Goal: Transaction & Acquisition: Book appointment/travel/reservation

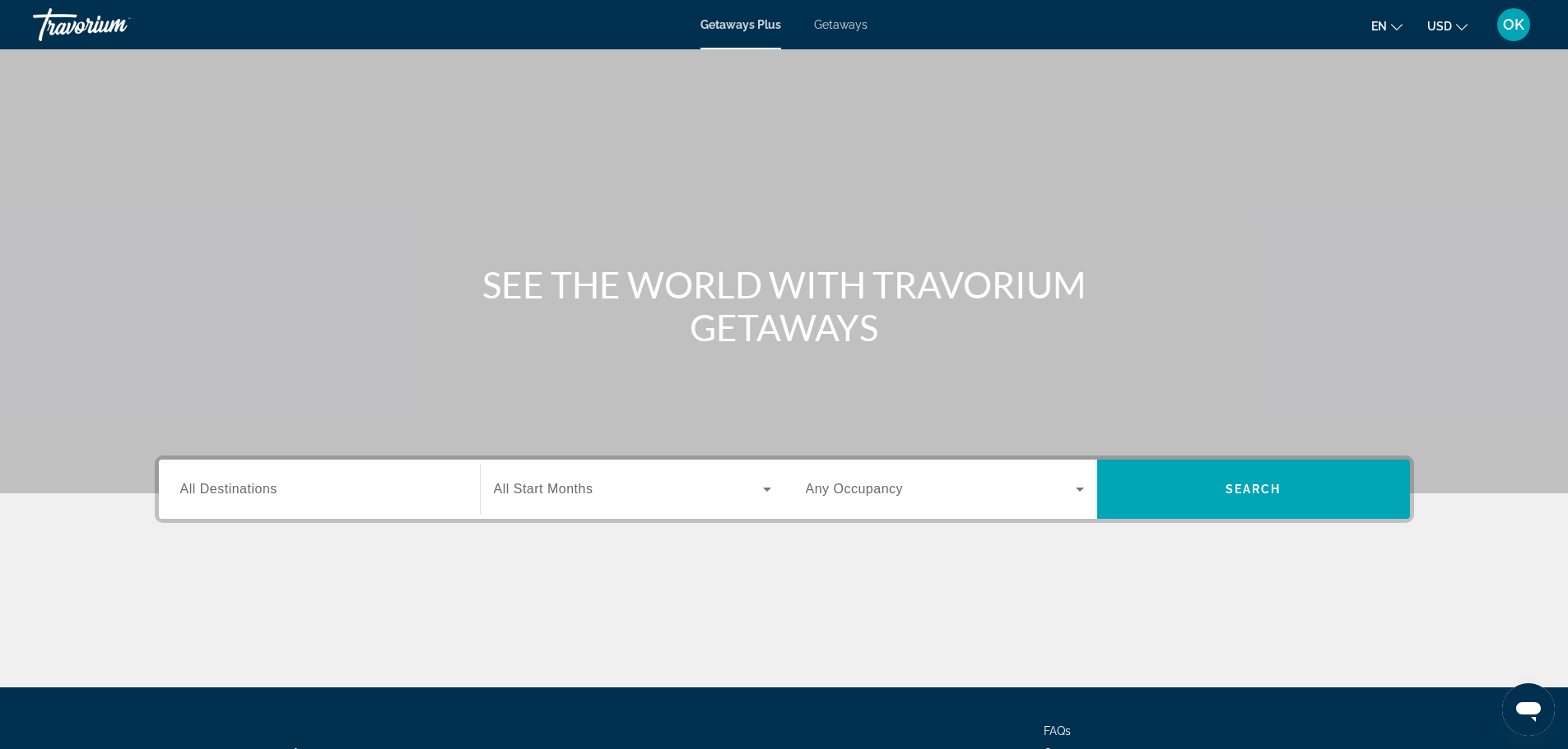
click at [237, 489] on span "All Destinations" at bounding box center [229, 489] width 97 height 14
click at [237, 489] on input "Destination All Destinations" at bounding box center [320, 490] width 278 height 20
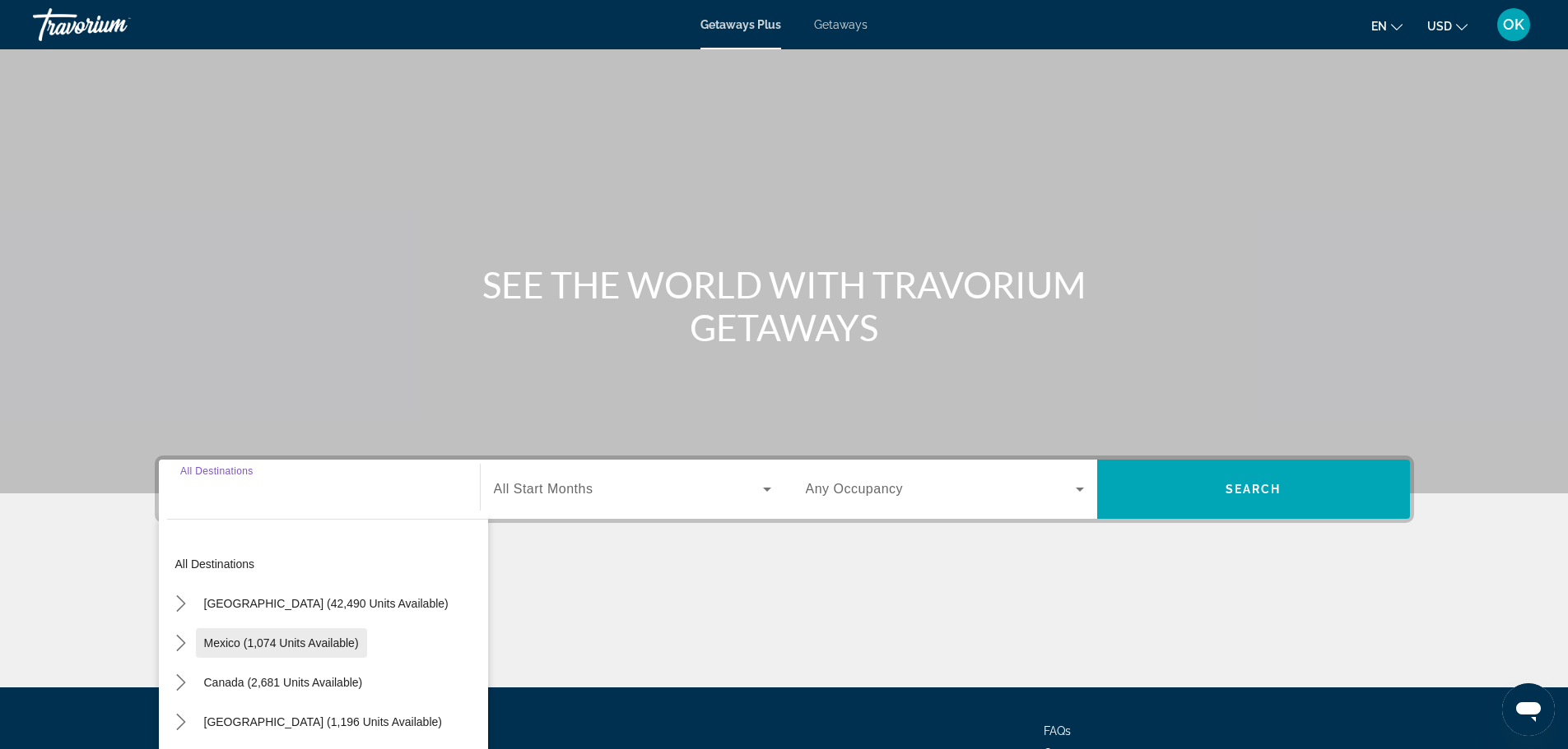
scroll to position [140, 0]
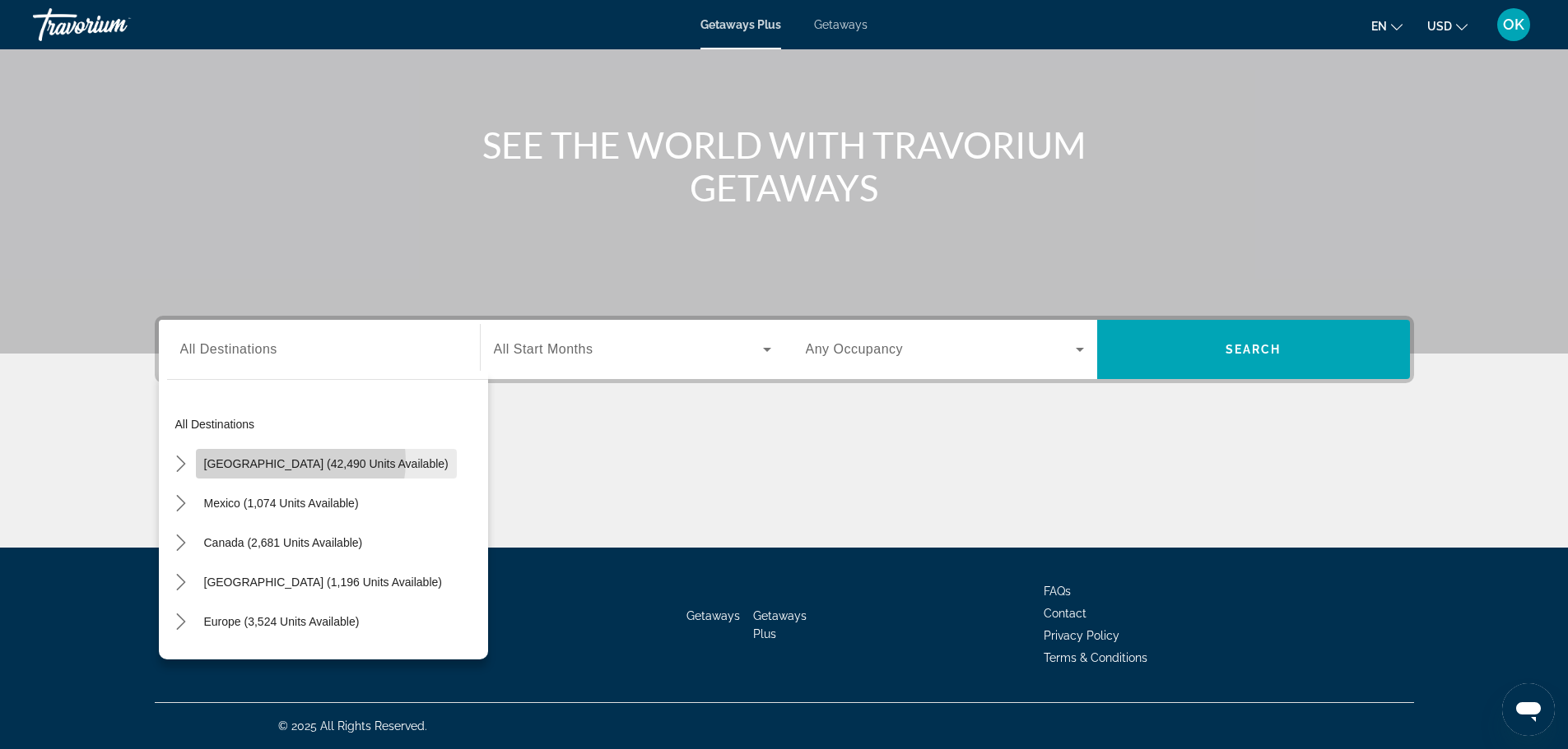
click at [297, 461] on span "[GEOGRAPHIC_DATA] (42,490 units available)" at bounding box center [326, 463] width 245 height 13
type input "**********"
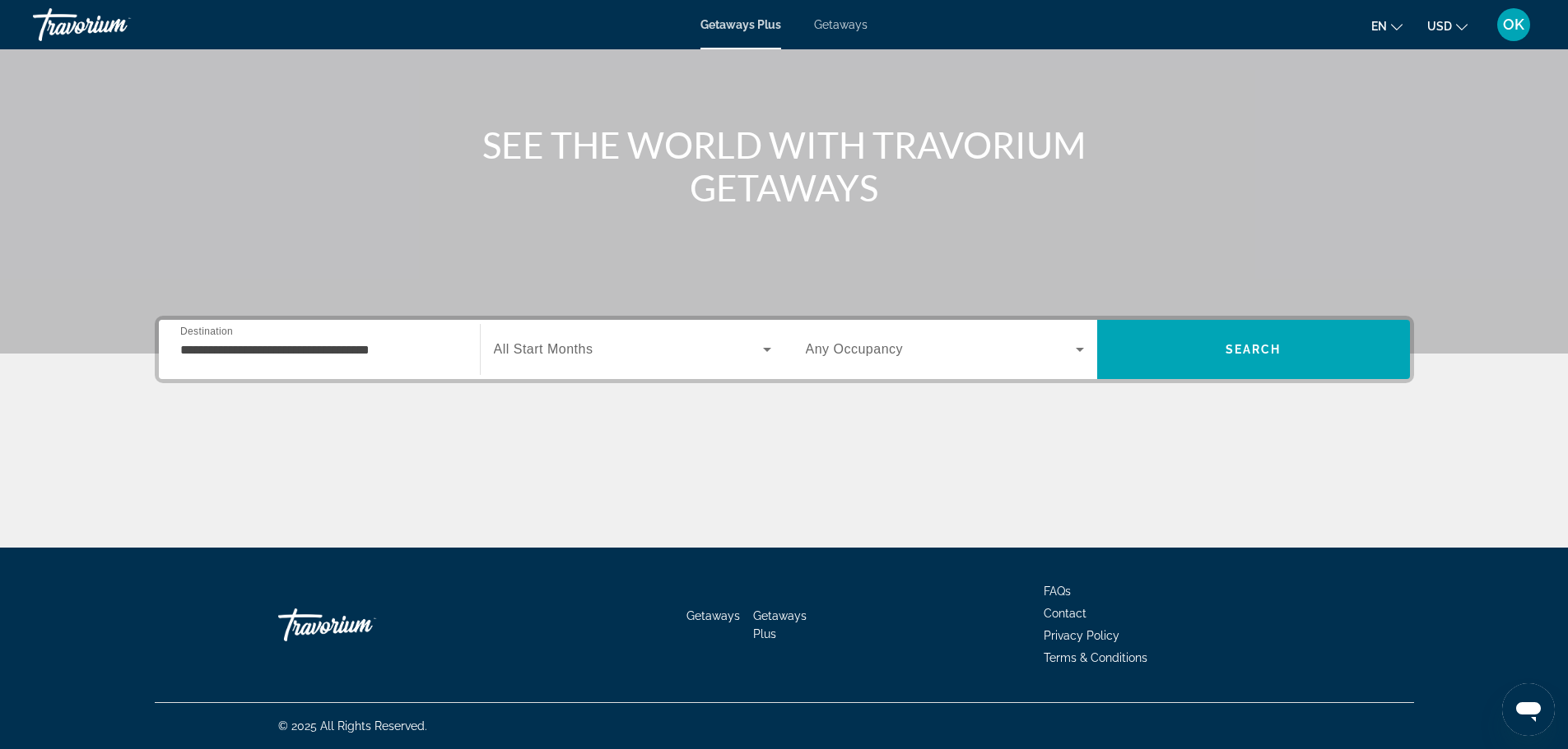
click at [876, 345] on span "Any Occupancy" at bounding box center [854, 349] width 98 height 14
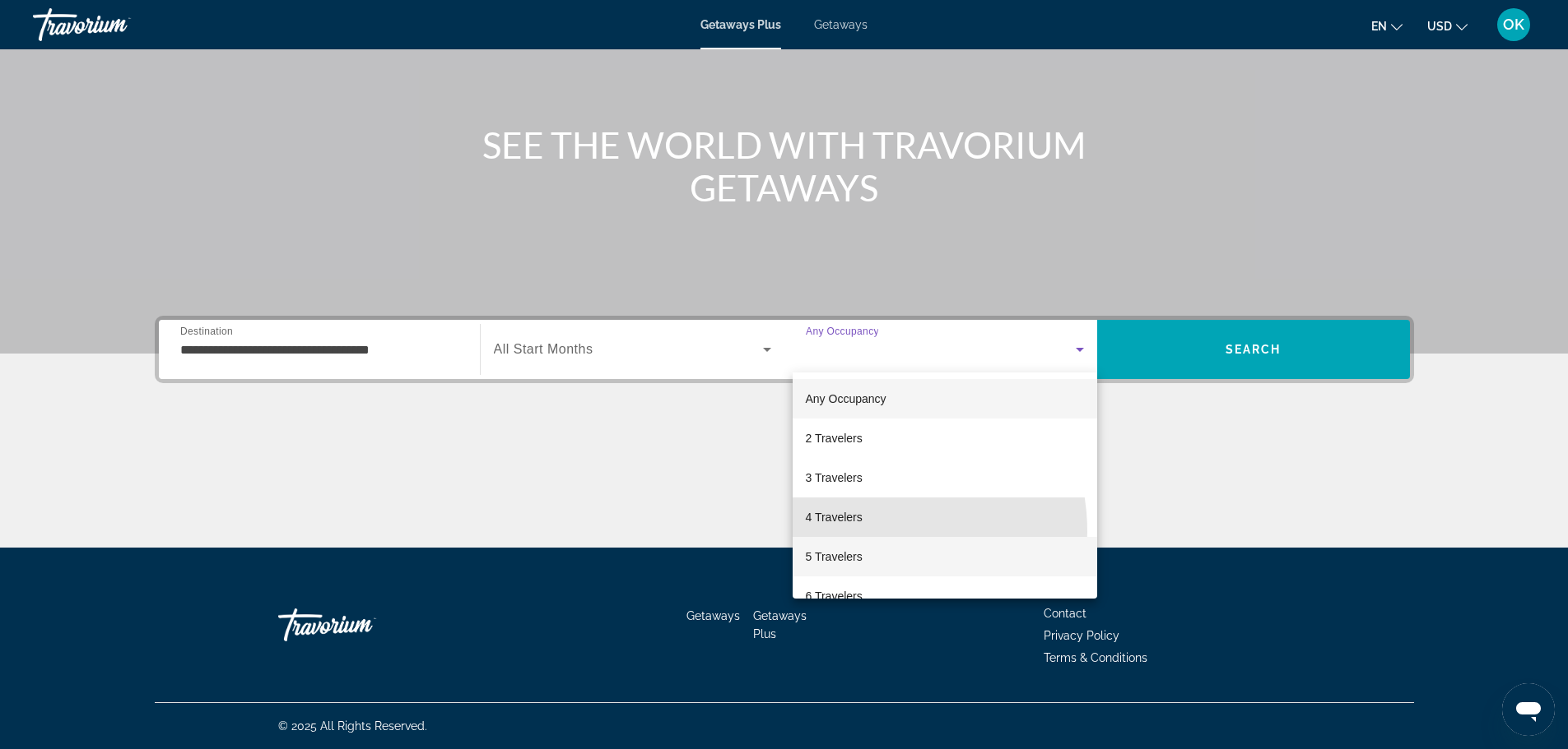
drag, startPoint x: 860, startPoint y: 532, endPoint x: 852, endPoint y: 543, distance: 13.6
click at [852, 543] on div "Any Occupancy 2 Travelers 3 Travelers 4 Travelers 5 Travelers 6 Travelers 7 Tra…" at bounding box center [945, 486] width 305 height 227
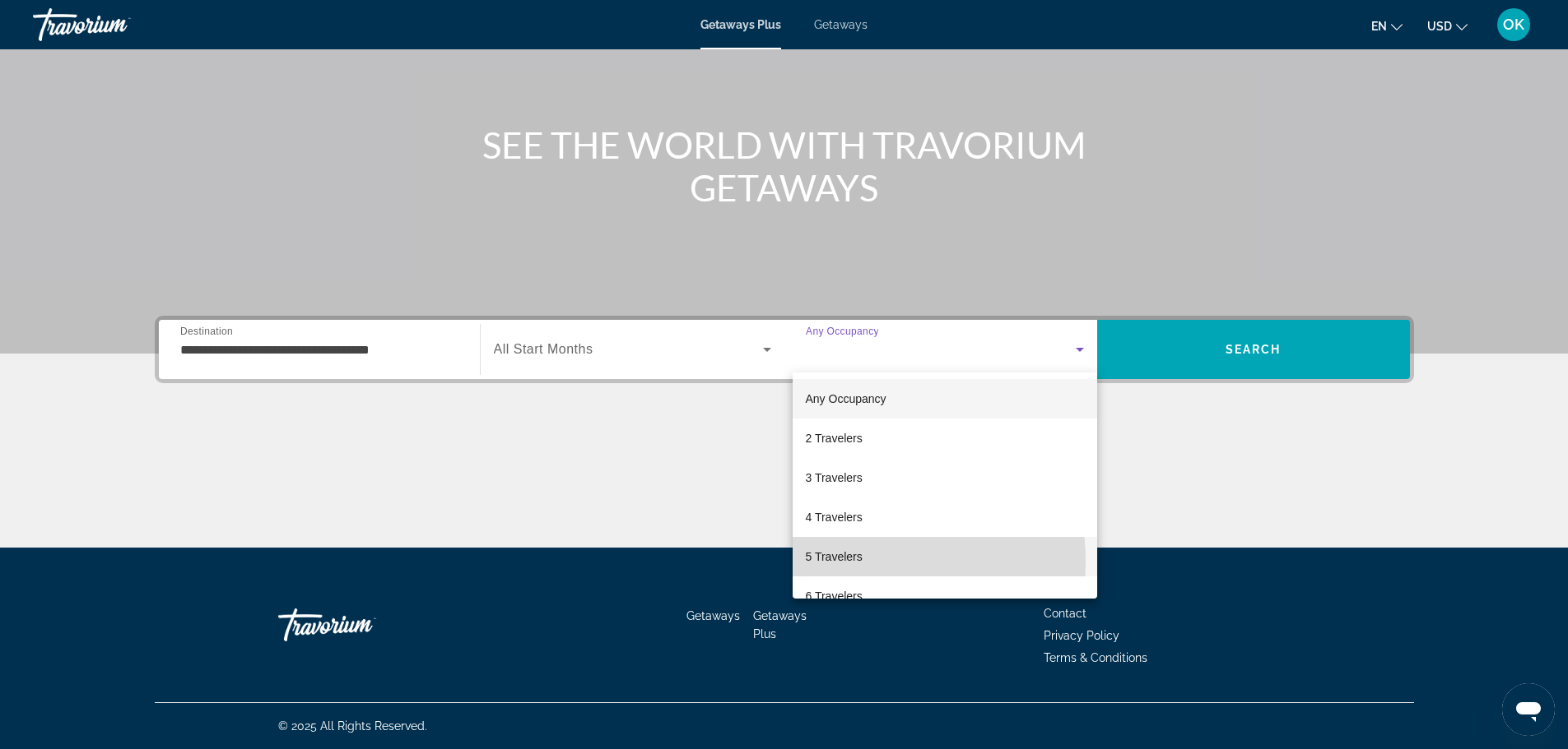
click at [833, 562] on span "5 Travelers" at bounding box center [834, 557] width 57 height 20
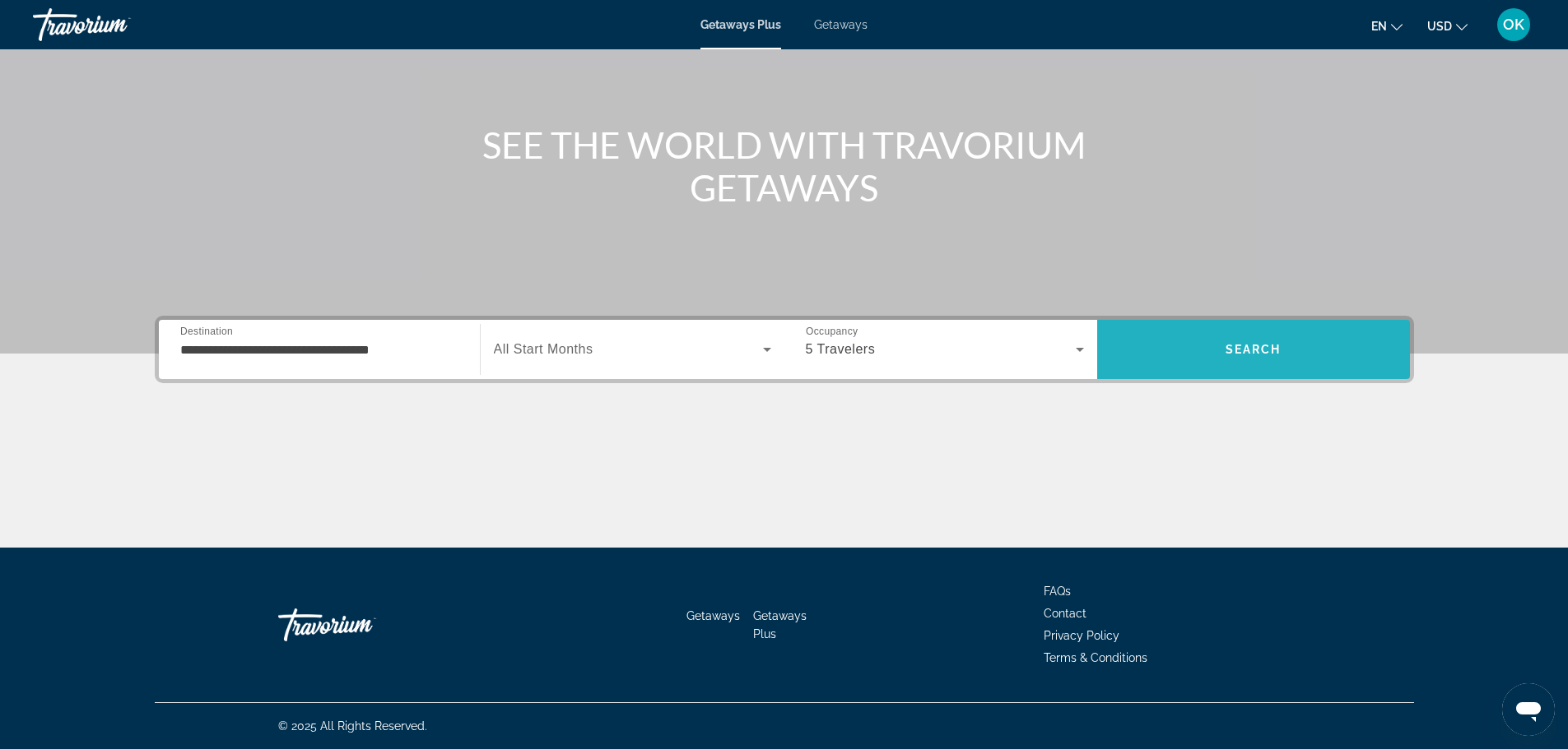
click at [1247, 341] on span "Search" at bounding box center [1253, 350] width 313 height 39
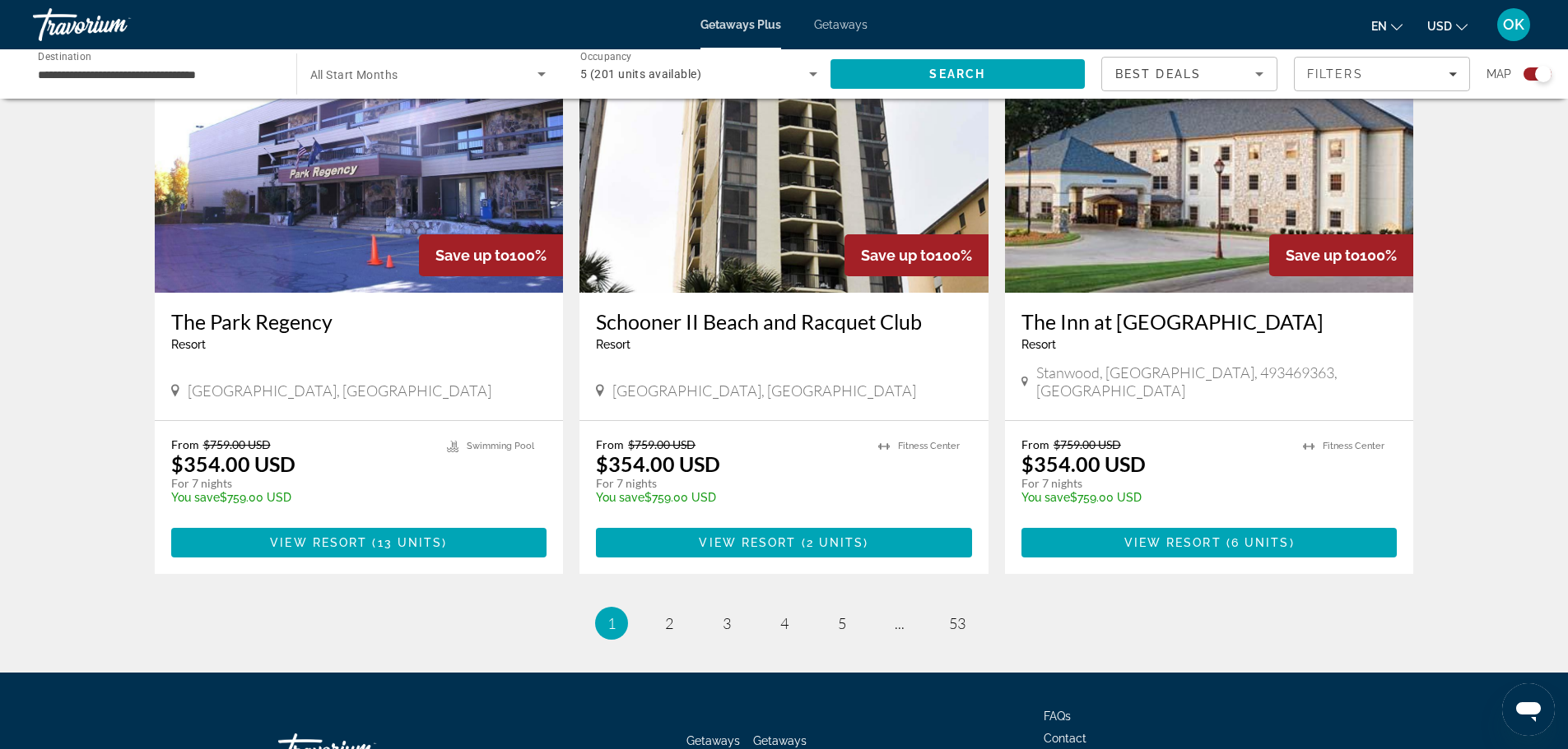
scroll to position [2447, 0]
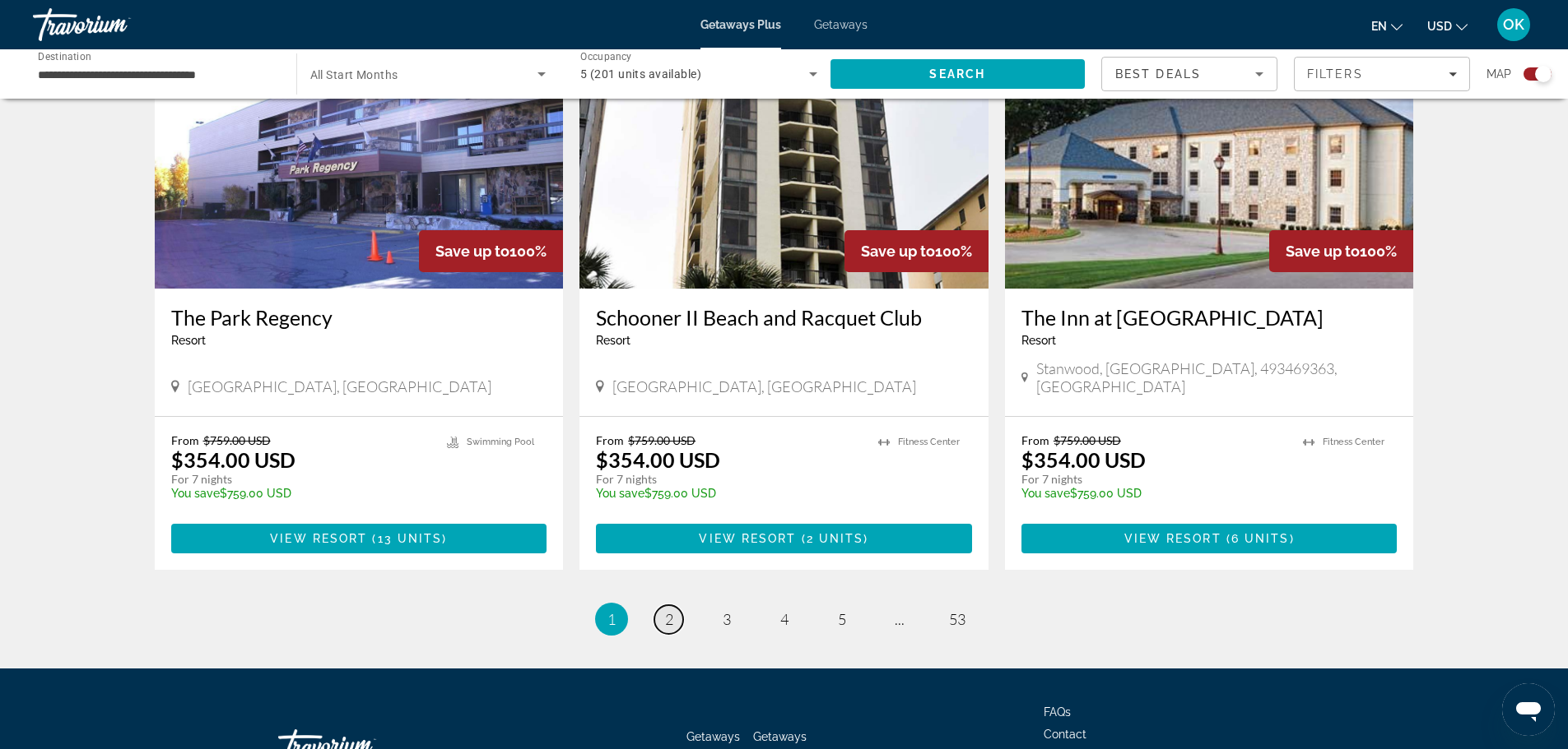
click at [673, 610] on span "2" at bounding box center [669, 619] width 8 height 18
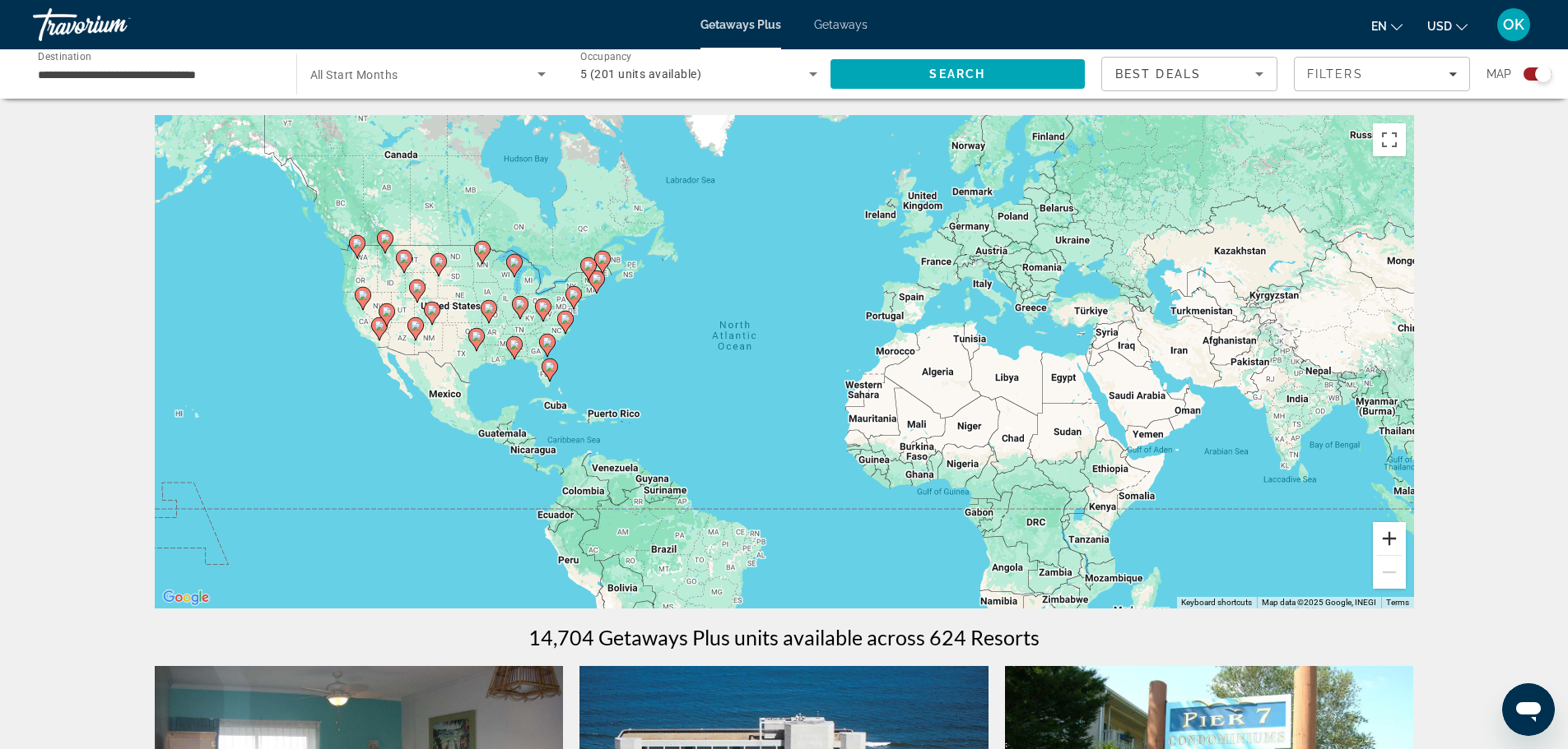
click at [1386, 542] on button "Zoom in" at bounding box center [1389, 538] width 33 height 33
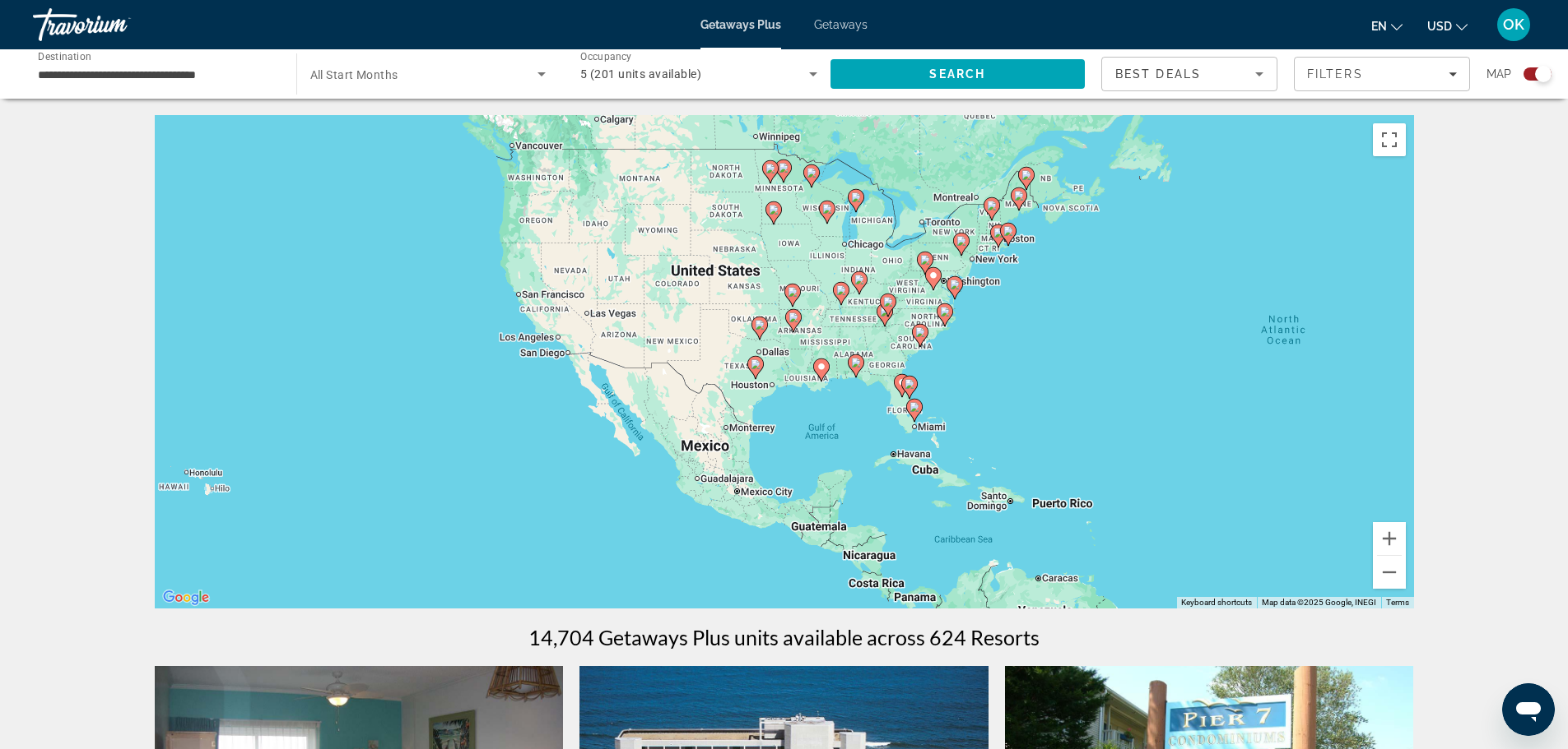
drag, startPoint x: 557, startPoint y: 415, endPoint x: 1159, endPoint y: 435, distance: 602.3
click at [1159, 435] on div "To activate drag with keyboard, press Alt + Enter. Once in keyboard drag state,…" at bounding box center [784, 362] width 1259 height 494
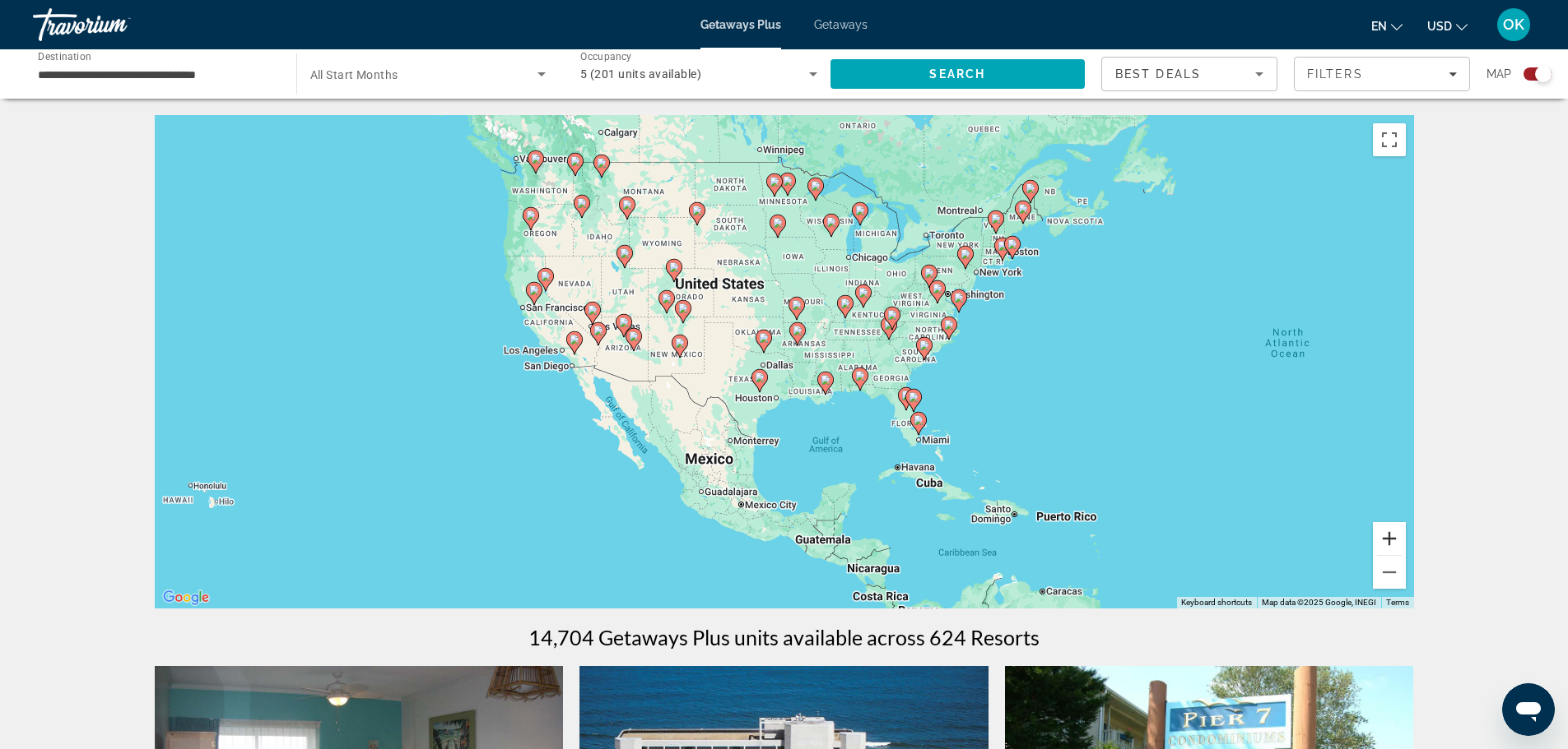
click at [1390, 539] on button "Zoom in" at bounding box center [1389, 538] width 33 height 33
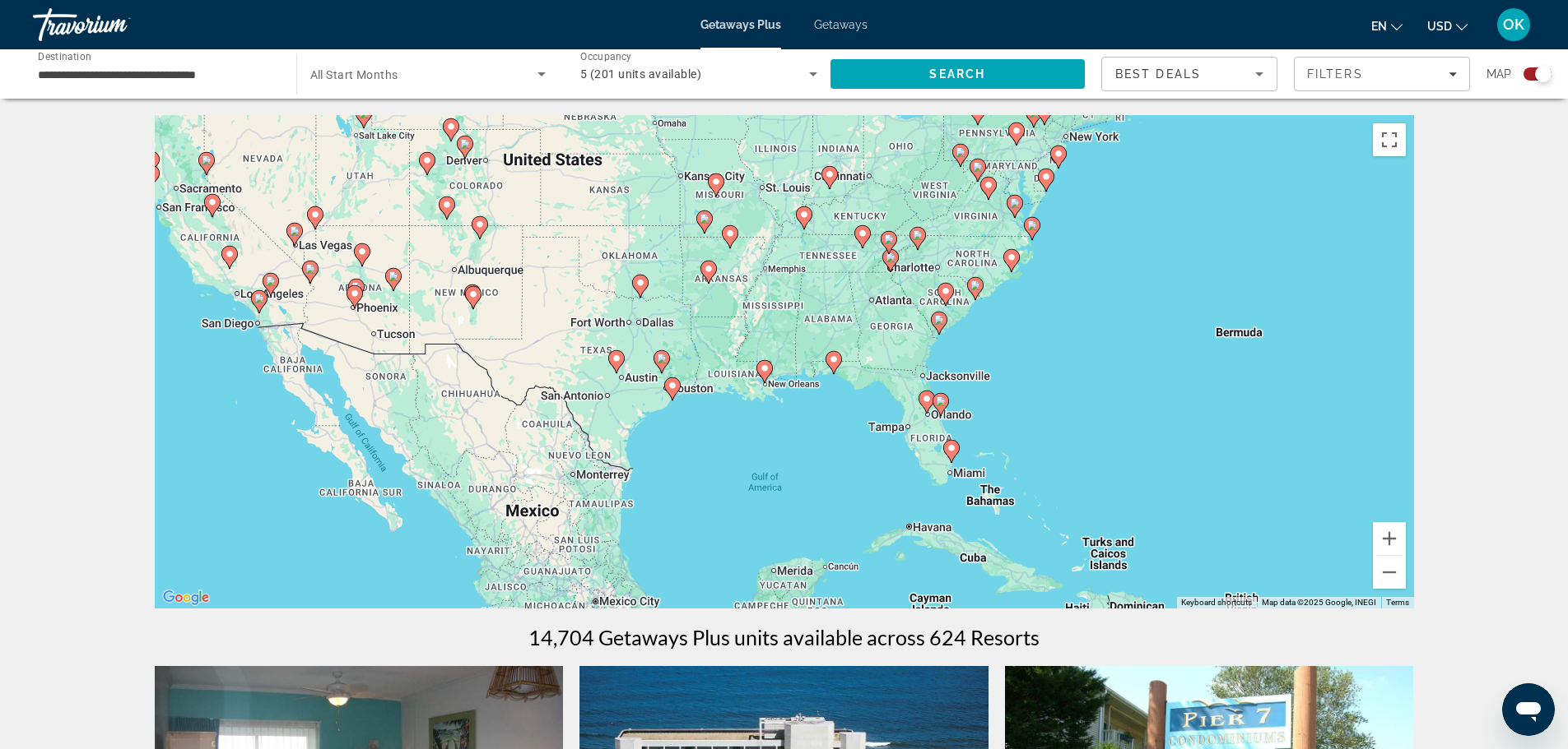
drag, startPoint x: 1212, startPoint y: 473, endPoint x: 1109, endPoint y: 426, distance: 113.2
click at [1109, 426] on div "To activate drag with keyboard, press Alt + Enter. Once in keyboard drag state,…" at bounding box center [784, 362] width 1259 height 494
click at [1394, 533] on button "Zoom in" at bounding box center [1389, 538] width 33 height 33
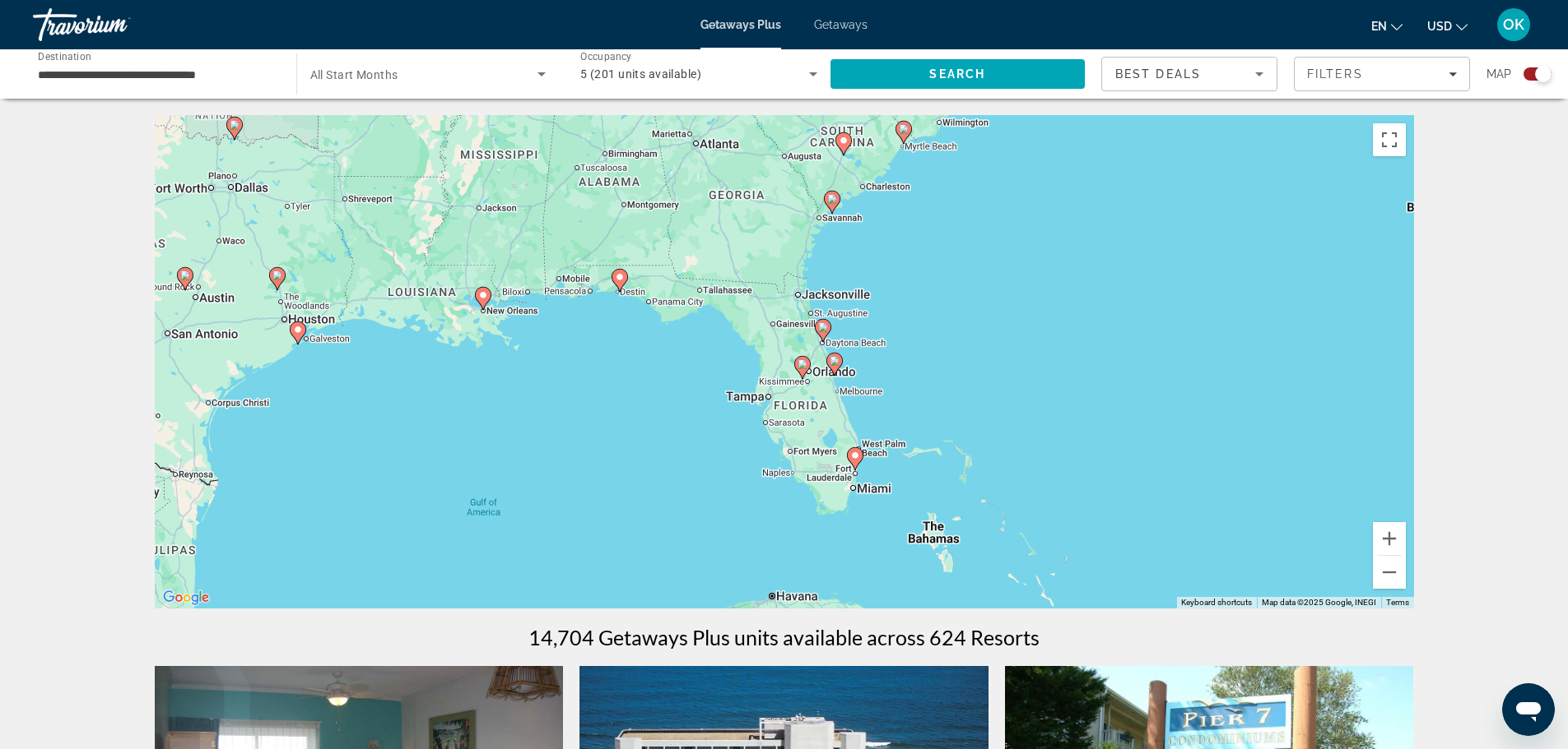
drag, startPoint x: 1246, startPoint y: 475, endPoint x: 982, endPoint y: 375, distance: 282.3
click at [982, 375] on div "To activate drag with keyboard, press Alt + Enter. Once in keyboard drag state,…" at bounding box center [784, 362] width 1259 height 494
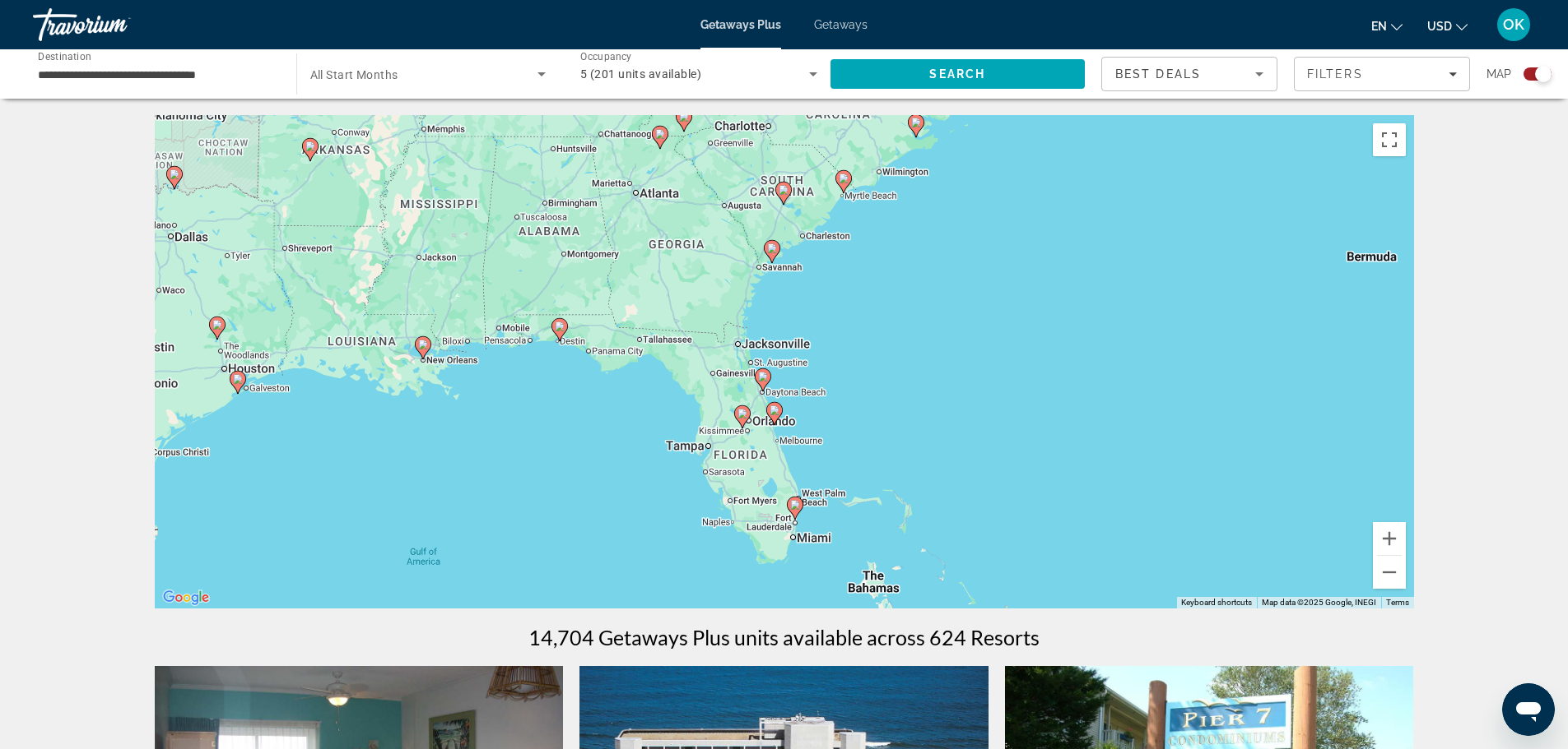
drag, startPoint x: 1258, startPoint y: 400, endPoint x: 1198, endPoint y: 447, distance: 76.2
click at [1198, 447] on div "To activate drag with keyboard, press Alt + Enter. Once in keyboard drag state,…" at bounding box center [784, 362] width 1259 height 494
click at [559, 325] on image "Main content" at bounding box center [560, 326] width 10 height 10
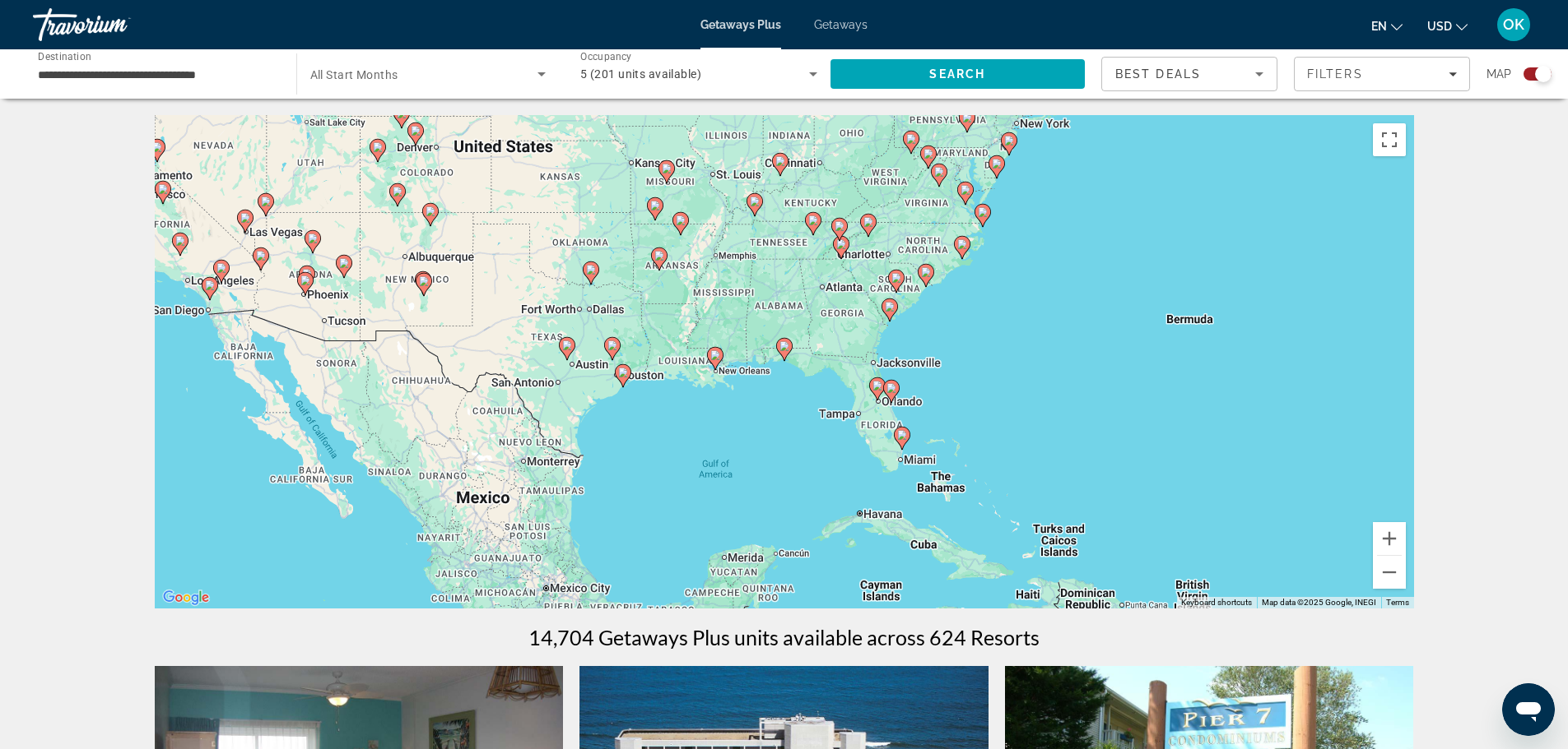
click at [784, 352] on icon "Main content" at bounding box center [783, 350] width 15 height 22
click at [784, 352] on div "To activate drag with keyboard, press Alt + Enter. Once in keyboard drag state,…" at bounding box center [784, 362] width 1259 height 494
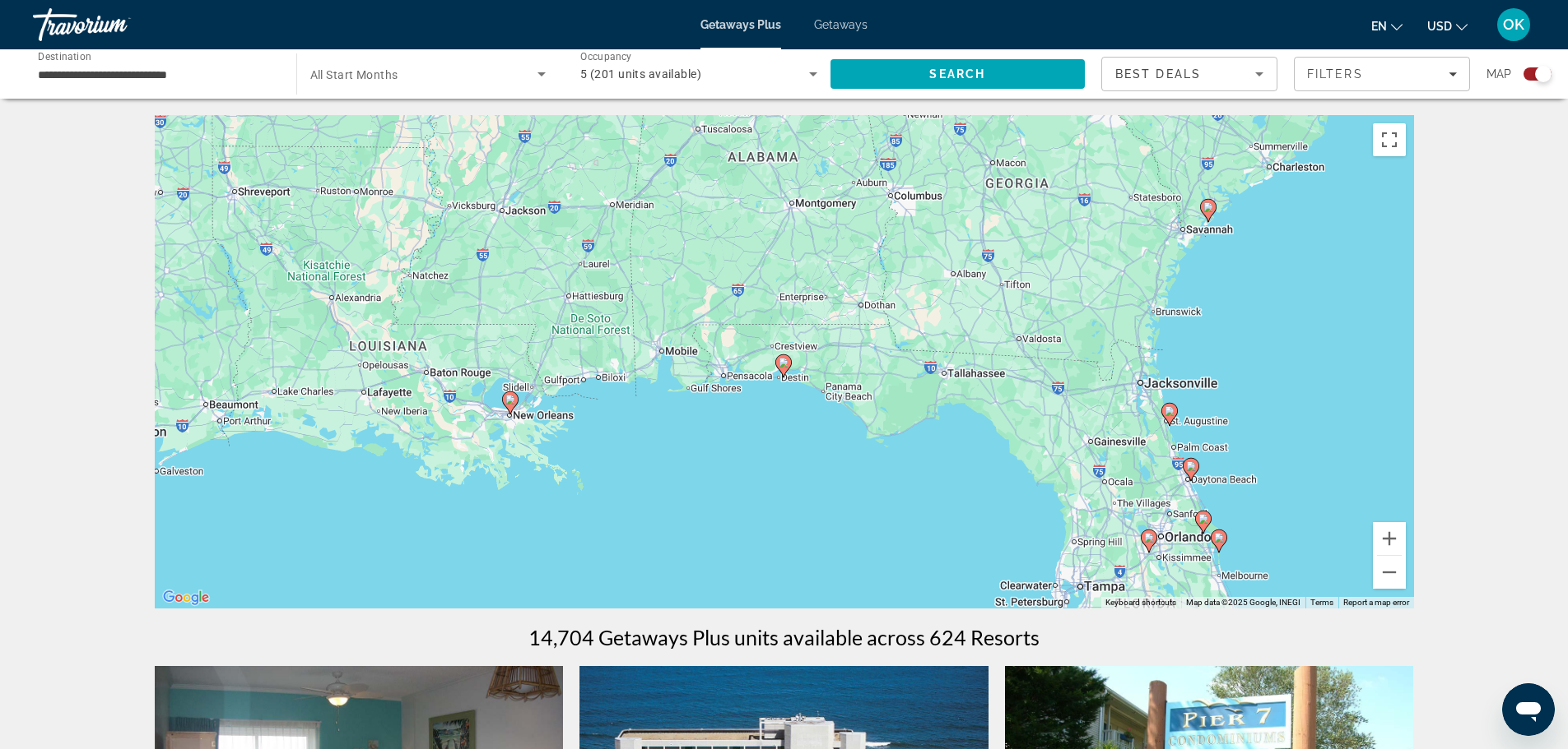
click at [780, 368] on icon "Main content" at bounding box center [782, 367] width 15 height 22
type input "**********"
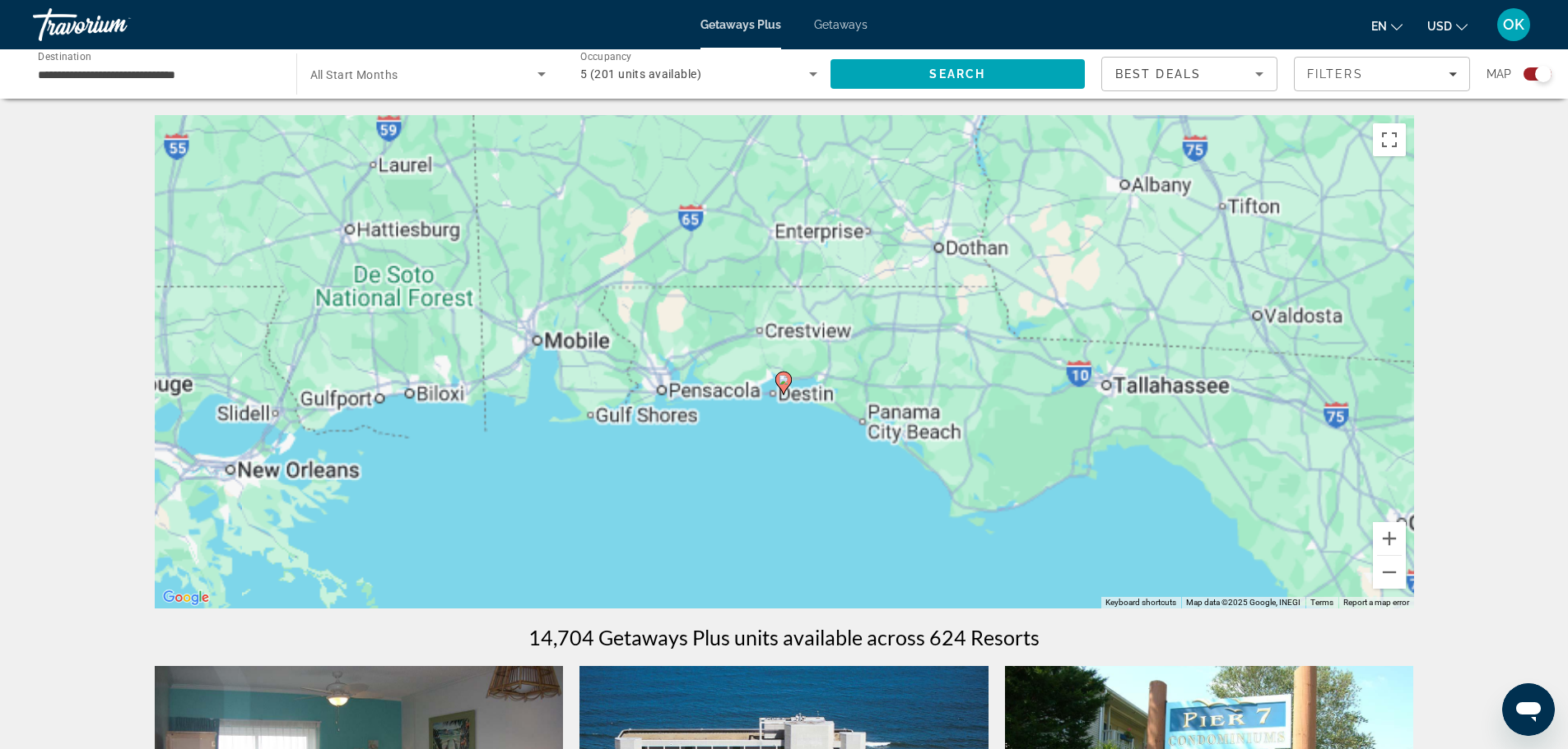
click at [780, 368] on div "To activate drag with keyboard, press Alt + Enter. Once in keyboard drag state,…" at bounding box center [784, 362] width 1259 height 494
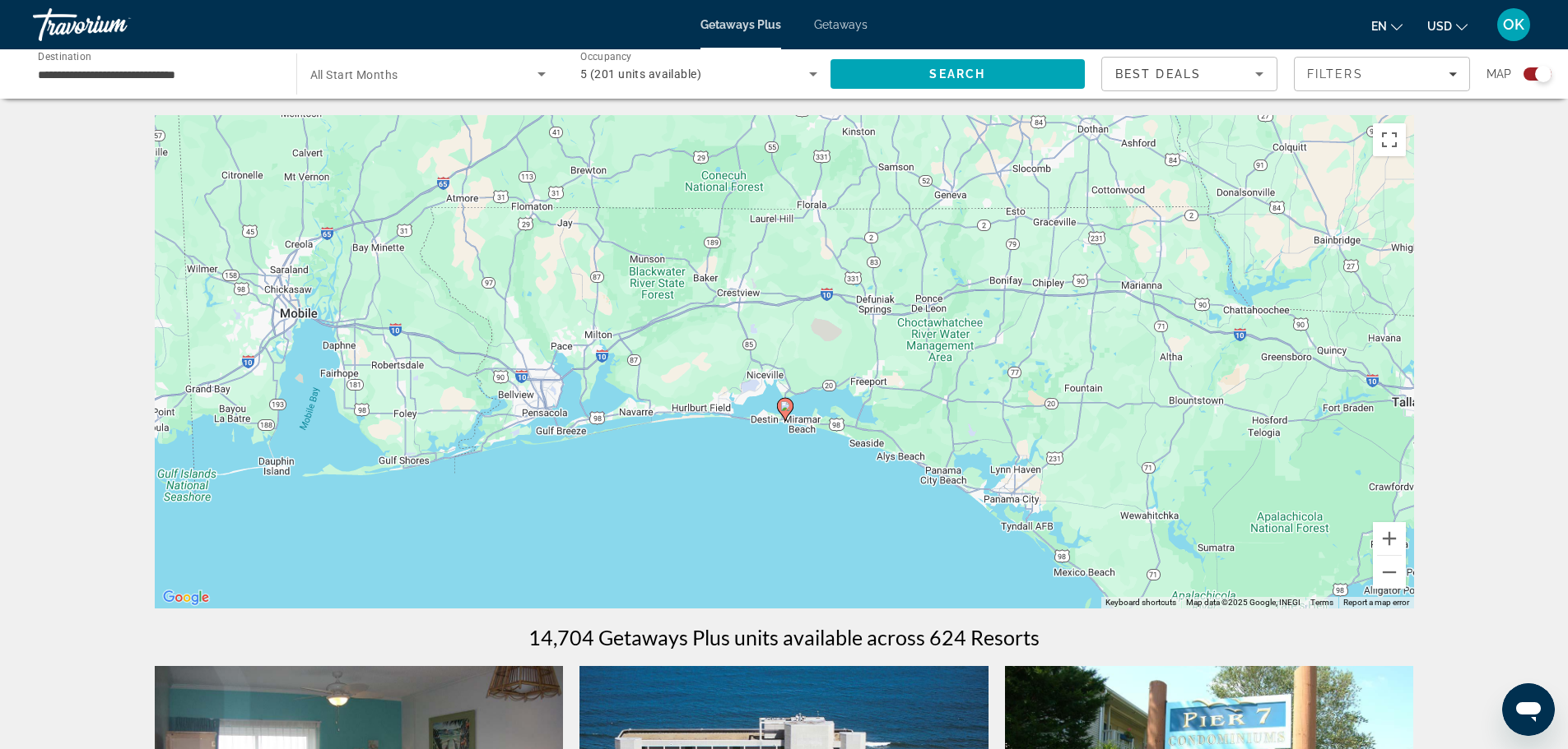
click at [789, 415] on icon "Main content" at bounding box center [785, 409] width 17 height 23
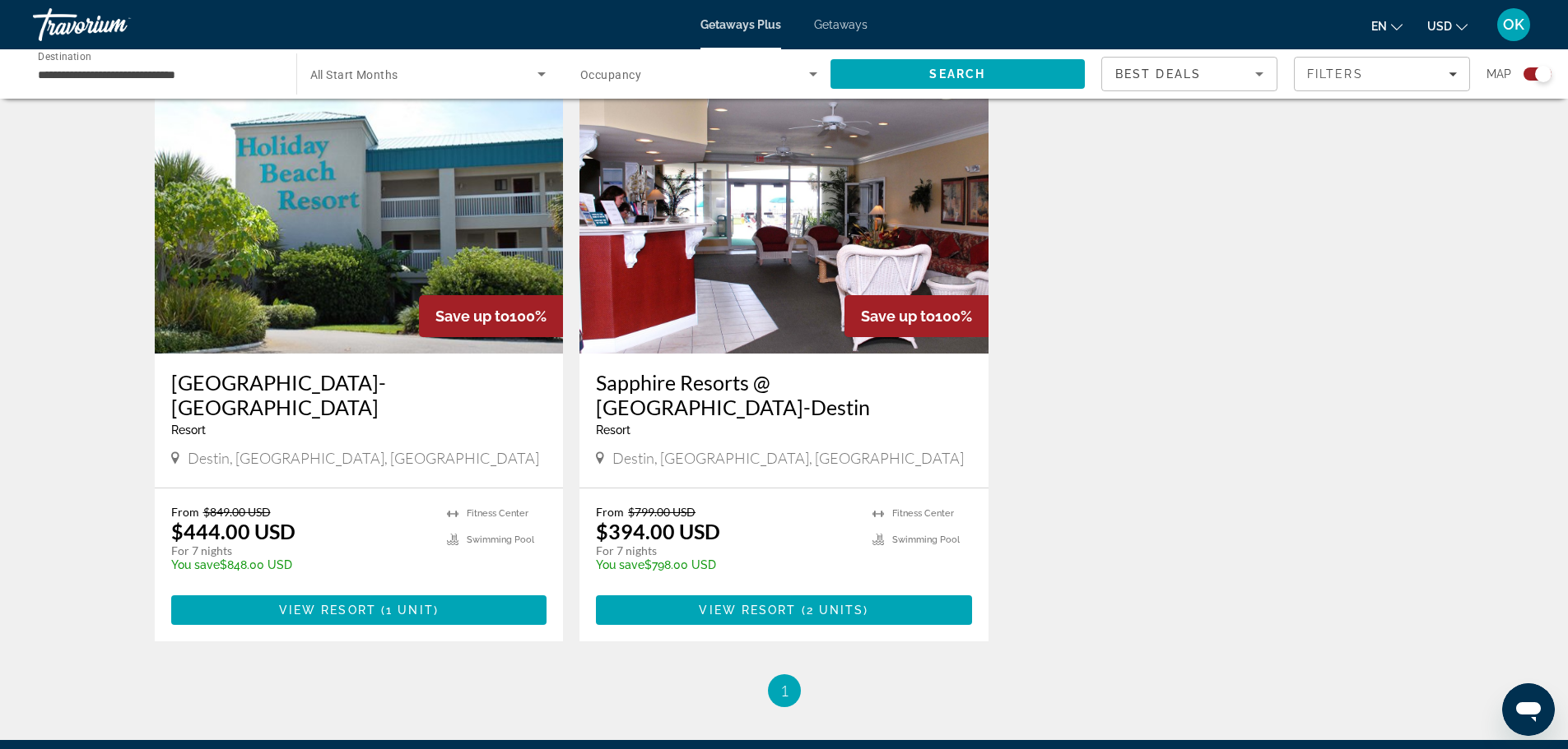
scroll to position [658, 0]
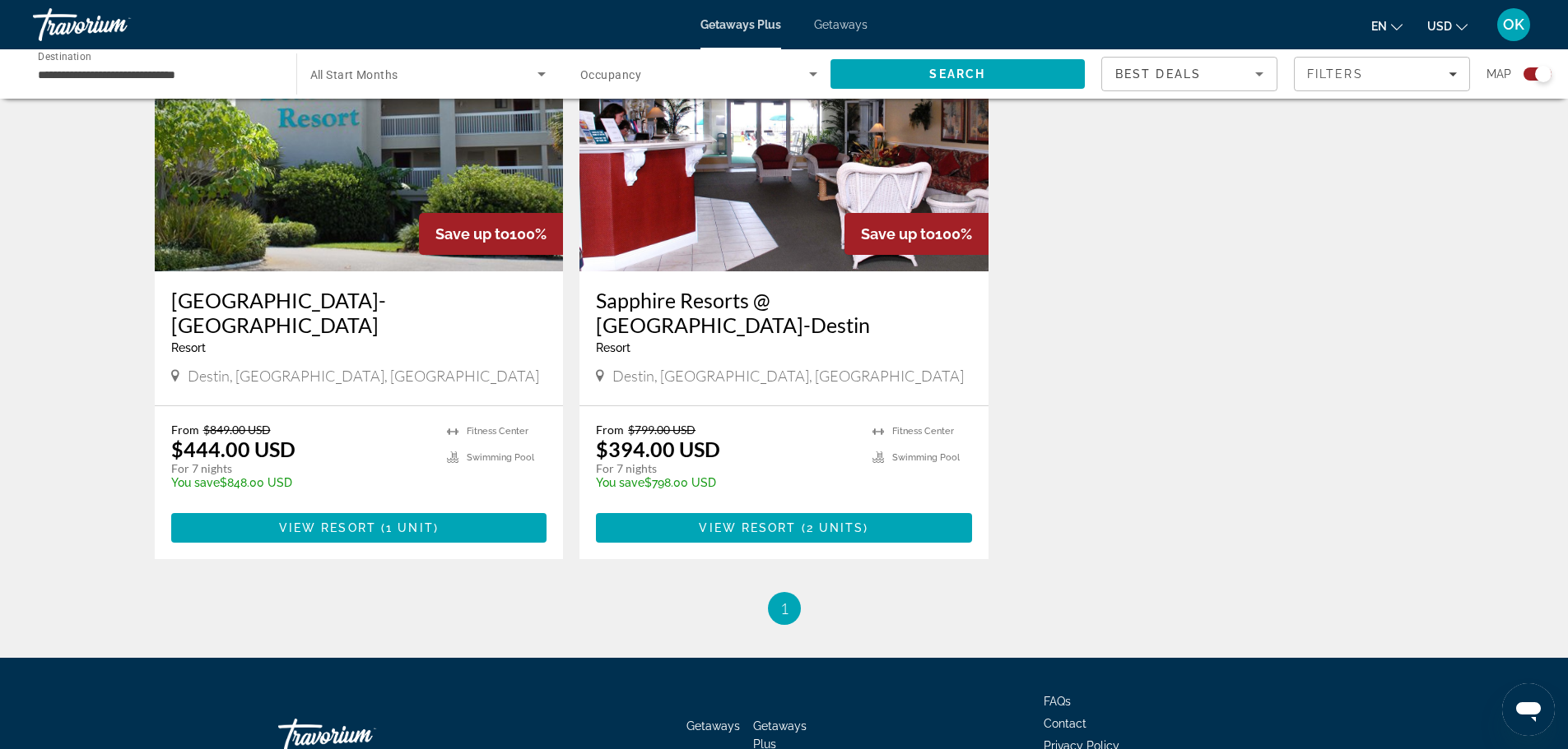
click at [734, 298] on h3 "Sapphire Resorts @ [GEOGRAPHIC_DATA]-Destin" at bounding box center [783, 312] width 376 height 49
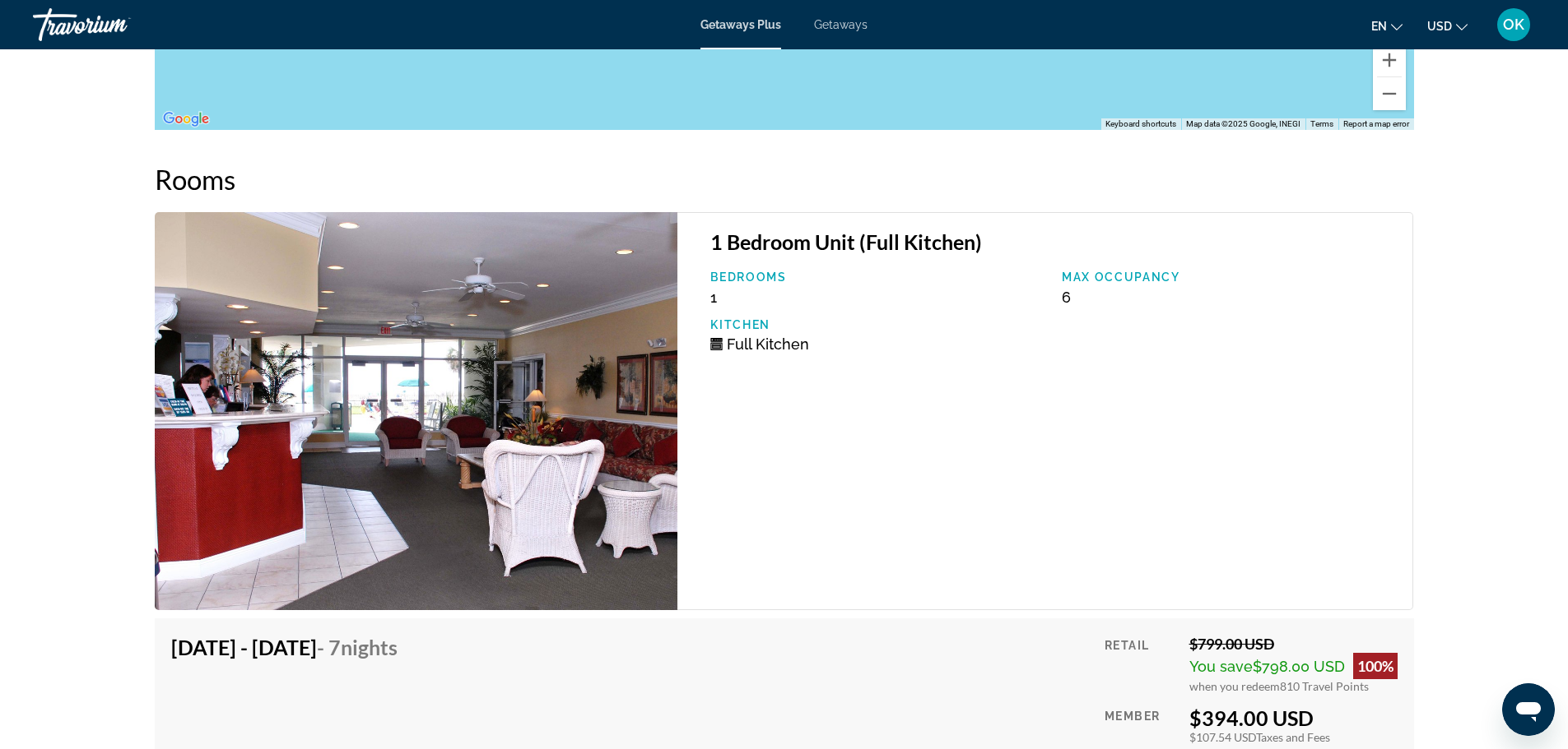
scroll to position [2928, 0]
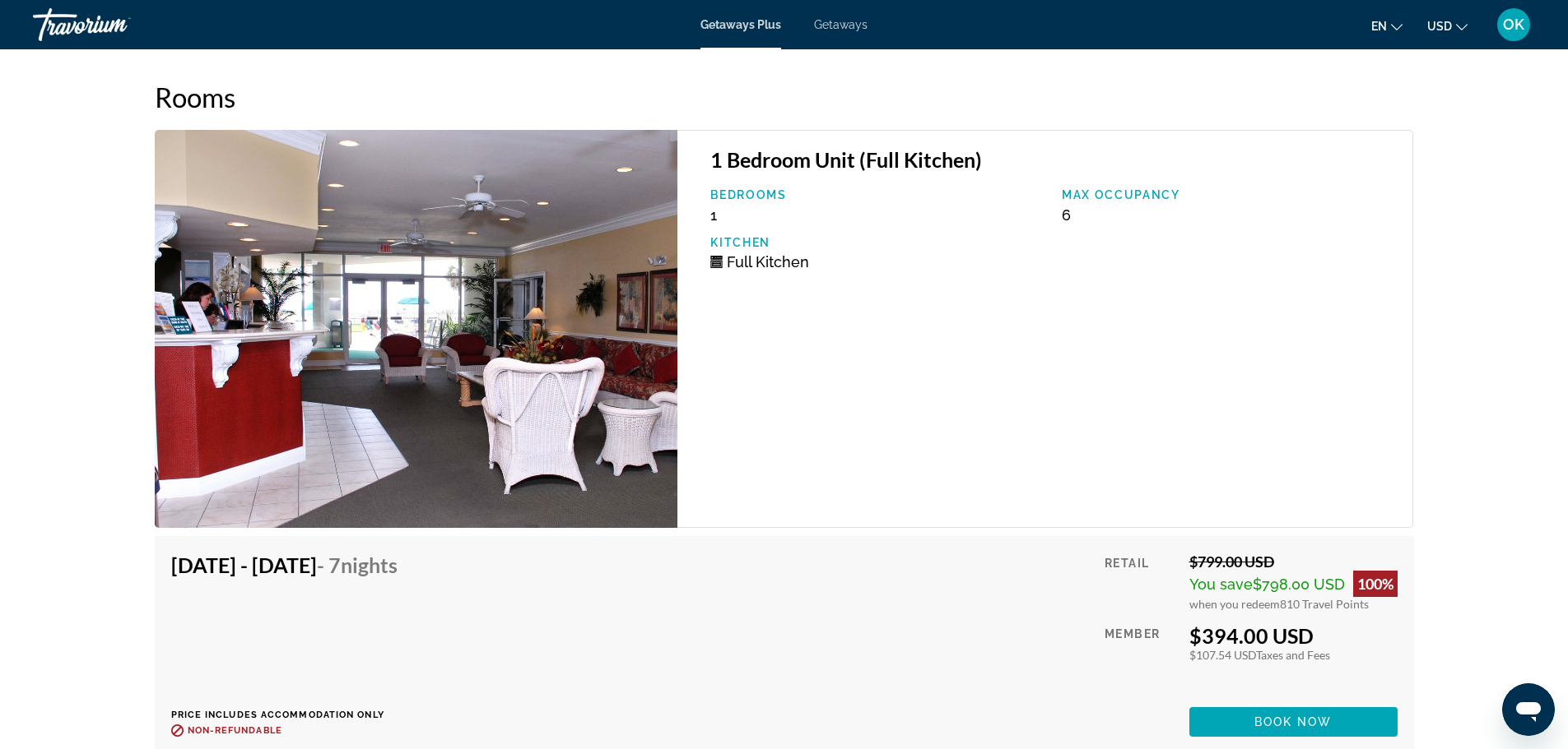
click at [538, 238] on img "Main content" at bounding box center [416, 329] width 524 height 398
click at [815, 167] on h3 "1 Bedroom Unit (Full Kitchen)" at bounding box center [1052, 159] width 685 height 25
drag, startPoint x: 815, startPoint y: 167, endPoint x: 869, endPoint y: 188, distance: 57.9
click at [818, 173] on div "1 Bedroom Unit (Full Kitchen) Bedrooms 1 Max Occupancy 6 Kitchen Full Kitchen" at bounding box center [1045, 329] width 736 height 398
drag, startPoint x: 1062, startPoint y: 202, endPoint x: 1003, endPoint y: 215, distance: 60.4
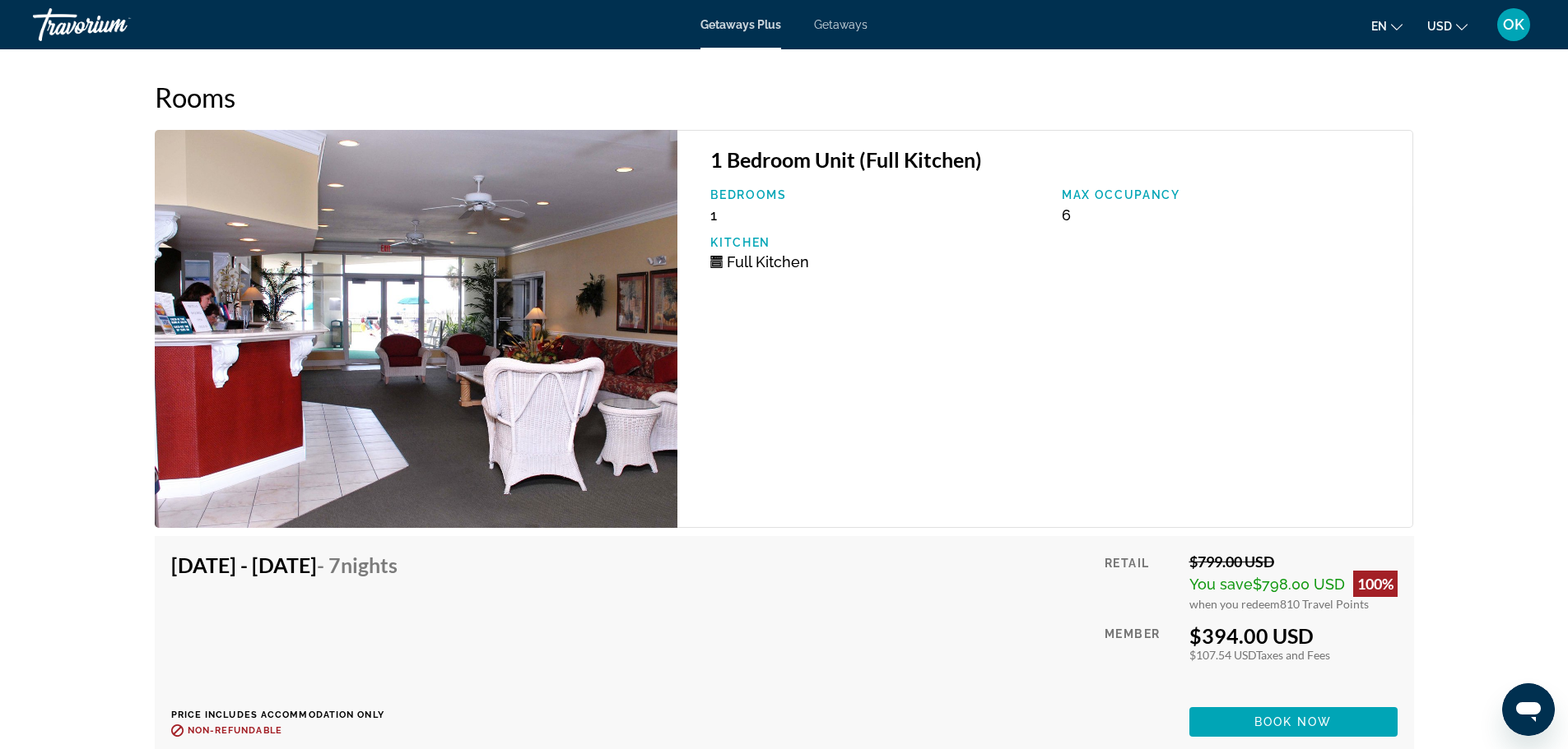
click at [1040, 208] on div "Bedrooms 1 Max Occupancy 6 Kitchen Full Kitchen" at bounding box center [1053, 236] width 702 height 95
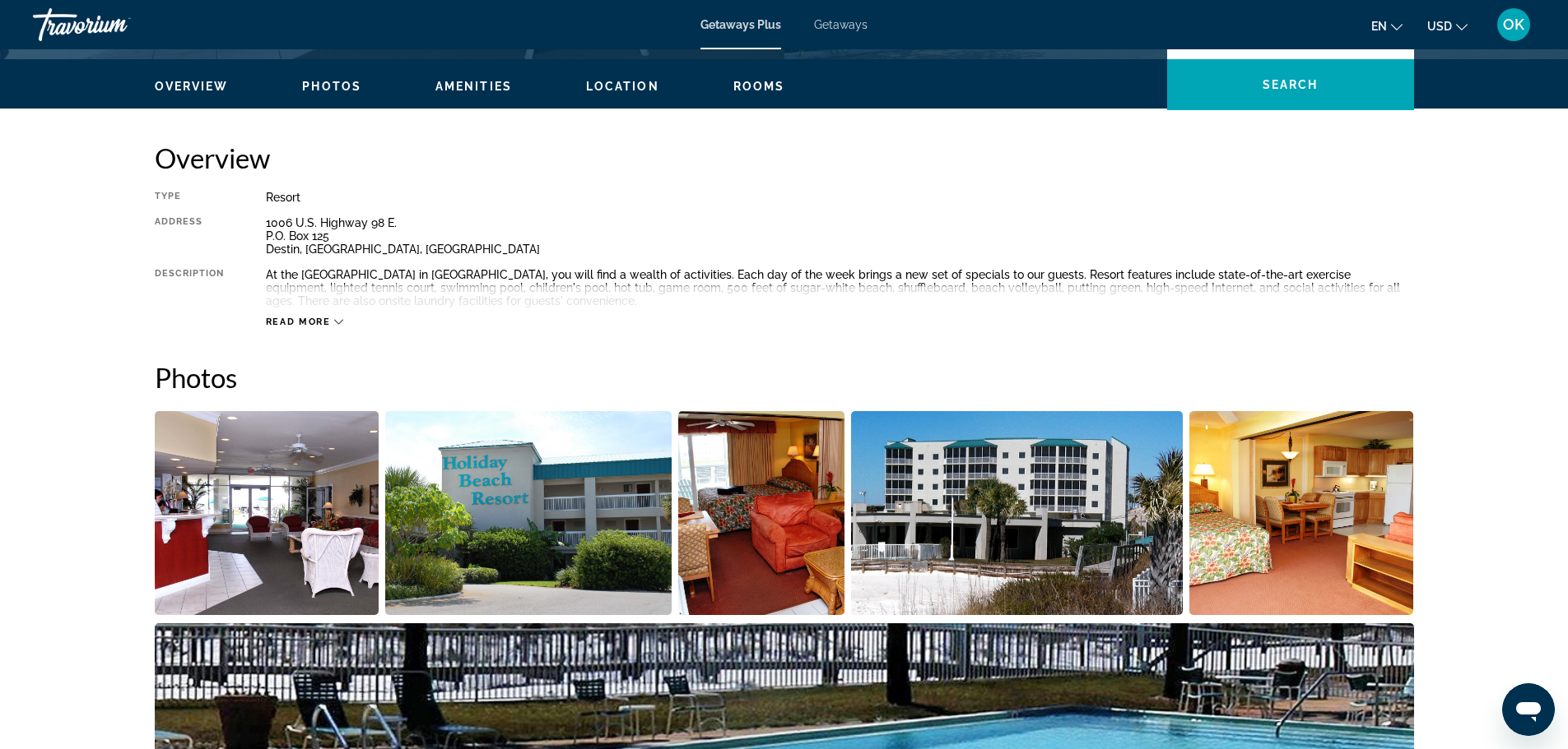
scroll to position [214, 0]
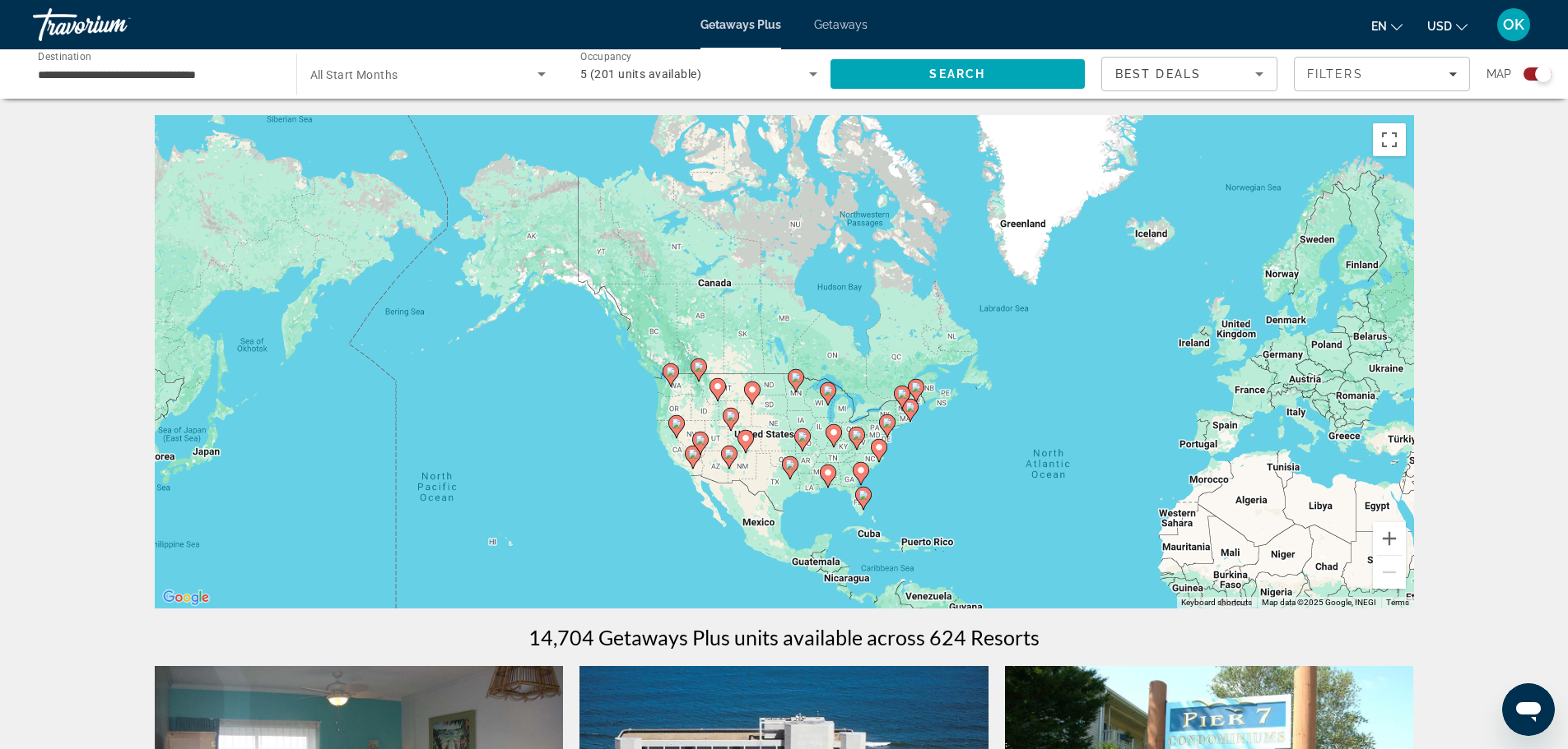
drag, startPoint x: 641, startPoint y: 340, endPoint x: 964, endPoint y: 465, distance: 346.3
click at [962, 466] on div "To activate drag with keyboard, press Alt + Enter. Once in keyboard drag state,…" at bounding box center [784, 362] width 1259 height 494
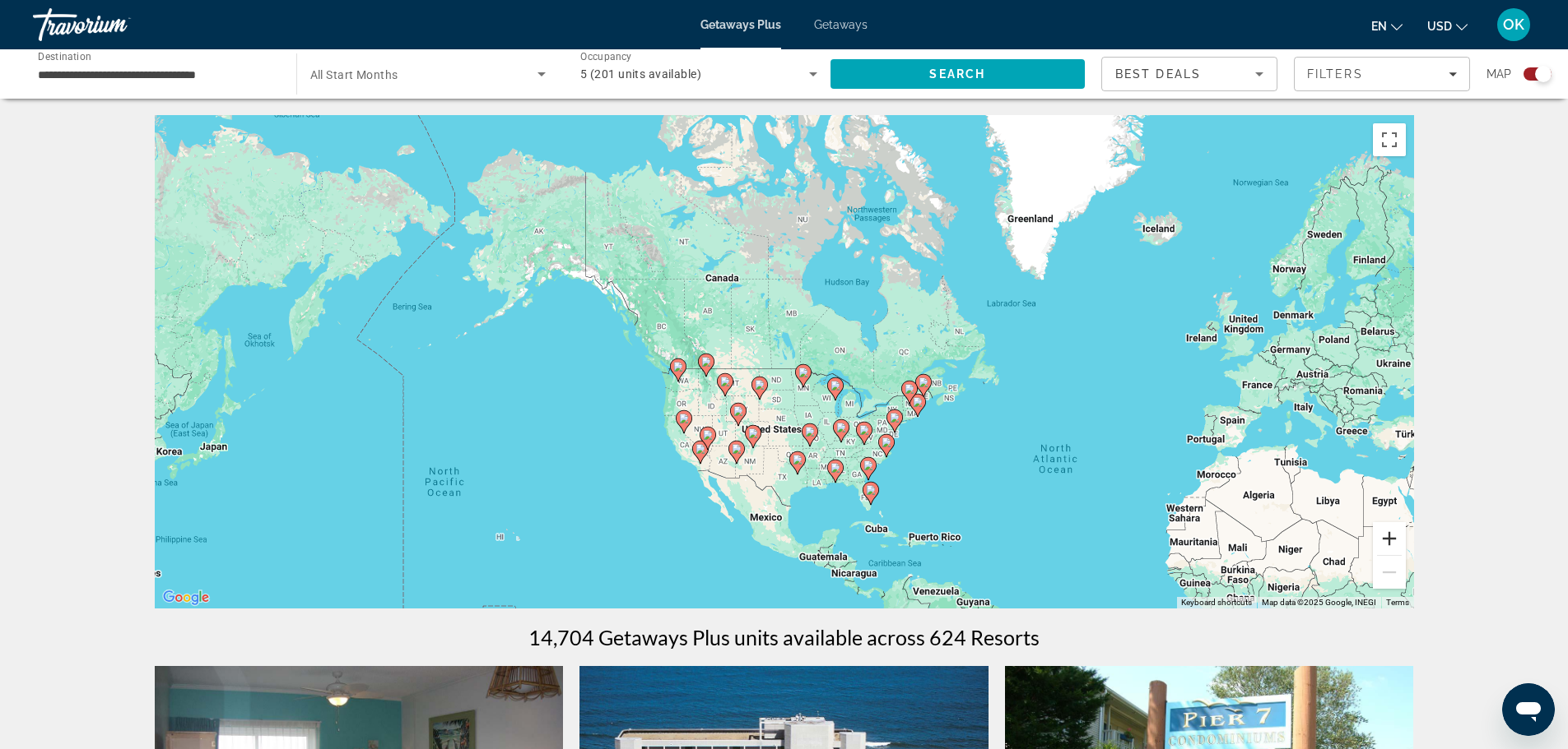
click at [1392, 534] on button "Zoom in" at bounding box center [1389, 538] width 33 height 33
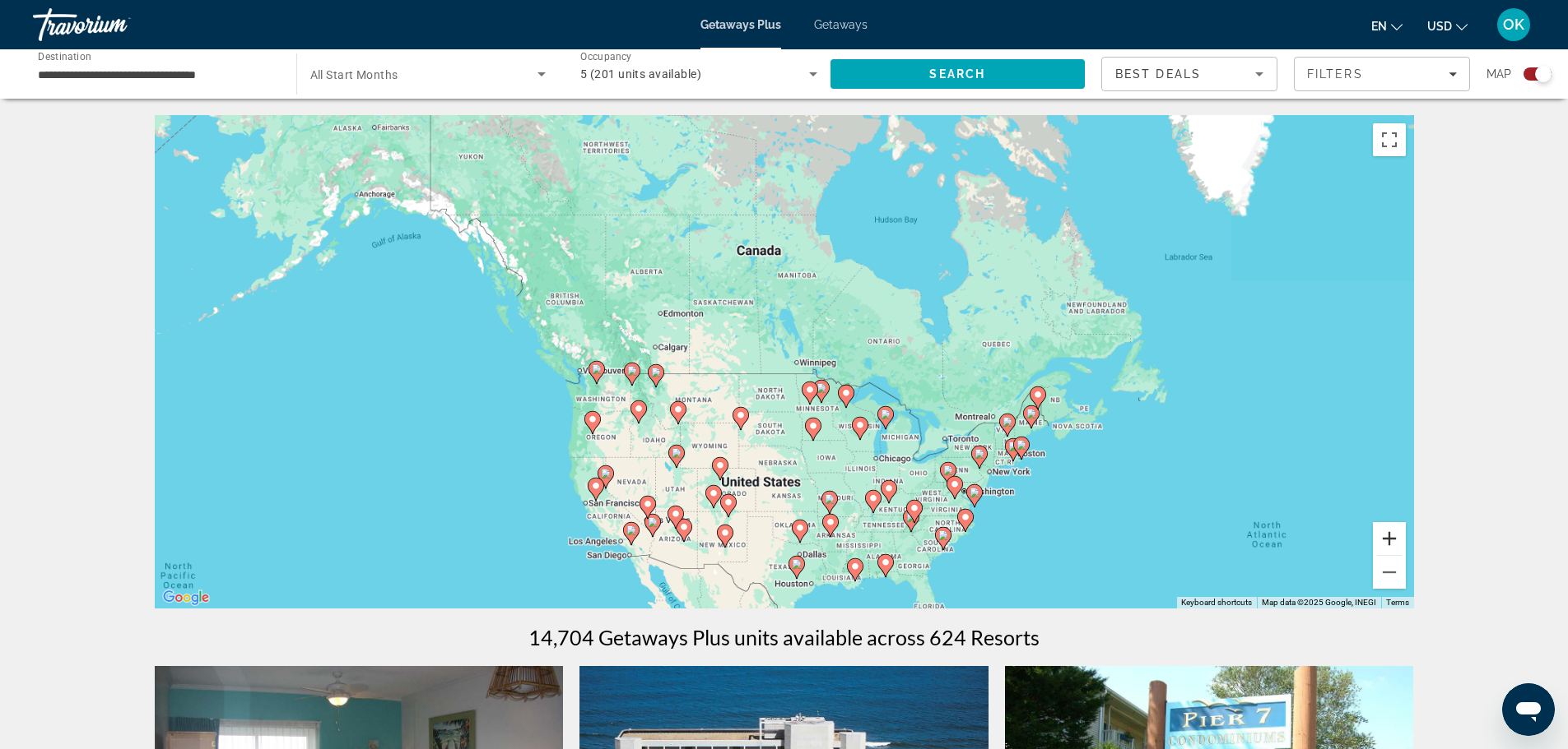
click at [1392, 534] on button "Zoom in" at bounding box center [1389, 538] width 33 height 33
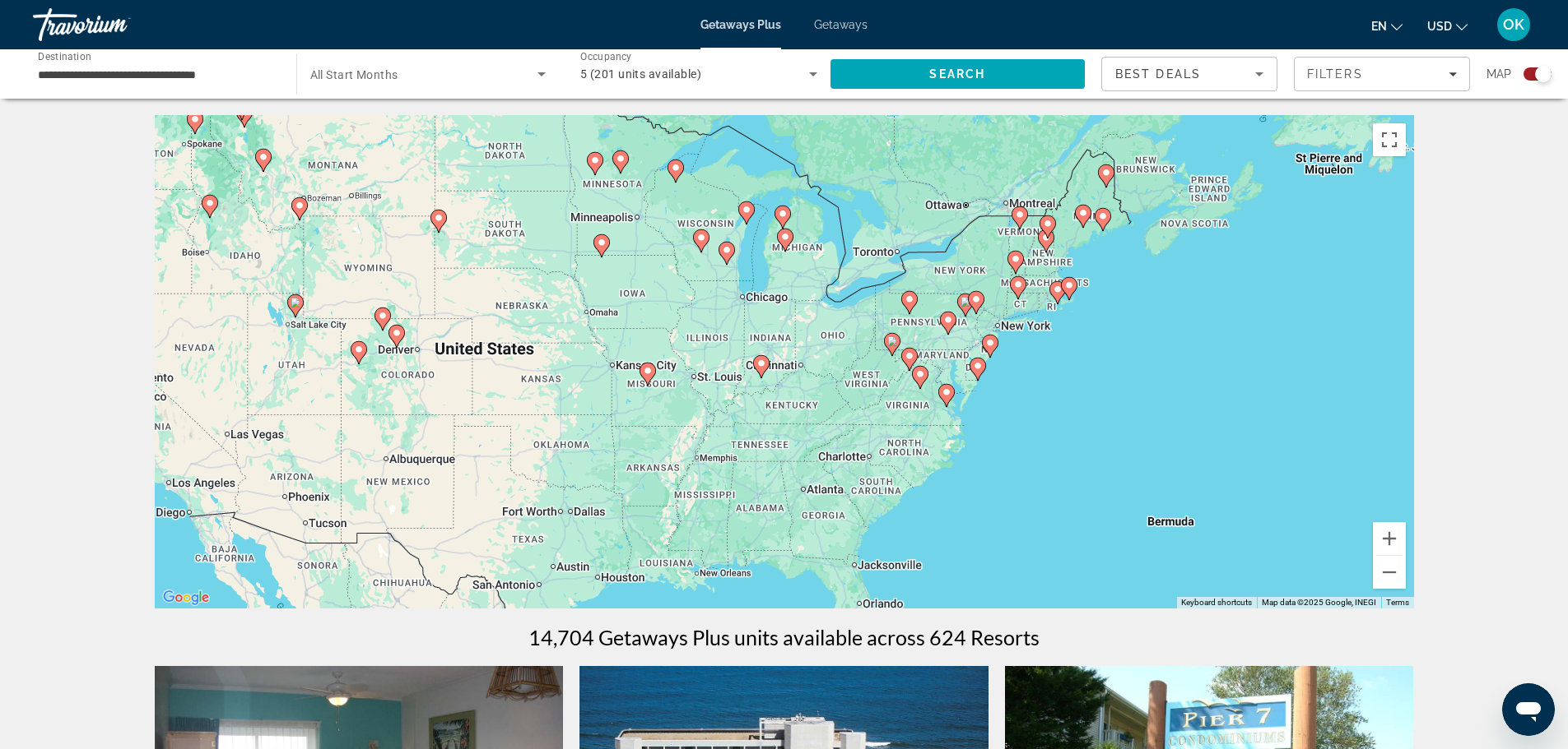
drag, startPoint x: 1103, startPoint y: 483, endPoint x: 880, endPoint y: 238, distance: 331.3
click at [880, 238] on div "To activate drag with keyboard, press Alt + Enter. Once in keyboard drag state,…" at bounding box center [784, 362] width 1259 height 494
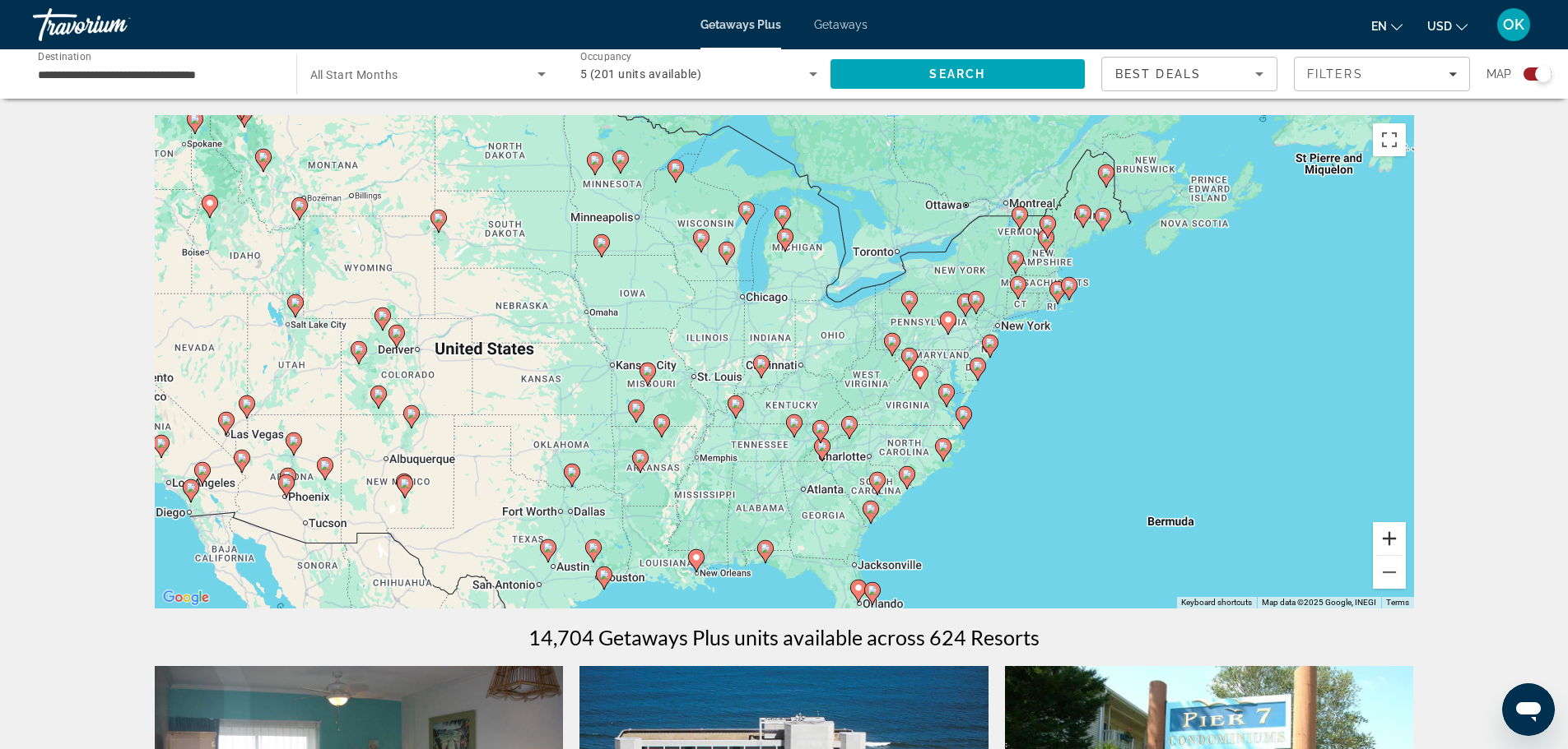
click at [1390, 534] on button "Zoom in" at bounding box center [1389, 538] width 33 height 33
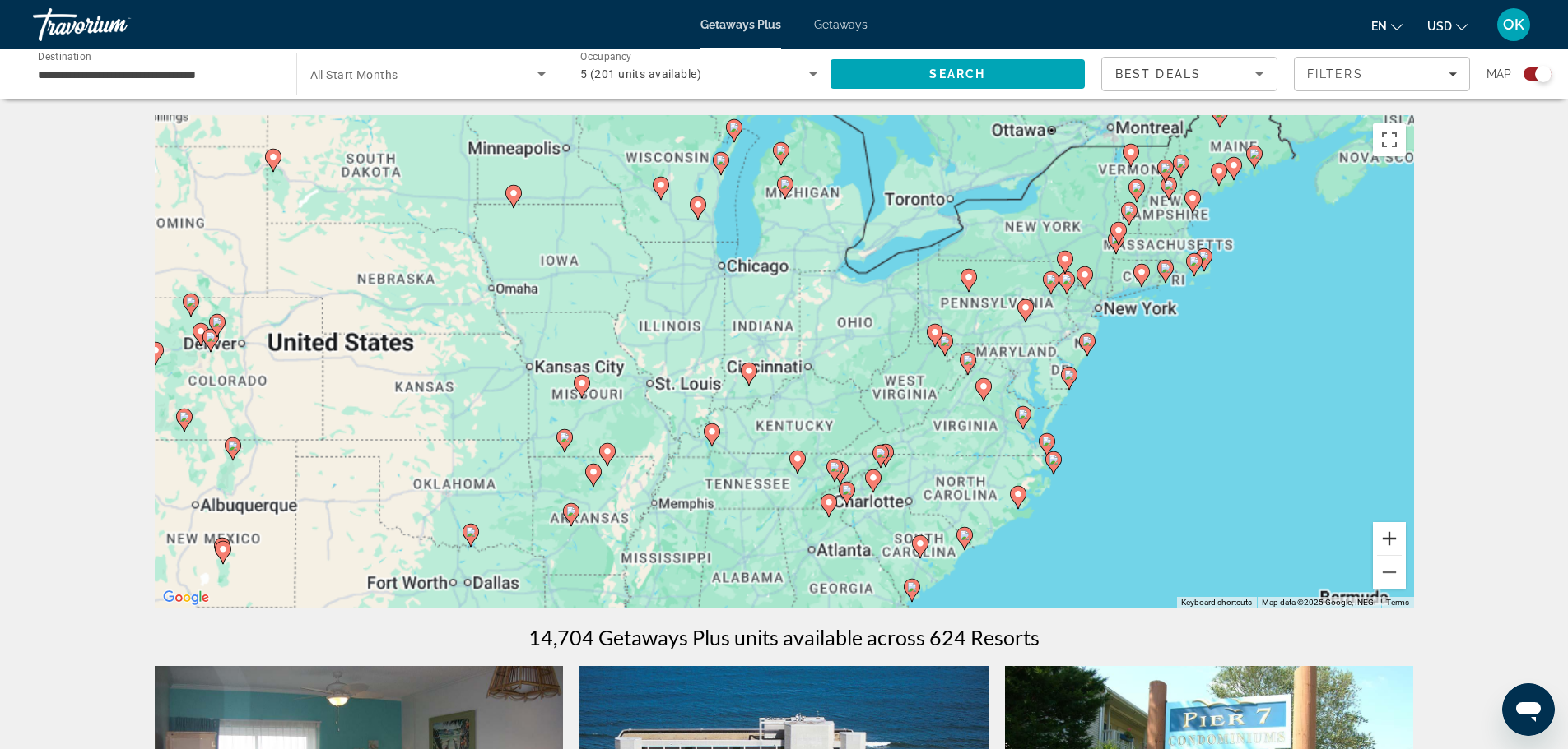
click at [1390, 534] on button "Zoom in" at bounding box center [1389, 538] width 33 height 33
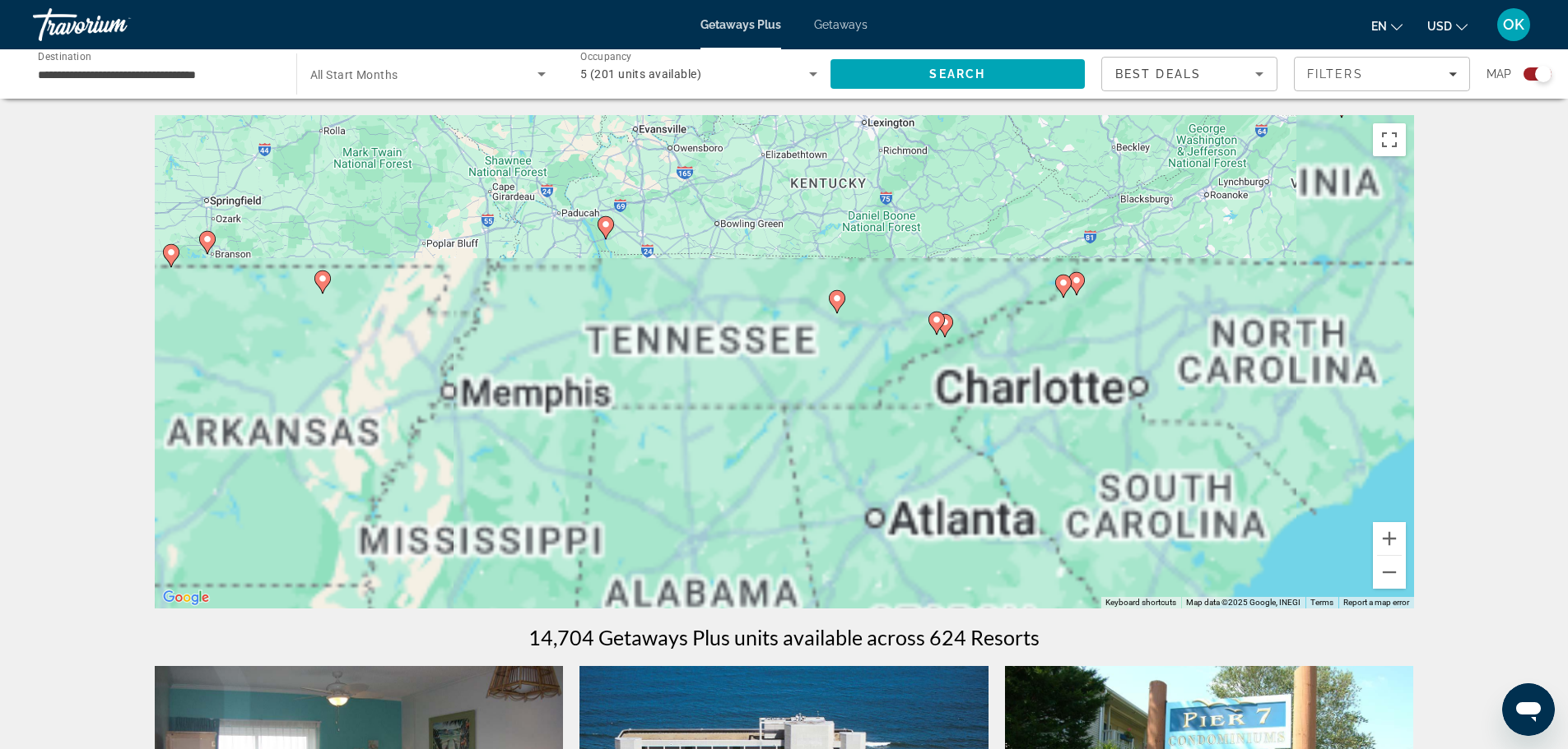
drag, startPoint x: 1018, startPoint y: 500, endPoint x: 1033, endPoint y: 96, distance: 404.3
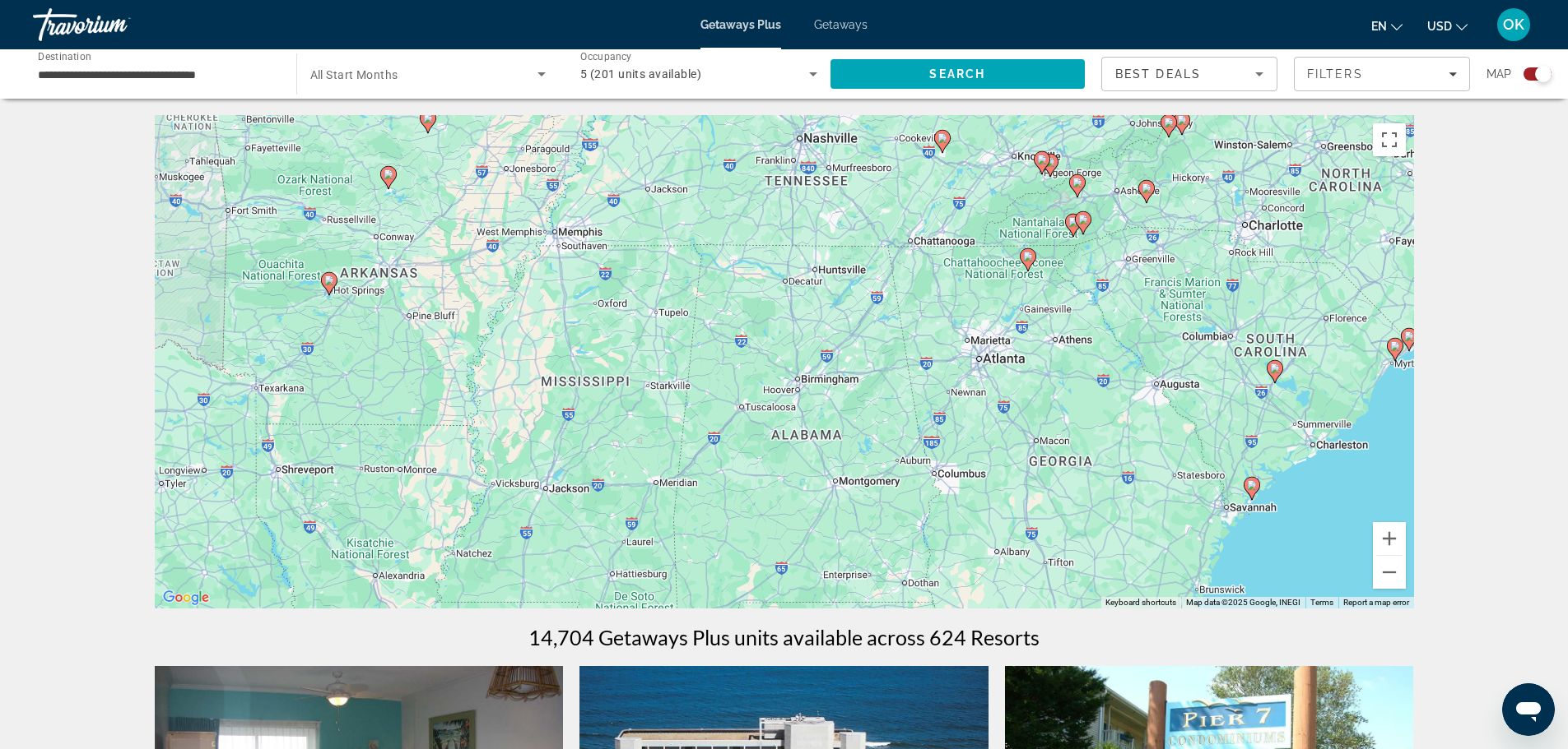
drag, startPoint x: 924, startPoint y: 443, endPoint x: 1247, endPoint y: 435, distance: 323.1
click at [1317, 452] on div "To activate drag with keyboard, press Alt + Enter. Once in keyboard drag state,…" at bounding box center [784, 362] width 1259 height 494
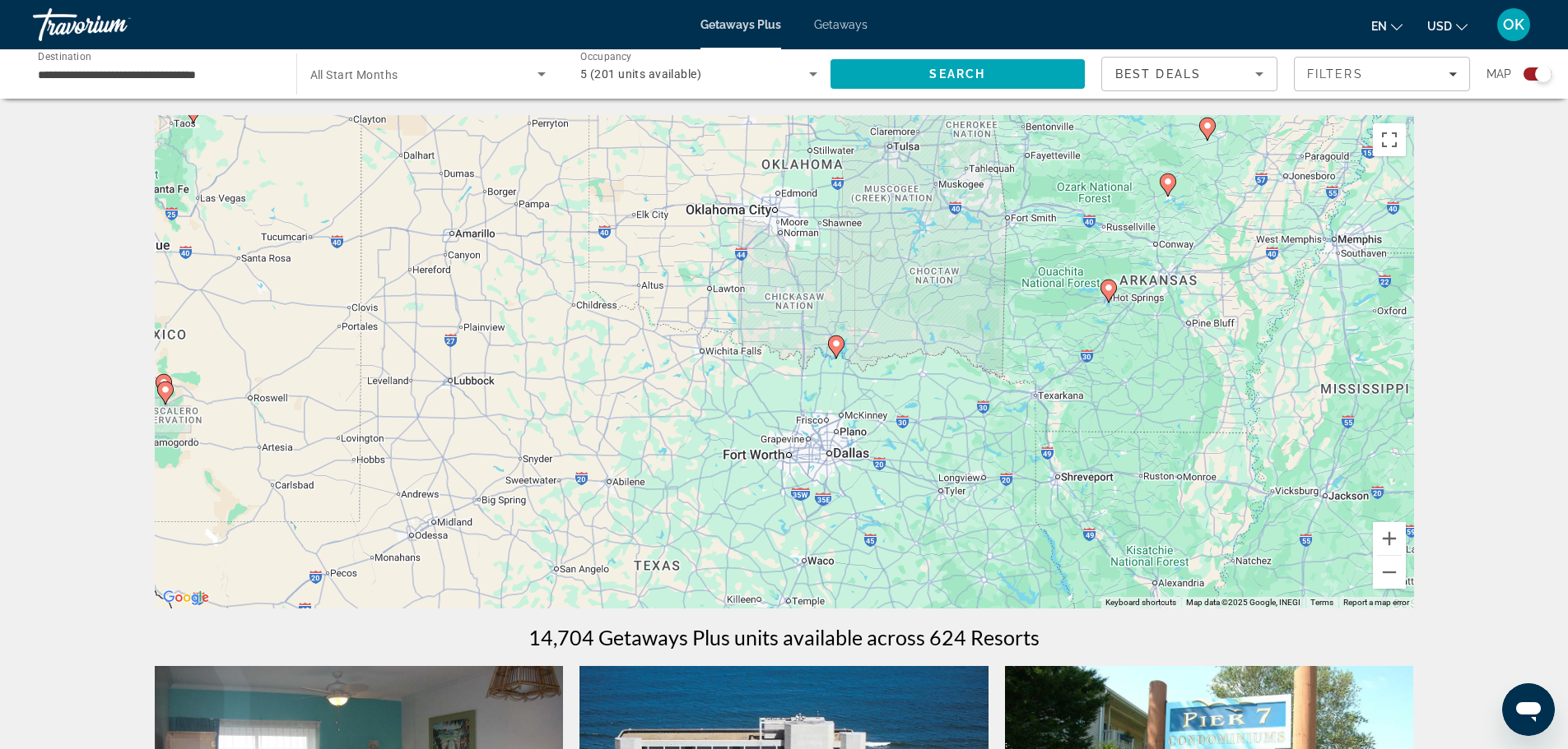
drag, startPoint x: 785, startPoint y: 422, endPoint x: 1103, endPoint y: 385, distance: 320.1
click at [1118, 394] on div "To activate drag with keyboard, press Alt + Enter. Once in keyboard drag state,…" at bounding box center [784, 362] width 1259 height 494
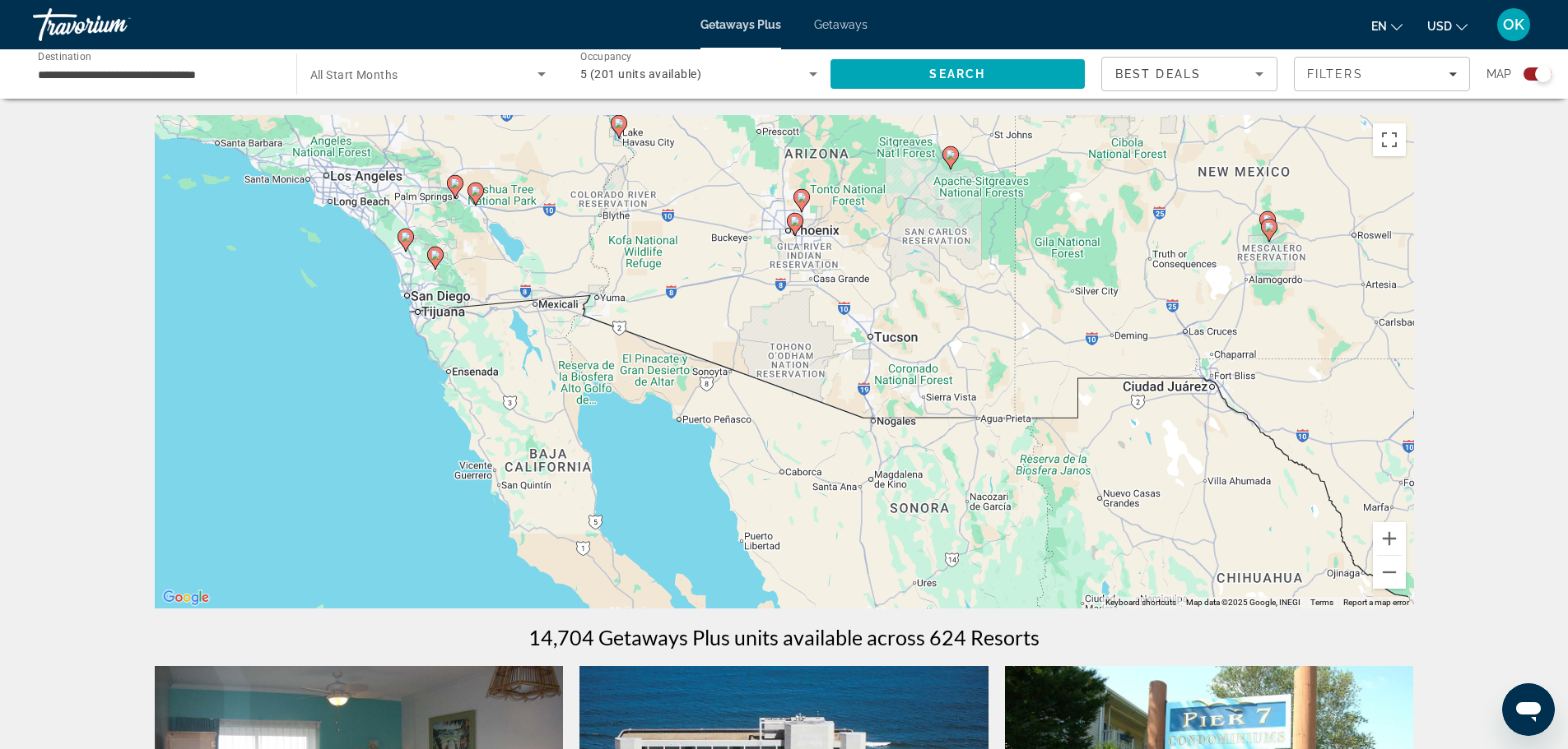
drag, startPoint x: 659, startPoint y: 419, endPoint x: 1205, endPoint y: 356, distance: 549.6
click at [1205, 356] on div "To activate drag with keyboard, press Alt + Enter. Once in keyboard drag state,…" at bounding box center [784, 362] width 1259 height 494
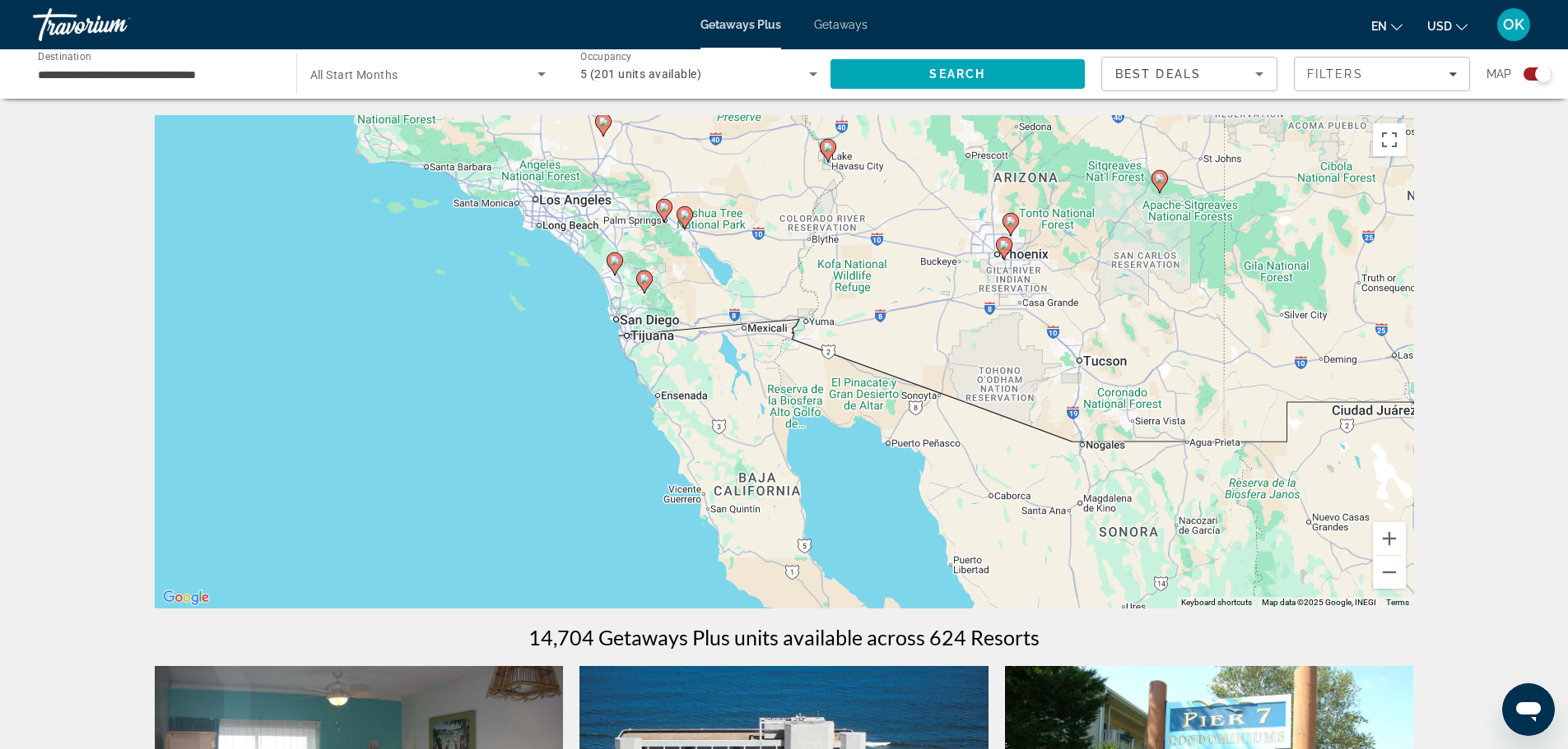
drag, startPoint x: 641, startPoint y: 331, endPoint x: 837, endPoint y: 375, distance: 200.9
click at [835, 374] on div "To activate drag with keyboard, press Alt + Enter. Once in keyboard drag state,…" at bounding box center [784, 362] width 1259 height 494
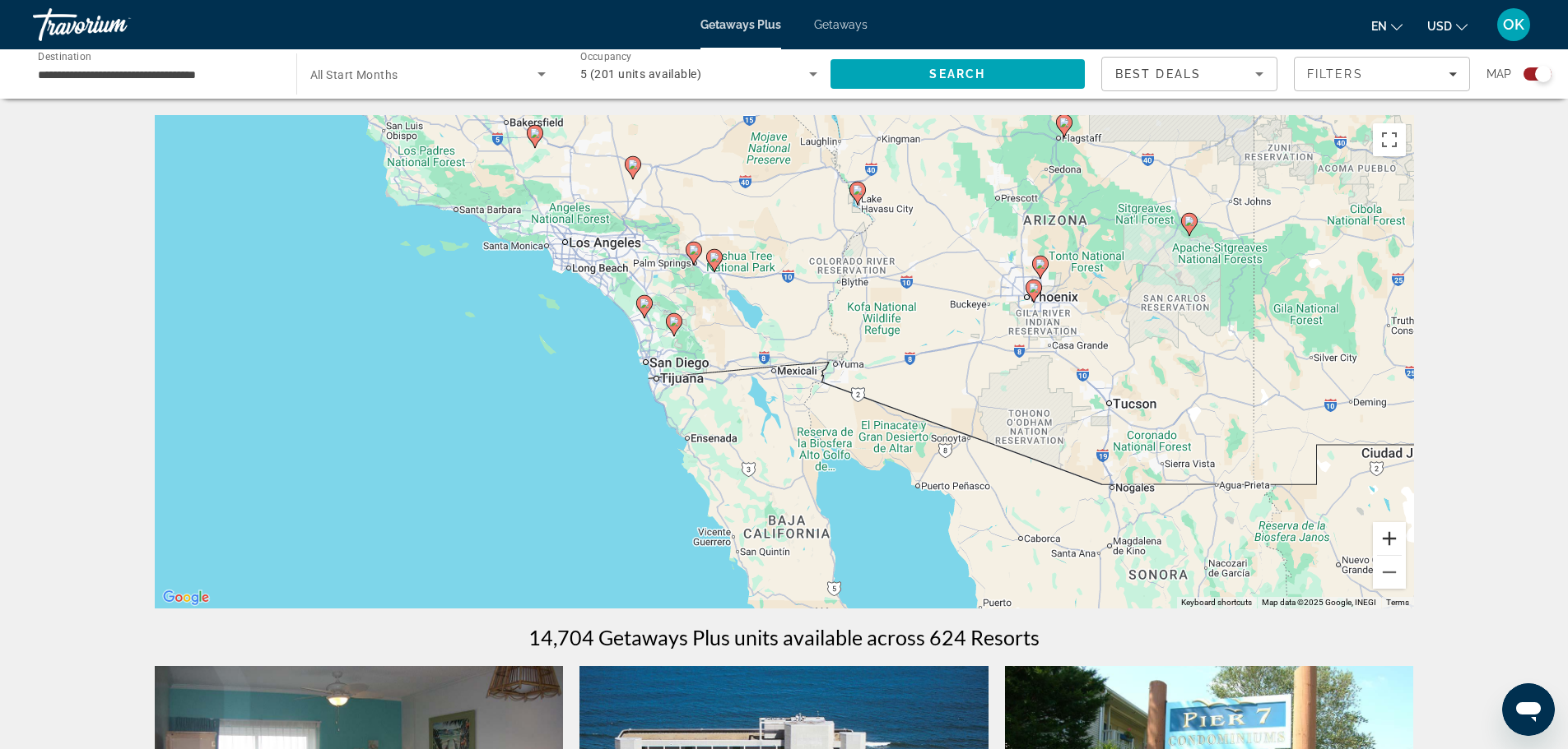
click at [1396, 534] on button "Zoom in" at bounding box center [1389, 538] width 33 height 33
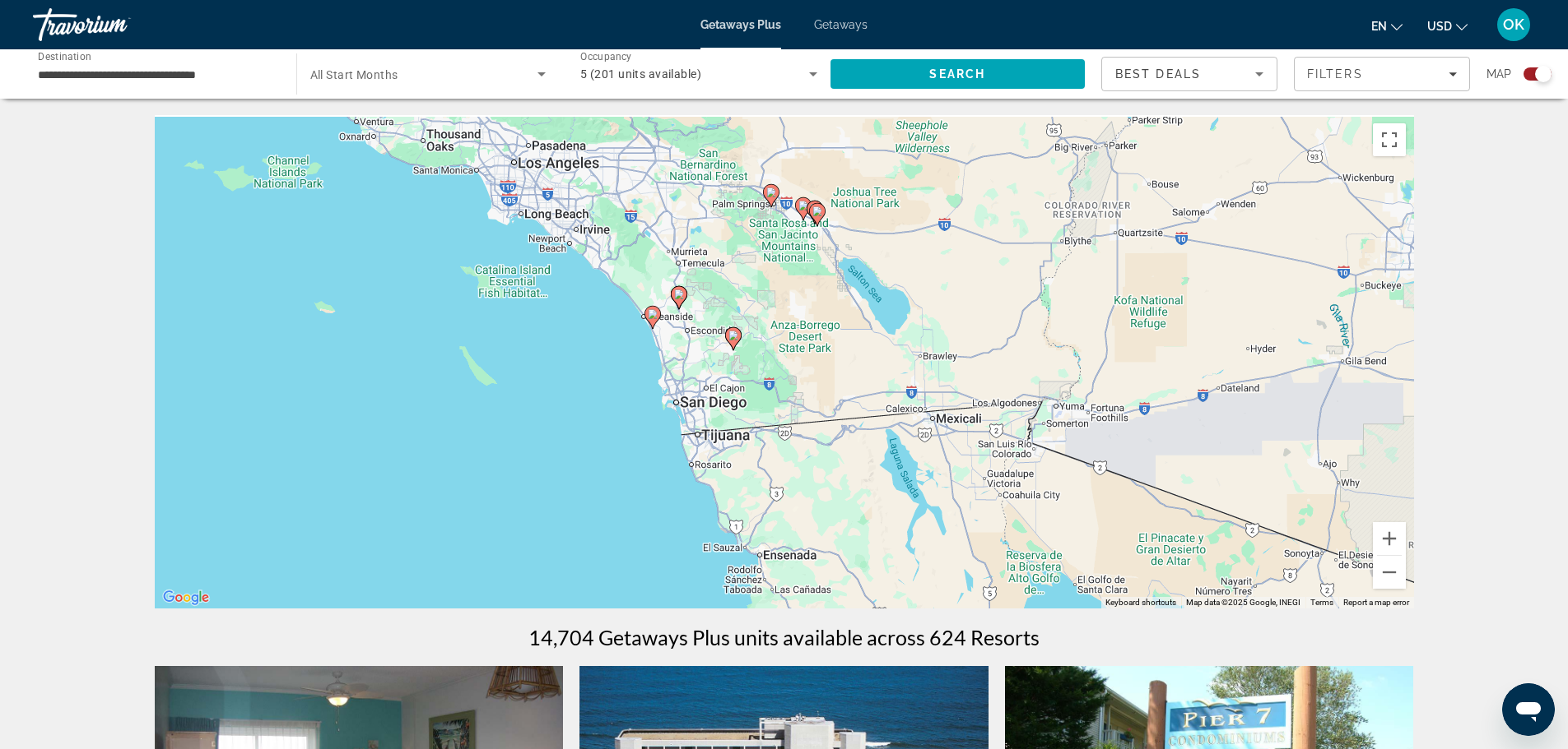
drag, startPoint x: 765, startPoint y: 510, endPoint x: 961, endPoint y: 560, distance: 202.3
click at [960, 560] on div "To activate drag with keyboard, press Alt + Enter. Once in keyboard drag state,…" at bounding box center [784, 362] width 1259 height 494
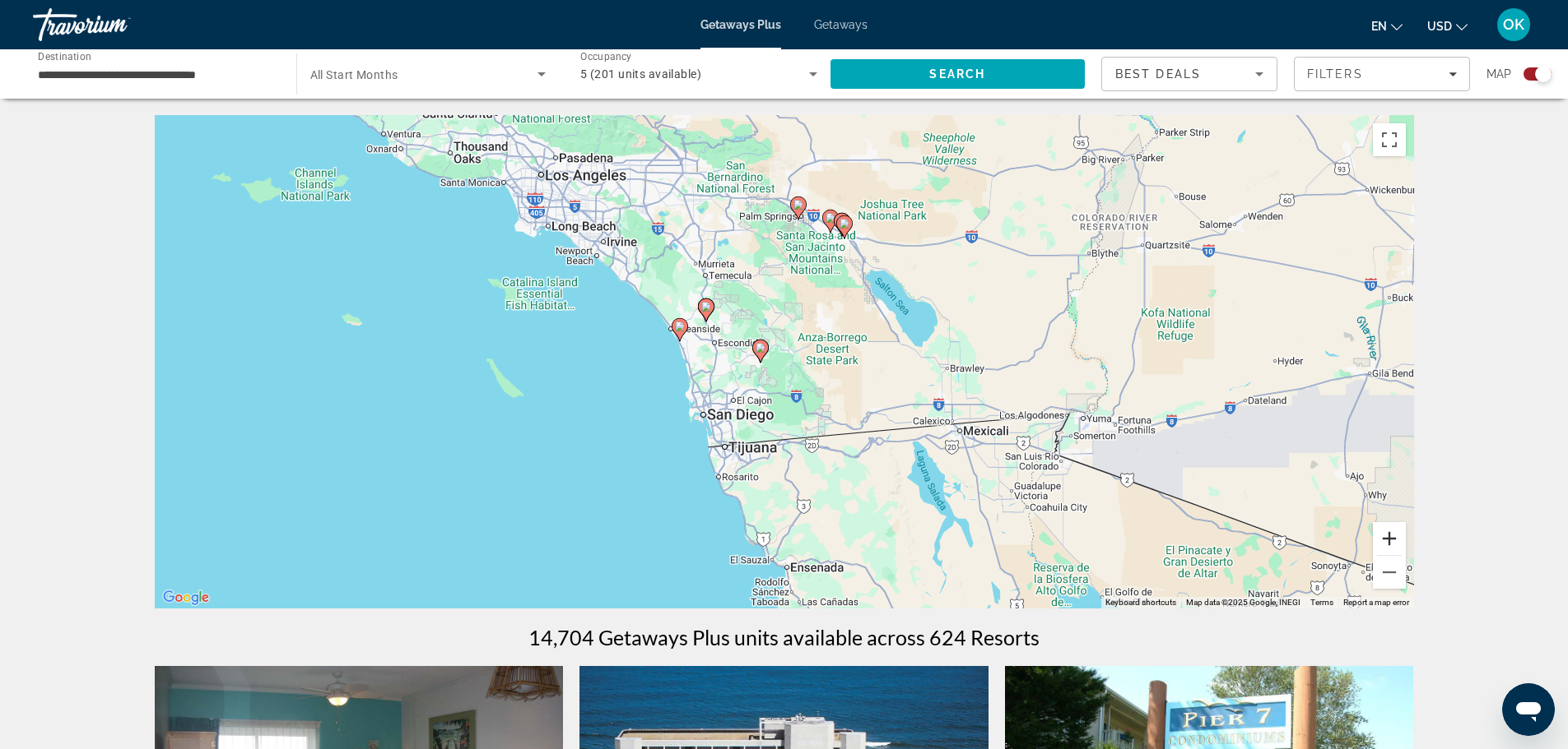
click at [1394, 531] on button "Zoom in" at bounding box center [1389, 538] width 33 height 33
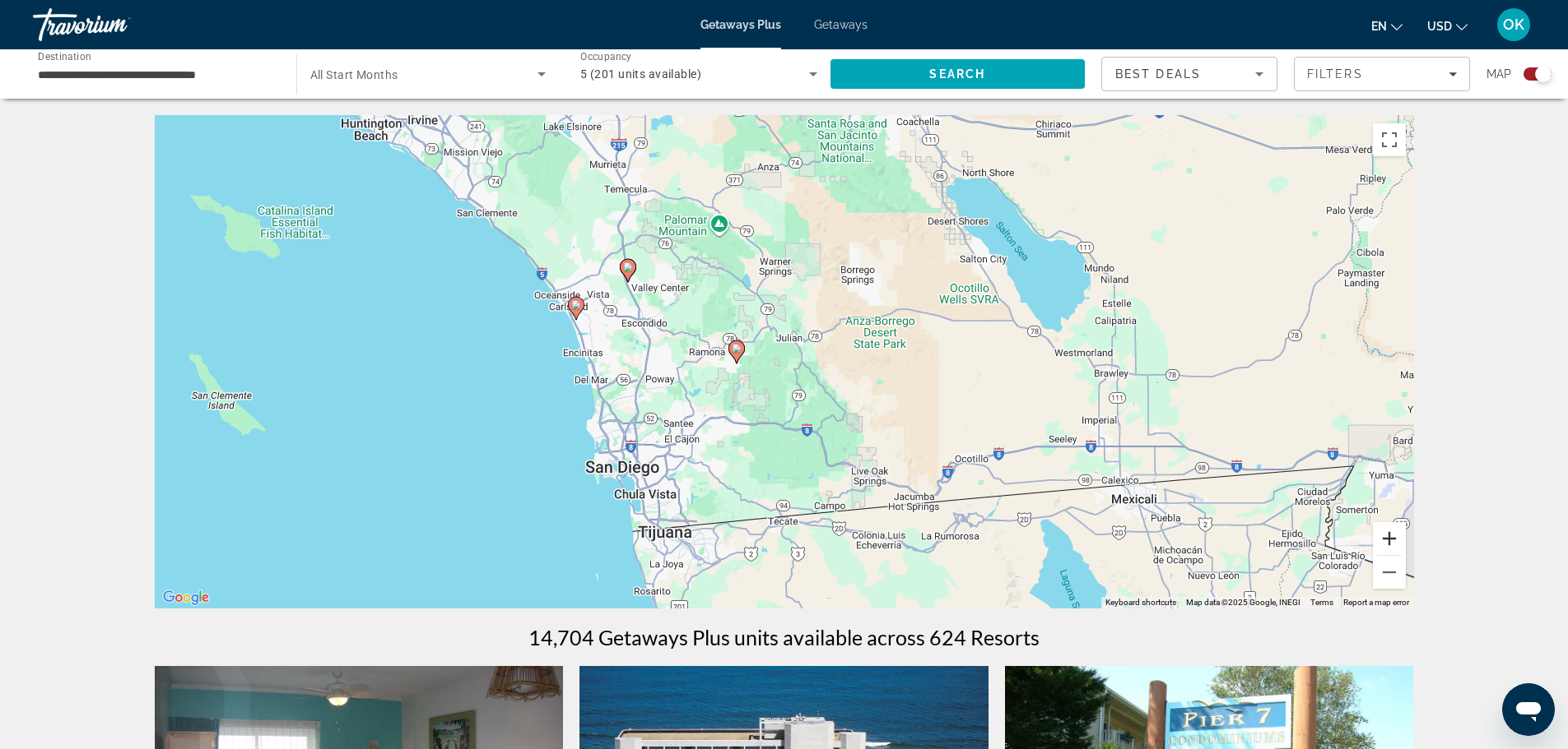
click at [1394, 531] on button "Zoom in" at bounding box center [1389, 538] width 33 height 33
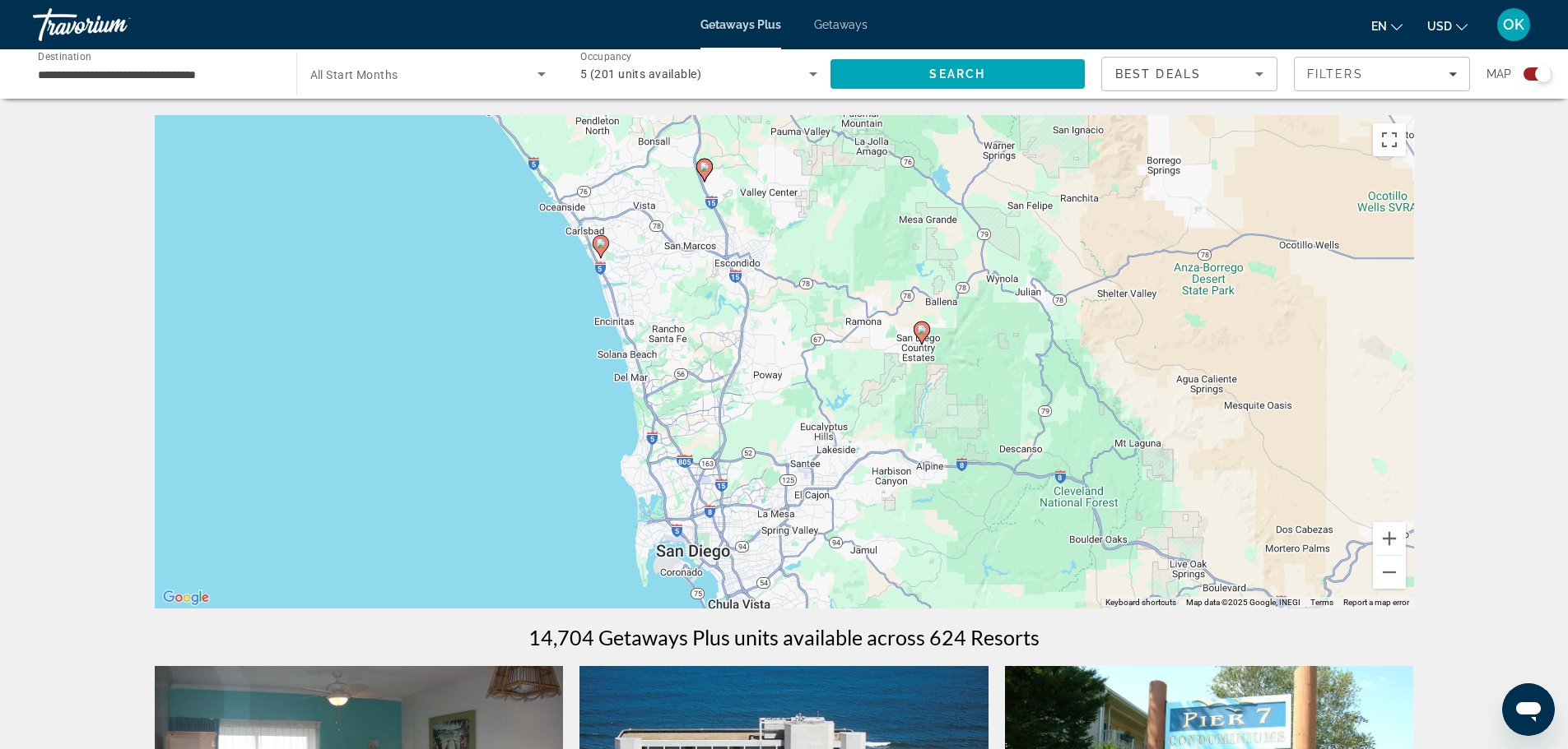
drag, startPoint x: 548, startPoint y: 438, endPoint x: 745, endPoint y: 393, distance: 202.1
click at [789, 416] on div "To activate drag with keyboard, press Alt + Enter. Once in keyboard drag state,…" at bounding box center [784, 362] width 1259 height 494
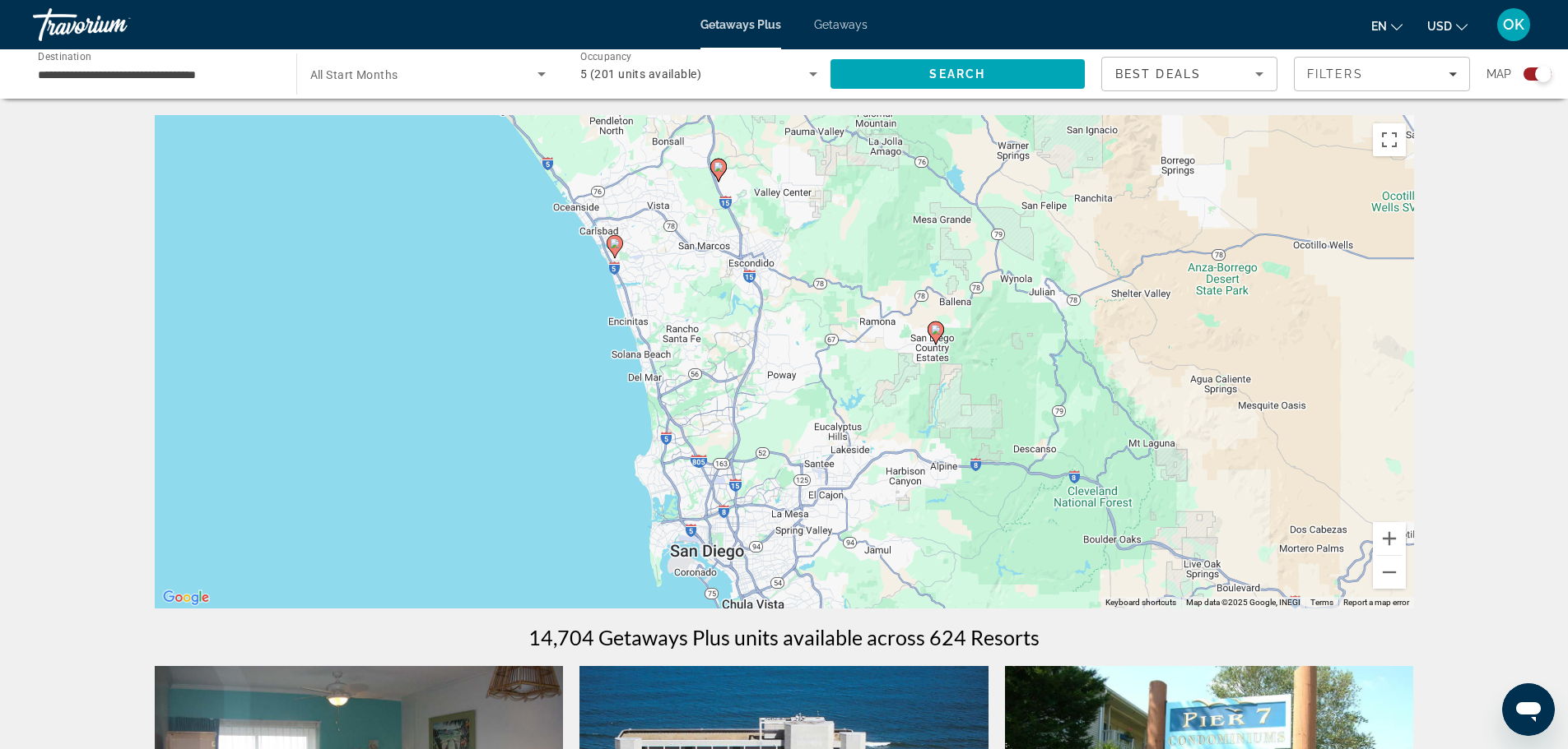
click at [622, 248] on div "To activate drag with keyboard, press Alt + Enter. Once in keyboard drag state,…" at bounding box center [784, 362] width 1259 height 494
click at [612, 243] on image "Main content" at bounding box center [614, 243] width 10 height 10
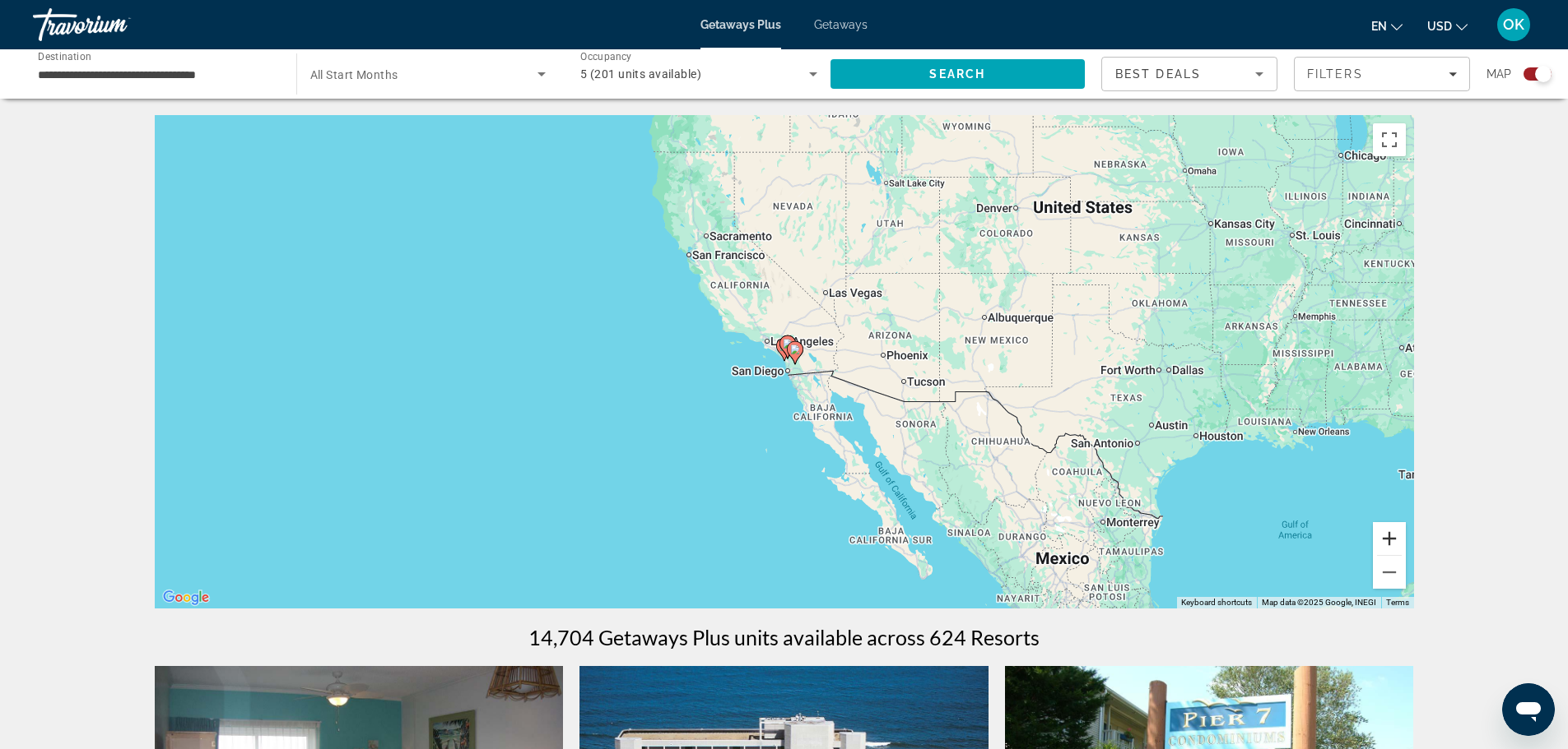
click at [1395, 543] on button "Zoom in" at bounding box center [1389, 538] width 33 height 33
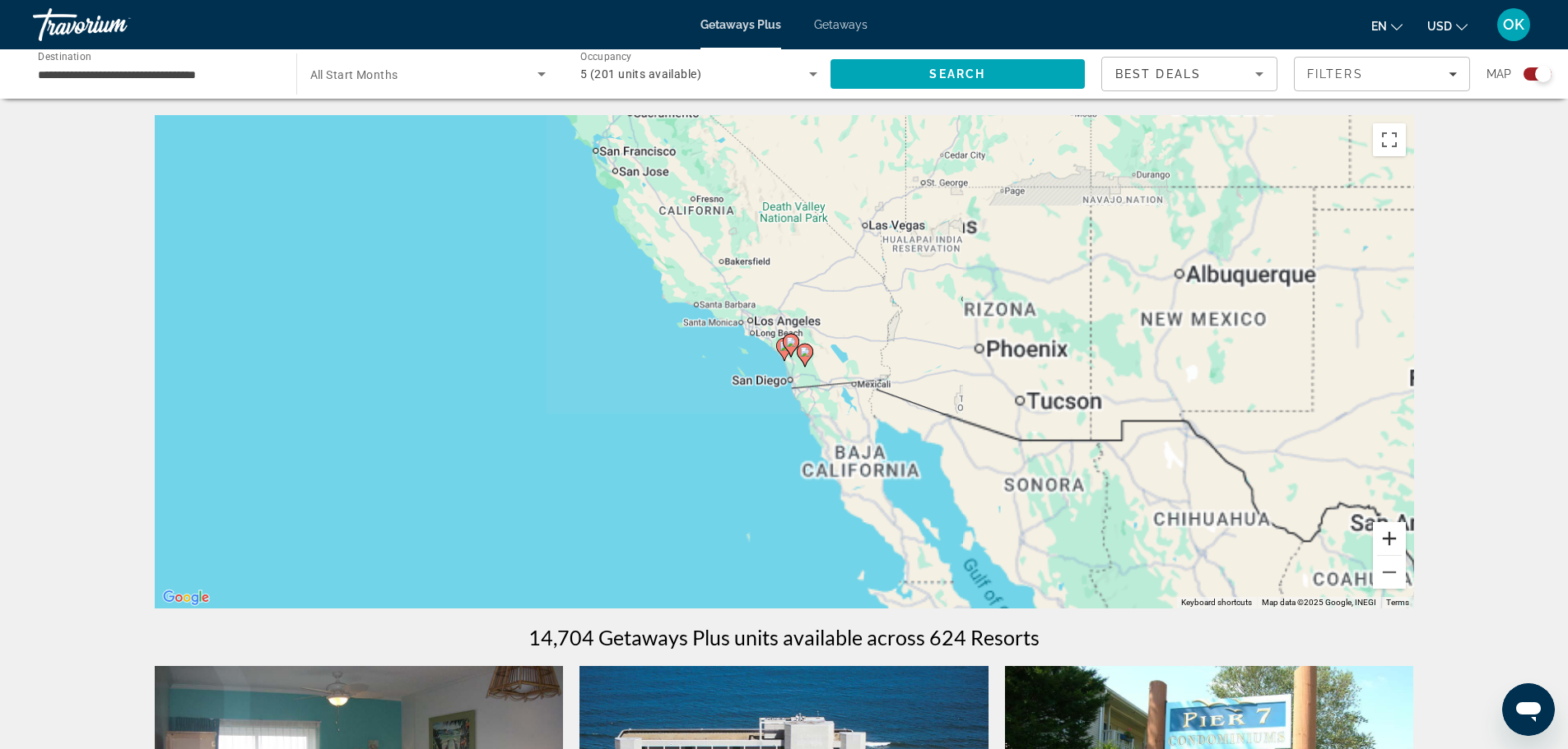
click at [1395, 543] on button "Zoom in" at bounding box center [1389, 538] width 33 height 33
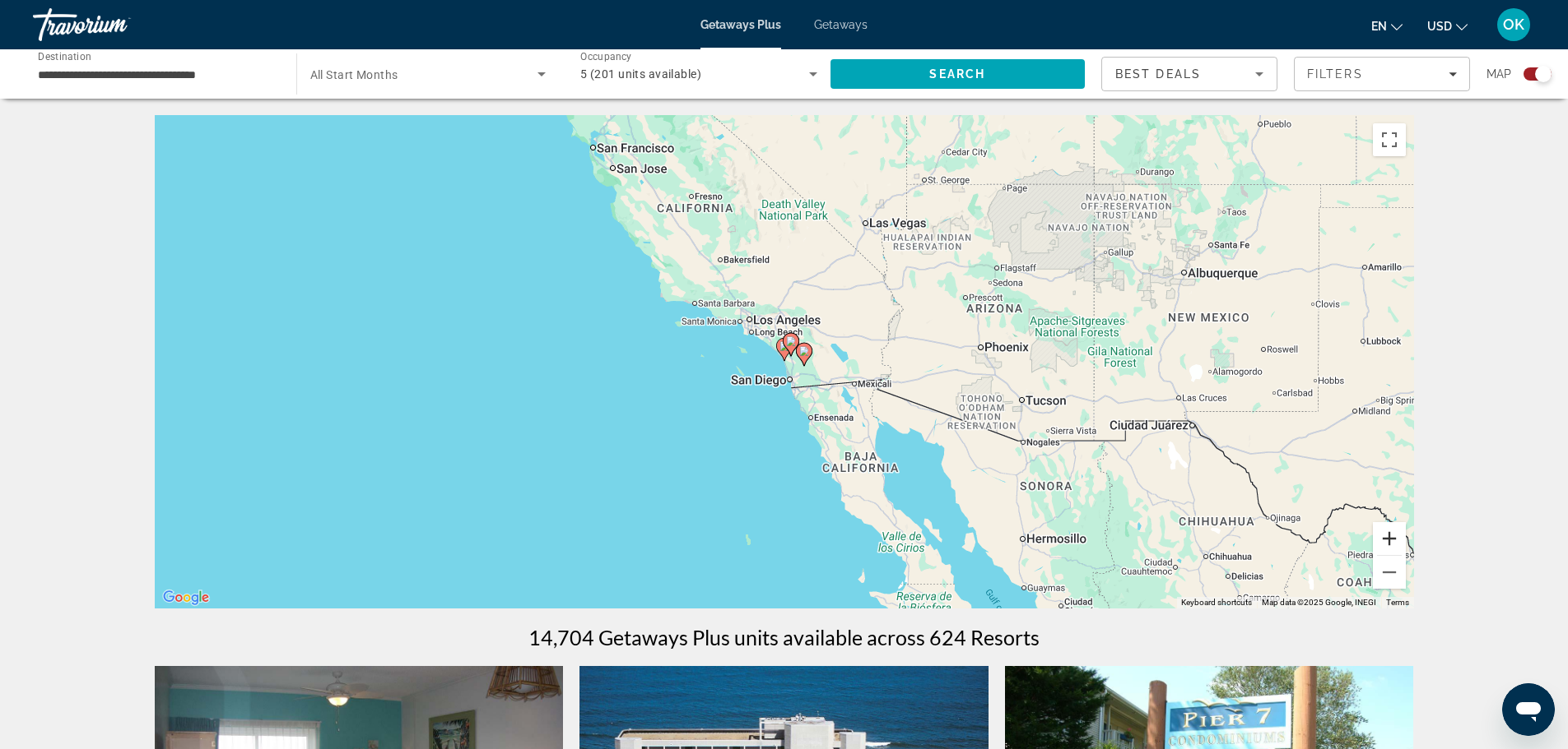
click at [1395, 543] on button "Zoom in" at bounding box center [1389, 538] width 33 height 33
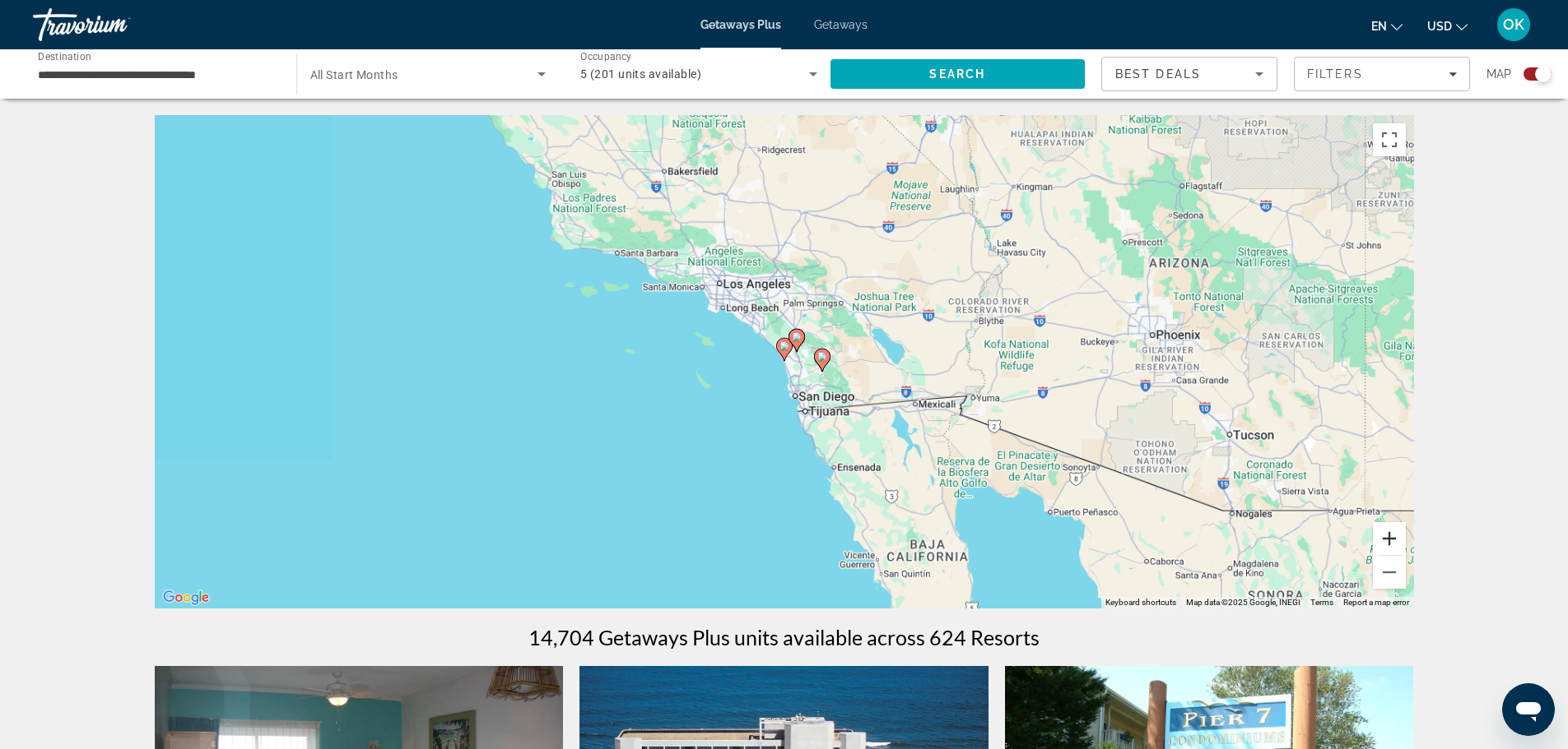
click at [1395, 543] on button "Zoom in" at bounding box center [1389, 538] width 33 height 33
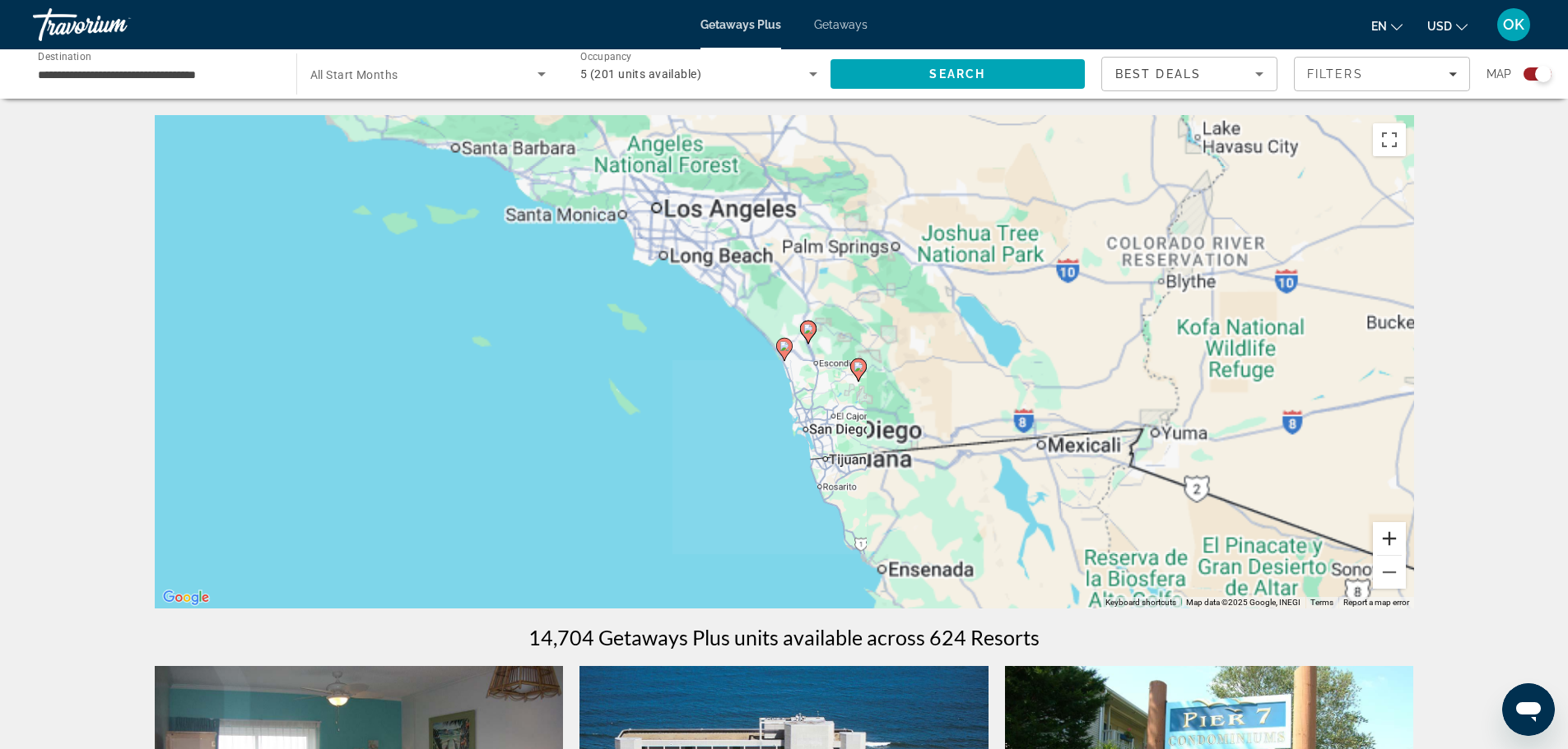
click at [1395, 543] on button "Zoom in" at bounding box center [1389, 538] width 33 height 33
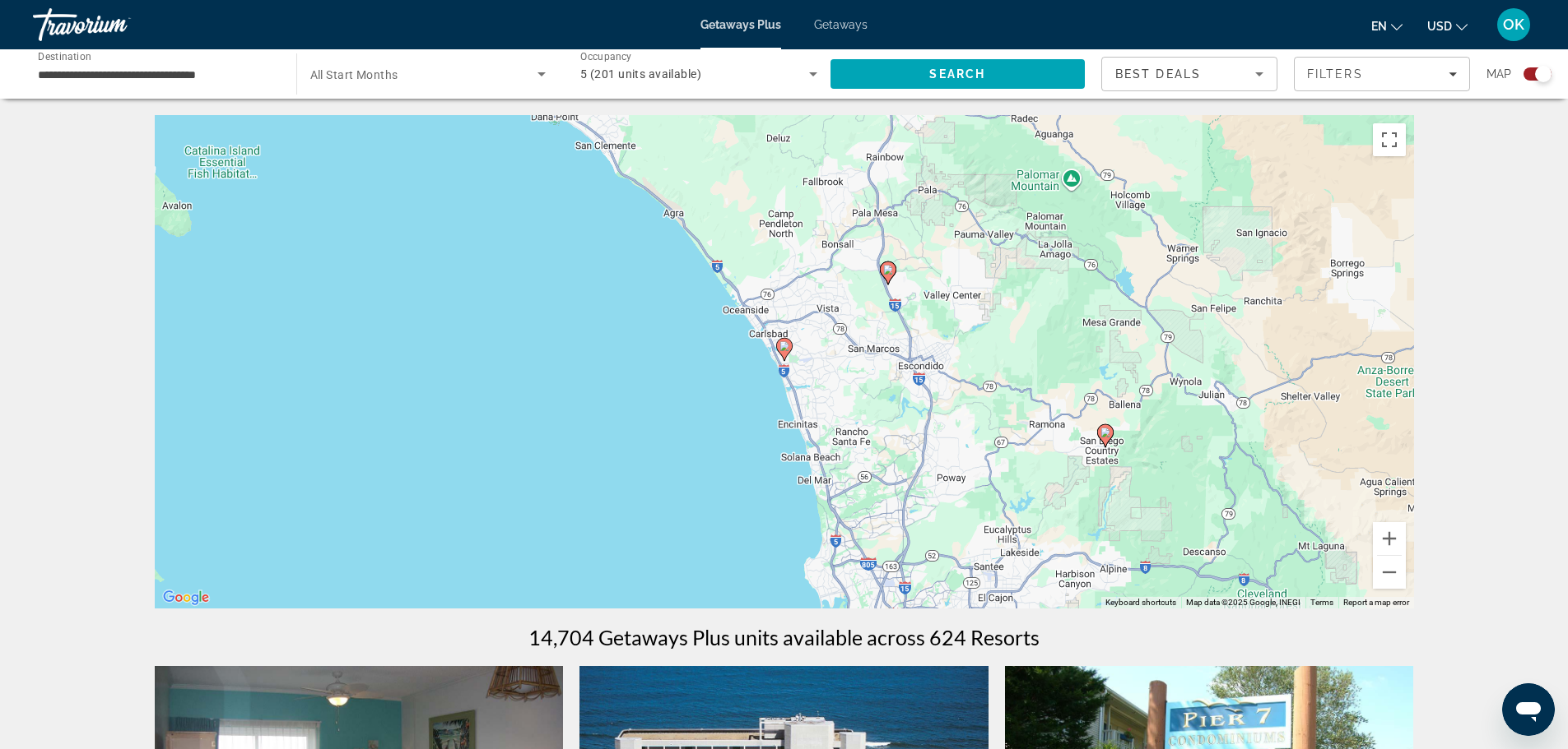
click at [788, 342] on image "Main content" at bounding box center [784, 346] width 10 height 10
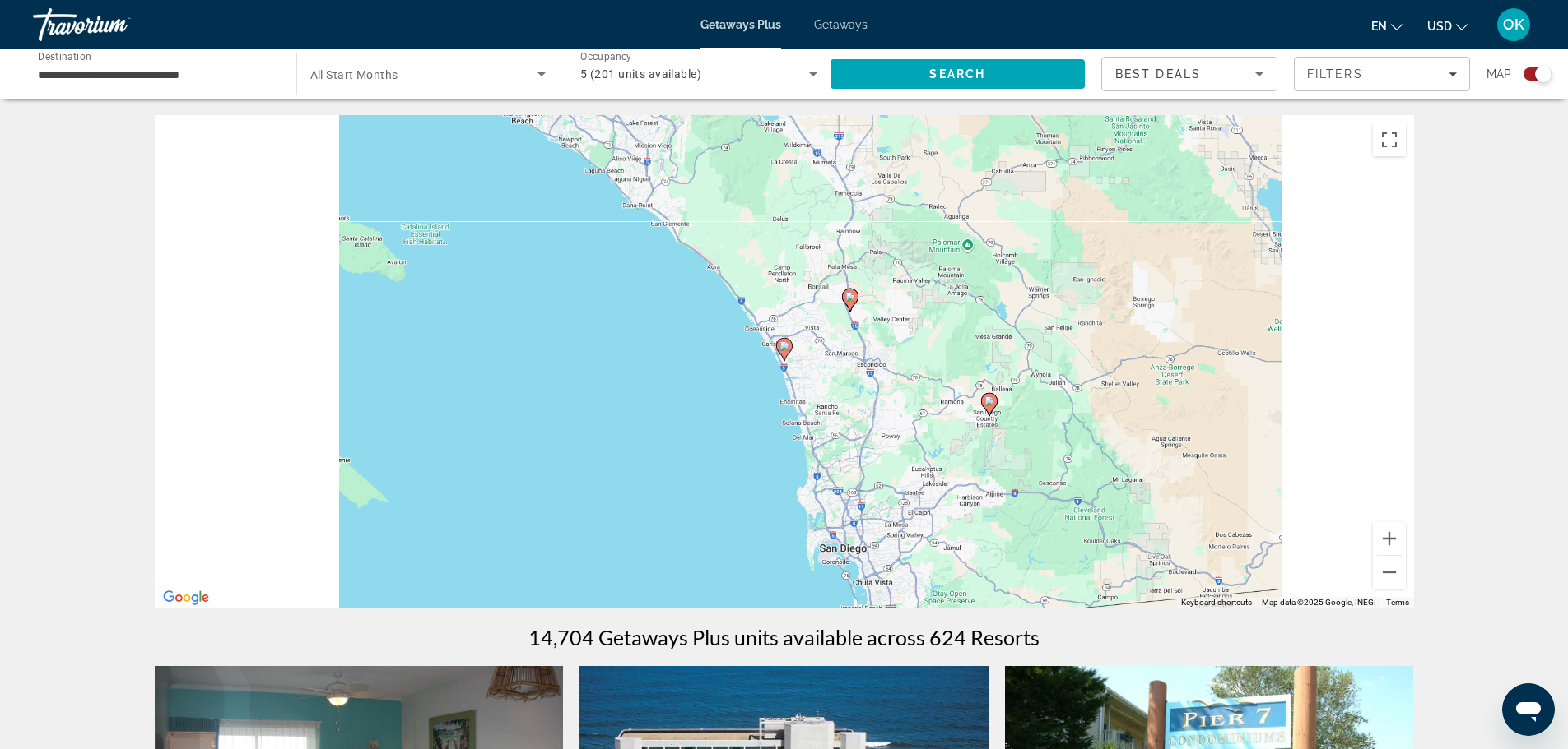
click at [788, 342] on image "Main content" at bounding box center [784, 346] width 10 height 10
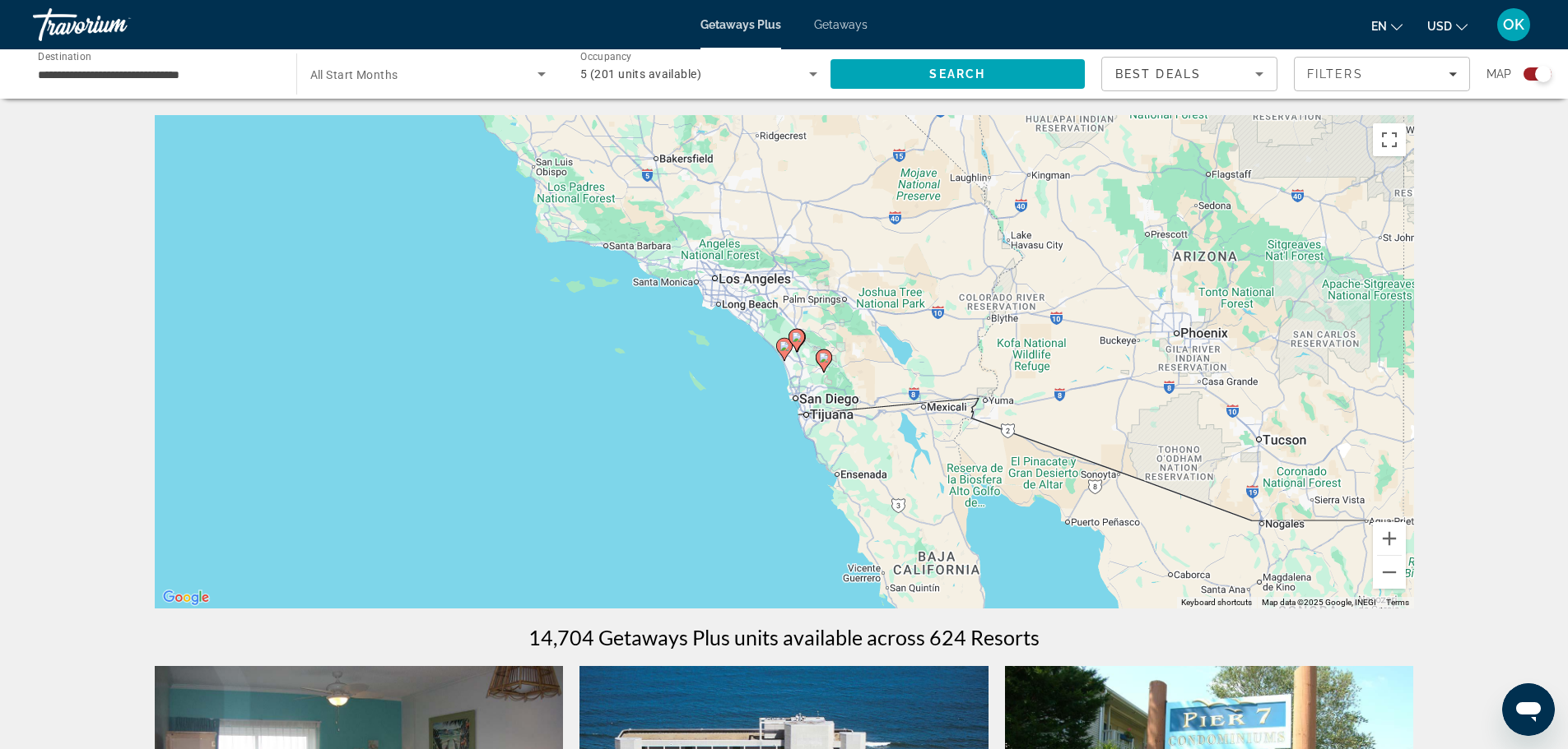
click at [788, 342] on image "Main content" at bounding box center [784, 346] width 10 height 10
type input "**********"
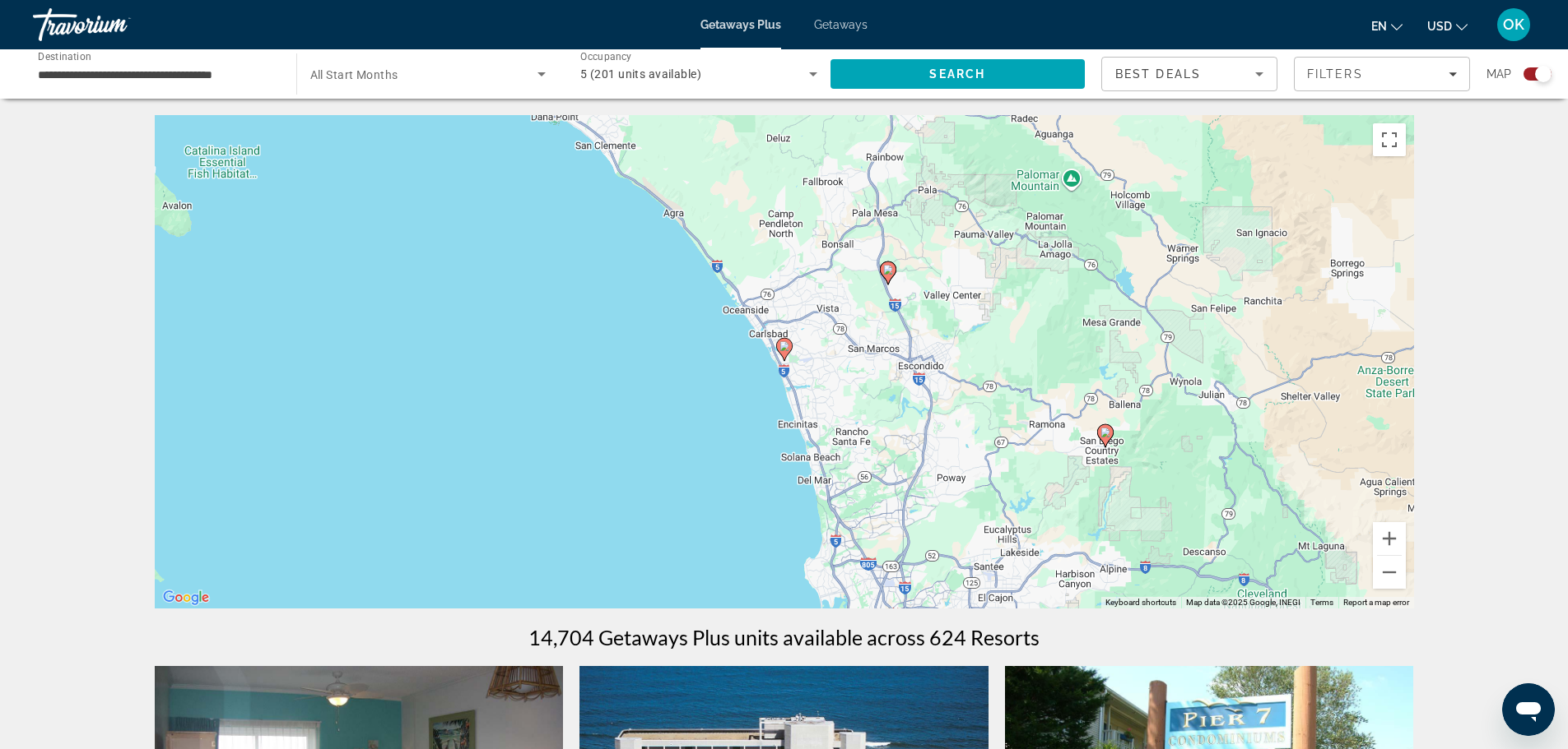
click at [787, 342] on image "Main content" at bounding box center [784, 346] width 10 height 10
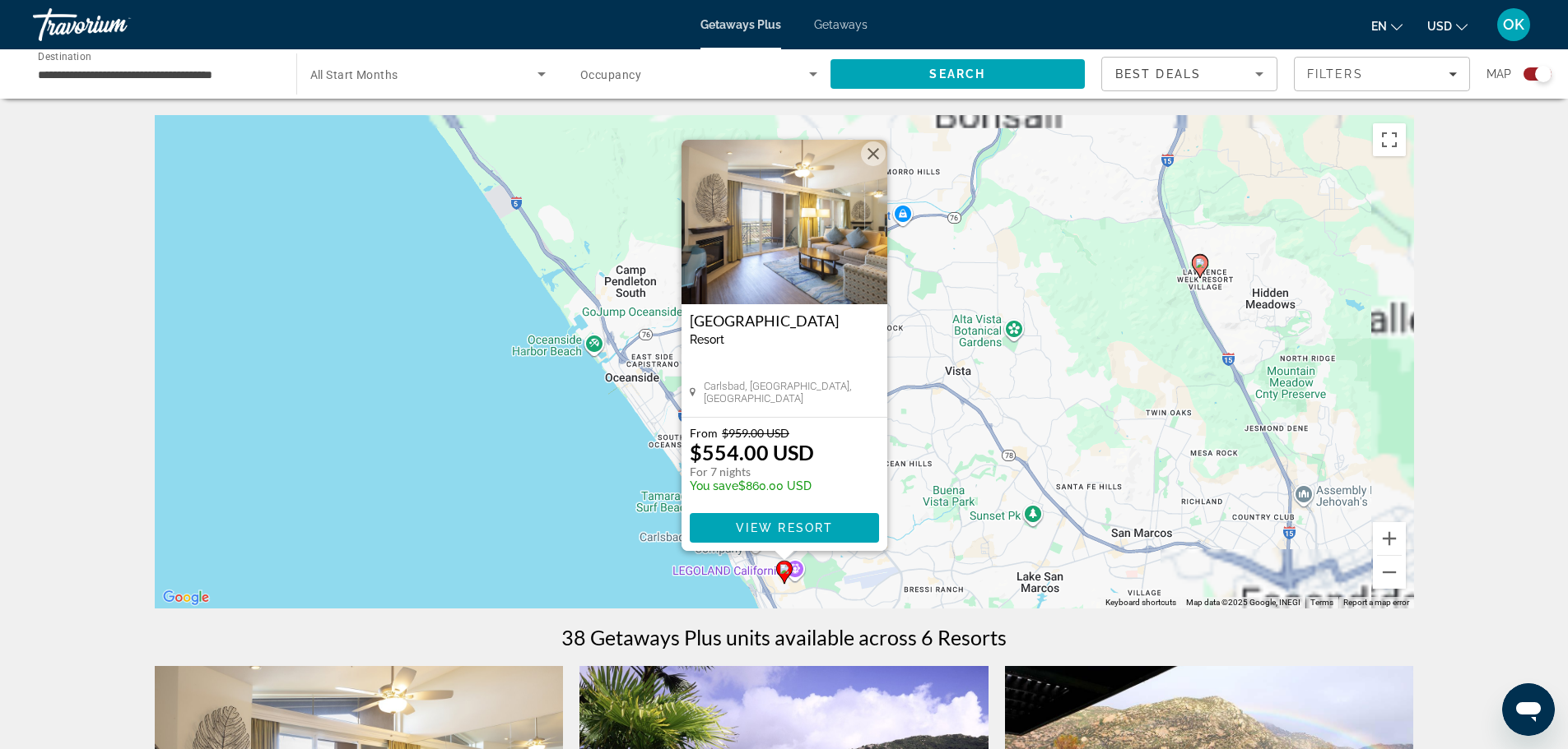
click at [774, 295] on img "Main content" at bounding box center [784, 222] width 206 height 165
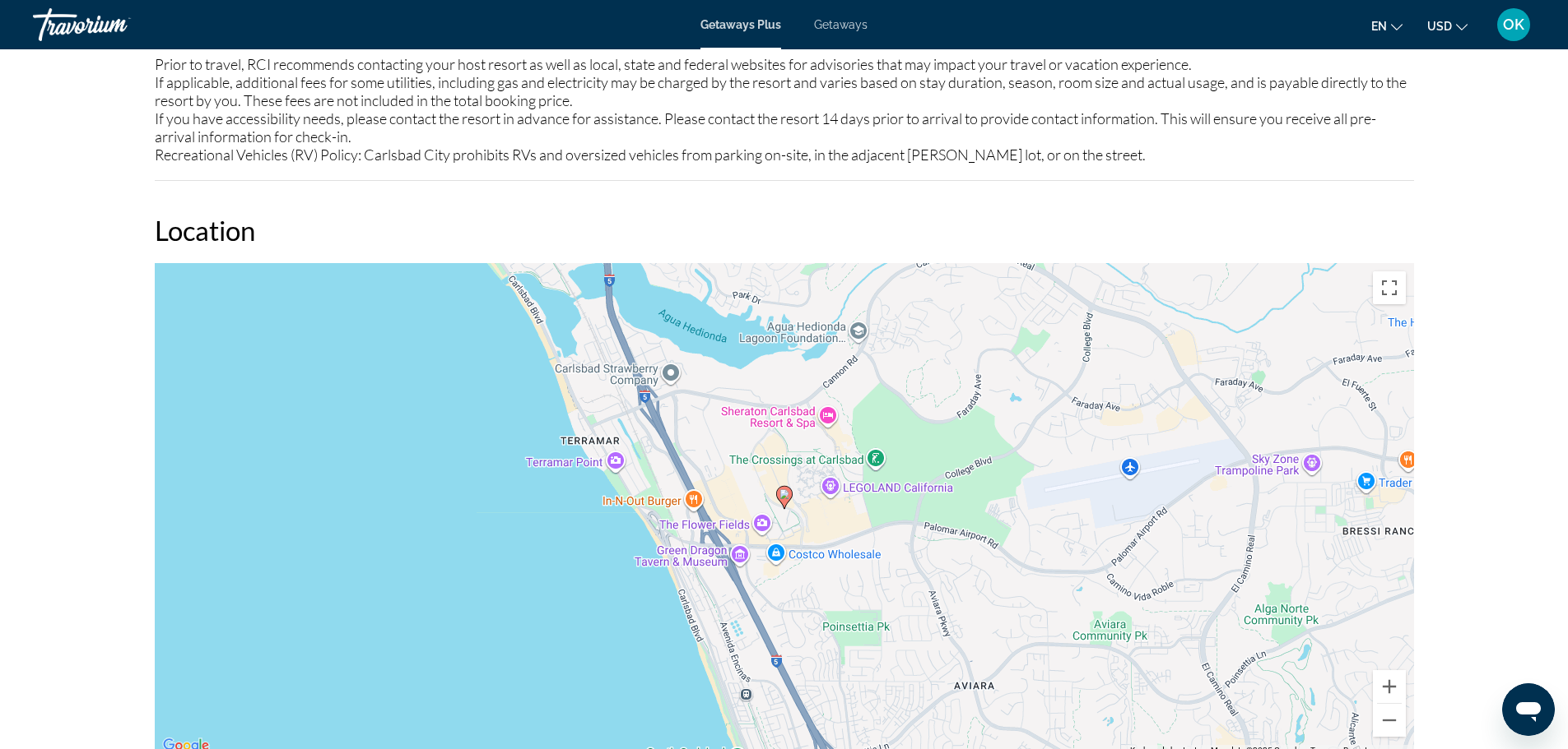
scroll to position [1752, 0]
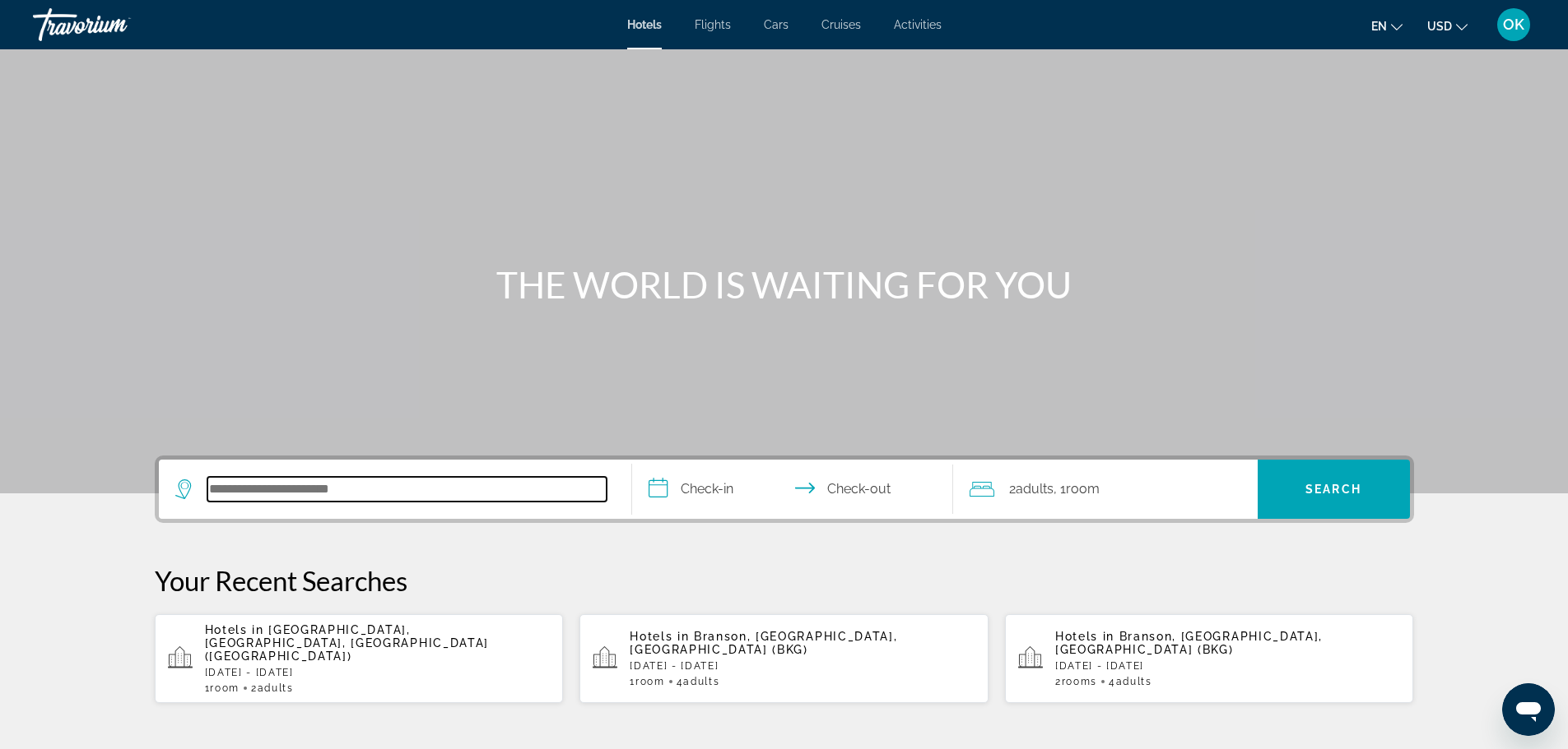
click at [329, 493] on input "Search hotel destination" at bounding box center [406, 489] width 399 height 25
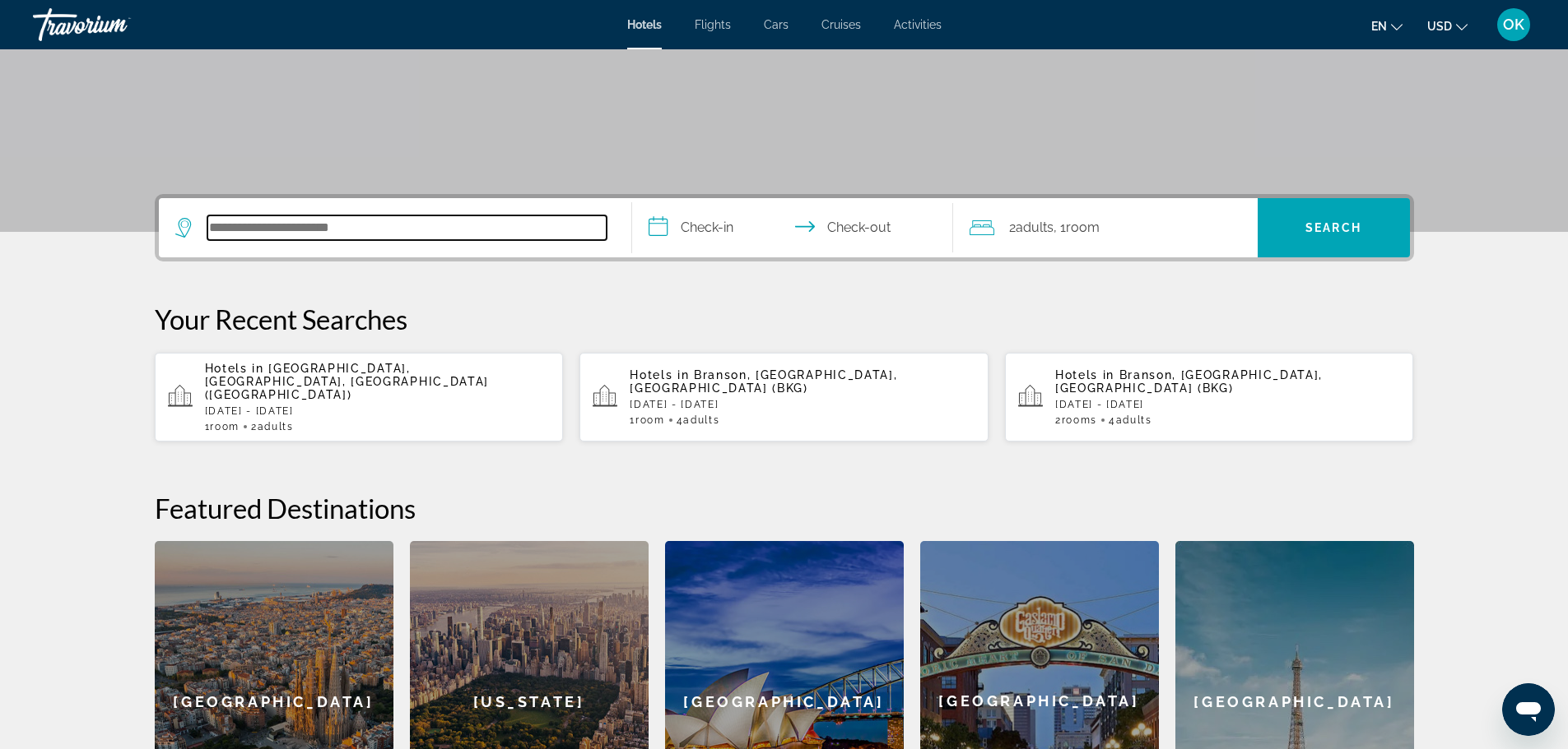
scroll to position [179, 0]
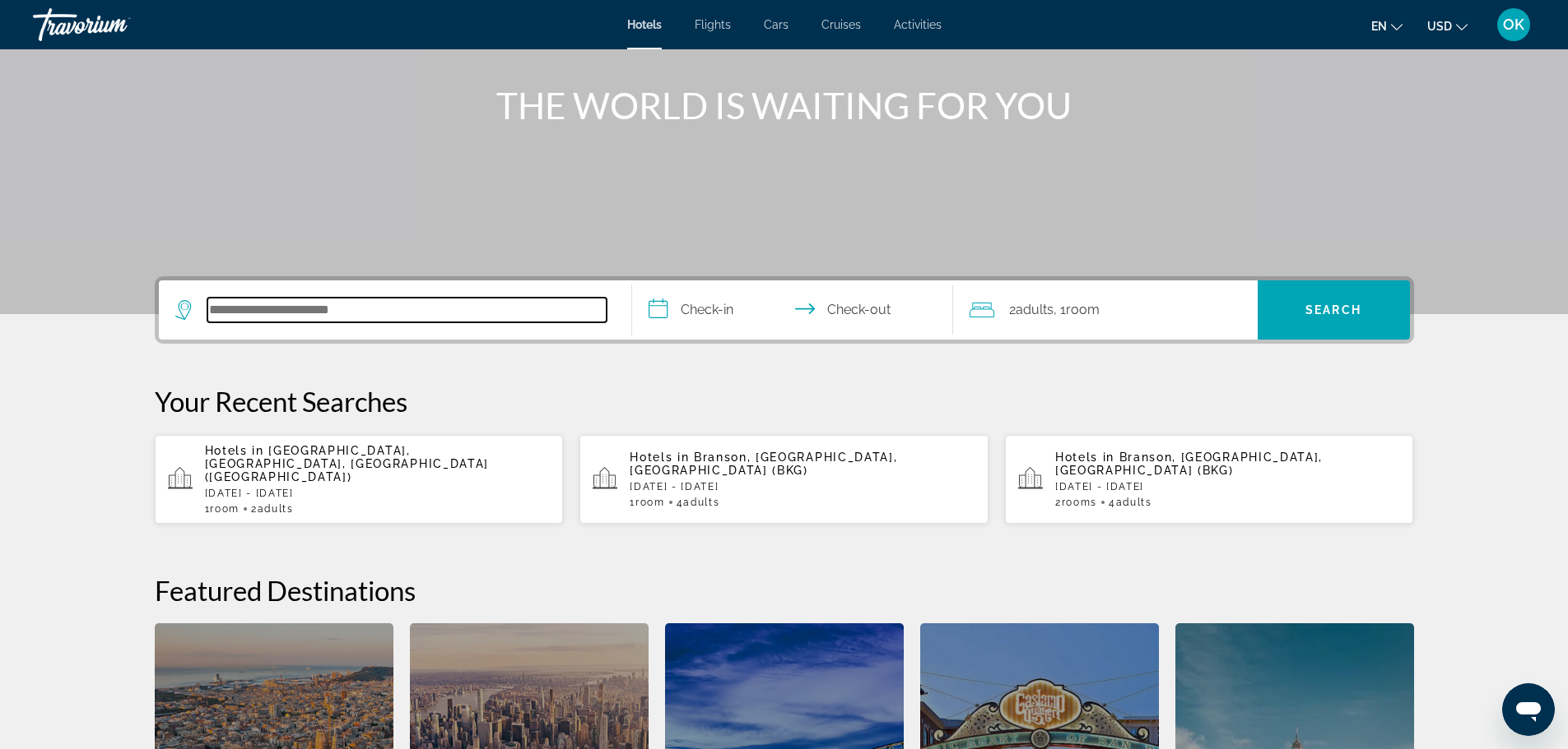
click at [364, 301] on input "Search hotel destination" at bounding box center [406, 309] width 399 height 25
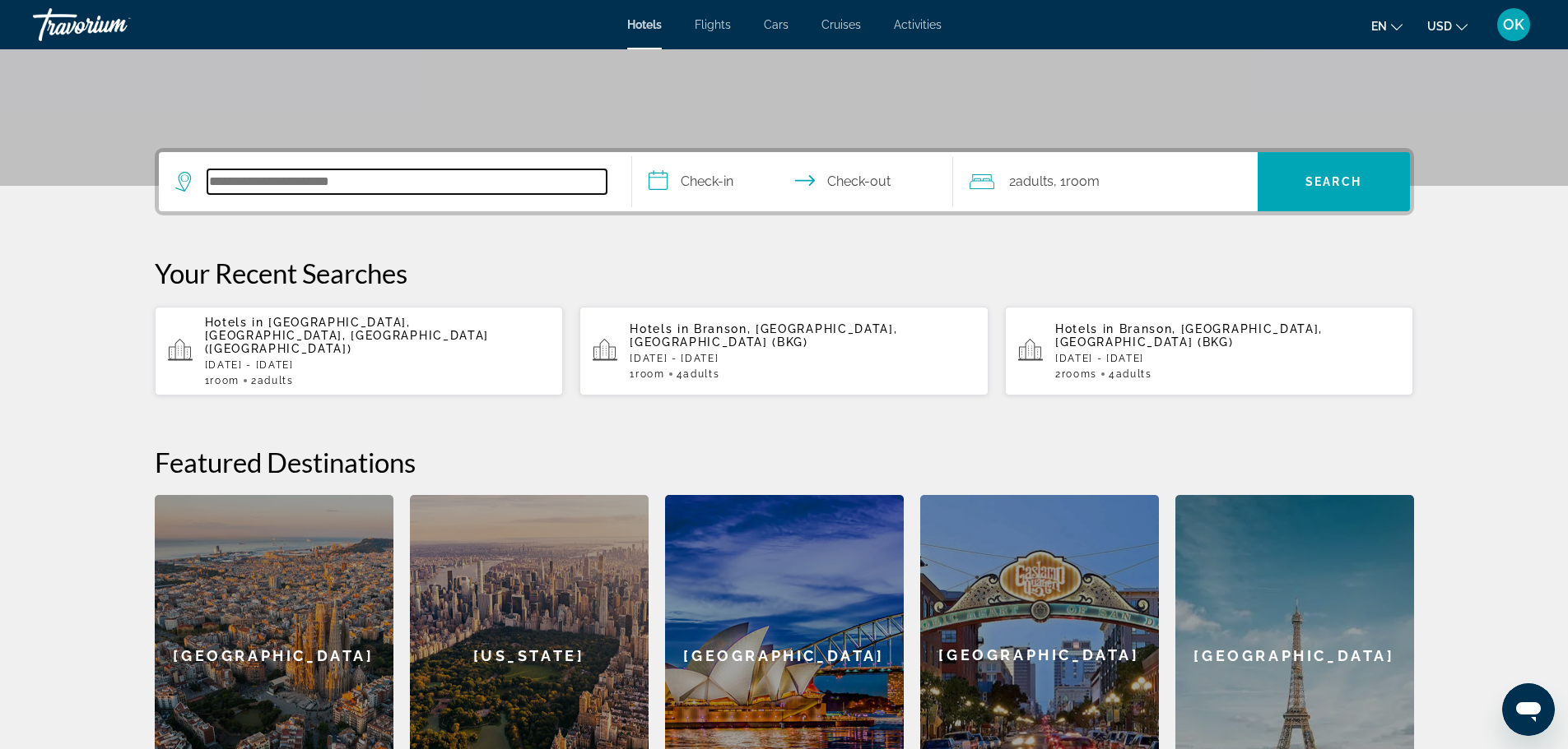
scroll to position [73, 0]
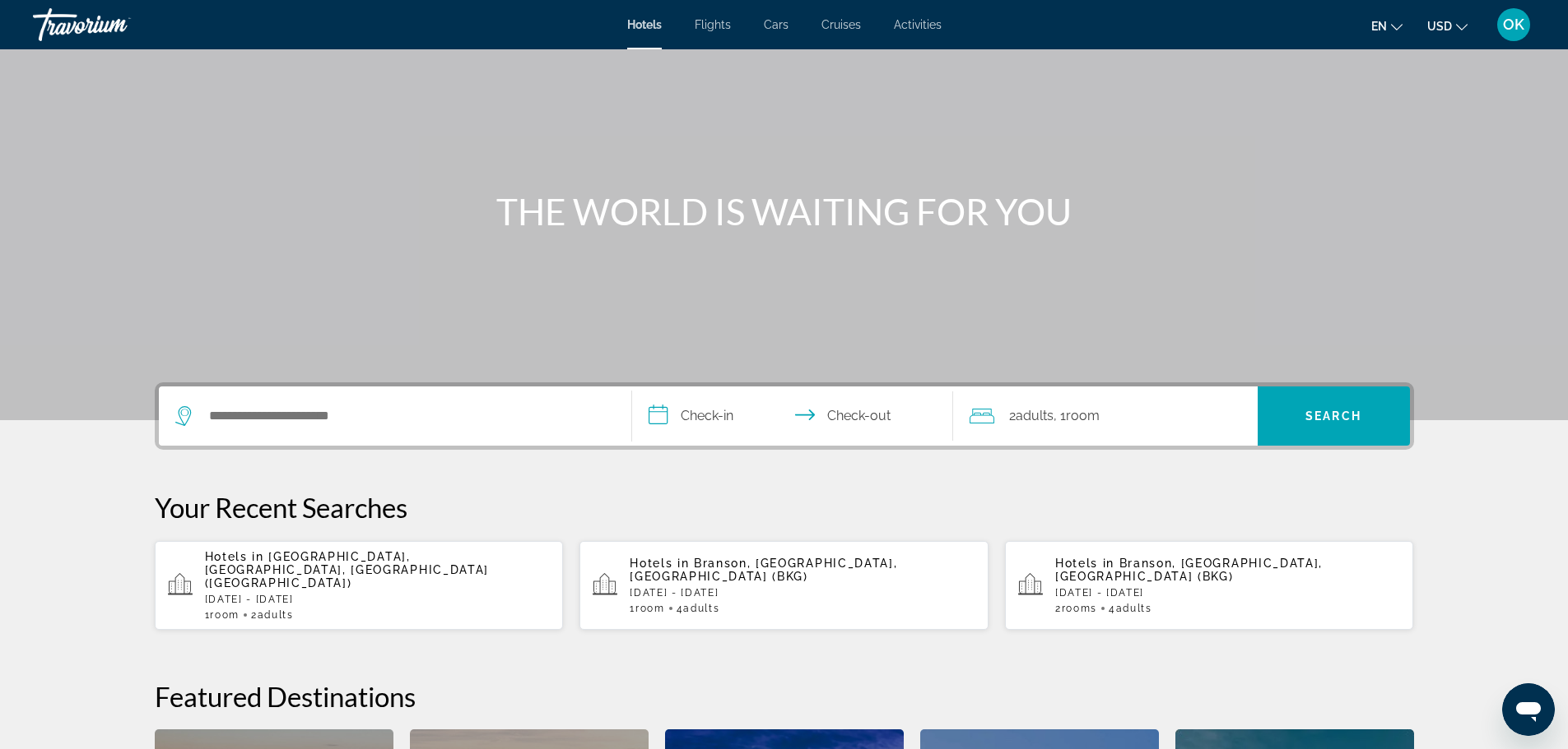
click at [958, 196] on h1 "THE WORLD IS WAITING FOR YOU" at bounding box center [784, 211] width 617 height 42
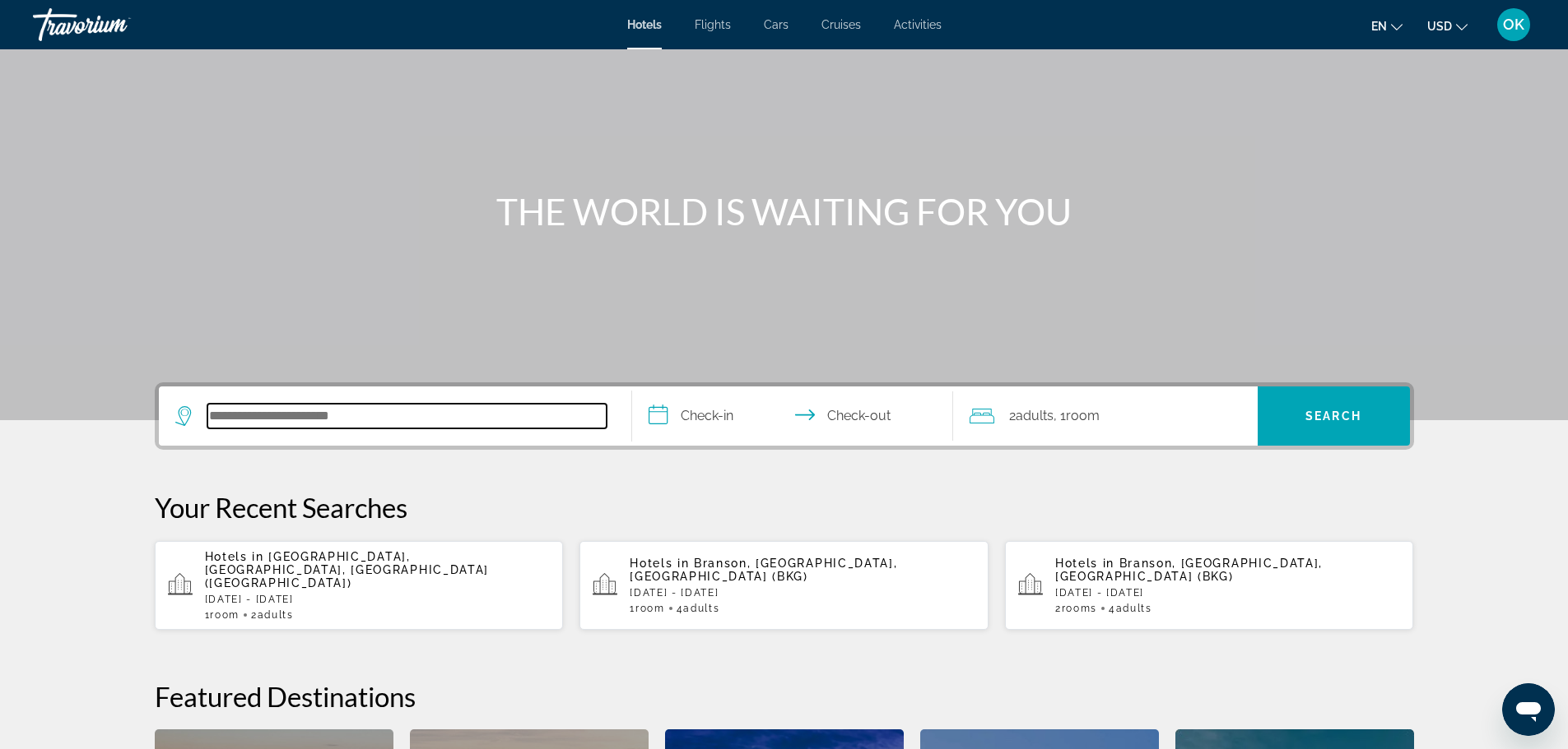
click at [360, 422] on input "Search hotel destination" at bounding box center [406, 416] width 399 height 25
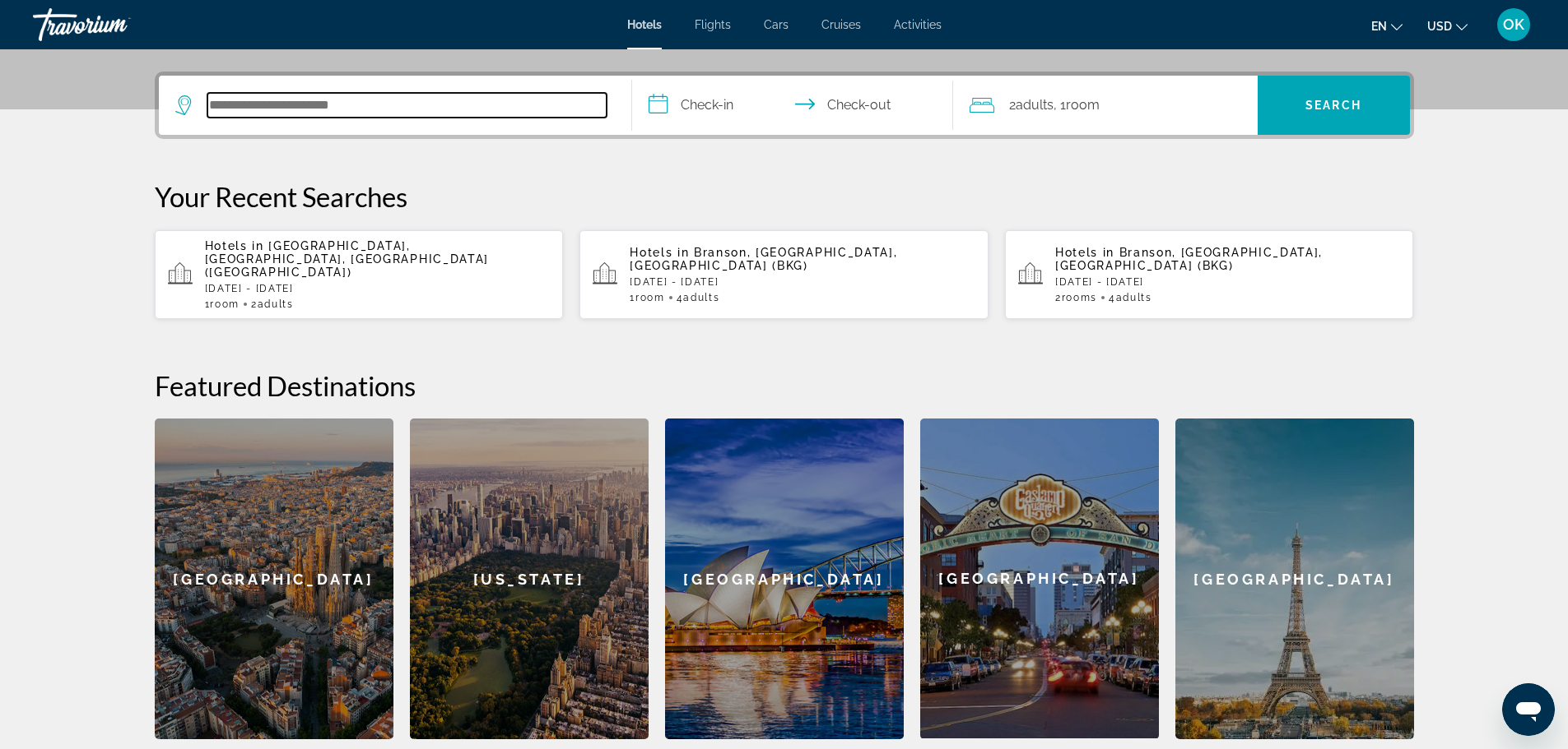
scroll to position [402, 0]
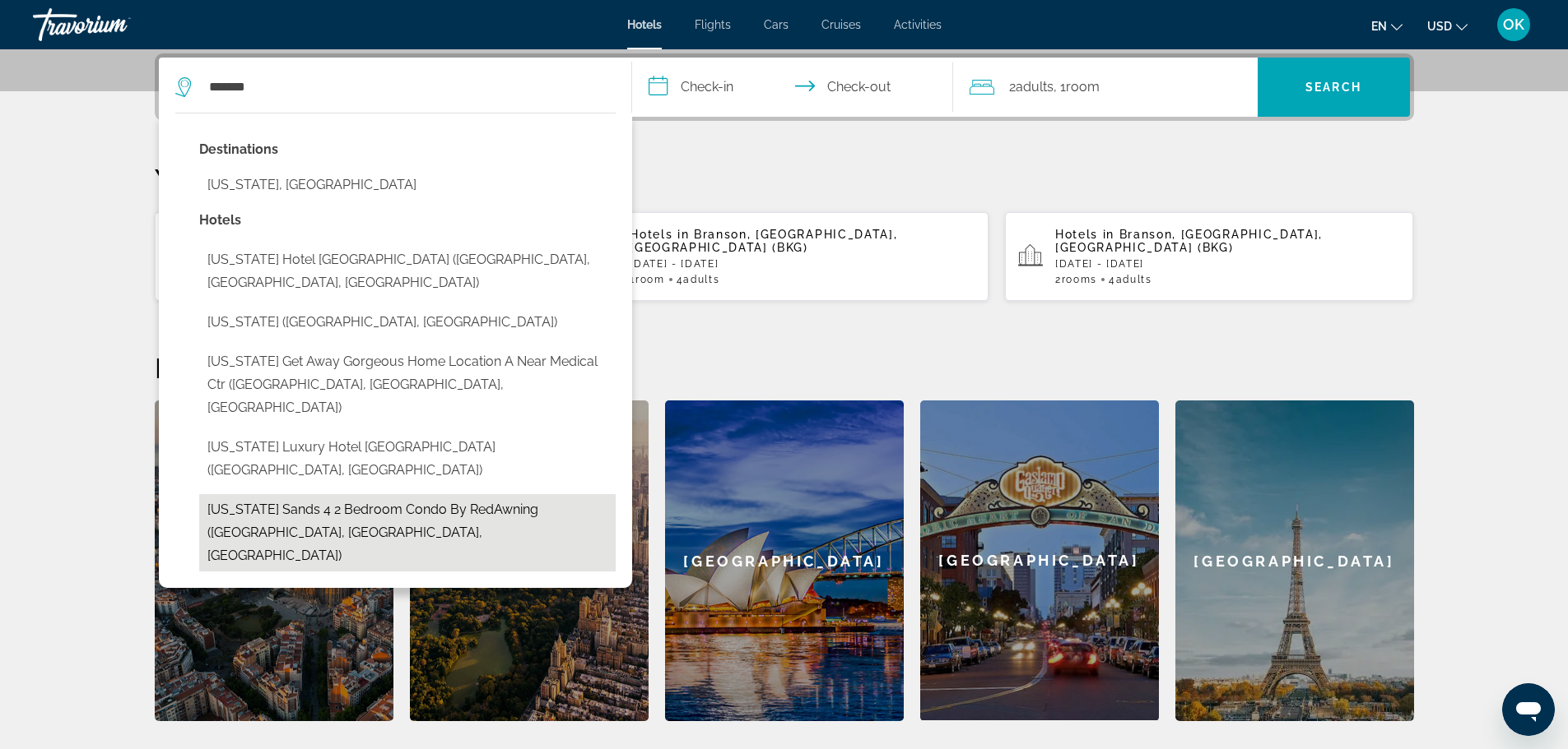
click at [244, 495] on button "Alabama Sands 4 2 Bedroom Condo by RedAwning (Gulf Shores, AL, US)" at bounding box center [407, 533] width 416 height 77
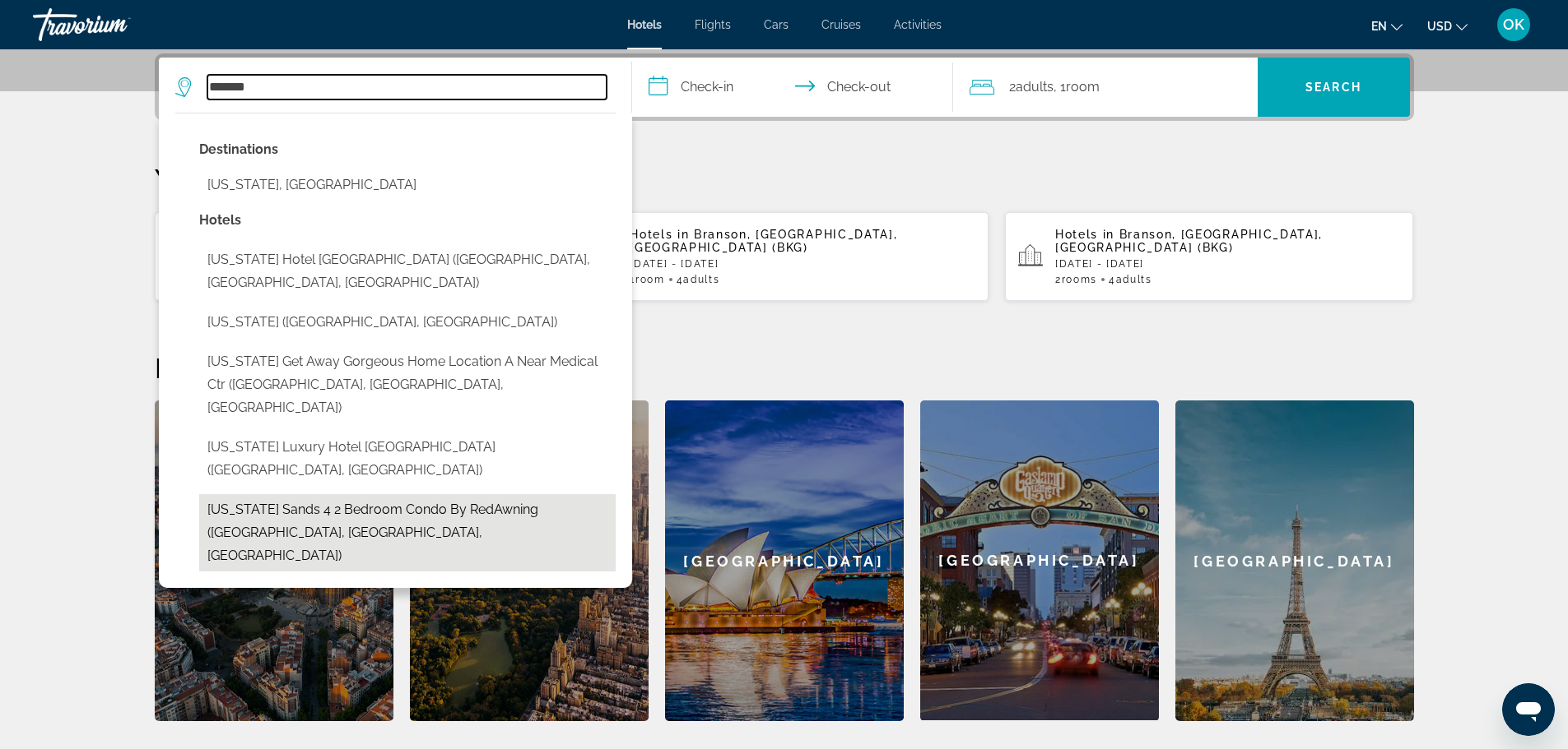
type input "**********"
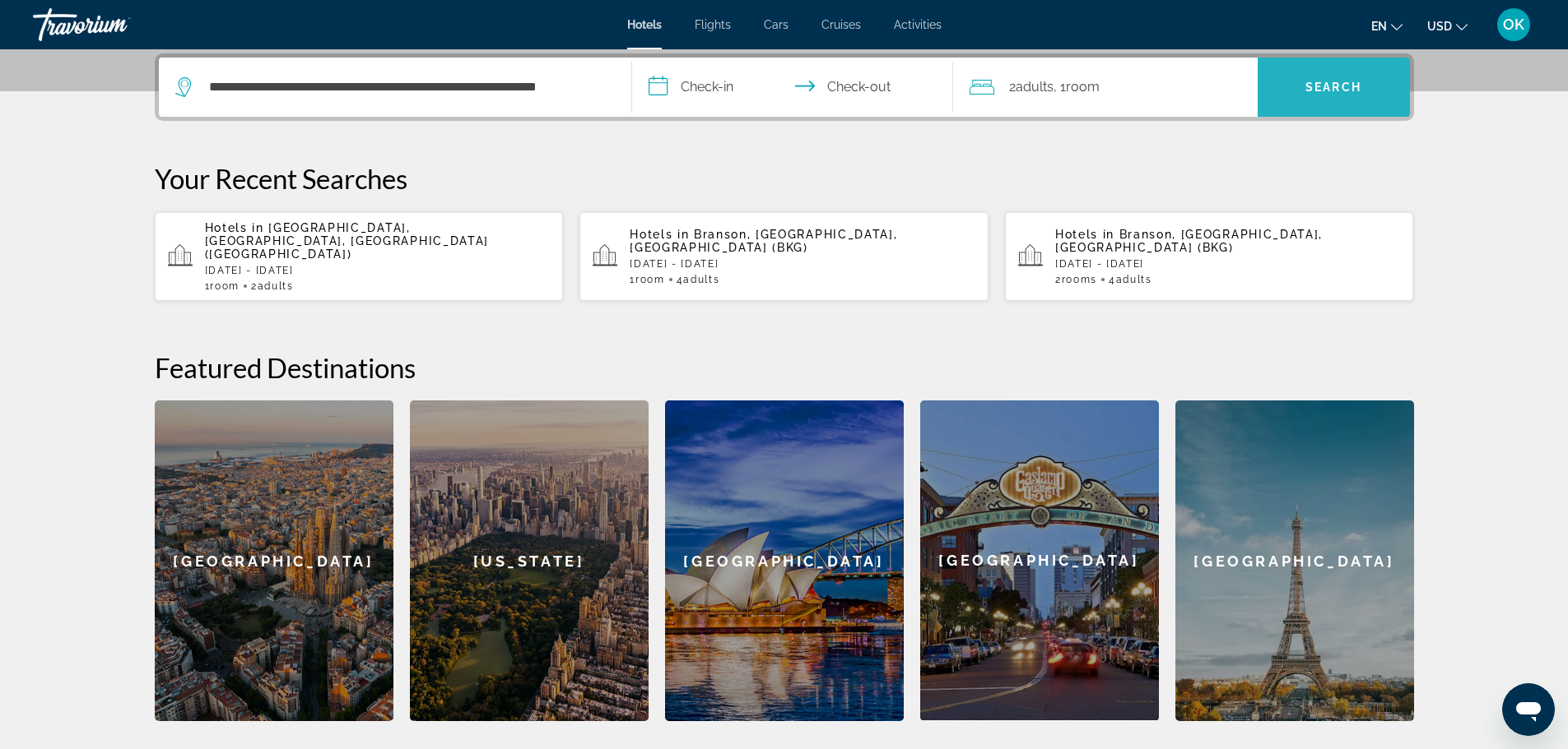
click at [1352, 79] on span "Search" at bounding box center [1333, 87] width 152 height 39
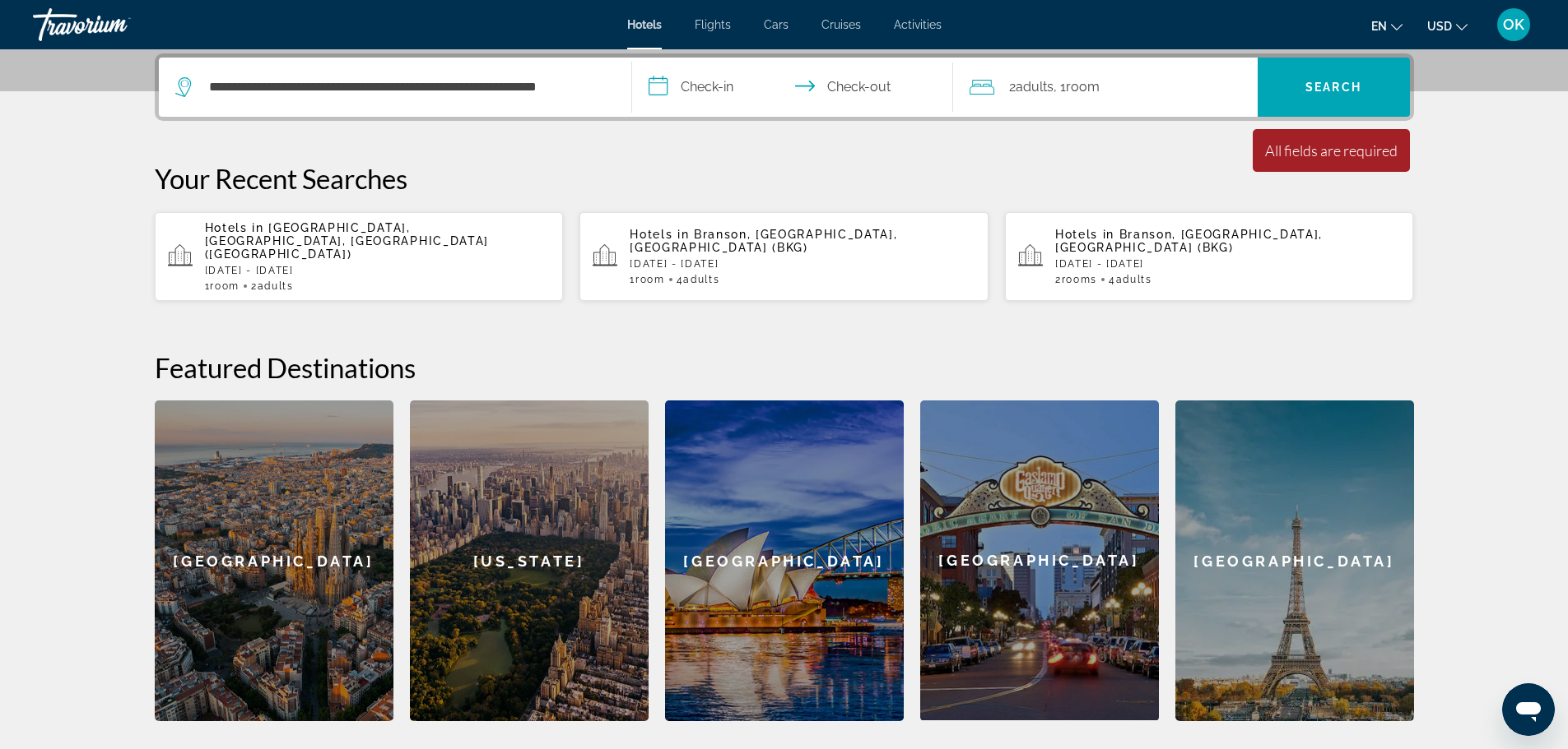
click at [719, 90] on input "**********" at bounding box center [796, 89] width 327 height 64
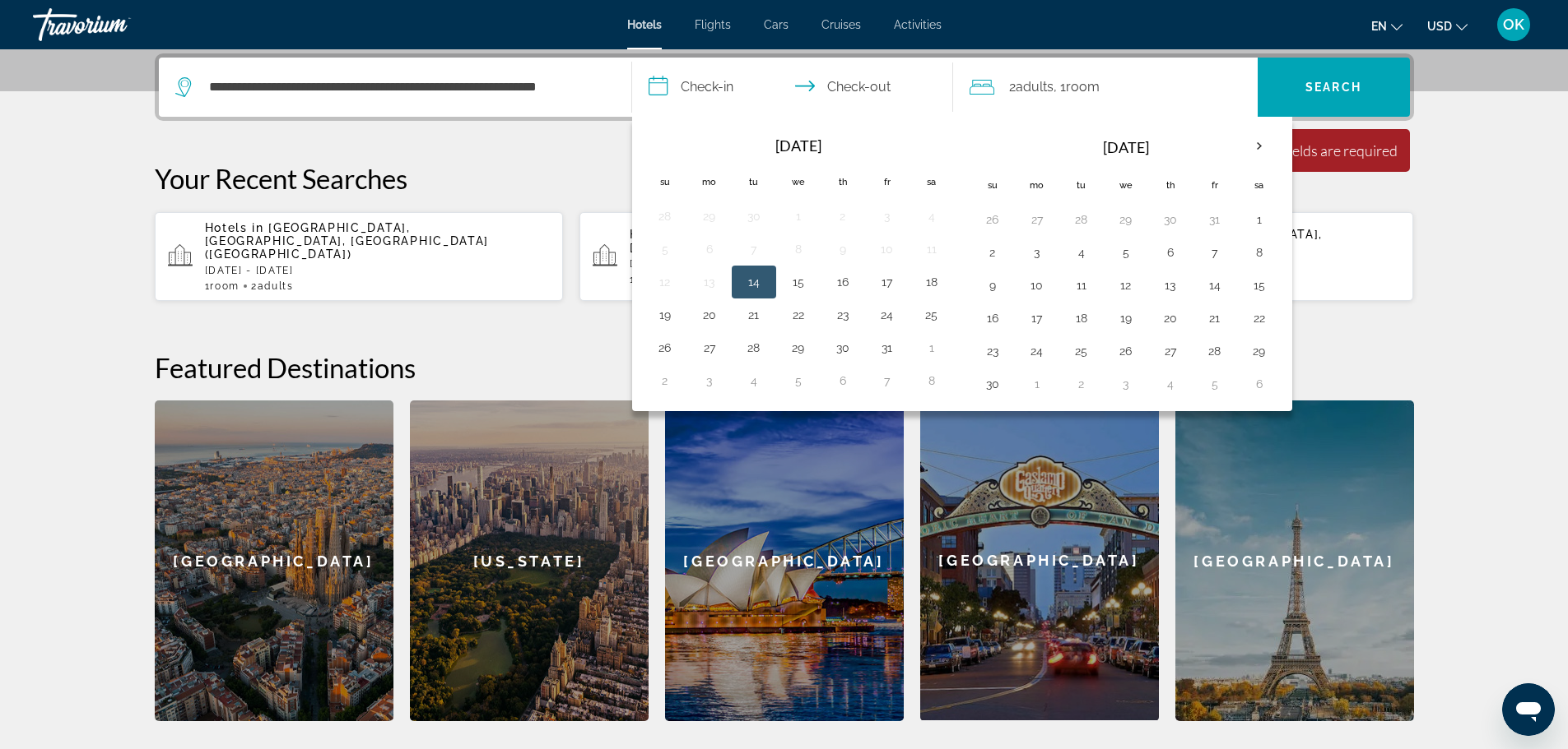
click at [1011, 88] on span "2 Adult Adults" at bounding box center [1031, 87] width 44 height 23
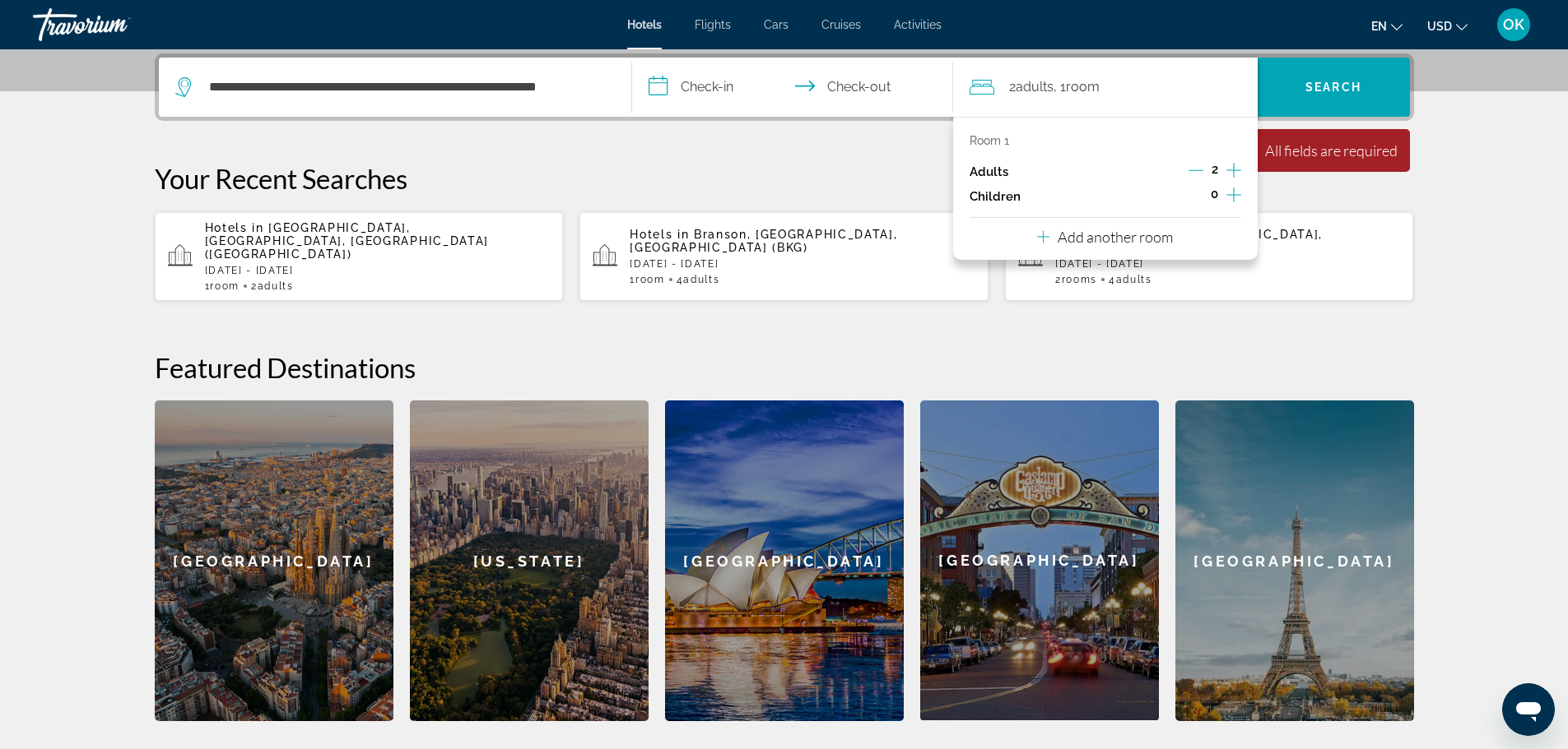
click at [1238, 166] on icon "Increment adults" at bounding box center [1234, 170] width 15 height 20
click at [1284, 173] on div "**********" at bounding box center [785, 387] width 1325 height 668
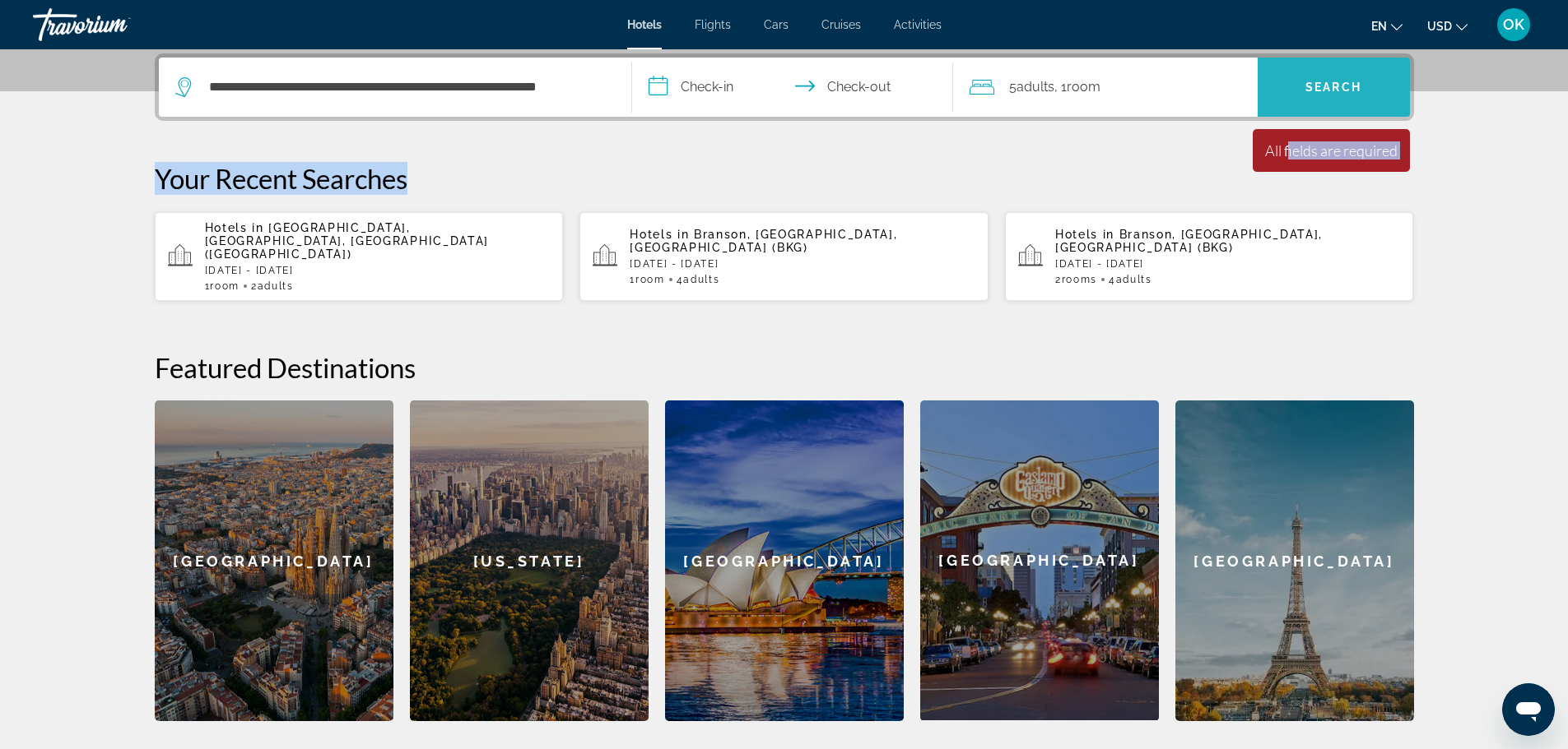
click at [1291, 94] on span "Search" at bounding box center [1333, 87] width 152 height 39
click at [1303, 87] on span "Search" at bounding box center [1333, 87] width 152 height 39
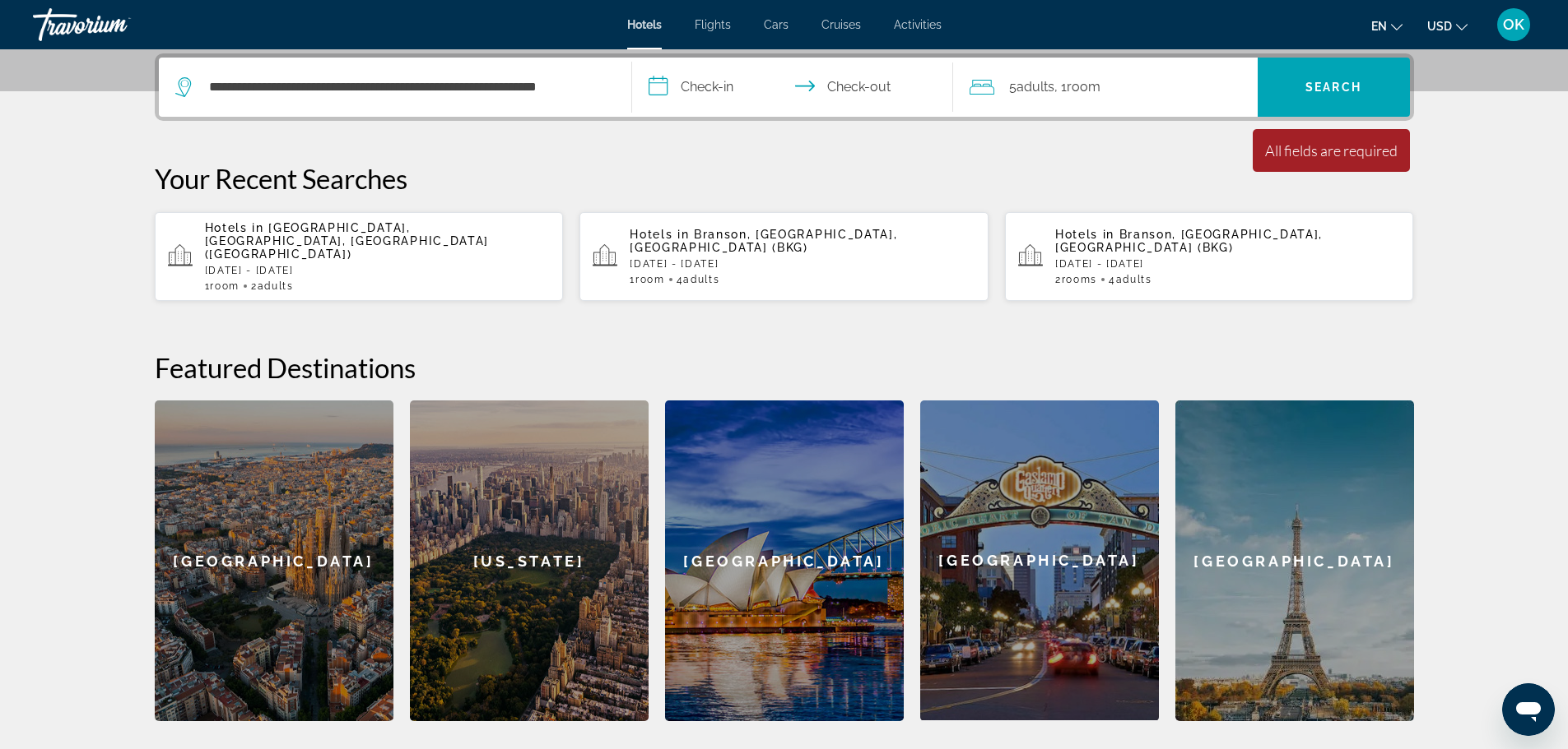
click at [702, 84] on input "**********" at bounding box center [796, 89] width 327 height 64
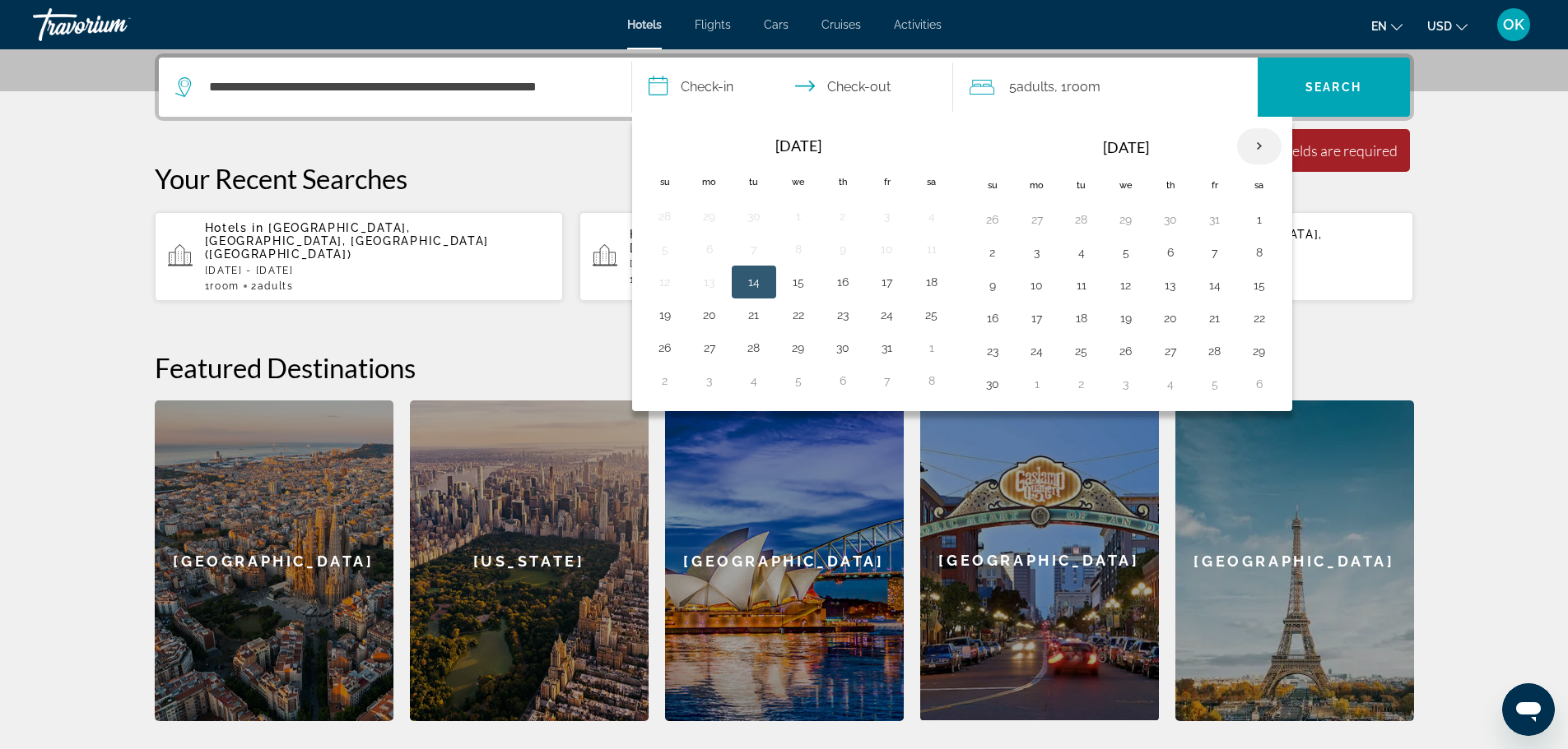
click at [1248, 148] on th "Next month" at bounding box center [1258, 146] width 44 height 36
click at [1247, 146] on th "Next month" at bounding box center [1258, 146] width 44 height 36
click at [1248, 147] on th "Next month" at bounding box center [1258, 146] width 44 height 36
click at [1171, 216] on button "26" at bounding box center [1170, 219] width 27 height 23
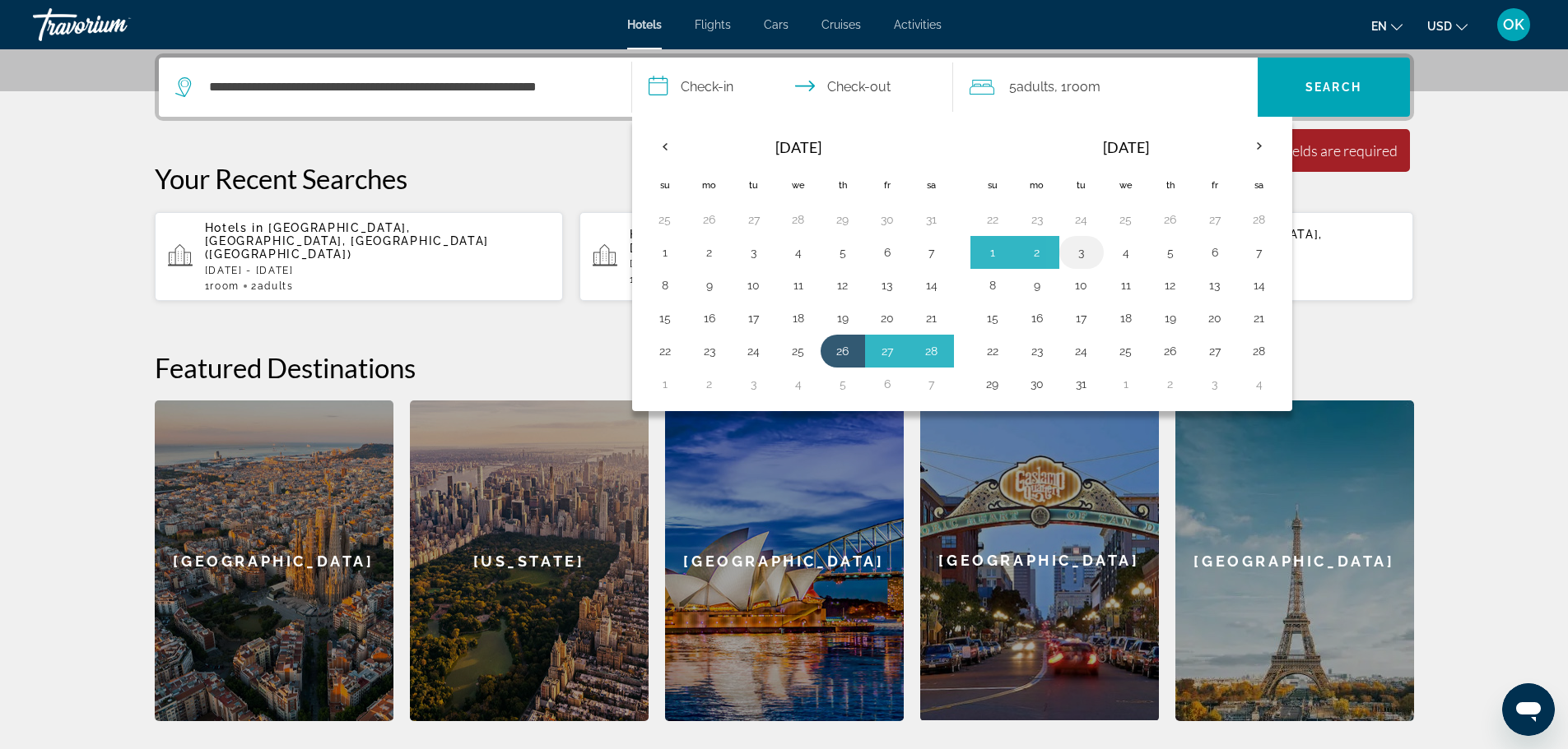
click at [1074, 251] on button "3" at bounding box center [1081, 252] width 27 height 23
type input "**********"
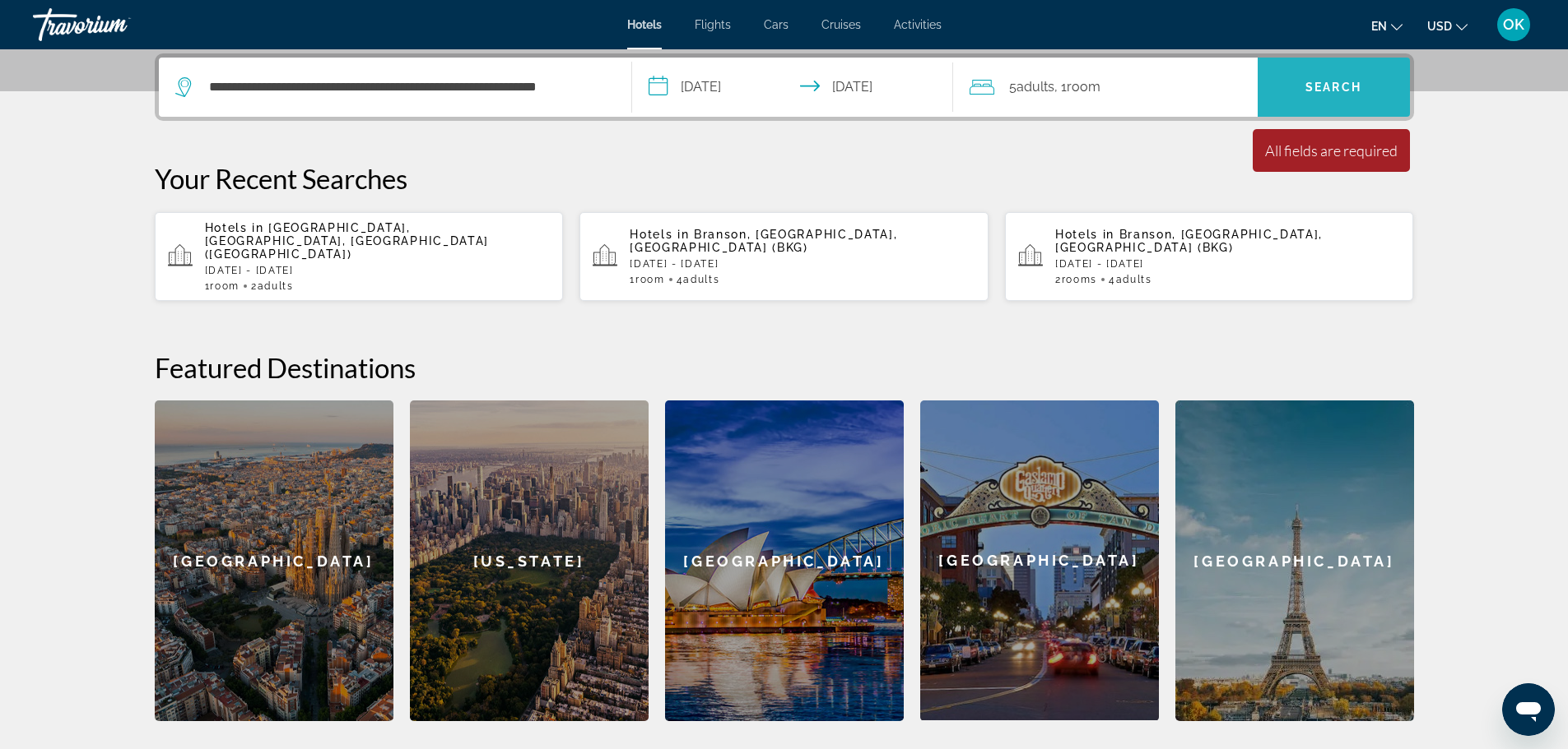
click at [1318, 97] on span "Search" at bounding box center [1333, 87] width 152 height 39
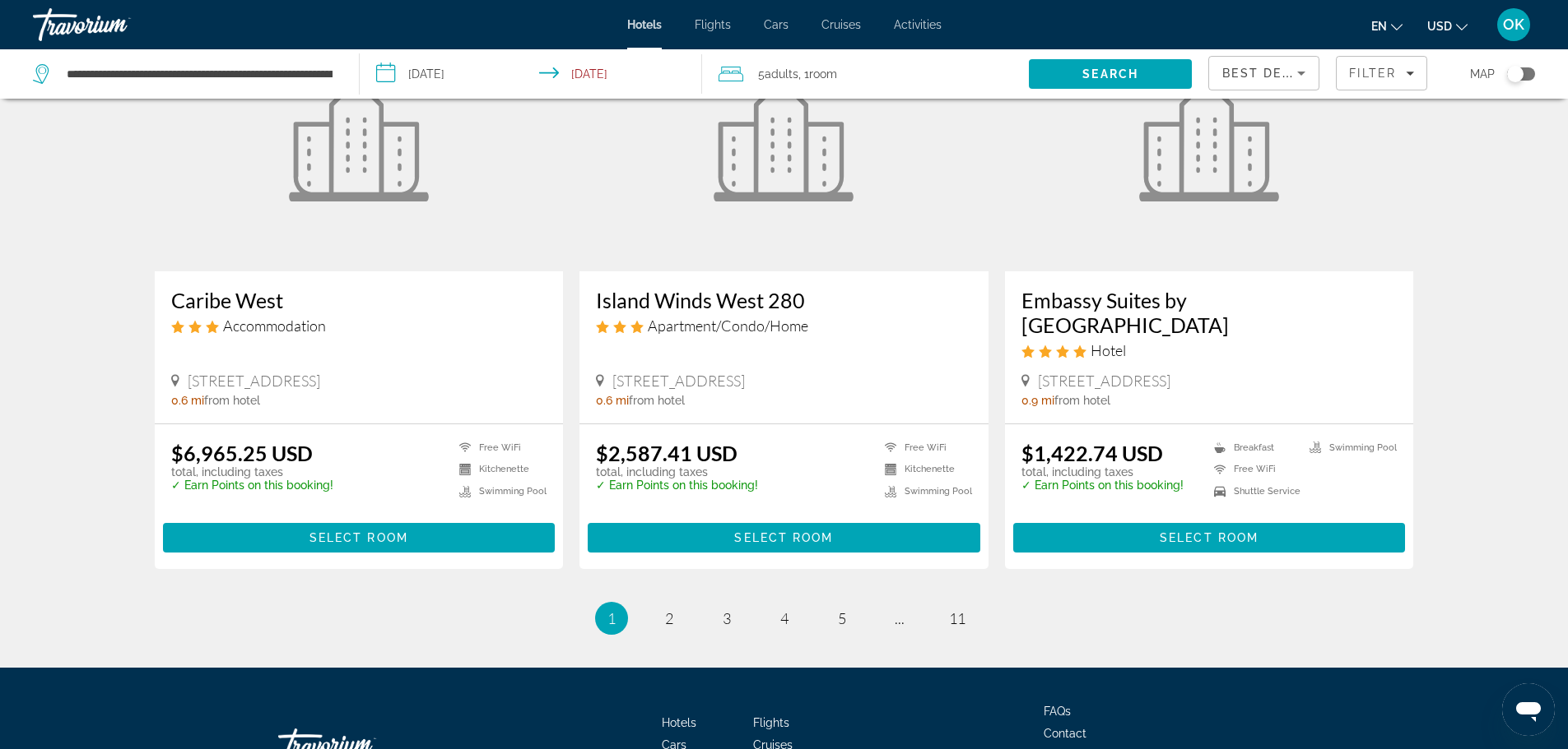
scroll to position [1974, 0]
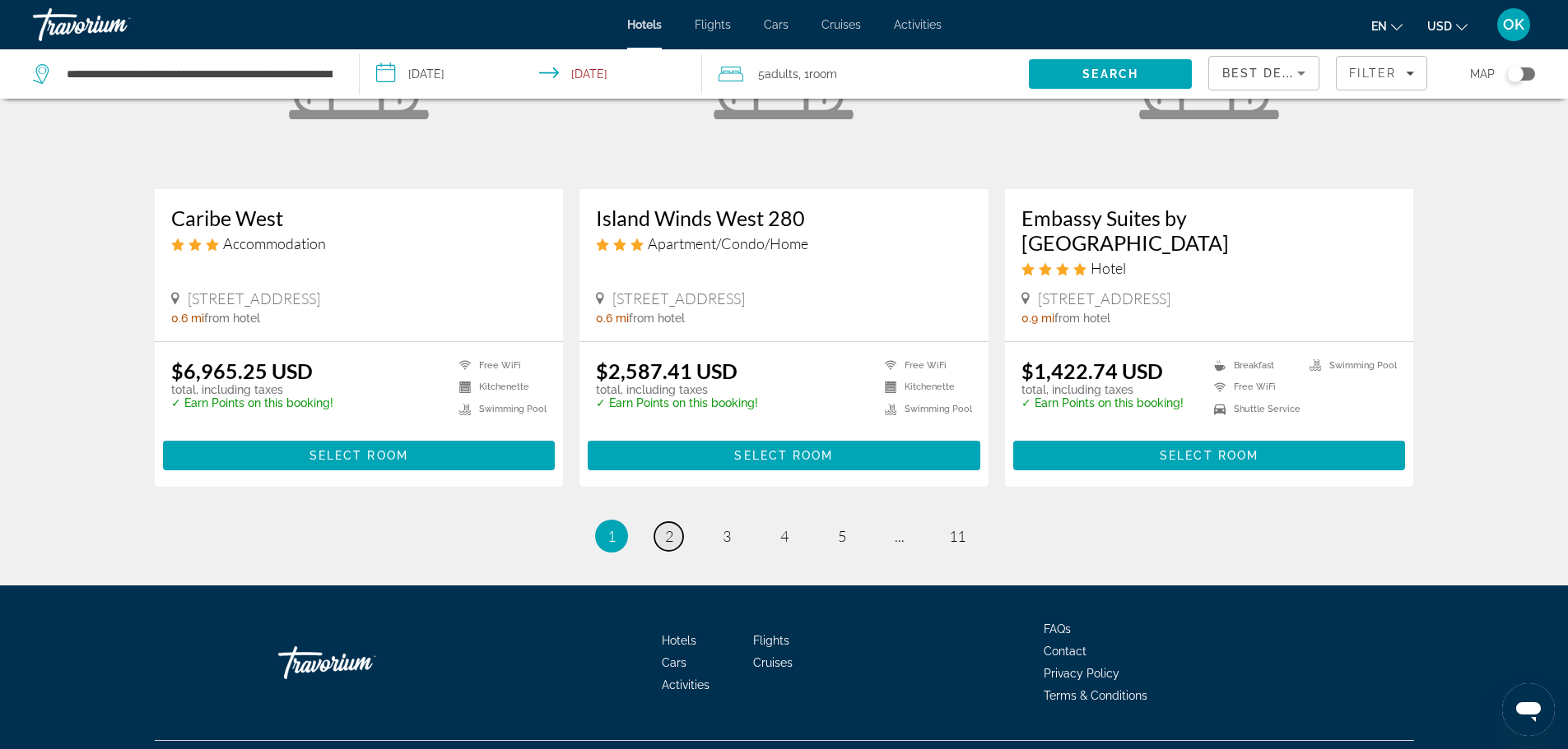
click at [668, 522] on link "page 2" at bounding box center [669, 536] width 29 height 29
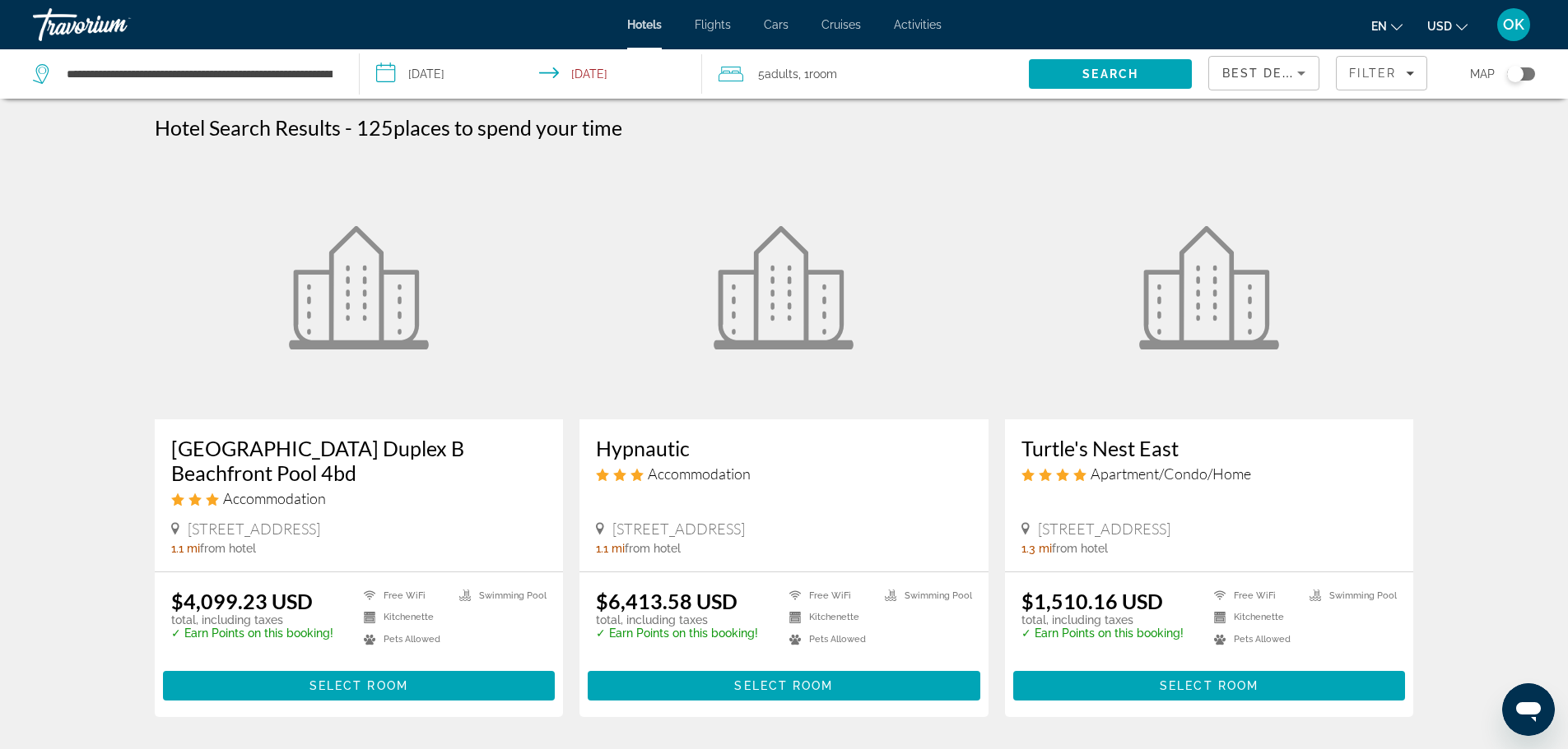
click at [585, 77] on input "**********" at bounding box center [535, 76] width 350 height 54
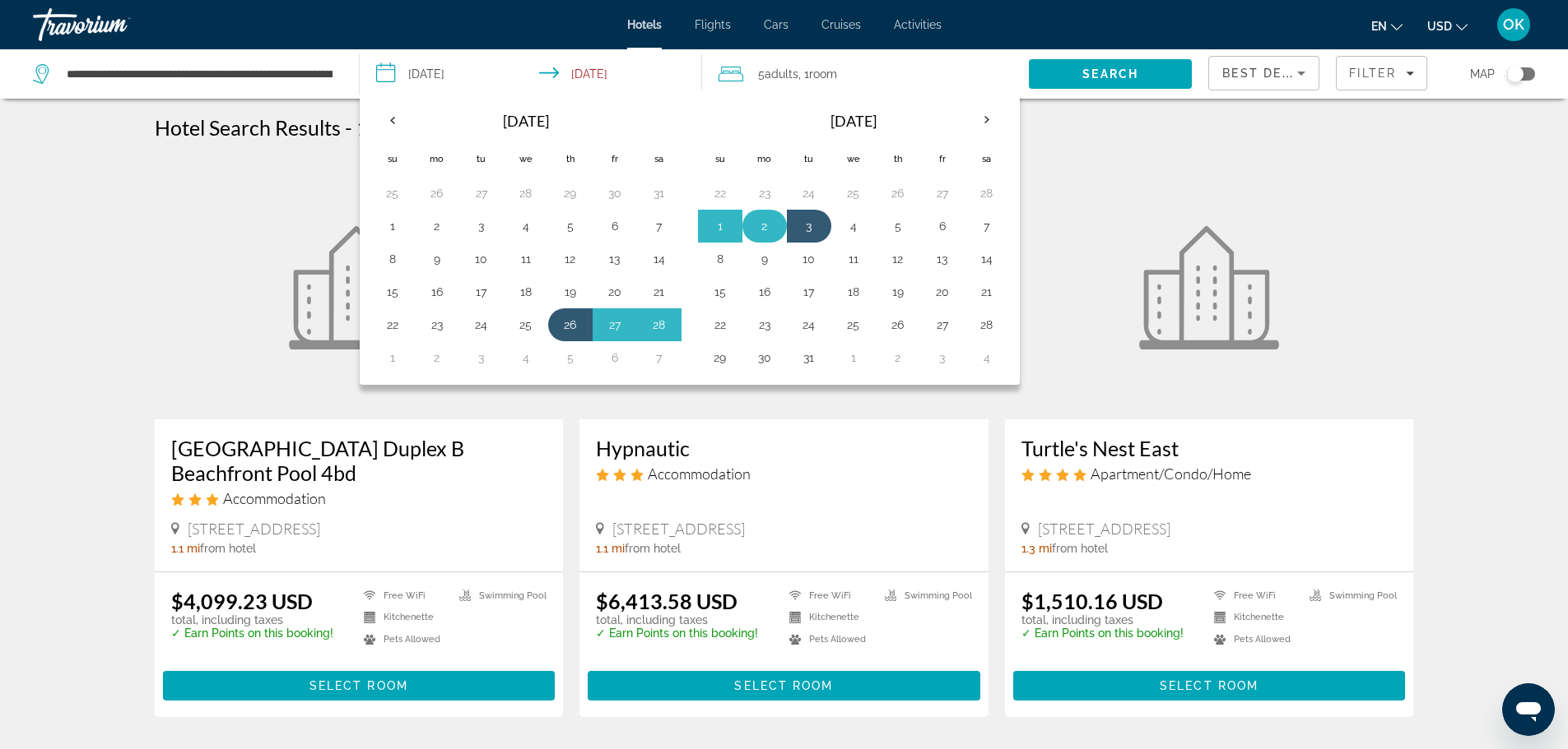
click at [753, 223] on button "2" at bounding box center [764, 226] width 27 height 23
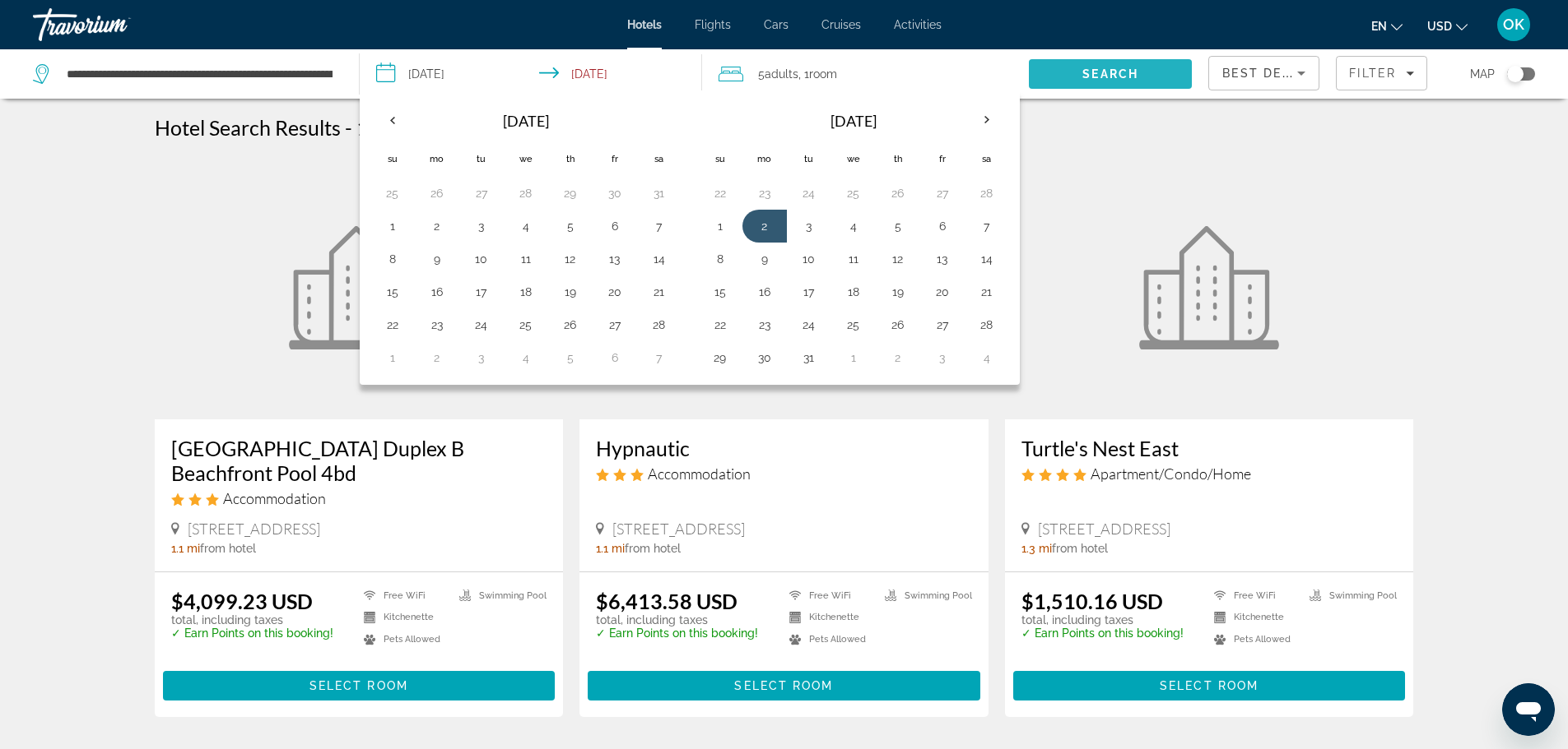
click at [1069, 79] on span "Search" at bounding box center [1109, 74] width 163 height 39
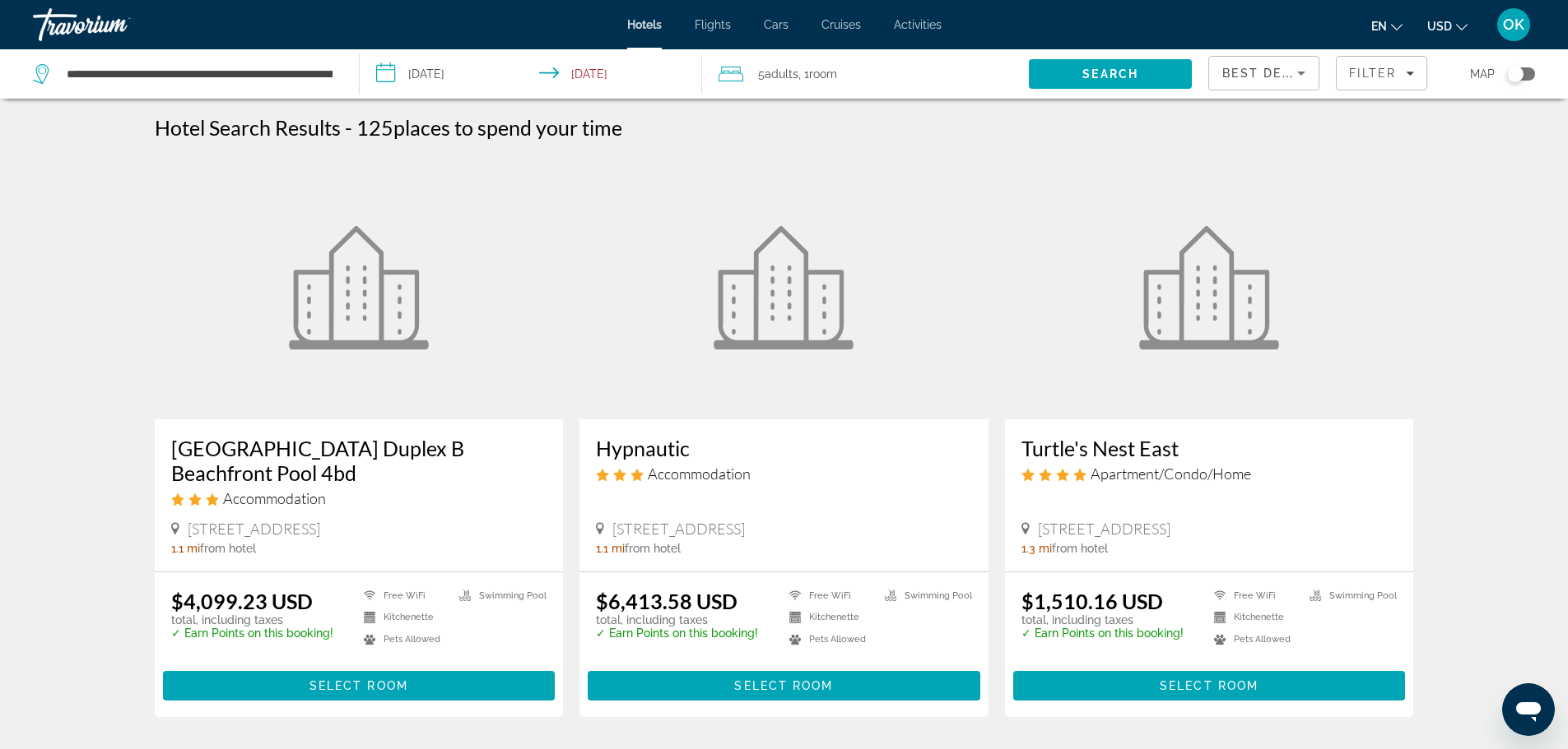
click at [416, 81] on input "**********" at bounding box center [535, 76] width 350 height 54
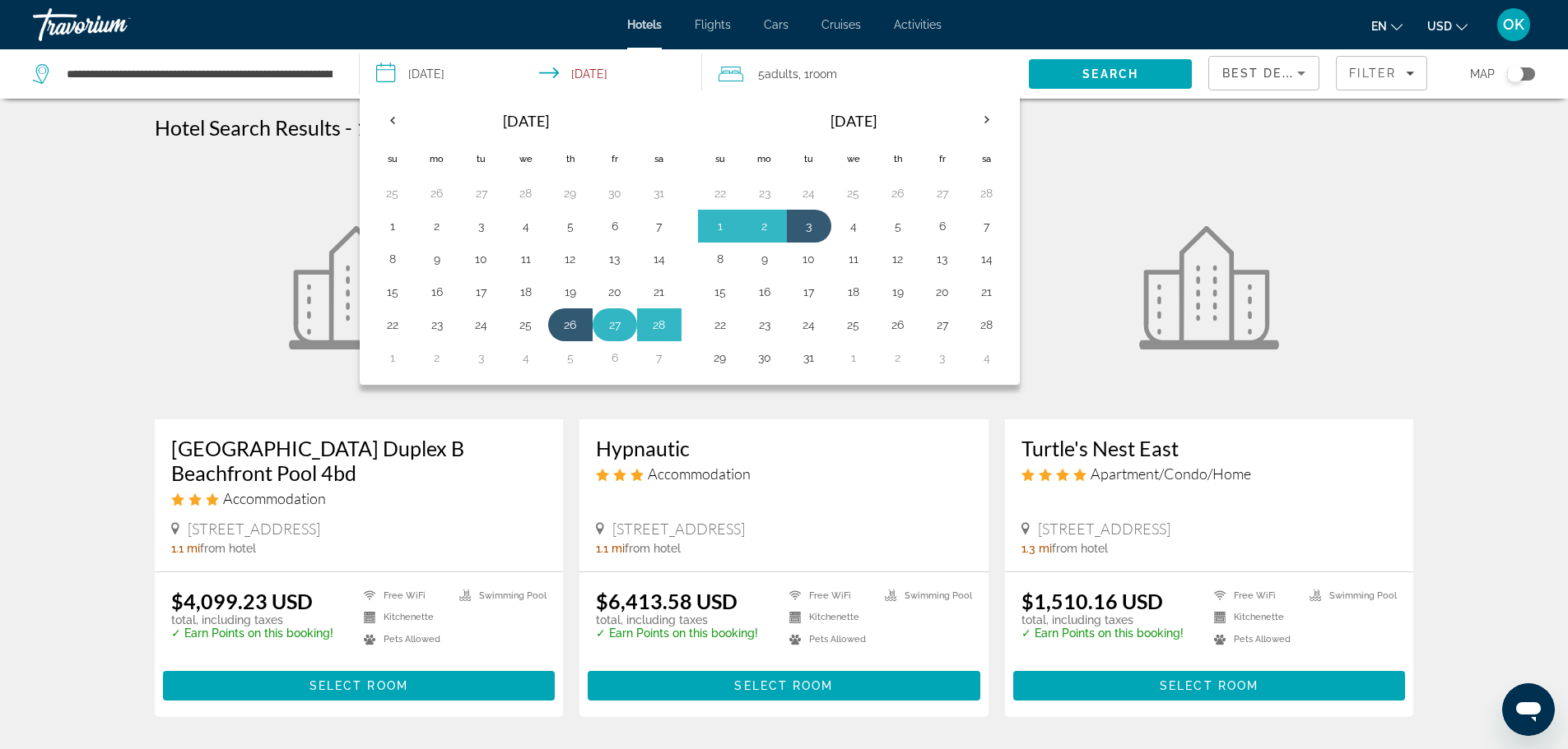
click at [615, 322] on button "27" at bounding box center [614, 324] width 27 height 23
click at [766, 223] on button "2" at bounding box center [764, 226] width 27 height 23
type input "**********"
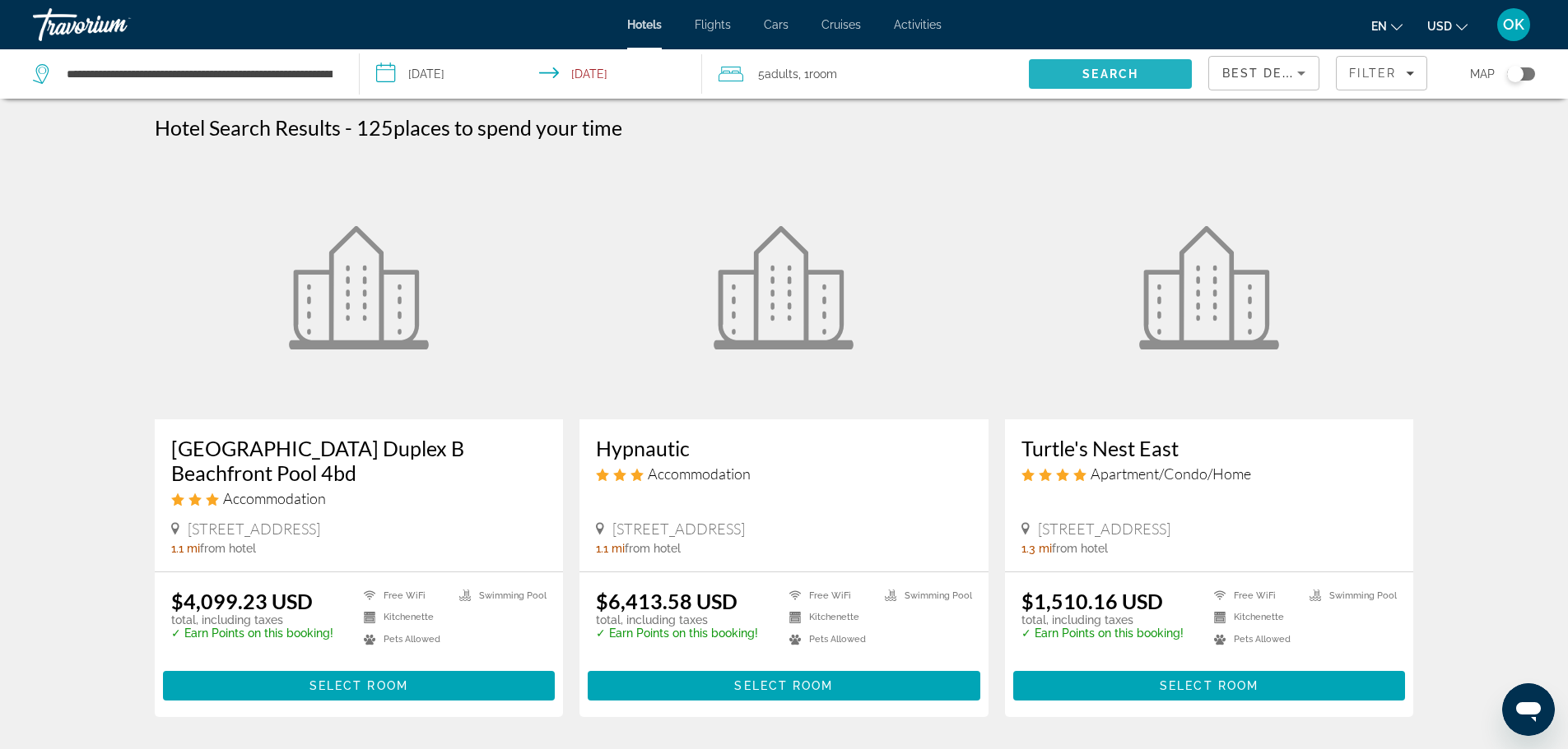
click at [1062, 68] on span "Search" at bounding box center [1109, 74] width 163 height 39
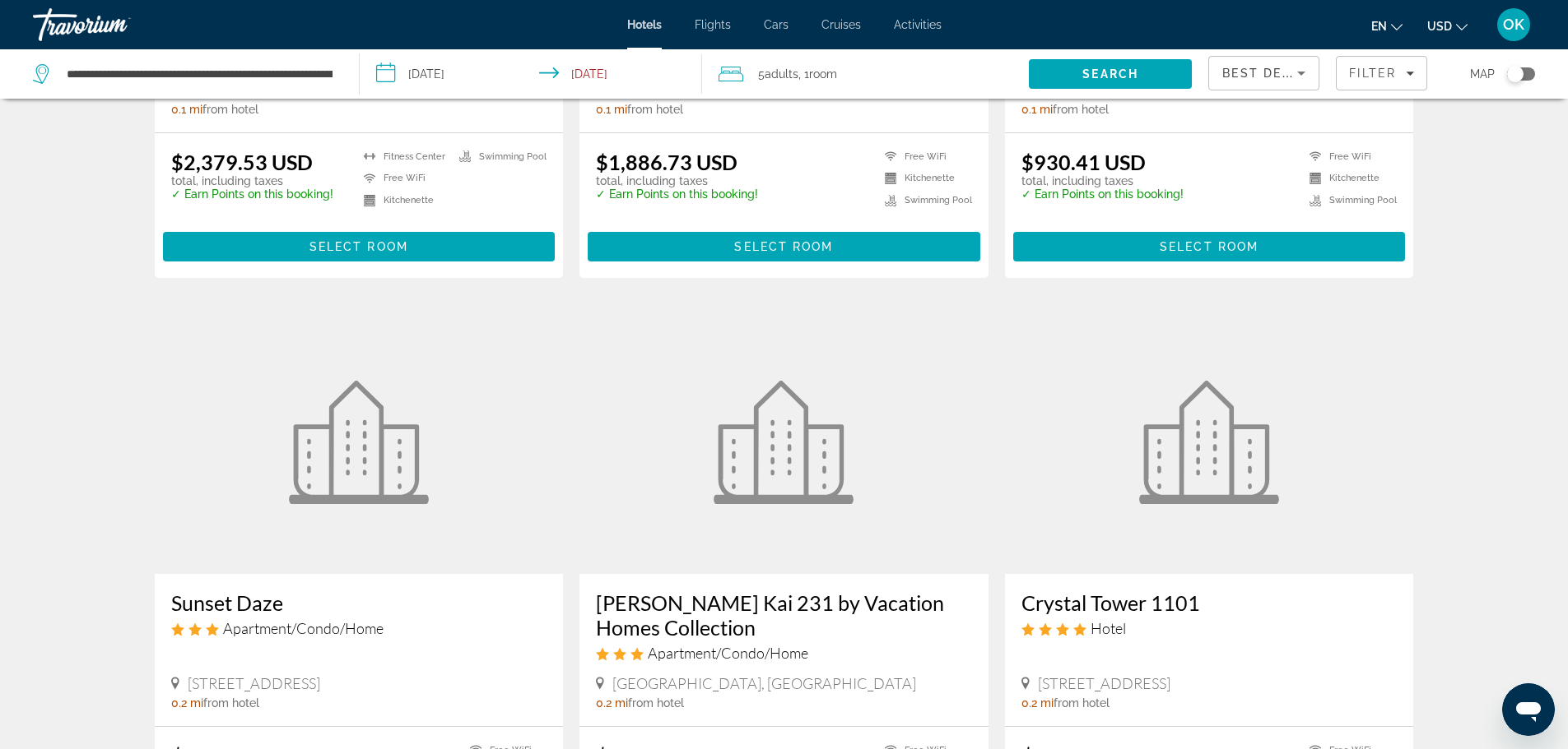
scroll to position [1234, 0]
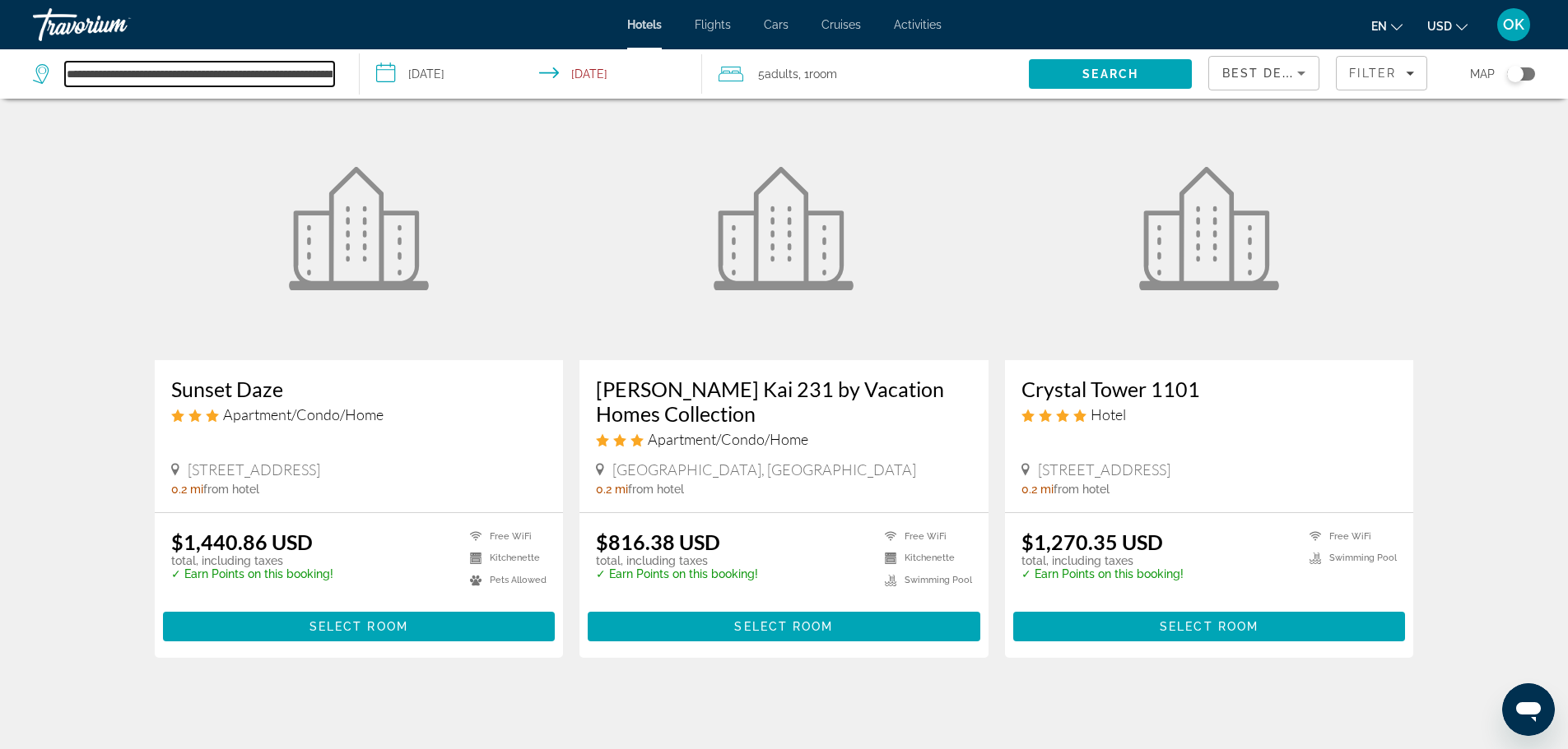
click at [162, 72] on input "**********" at bounding box center [199, 74] width 269 height 25
drag, startPoint x: 327, startPoint y: 75, endPoint x: 112, endPoint y: 76, distance: 215.0
click at [112, 76] on input "**********" at bounding box center [199, 74] width 269 height 25
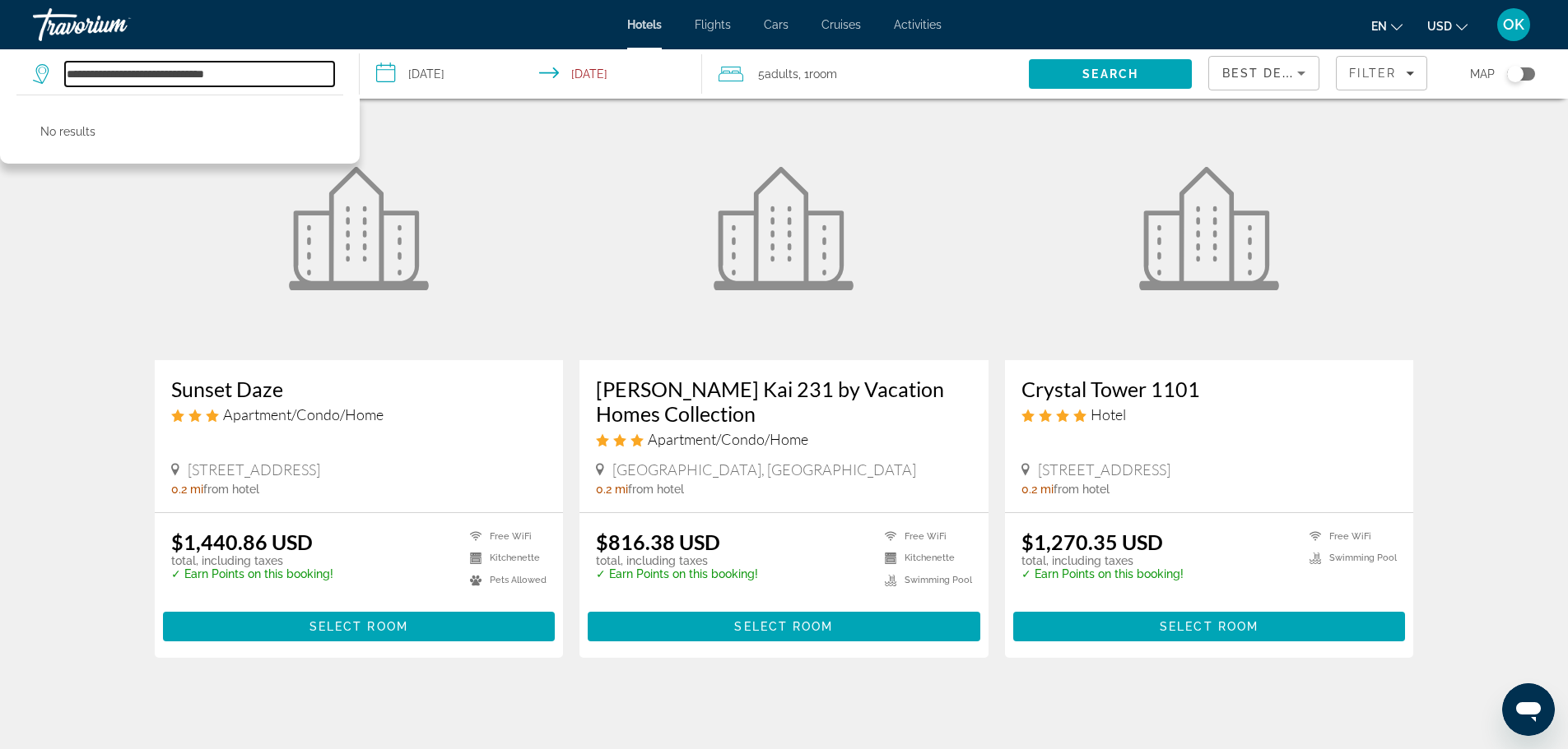
drag, startPoint x: 137, startPoint y: 71, endPoint x: 113, endPoint y: 76, distance: 24.5
click at [113, 76] on input "**********" at bounding box center [199, 74] width 269 height 25
drag, startPoint x: 268, startPoint y: 75, endPoint x: 113, endPoint y: 80, distance: 155.1
click at [113, 80] on input "**********" at bounding box center [199, 74] width 269 height 25
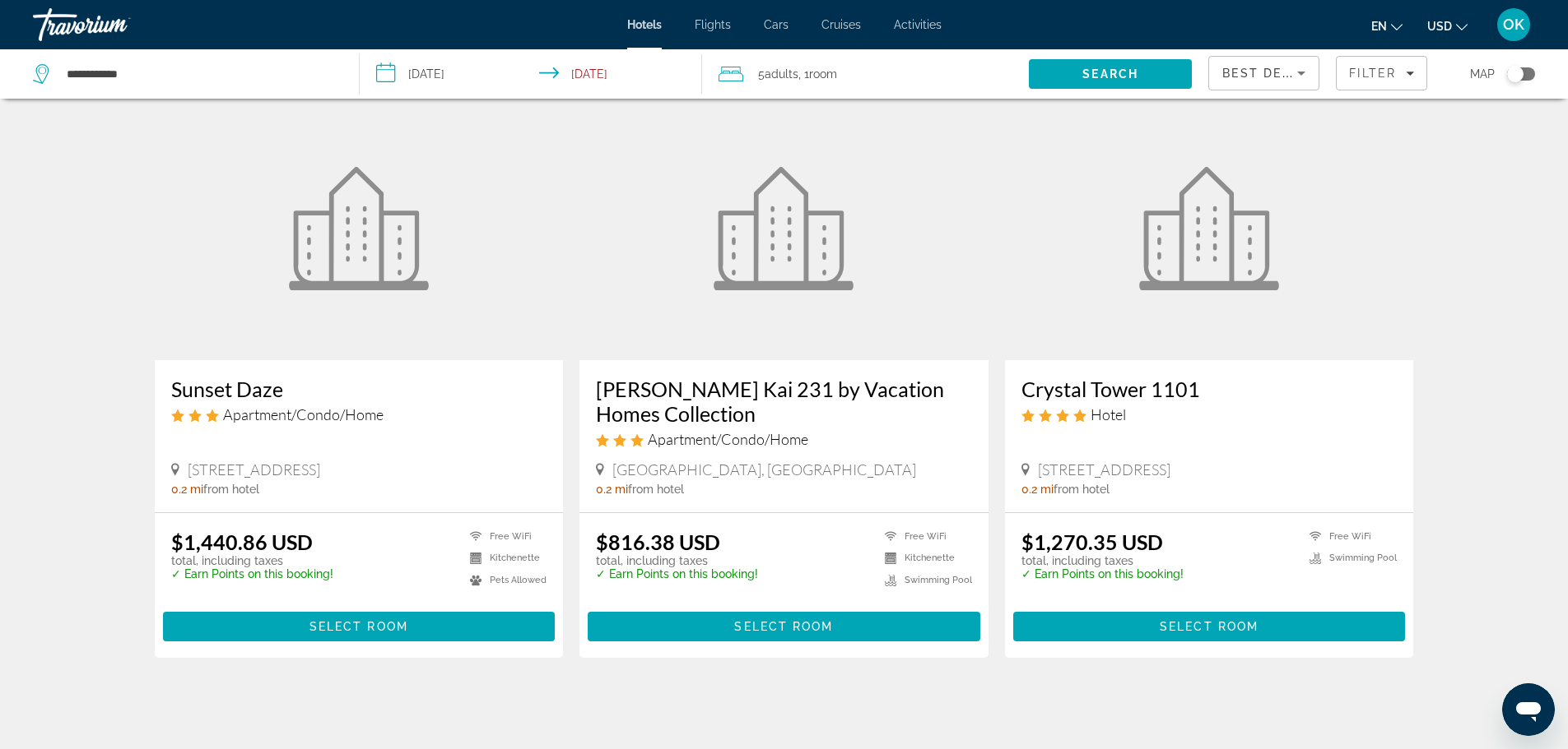
drag, startPoint x: 11, startPoint y: 78, endPoint x: 28, endPoint y: 73, distance: 17.7
click at [26, 73] on app-destination-search "**********" at bounding box center [179, 74] width 360 height 49
click at [44, 75] on icon "Search widget" at bounding box center [42, 74] width 20 height 20
click at [193, 74] on input "**********" at bounding box center [199, 74] width 269 height 25
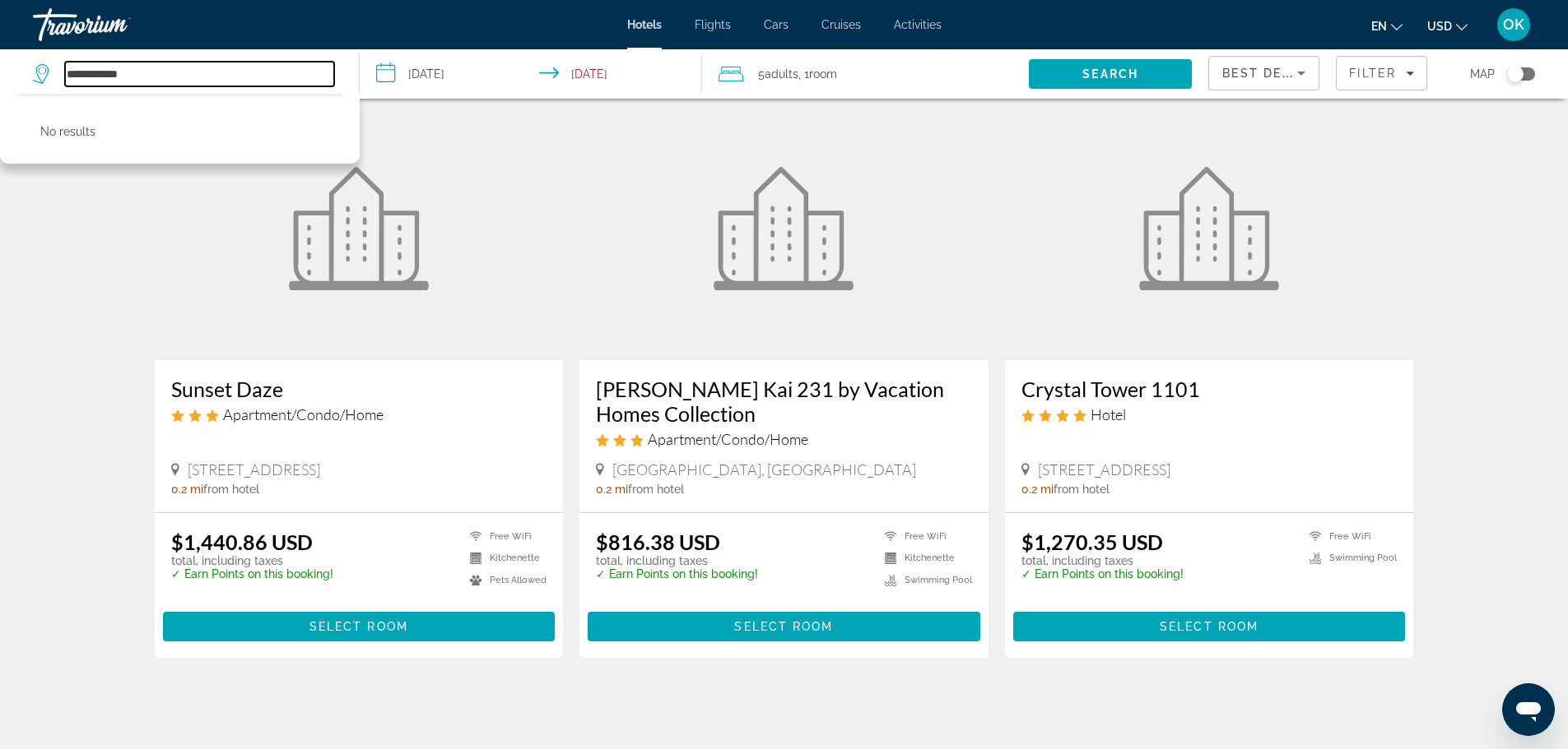
drag, startPoint x: 177, startPoint y: 75, endPoint x: 130, endPoint y: 77, distance: 47.0
click at [130, 77] on input "**********" at bounding box center [199, 74] width 269 height 25
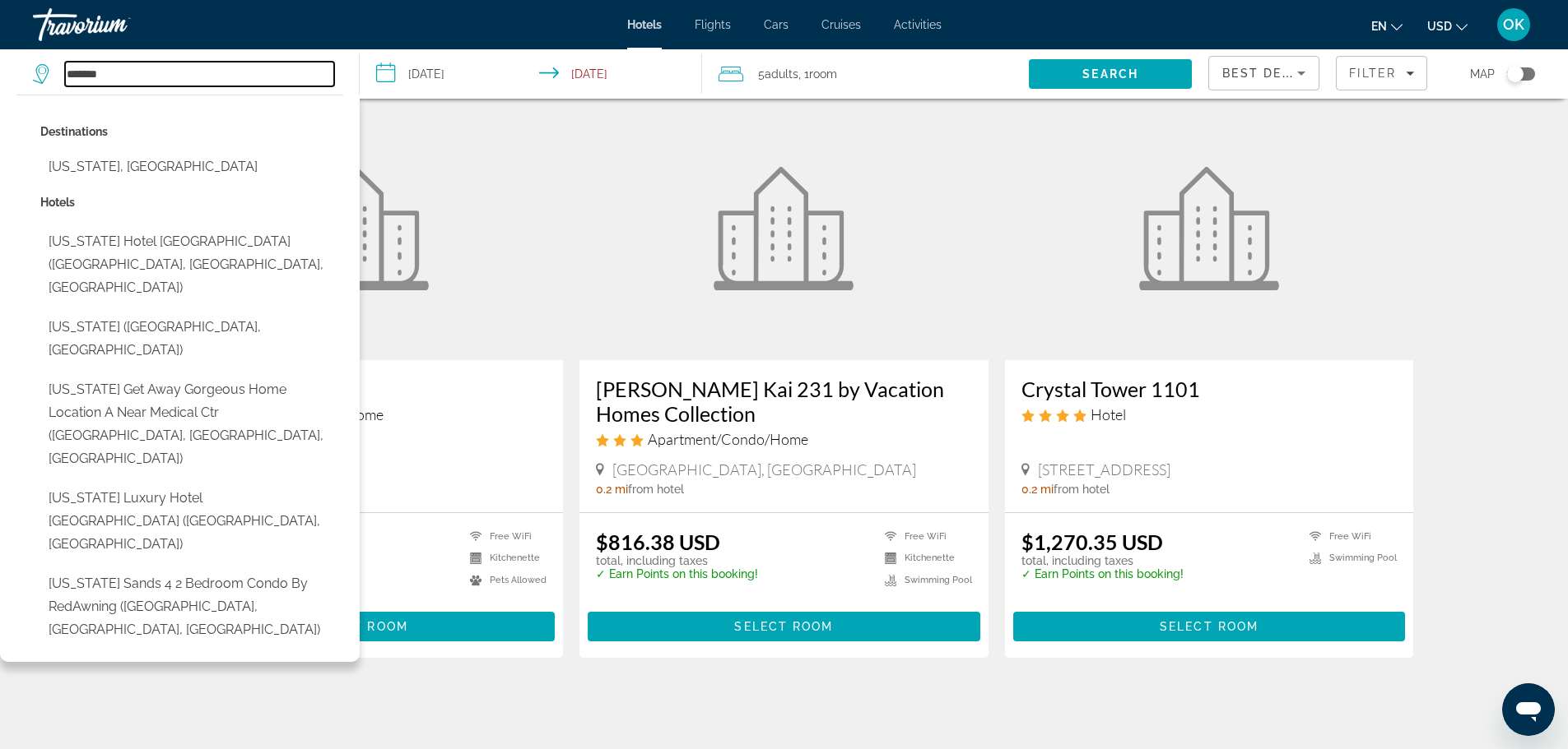
type input "*******"
click at [624, 28] on div "Hotels Flights Cars Cruises Activities Hotels Flights Cars Cruises Activities e…" at bounding box center [784, 24] width 1568 height 42
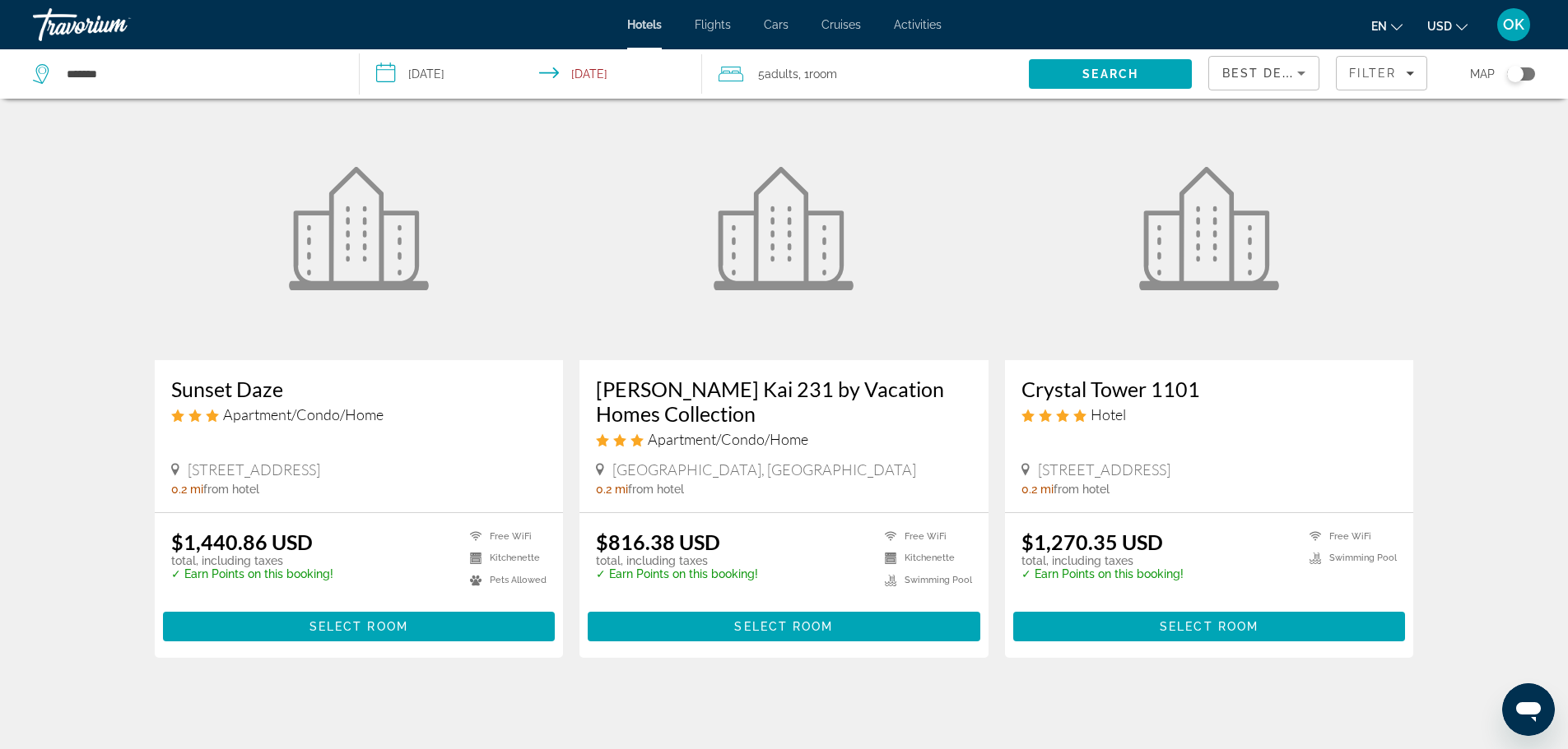
click at [629, 27] on span "Hotels" at bounding box center [644, 24] width 35 height 13
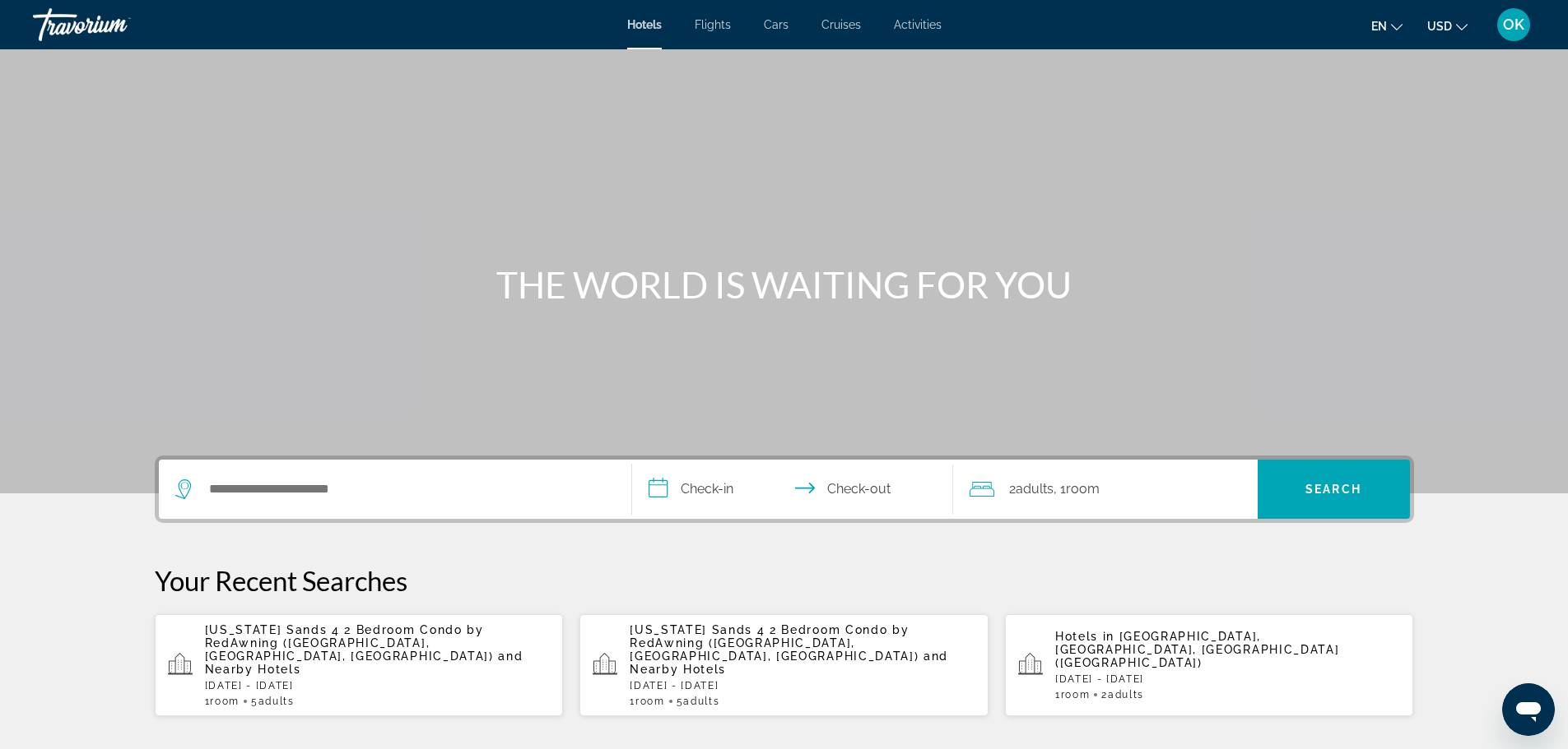
click at [330, 509] on div "Search widget" at bounding box center [395, 490] width 440 height 59
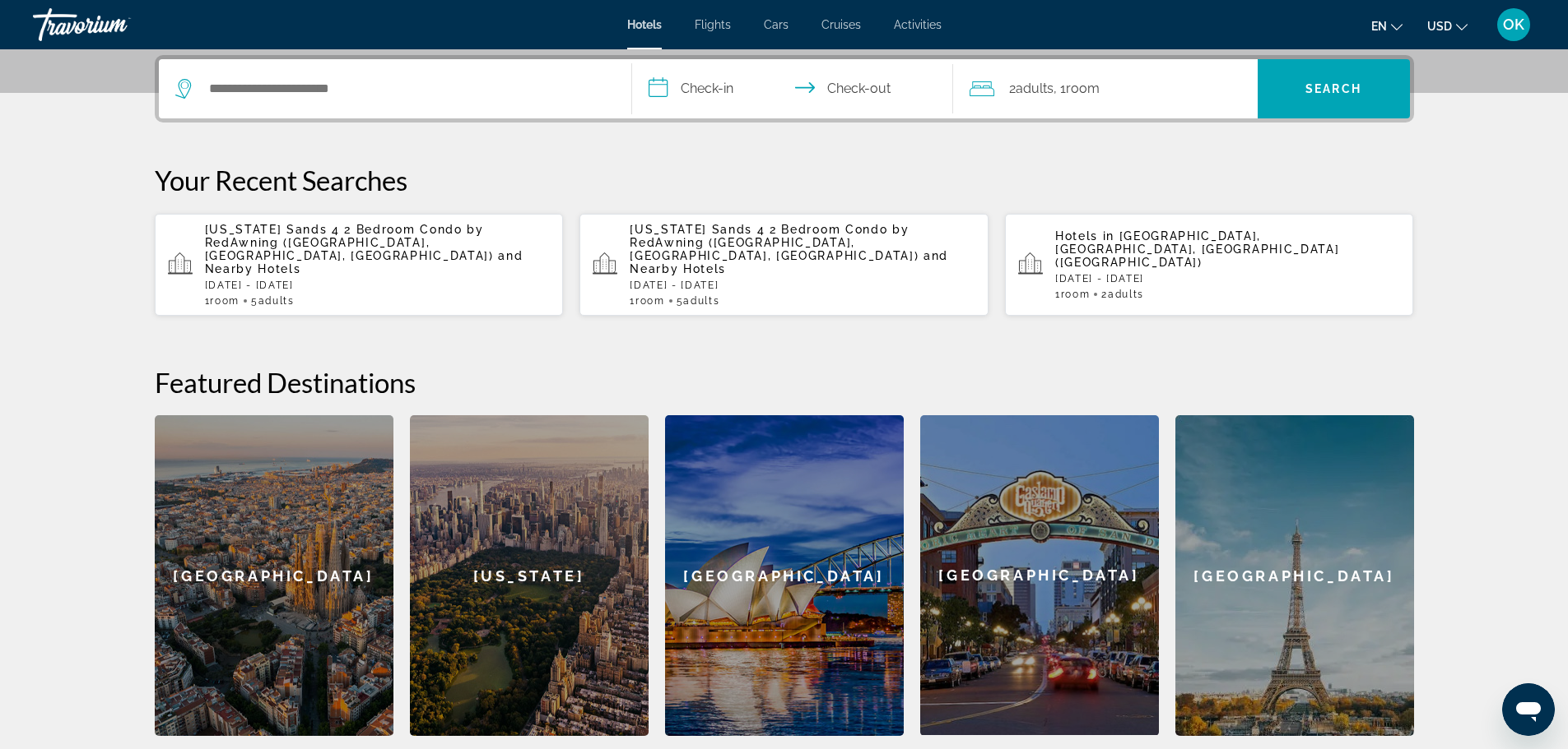
scroll to position [402, 0]
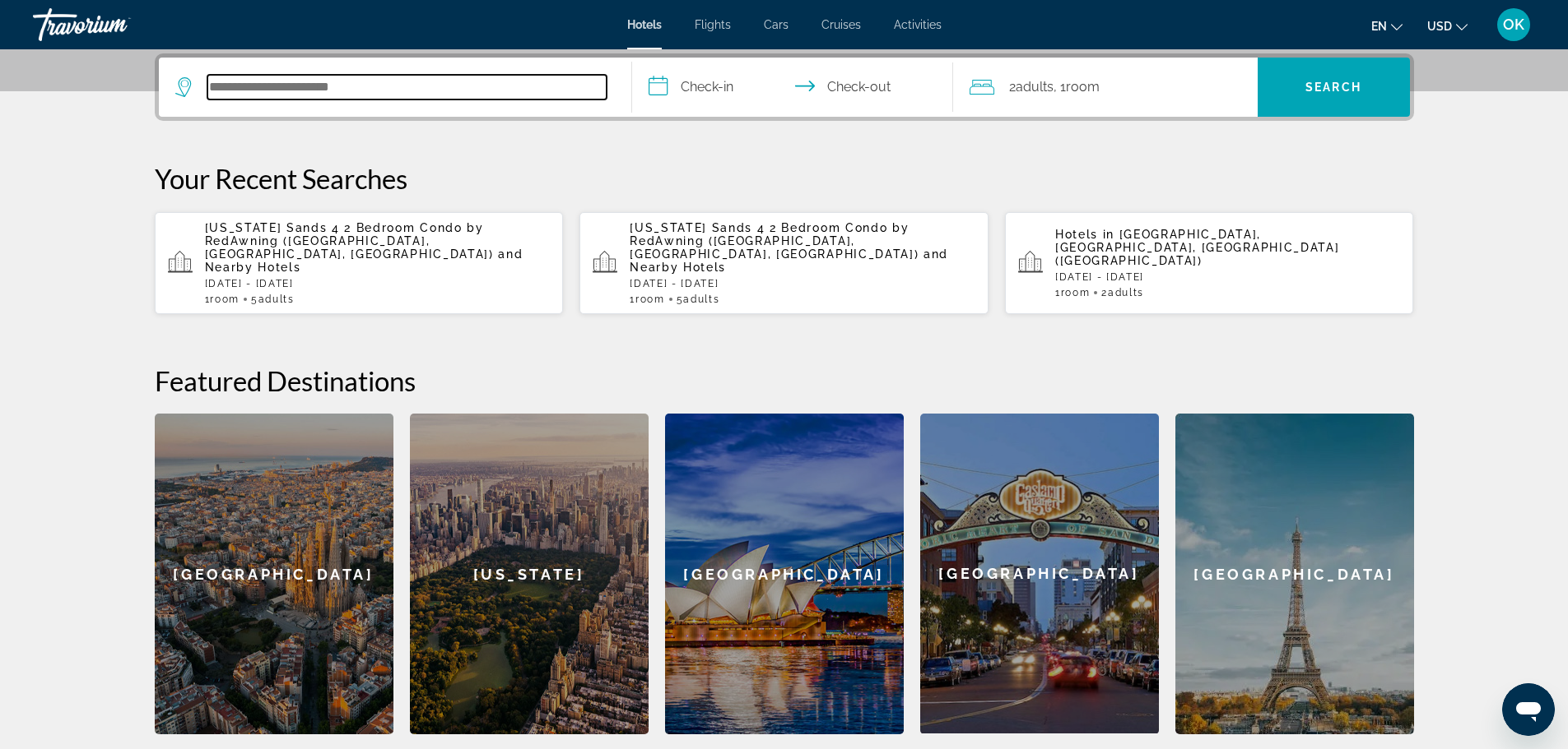
click at [271, 97] on input "Search hotel destination" at bounding box center [406, 87] width 399 height 25
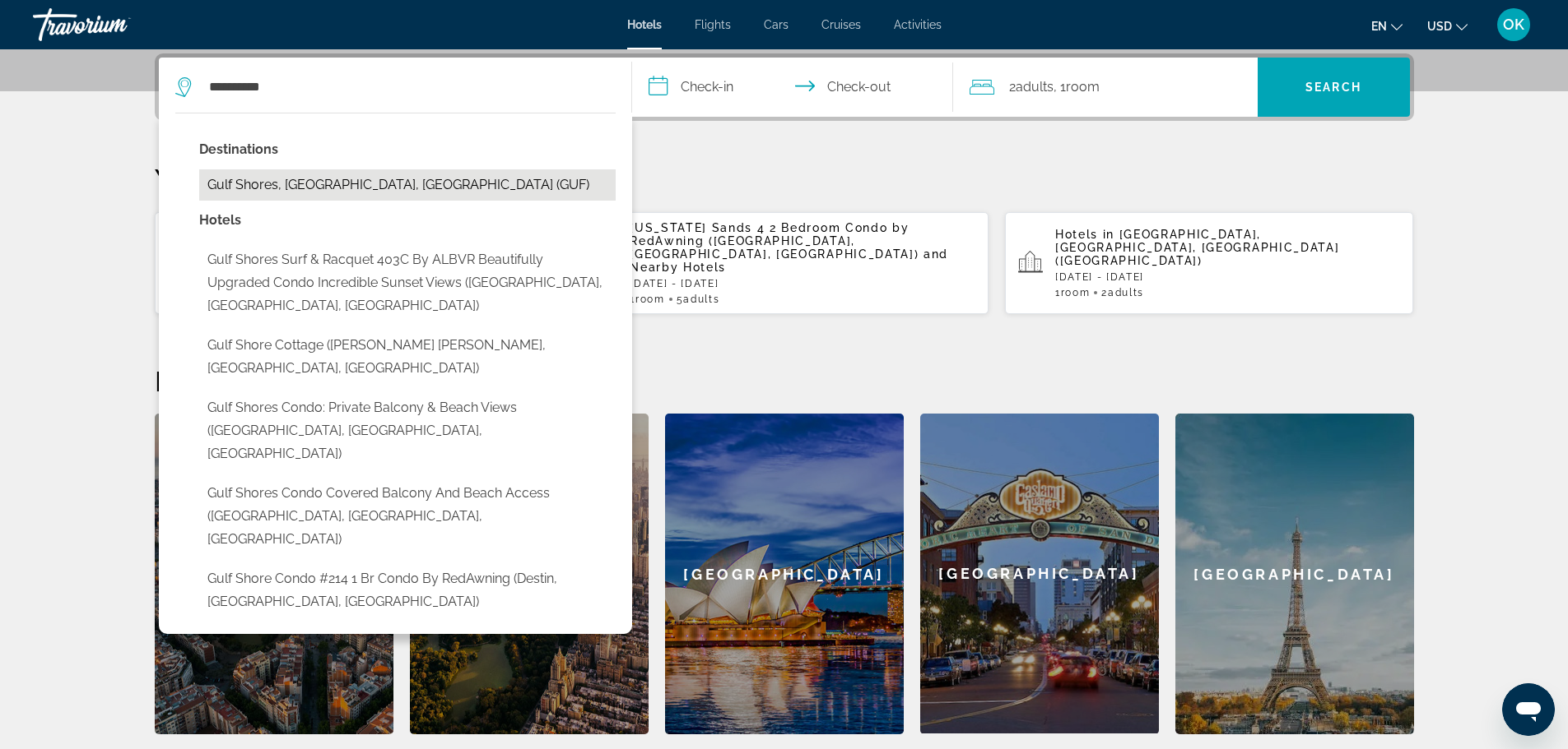
click at [286, 189] on button "Gulf Shores, AL, United States (GUF)" at bounding box center [407, 185] width 416 height 32
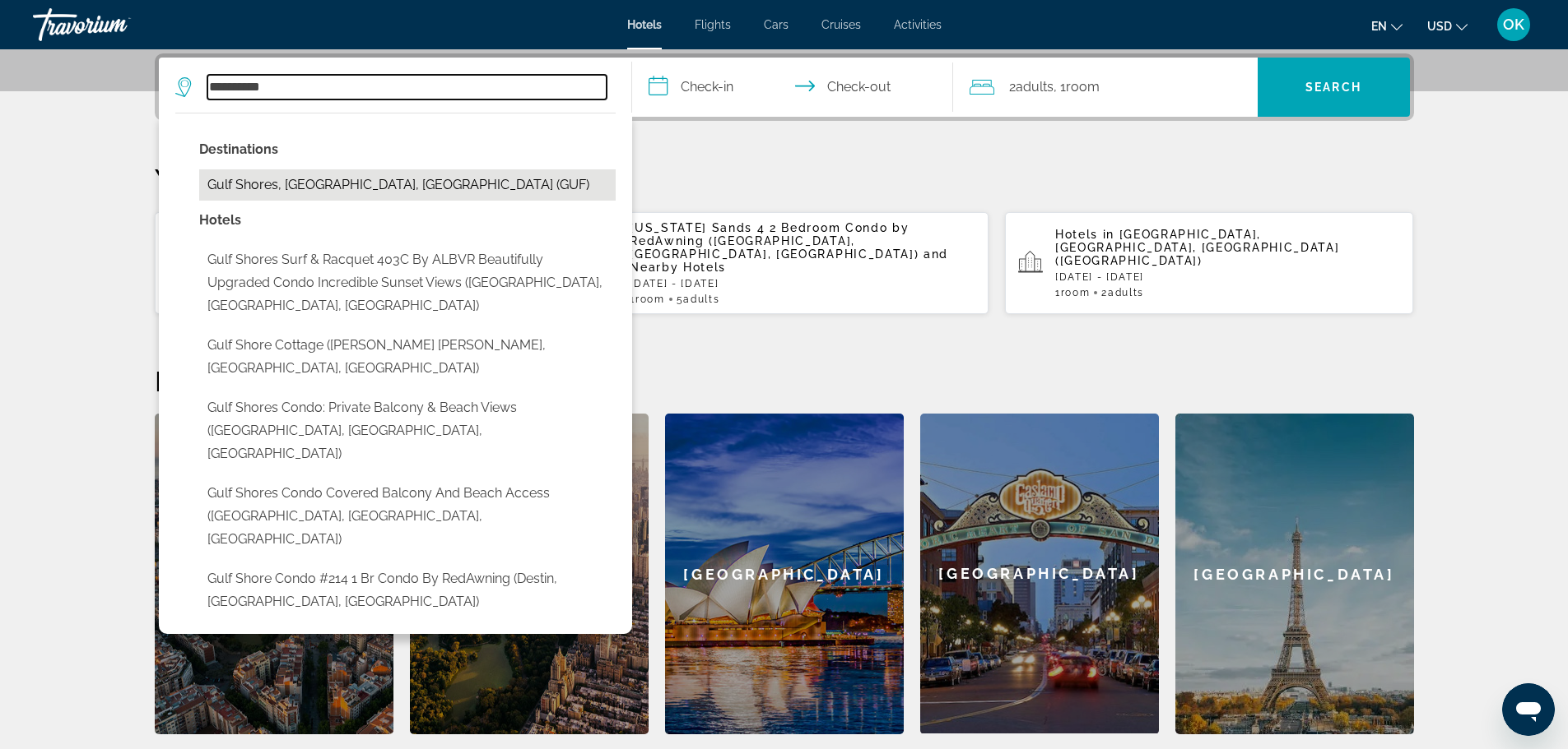
type input "**********"
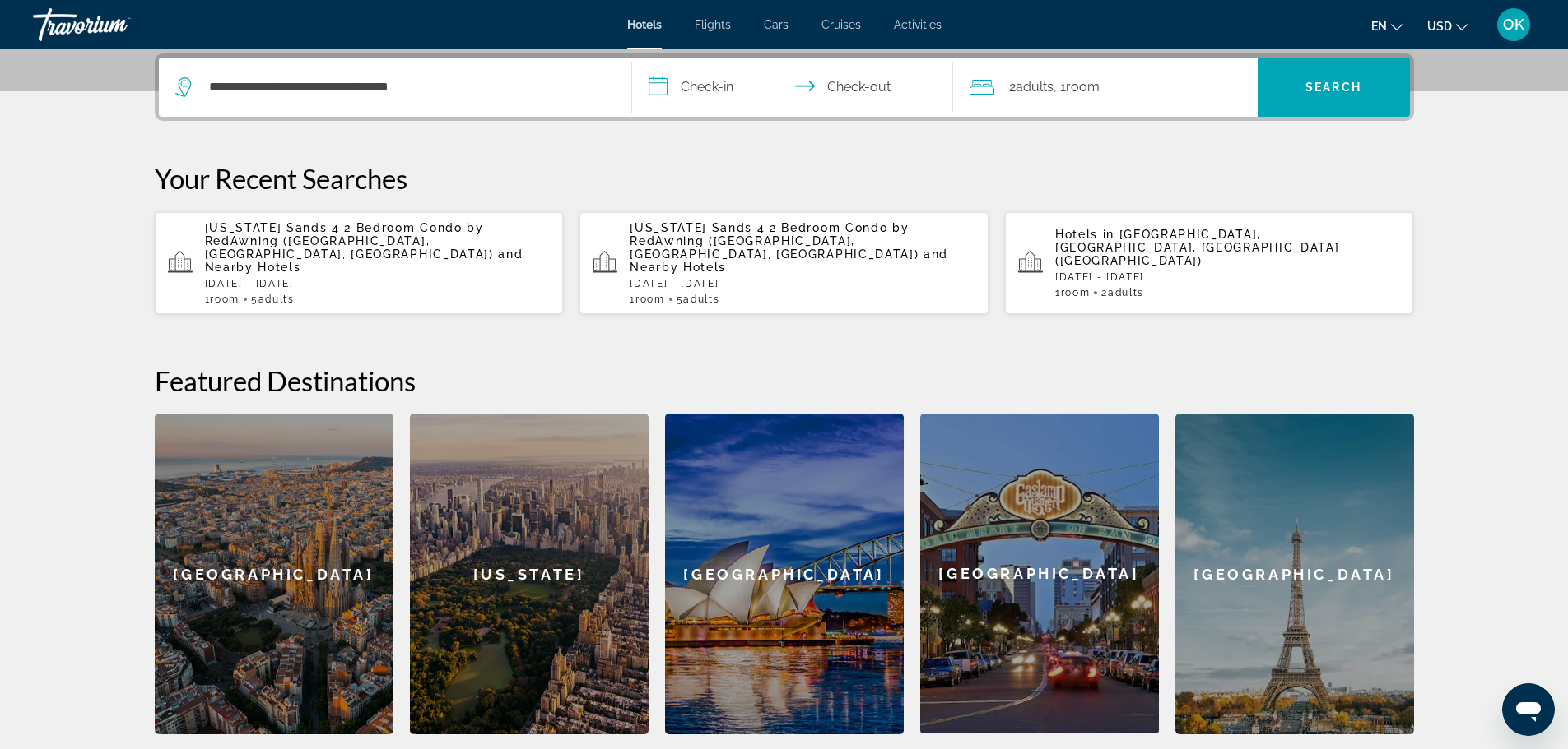
click at [1036, 85] on span "Adults" at bounding box center [1034, 87] width 37 height 16
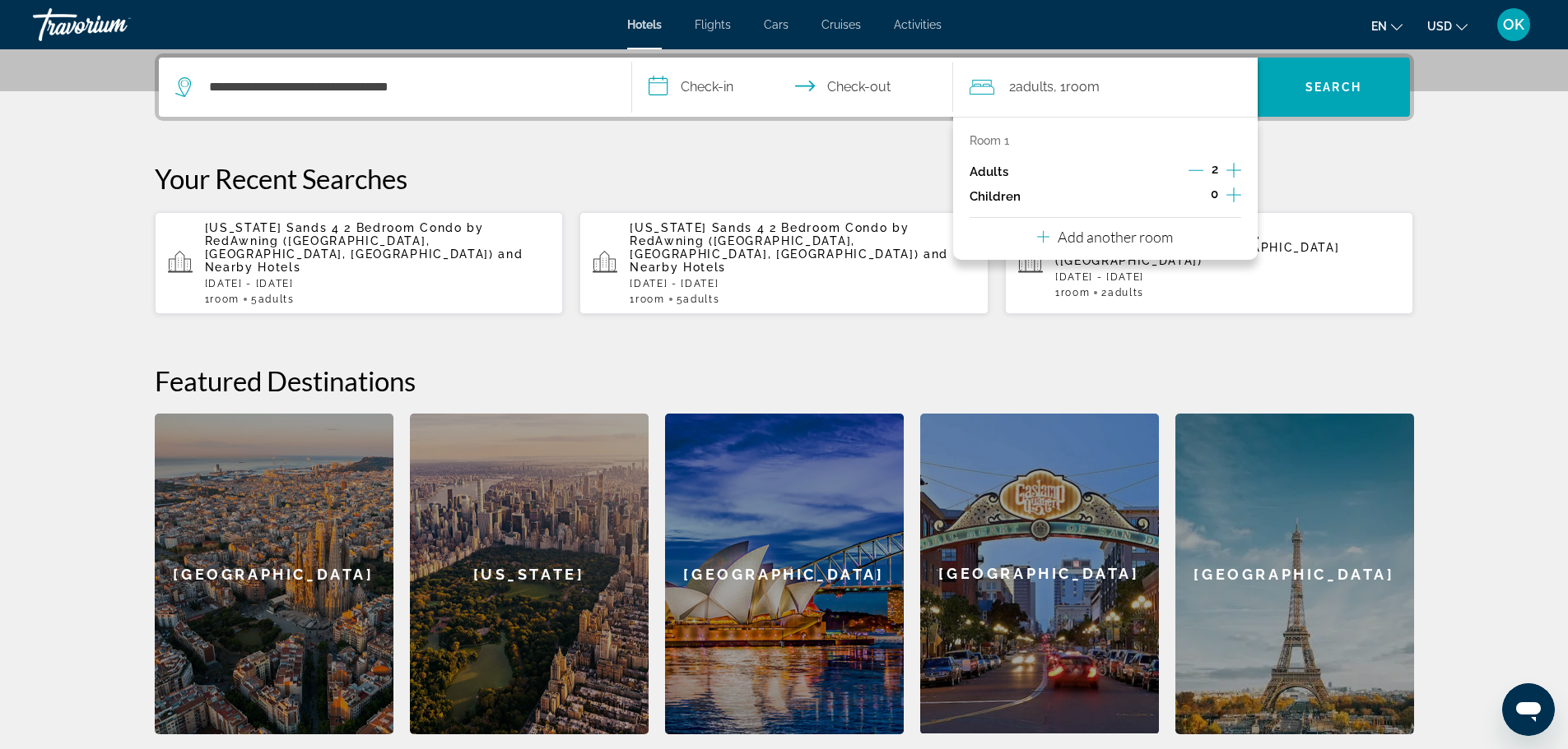
click at [1234, 166] on icon "Increment adults" at bounding box center [1234, 170] width 15 height 15
click at [677, 82] on input "**********" at bounding box center [796, 89] width 327 height 64
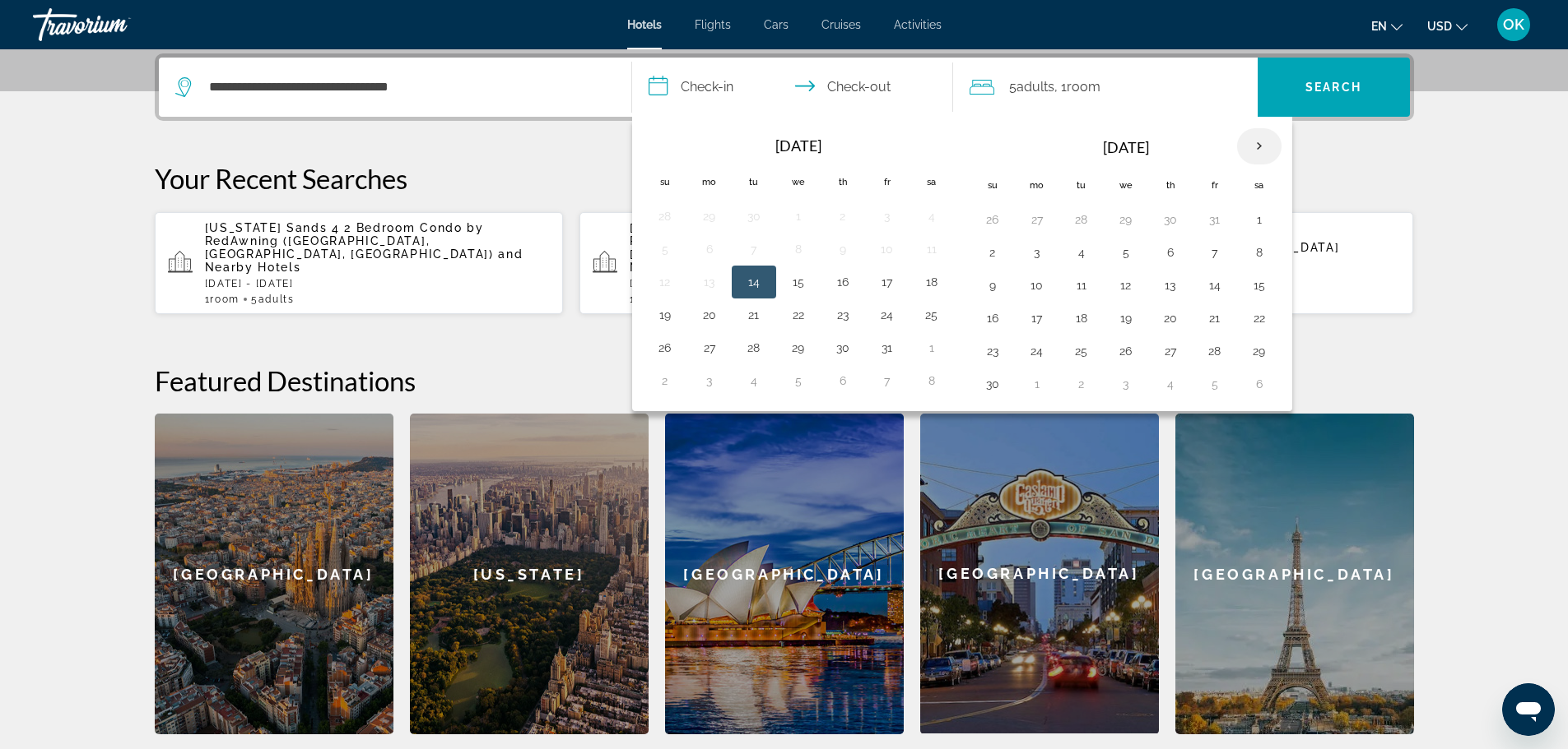
click at [1258, 140] on th "Next month" at bounding box center [1258, 146] width 44 height 36
click at [1256, 142] on th "Next month" at bounding box center [1258, 146] width 44 height 36
click at [896, 287] on button "19" at bounding box center [887, 285] width 27 height 23
click at [749, 320] on button "23" at bounding box center [753, 317] width 27 height 23
type input "**********"
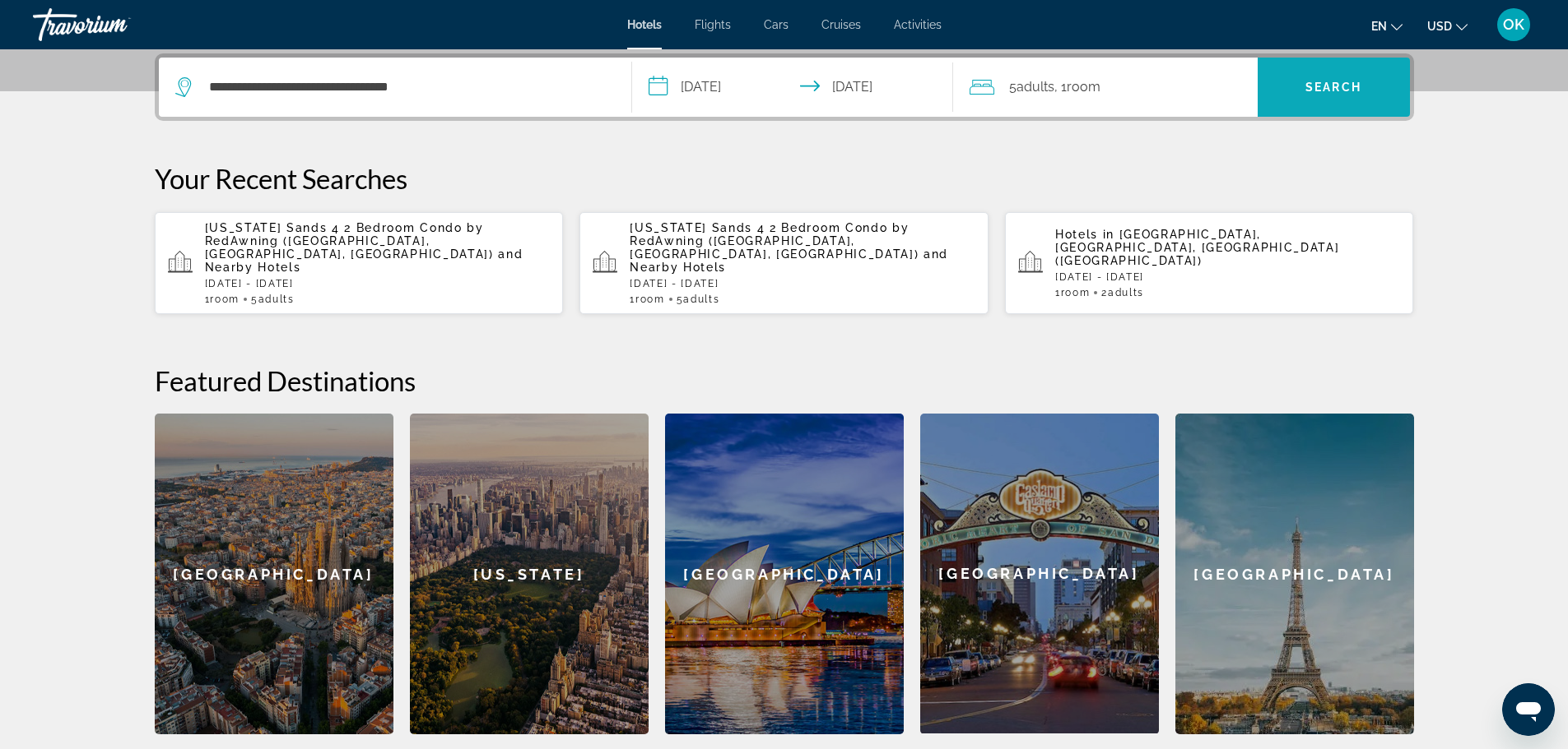
click at [1310, 89] on span "Search" at bounding box center [1333, 87] width 56 height 13
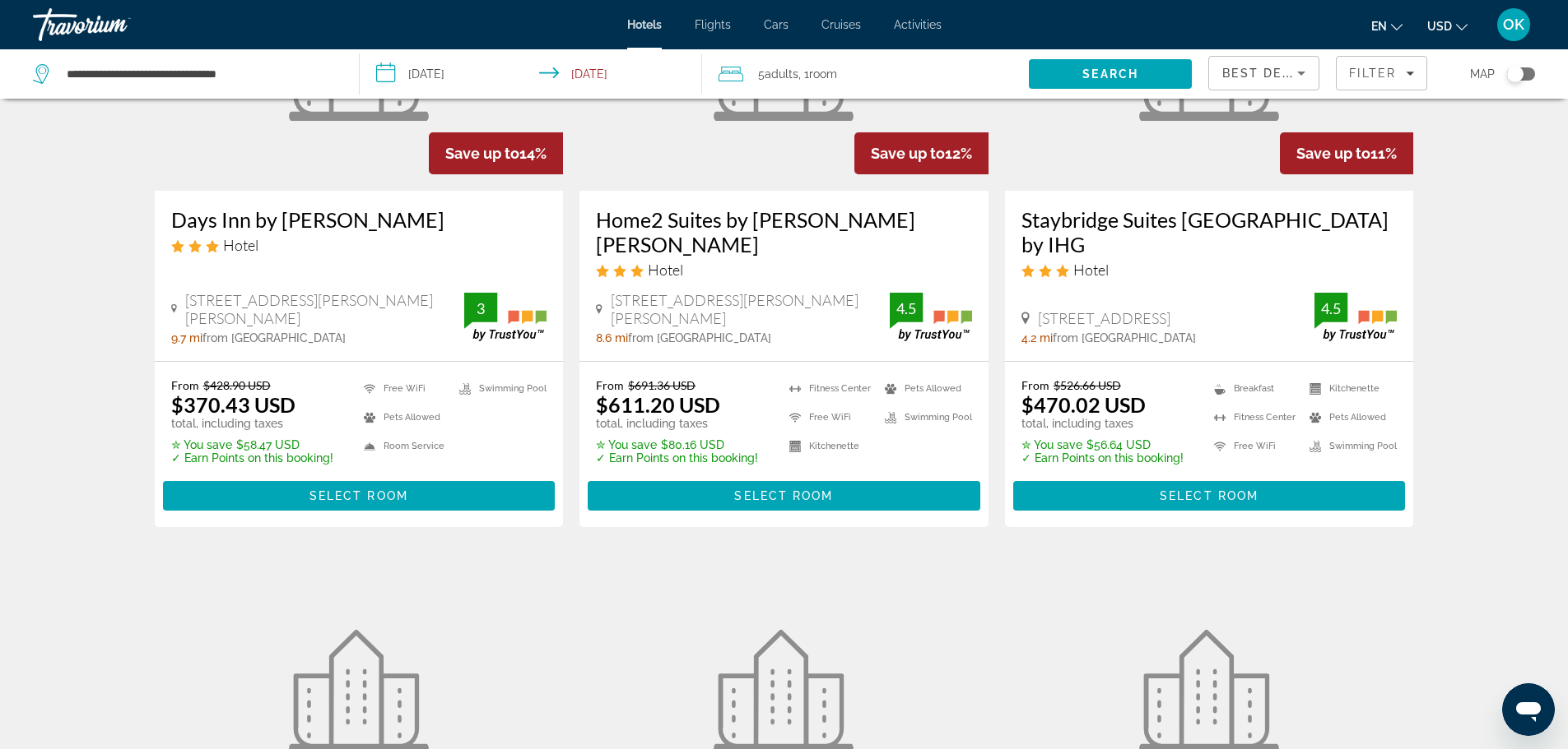
scroll to position [246, 0]
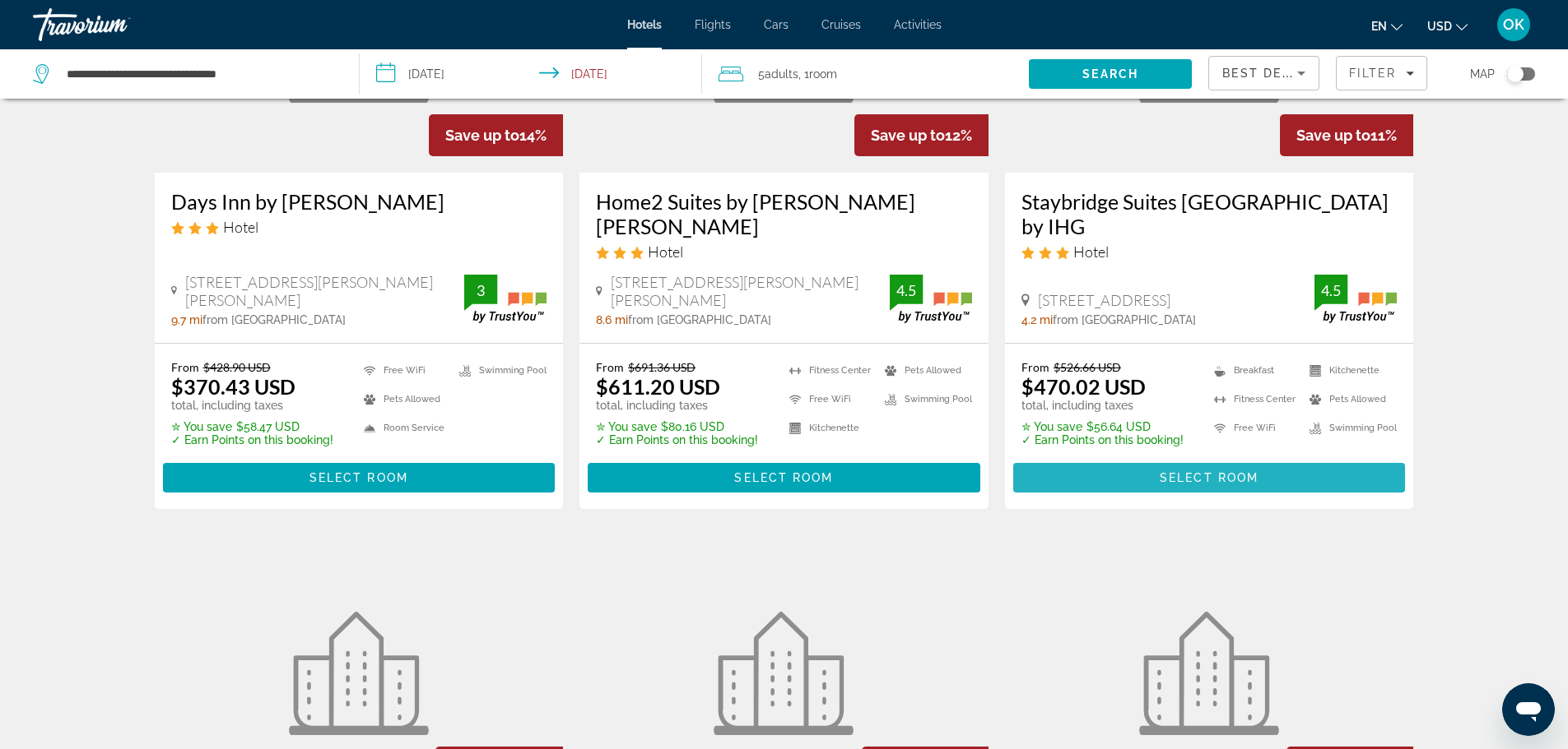
click at [1181, 471] on span "Select Room" at bounding box center [1209, 477] width 99 height 13
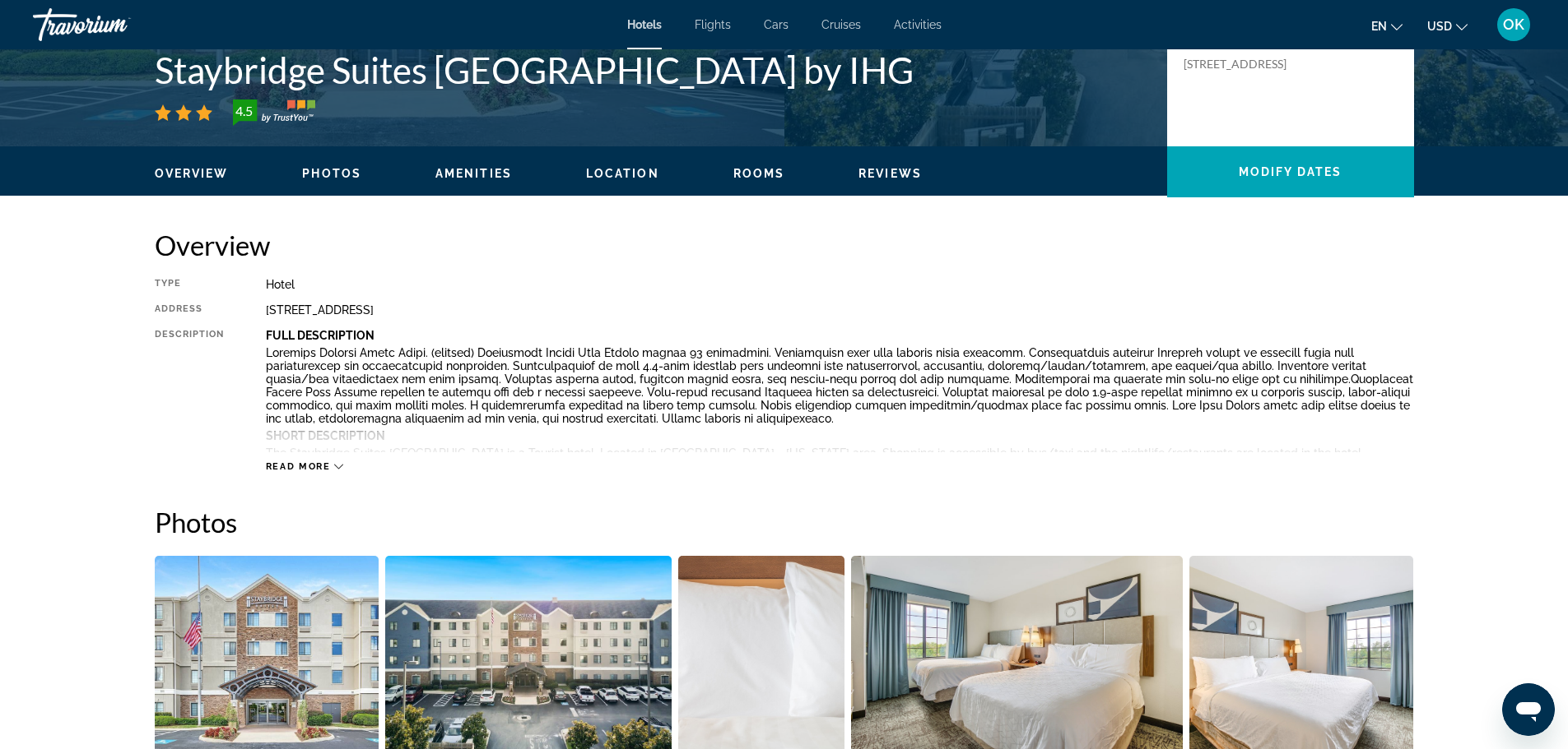
scroll to position [411, 0]
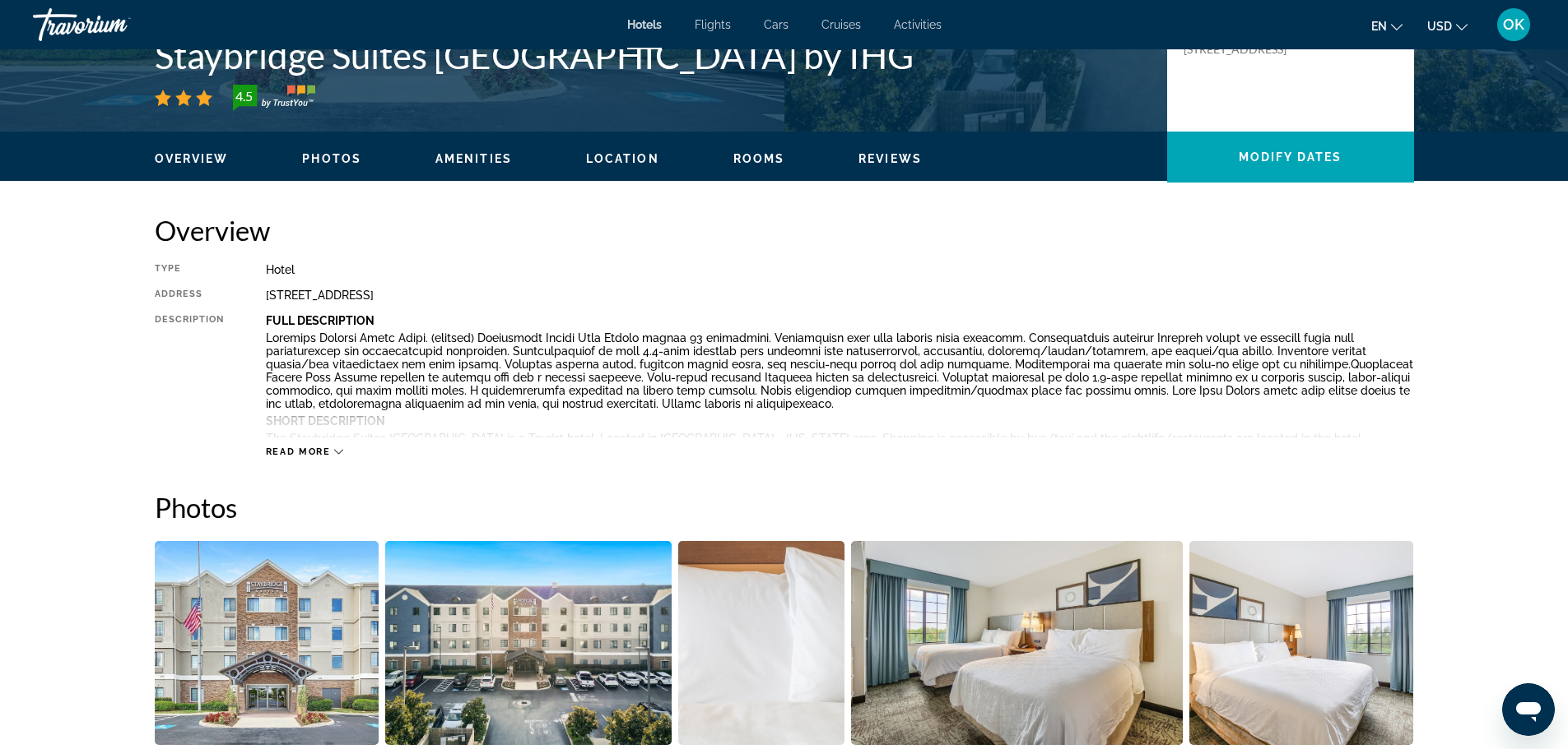
click at [331, 450] on div "Read more" at bounding box center [305, 451] width 78 height 11
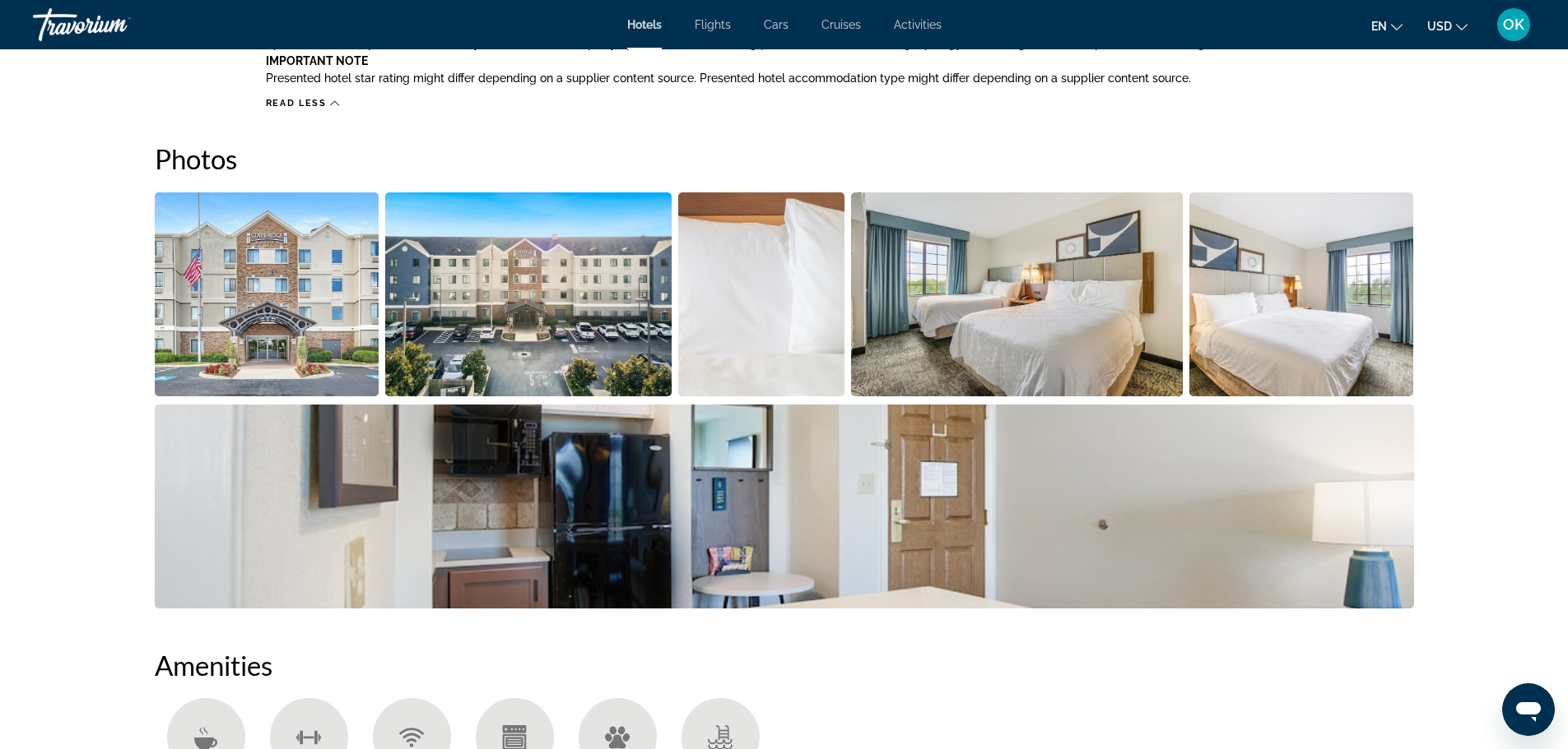
scroll to position [1069, 0]
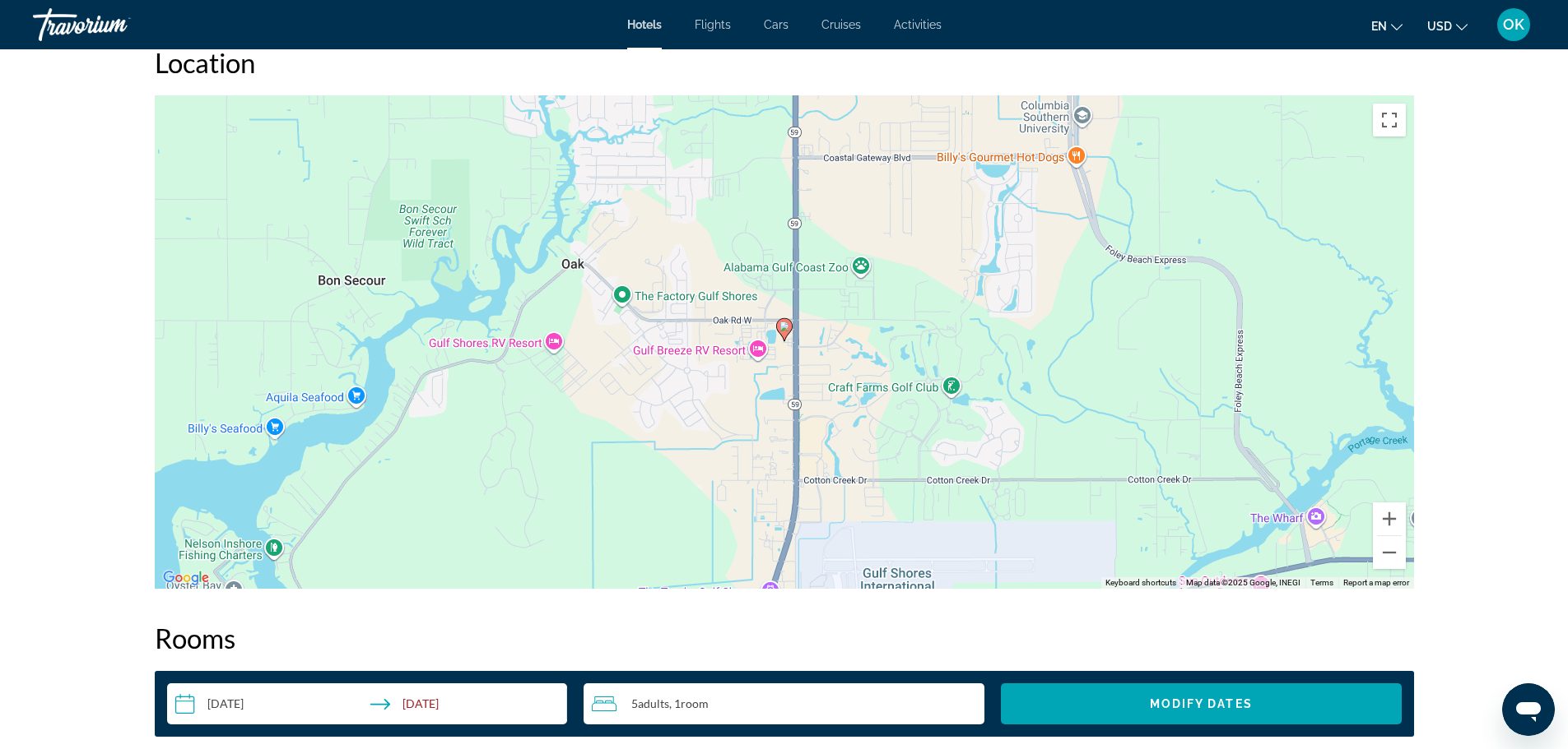
scroll to position [1563, 0]
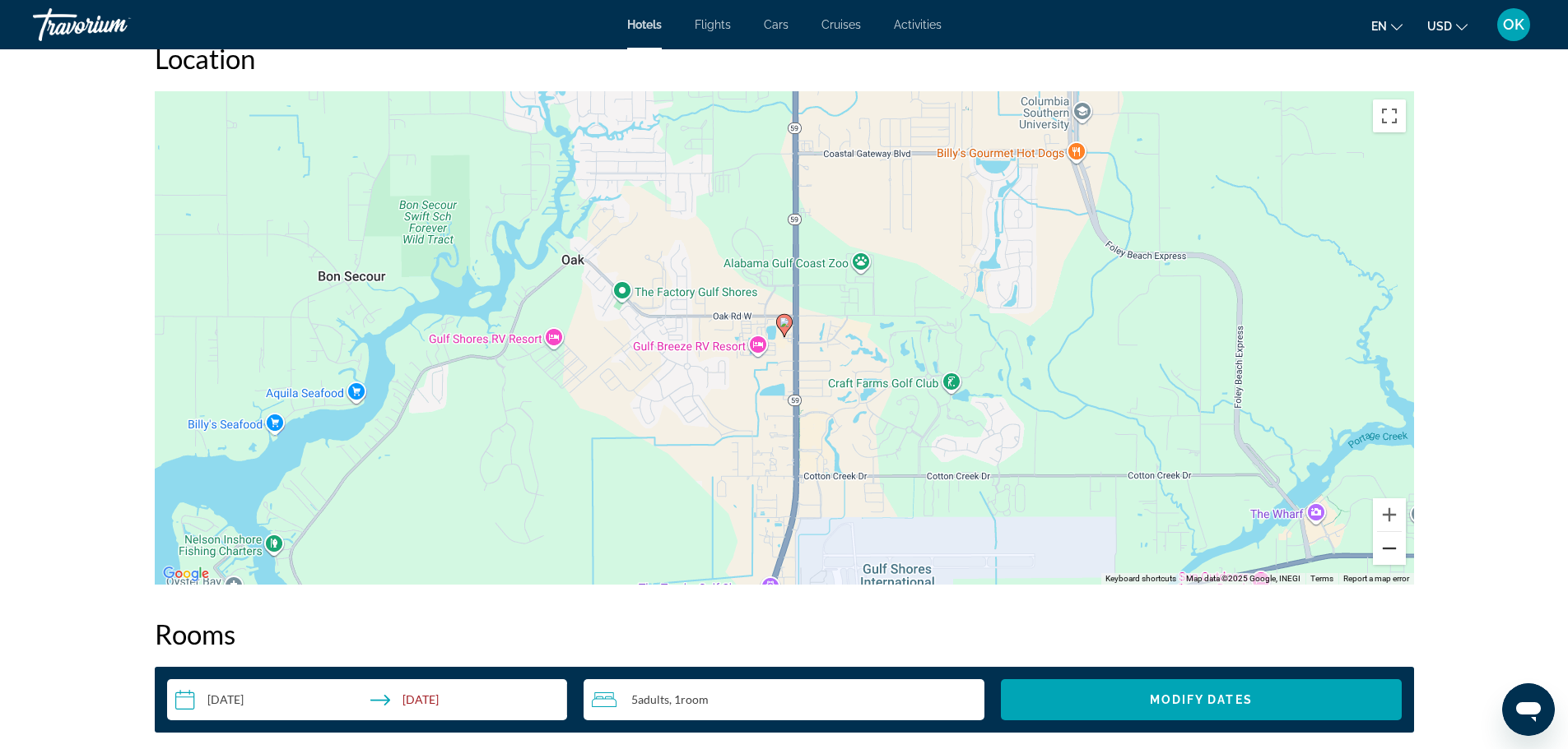
click at [1388, 547] on button "Zoom out" at bounding box center [1389, 548] width 33 height 33
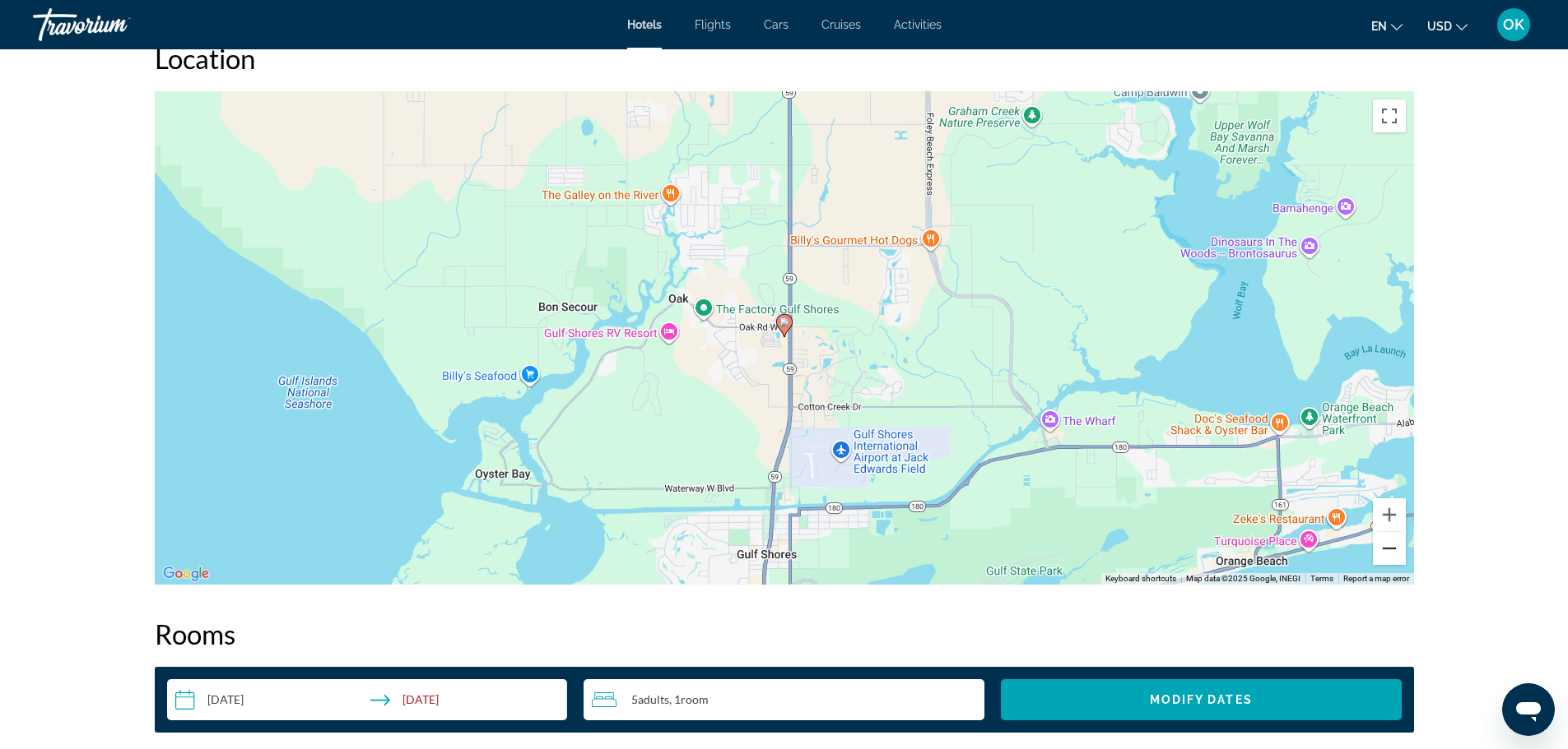
click at [1381, 541] on button "Zoom out" at bounding box center [1389, 548] width 33 height 33
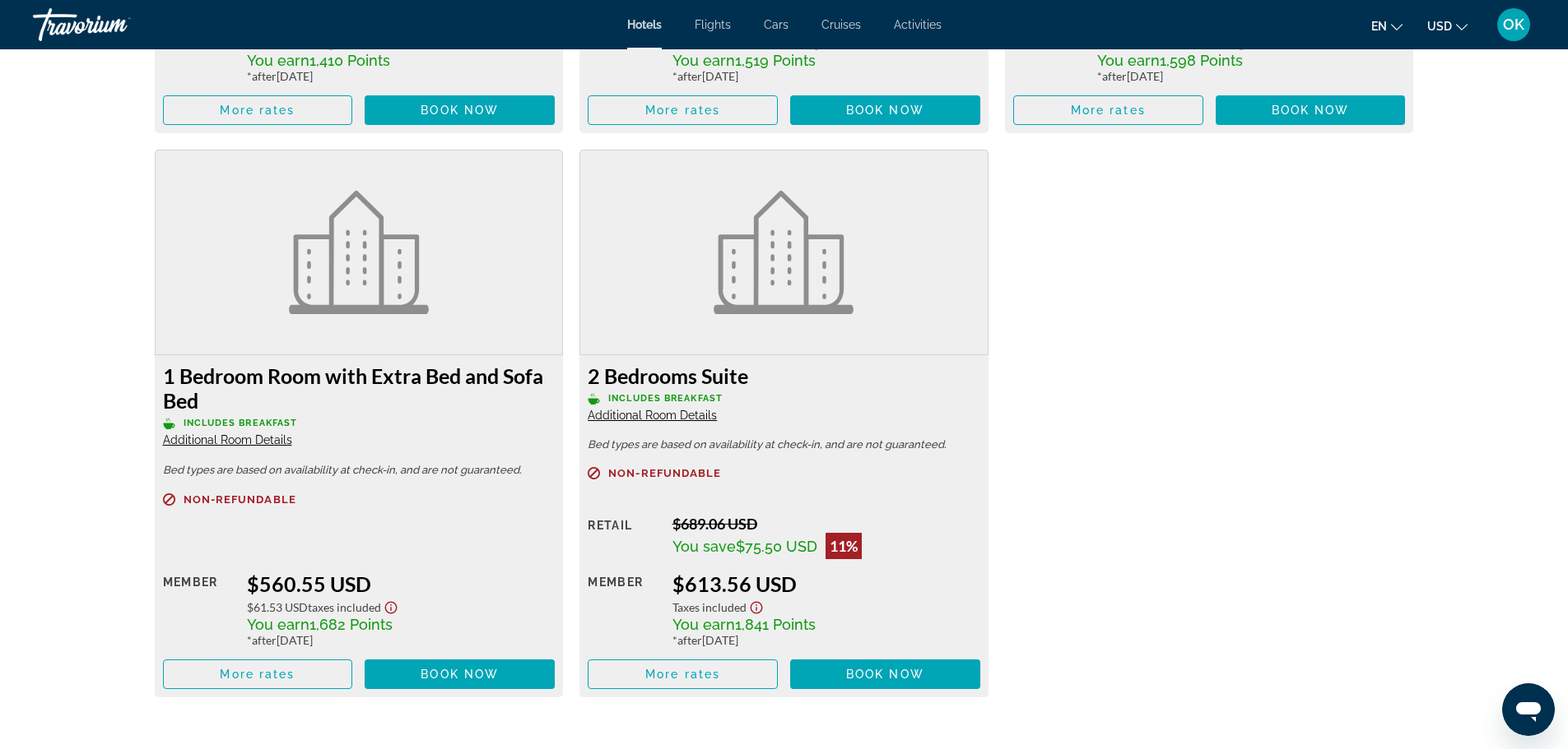
scroll to position [2879, 0]
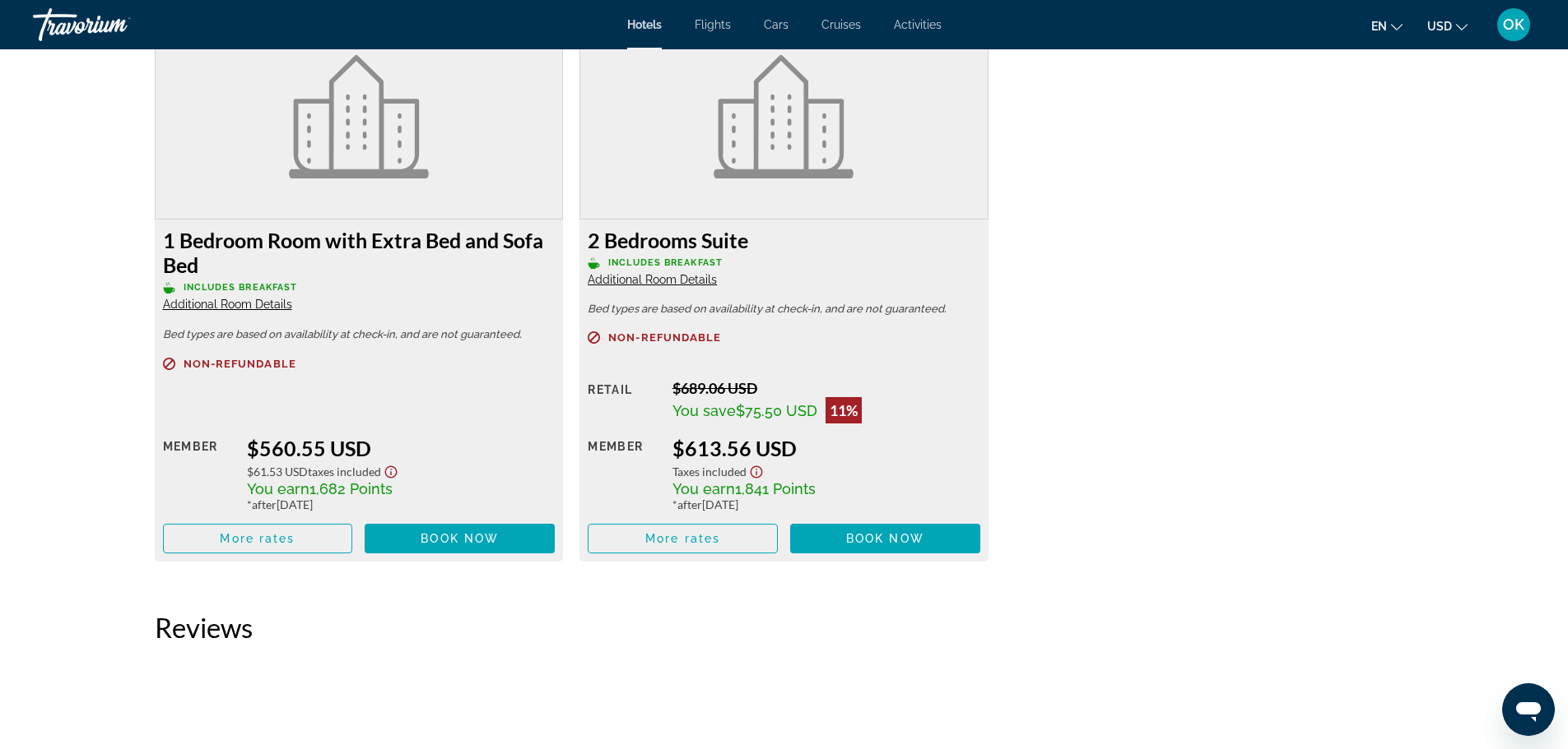
click at [637, 276] on span "Additional Room Details" at bounding box center [652, 279] width 129 height 13
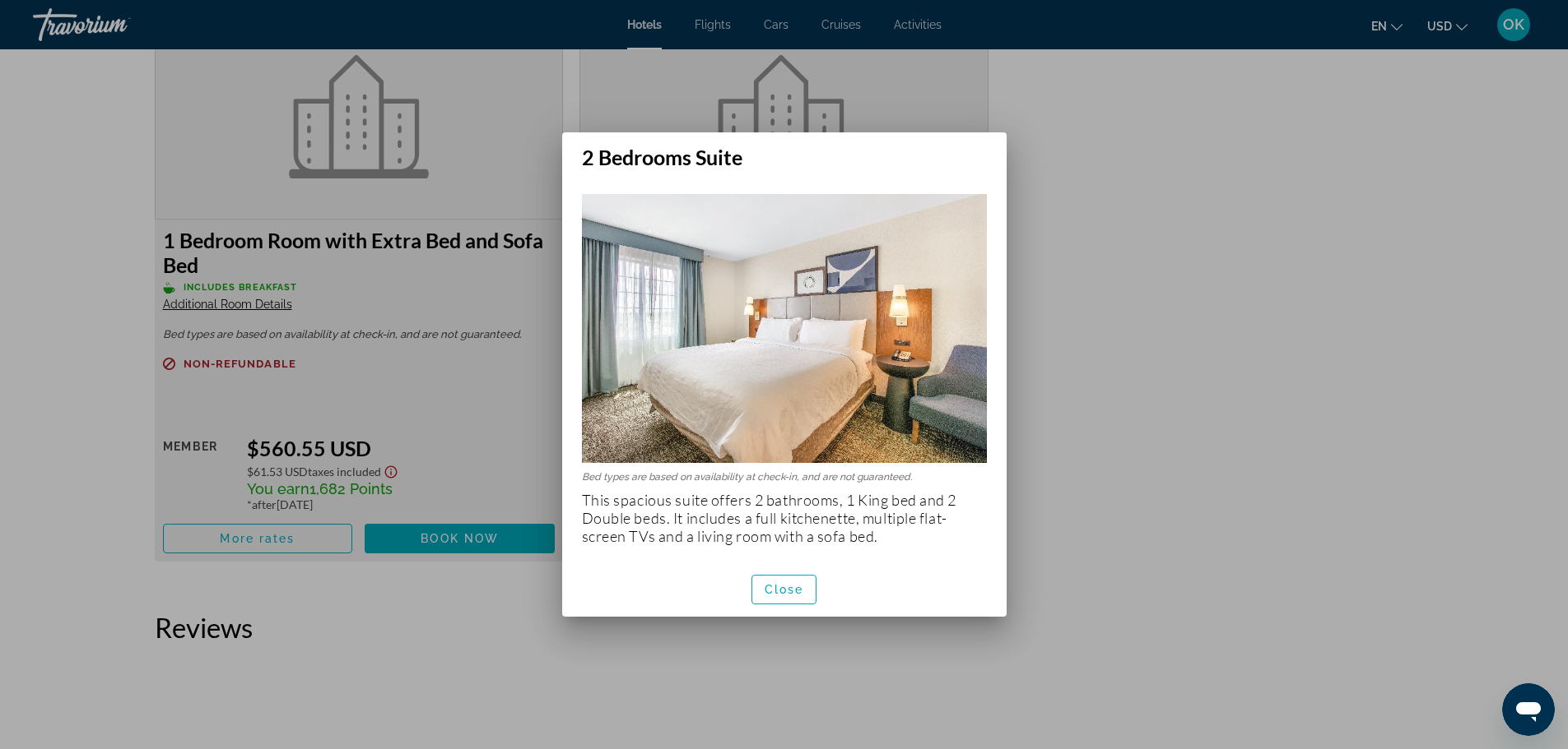
scroll to position [0, 0]
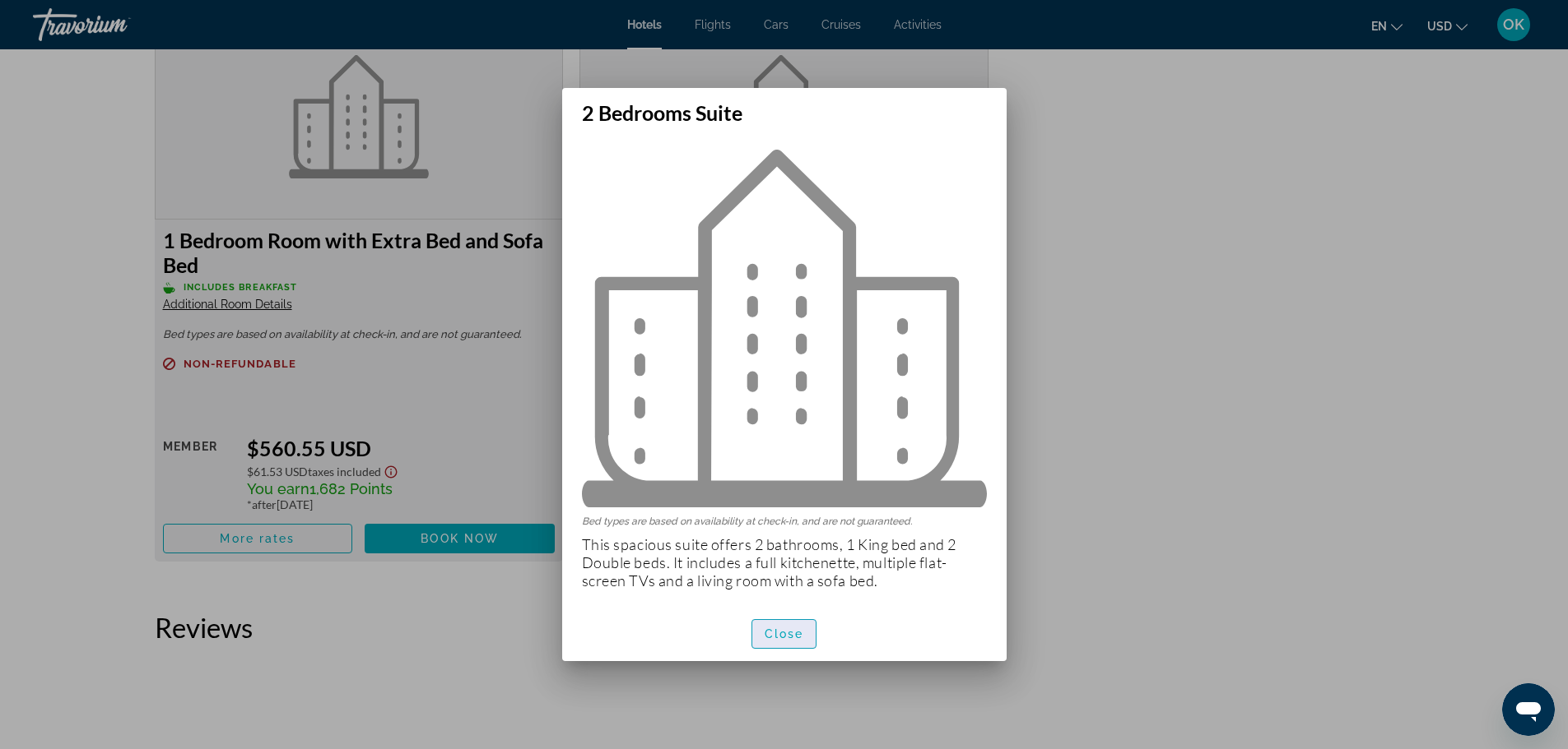
click at [774, 629] on span "Close" at bounding box center [784, 634] width 39 height 13
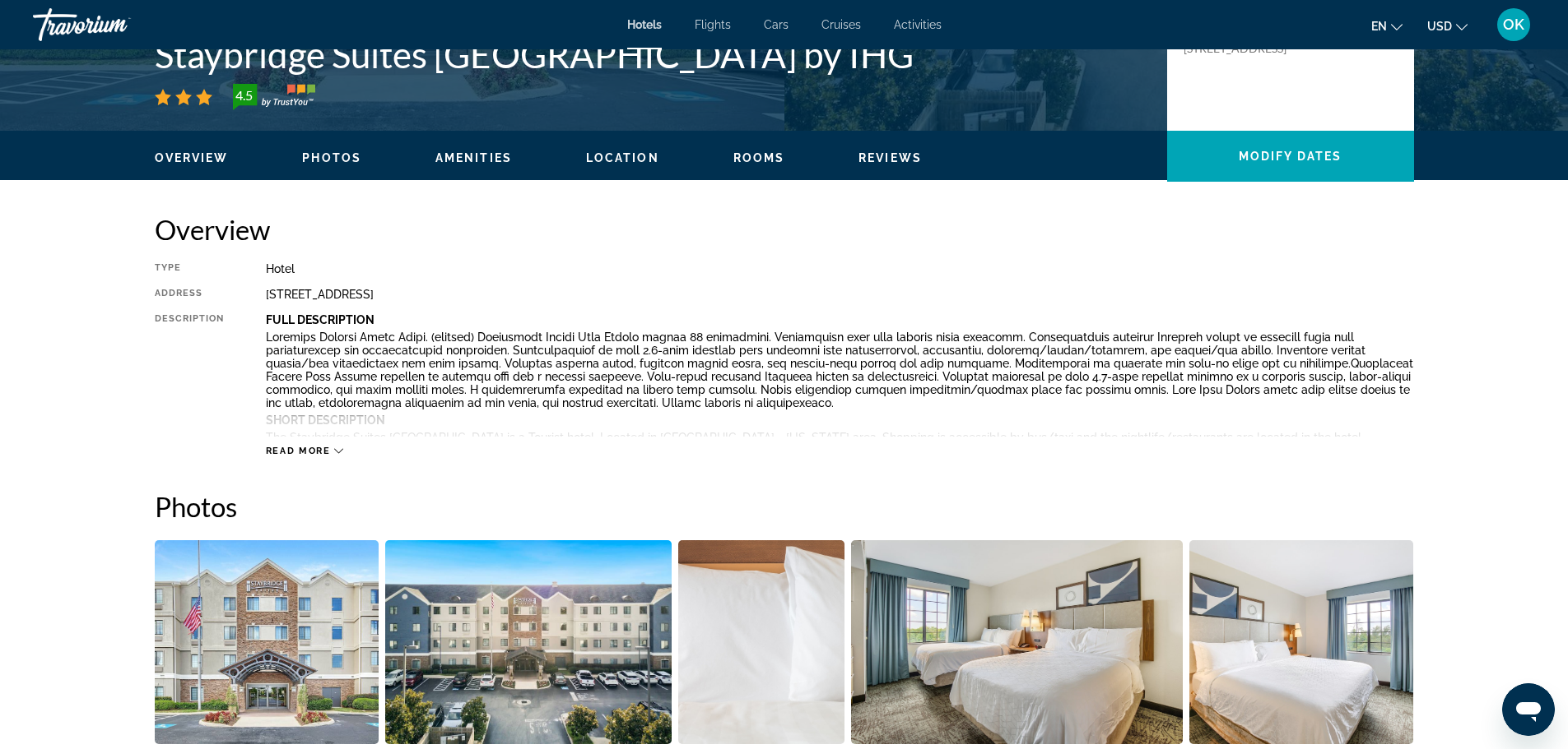
scroll to position [411, 0]
drag, startPoint x: 269, startPoint y: 291, endPoint x: 301, endPoint y: 295, distance: 32.2
click at [301, 295] on div "3947 Gulf Shores Parkway, Gulf Shores AL 36542, United States" at bounding box center [840, 295] width 1148 height 13
drag, startPoint x: 262, startPoint y: 295, endPoint x: 593, endPoint y: 296, distance: 331.0
click at [605, 298] on div "Type Hotel Address 3947 Gulf Shores Parkway, Gulf Shores AL 36542, United State…" at bounding box center [784, 361] width 1259 height 195
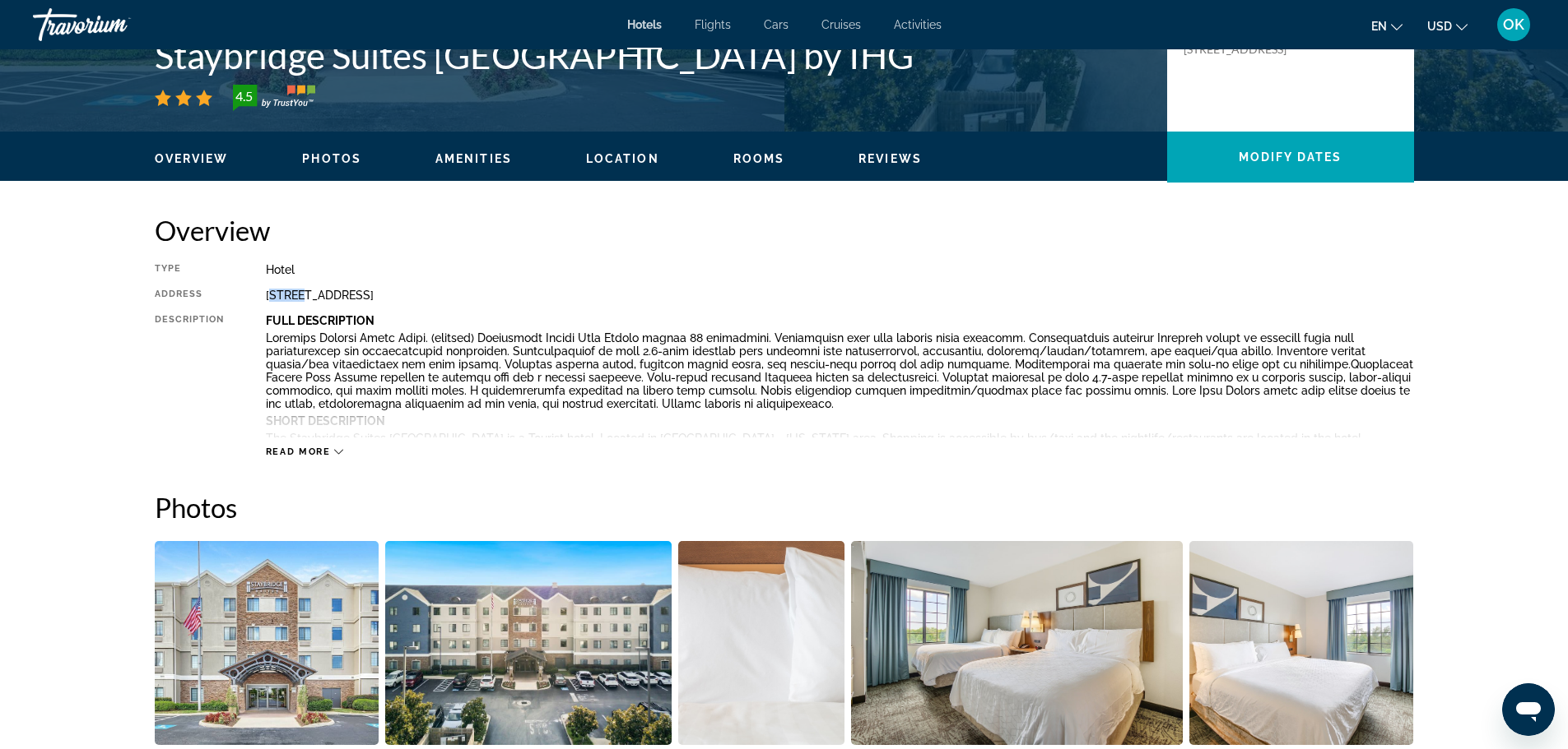
copy div "3947 Gulf Shores Parkway, Gulf Shores AL 36542, United States"
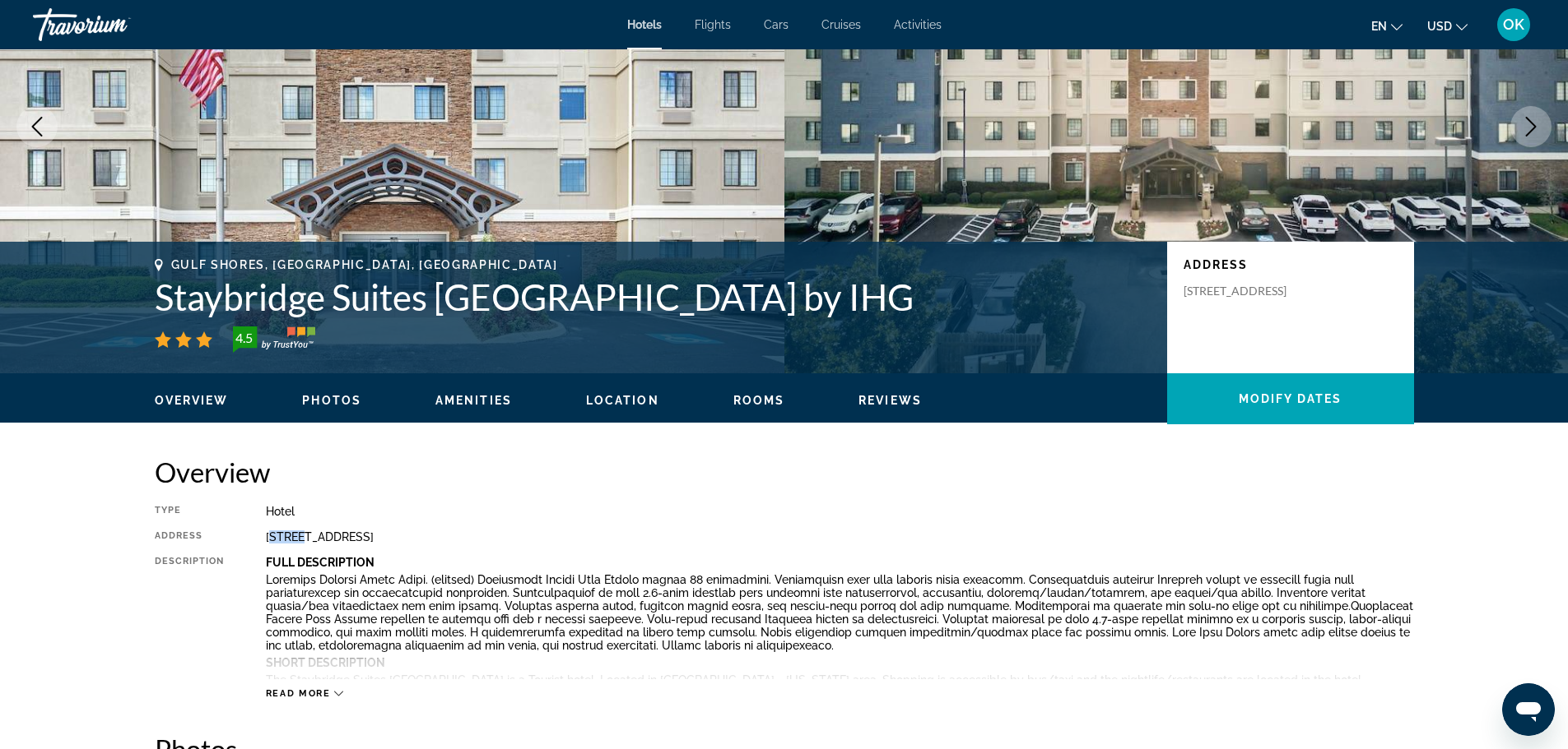
scroll to position [165, 0]
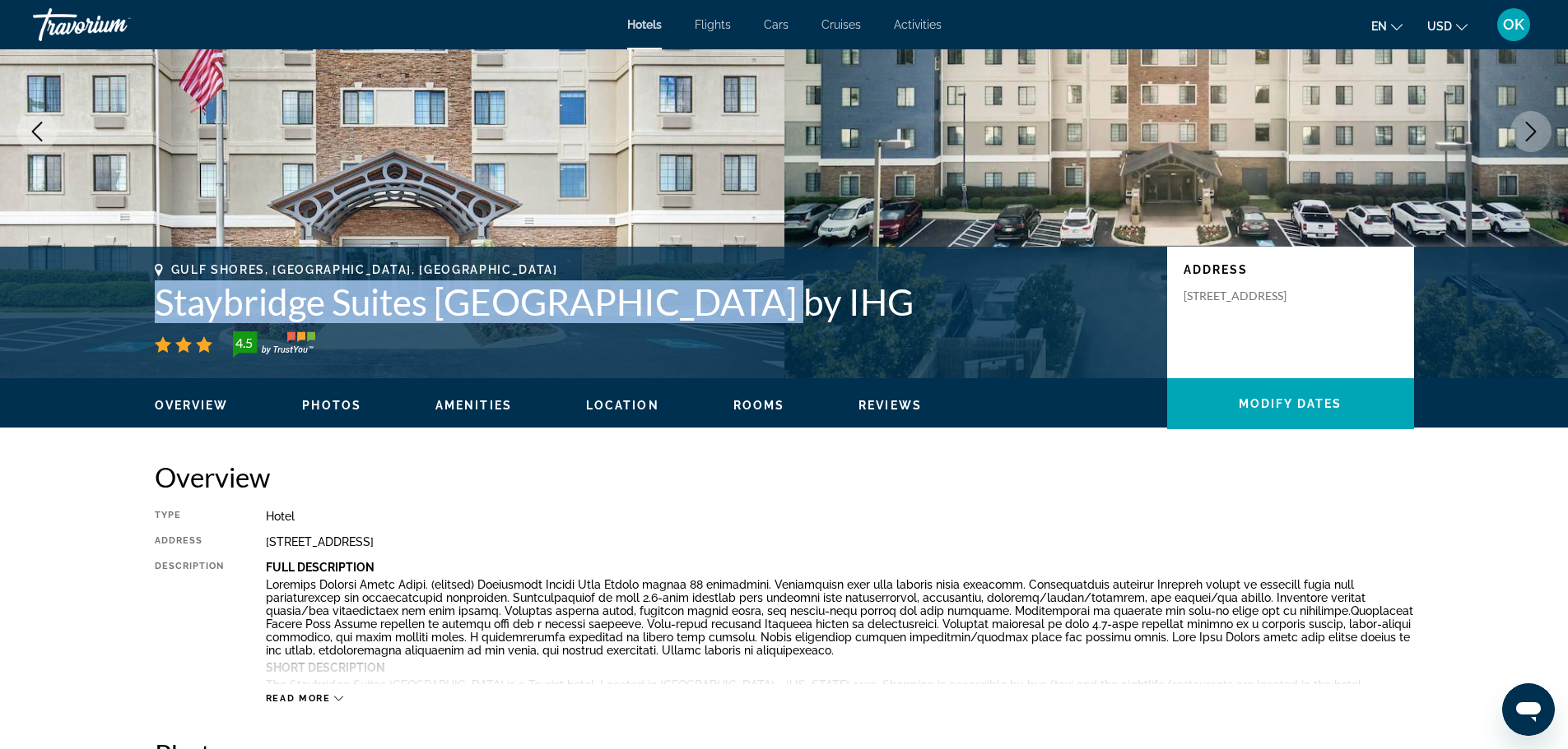
drag, startPoint x: 163, startPoint y: 297, endPoint x: 699, endPoint y: 308, distance: 536.1
click at [775, 300] on h1 "Staybridge Suites Gulf Shores by IHG" at bounding box center [653, 302] width 996 height 42
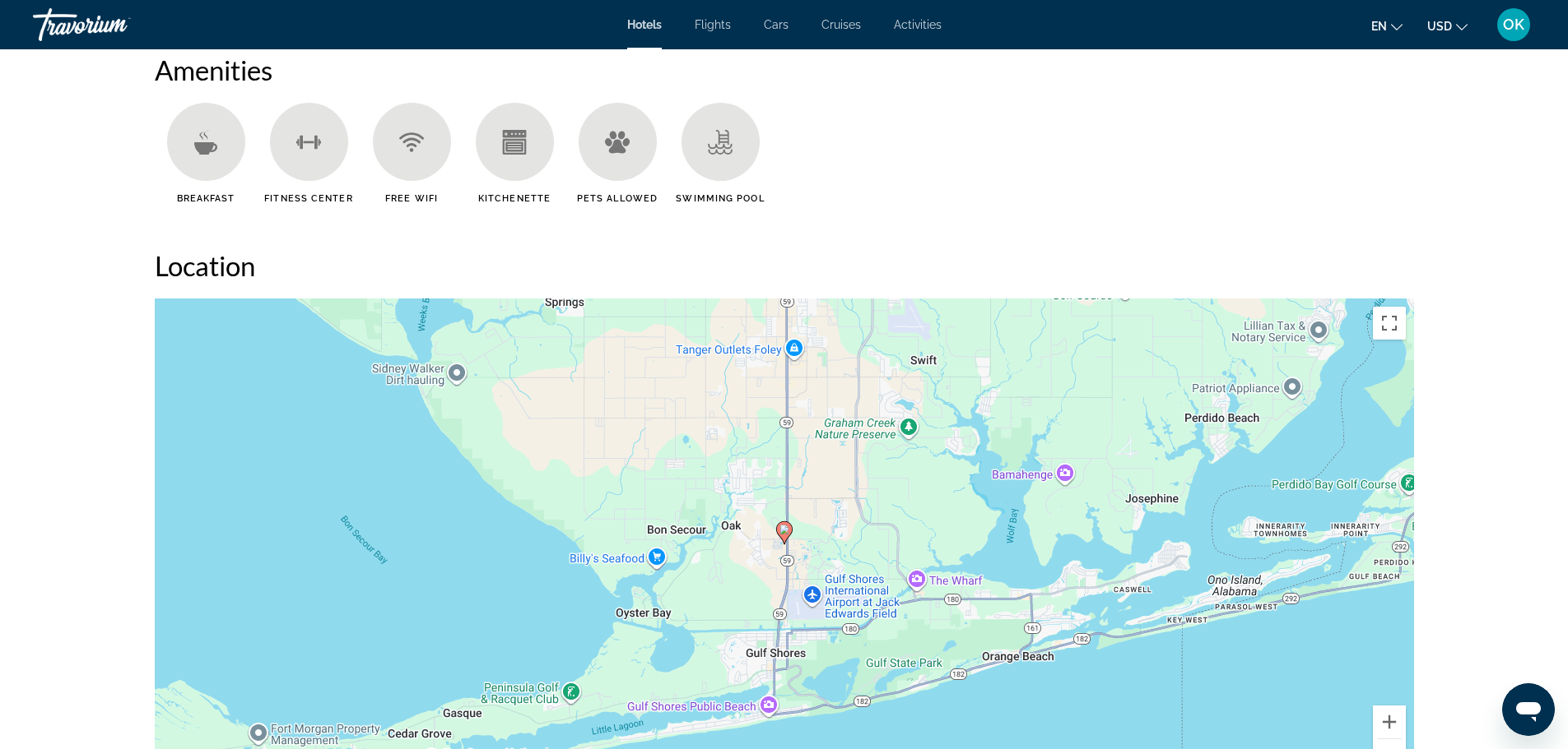
scroll to position [1645, 0]
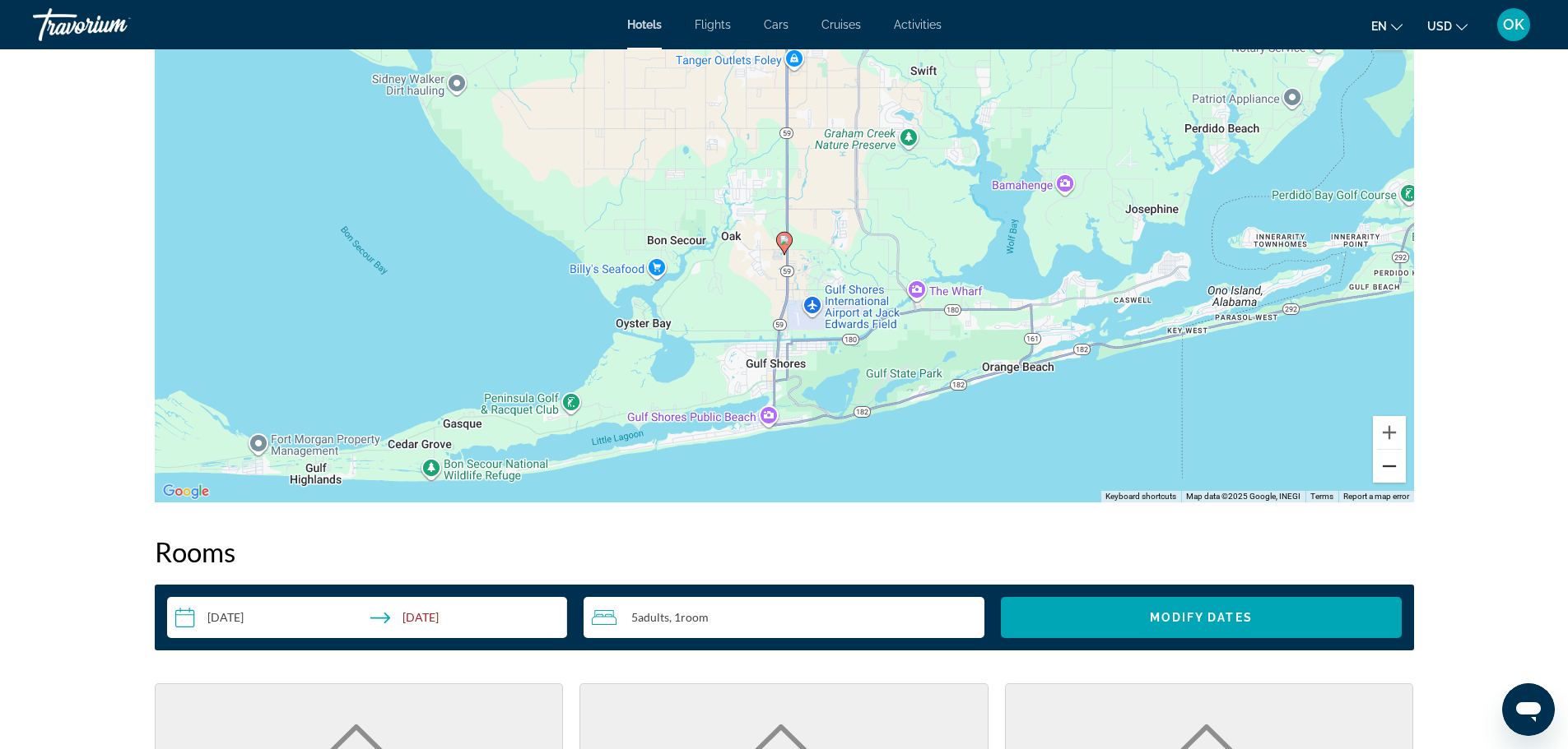
click at [1383, 469] on button "Zoom out" at bounding box center [1389, 466] width 33 height 33
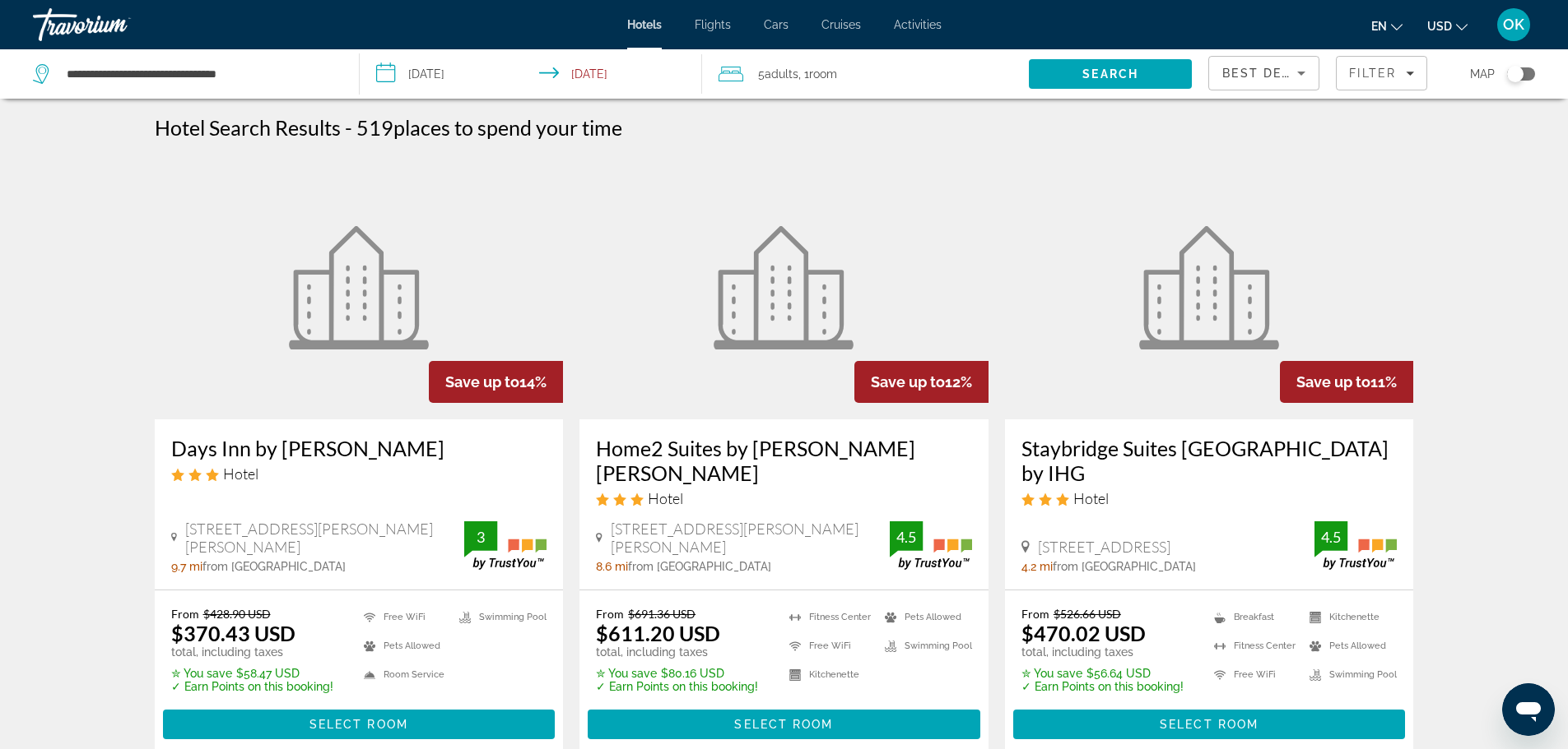
click at [734, 519] on div "2750 South Mckenzie Street, Foley 8.6 mi from Gulf Shores city center from hote…" at bounding box center [783, 546] width 376 height 53
click at [700, 450] on h3 "Home2 Suites by Hilton Foley" at bounding box center [783, 460] width 376 height 49
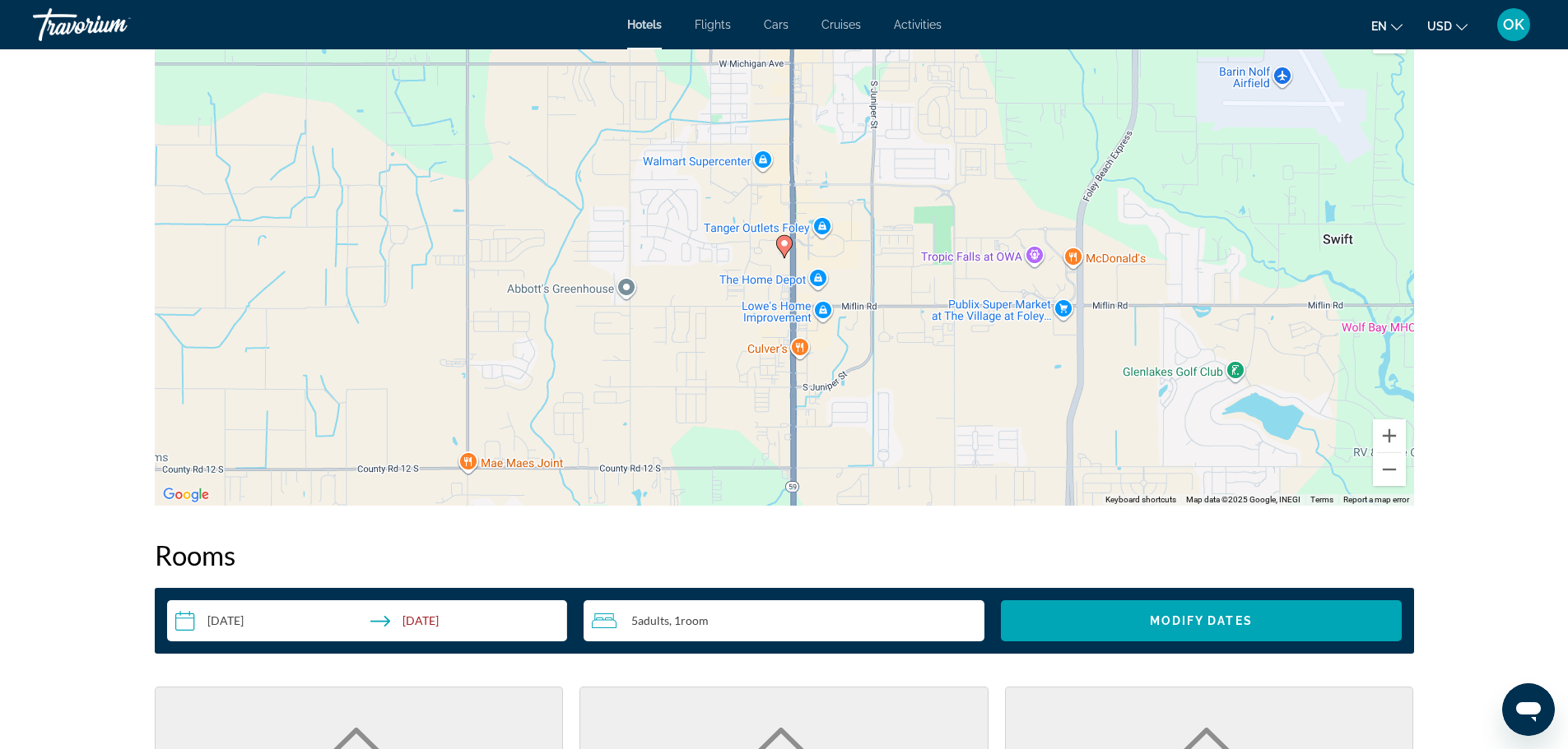
scroll to position [1645, 0]
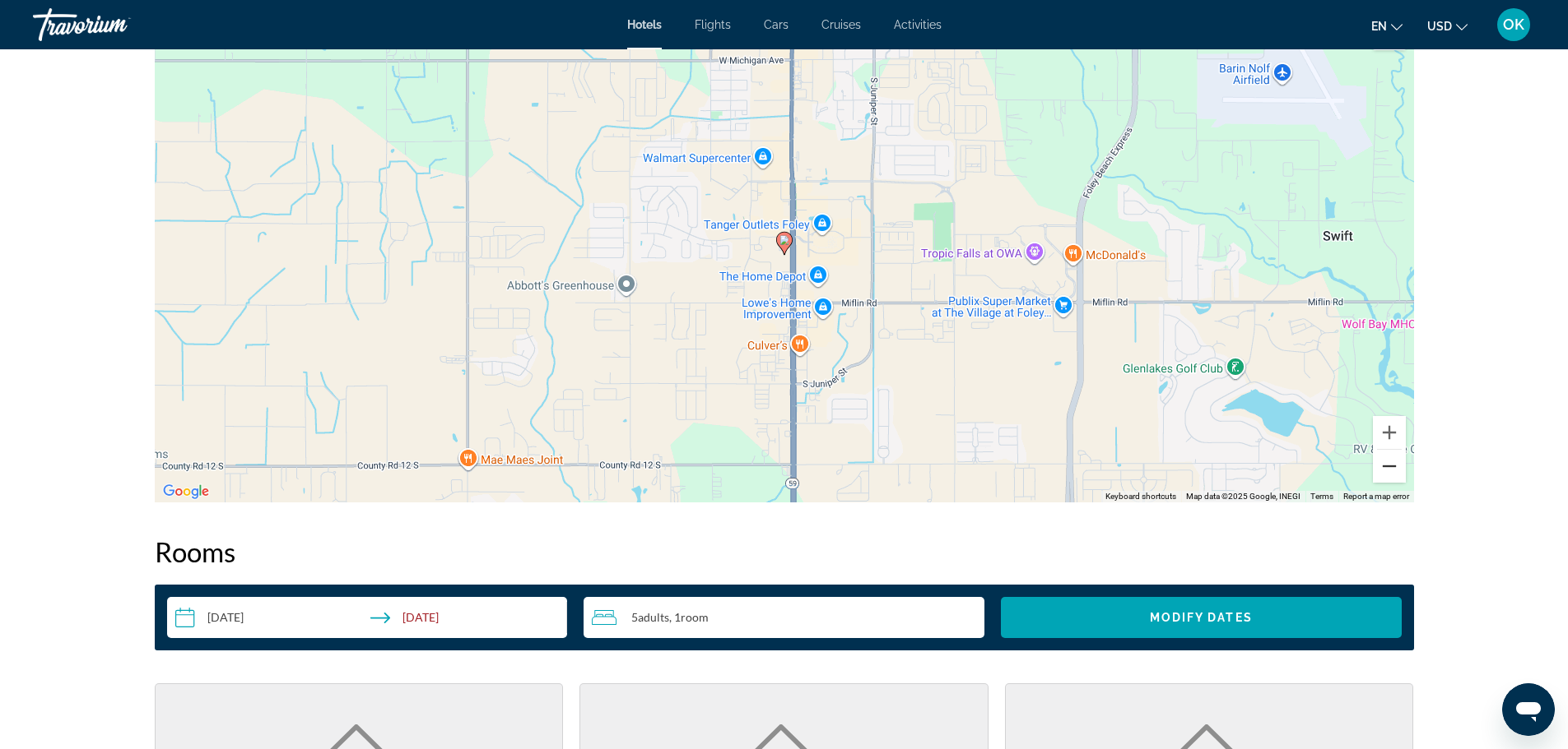
click at [1387, 473] on button "Zoom out" at bounding box center [1389, 466] width 33 height 33
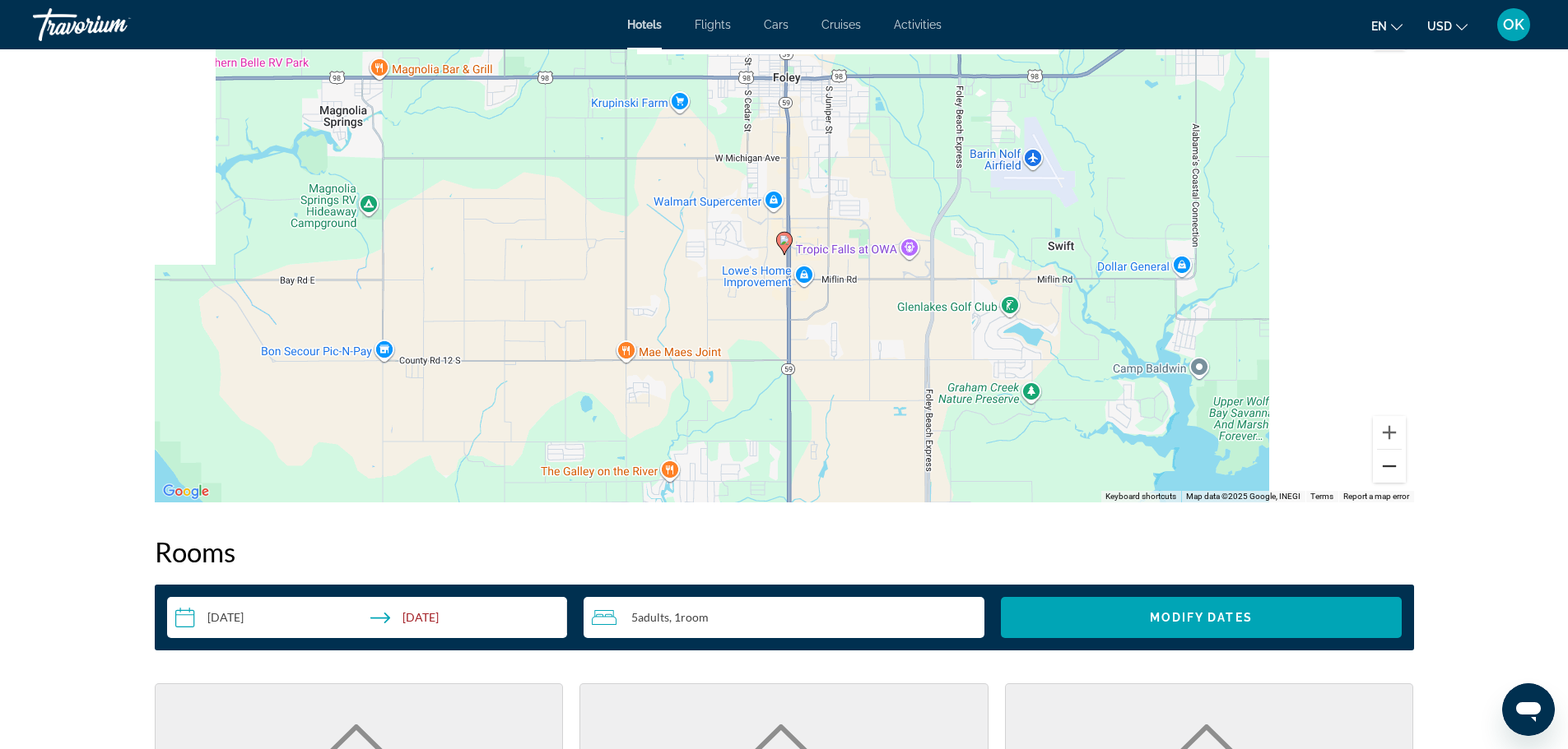
click at [1387, 473] on button "Zoom out" at bounding box center [1389, 466] width 33 height 33
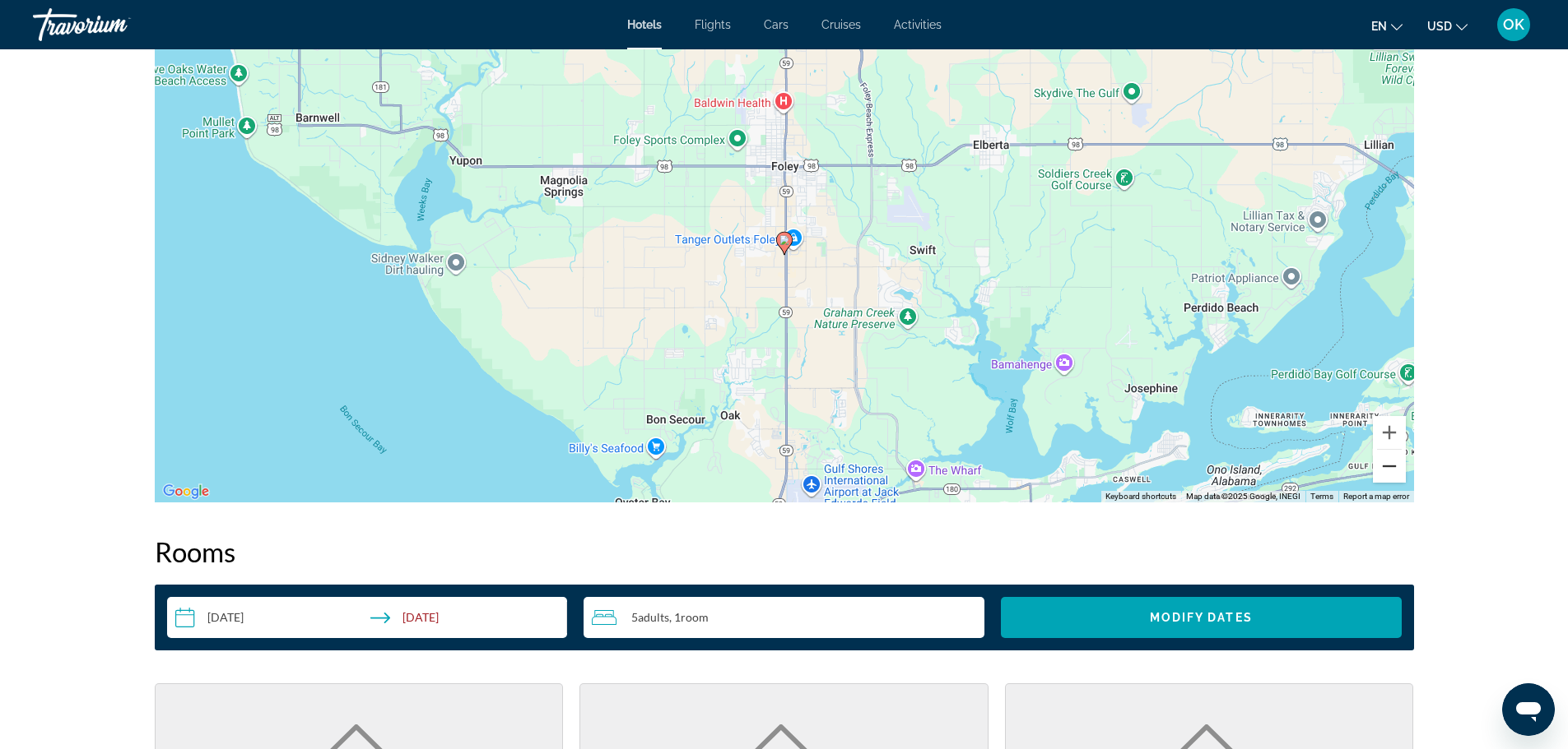
click at [1387, 473] on button "Zoom out" at bounding box center [1389, 466] width 33 height 33
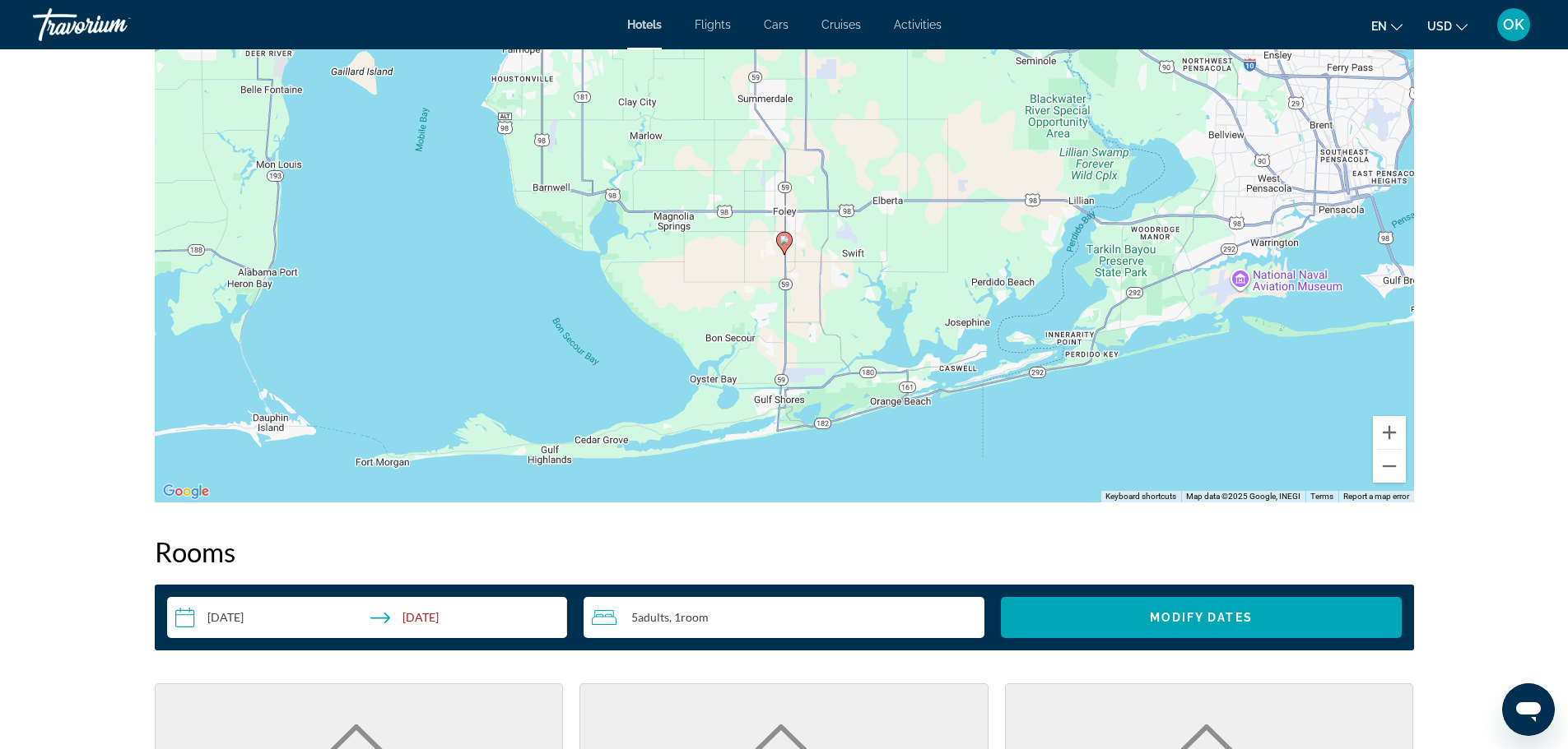
click at [646, 20] on span "Hotels" at bounding box center [644, 24] width 35 height 13
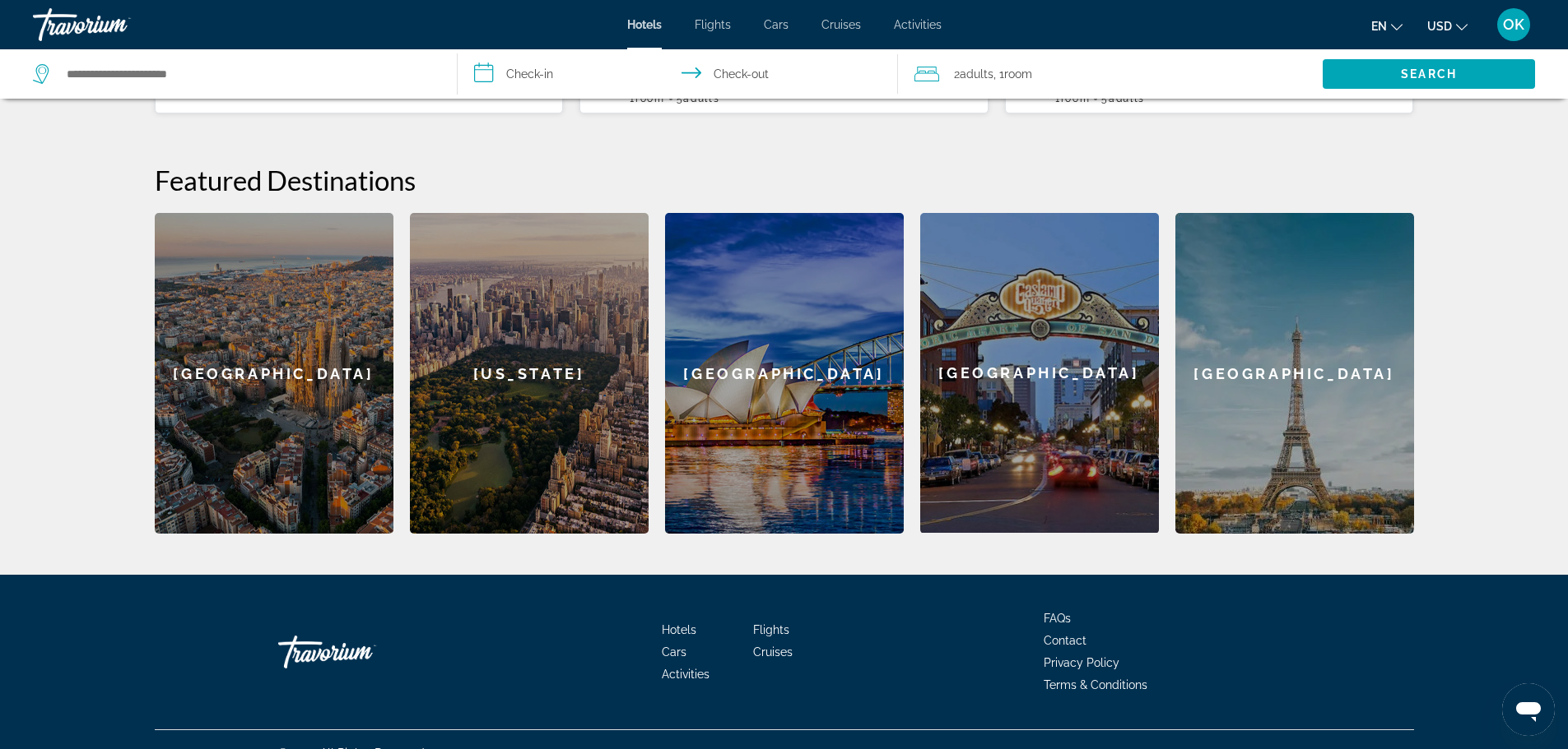
scroll to position [604, 0]
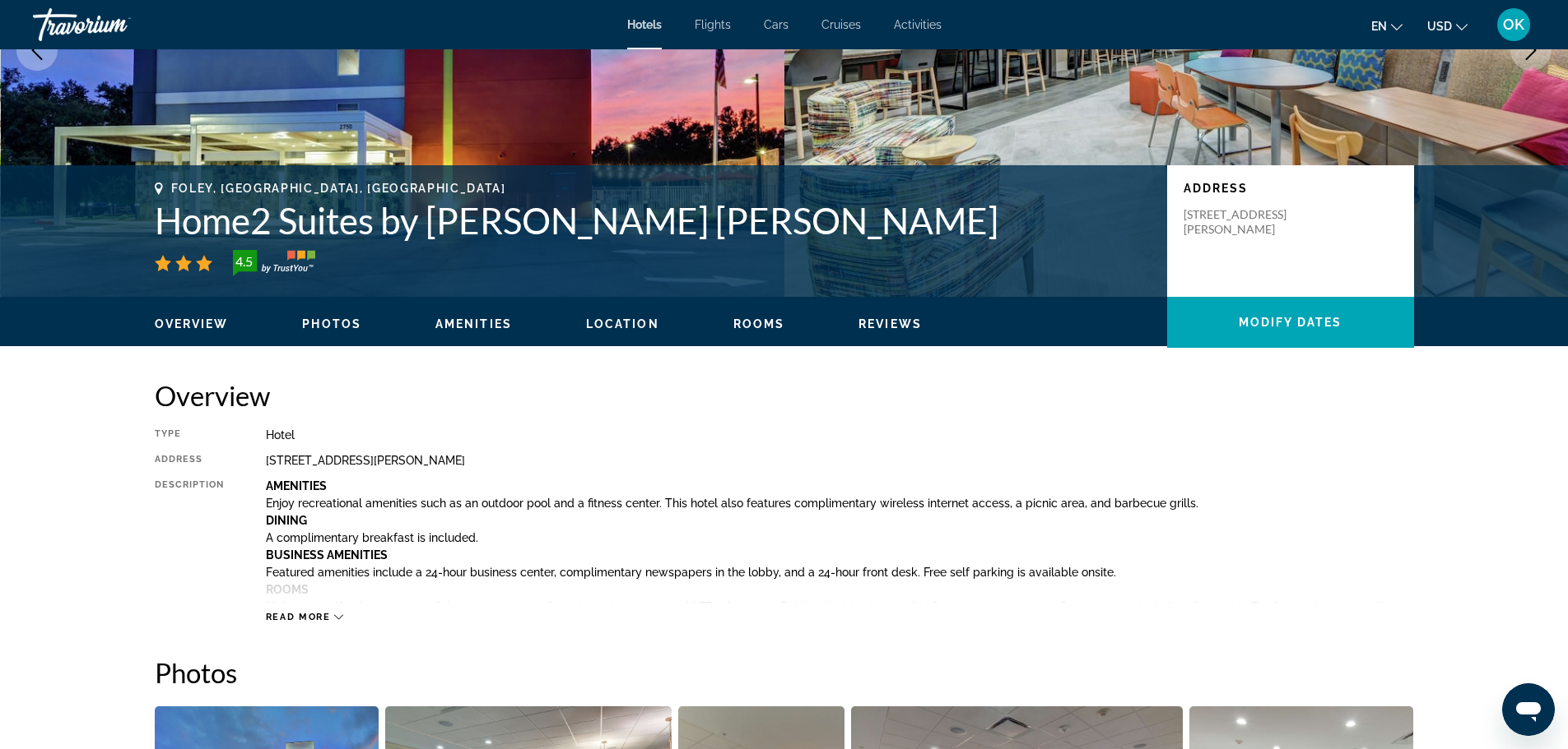
scroll to position [246, 0]
click at [636, 328] on span "Location" at bounding box center [622, 322] width 73 height 13
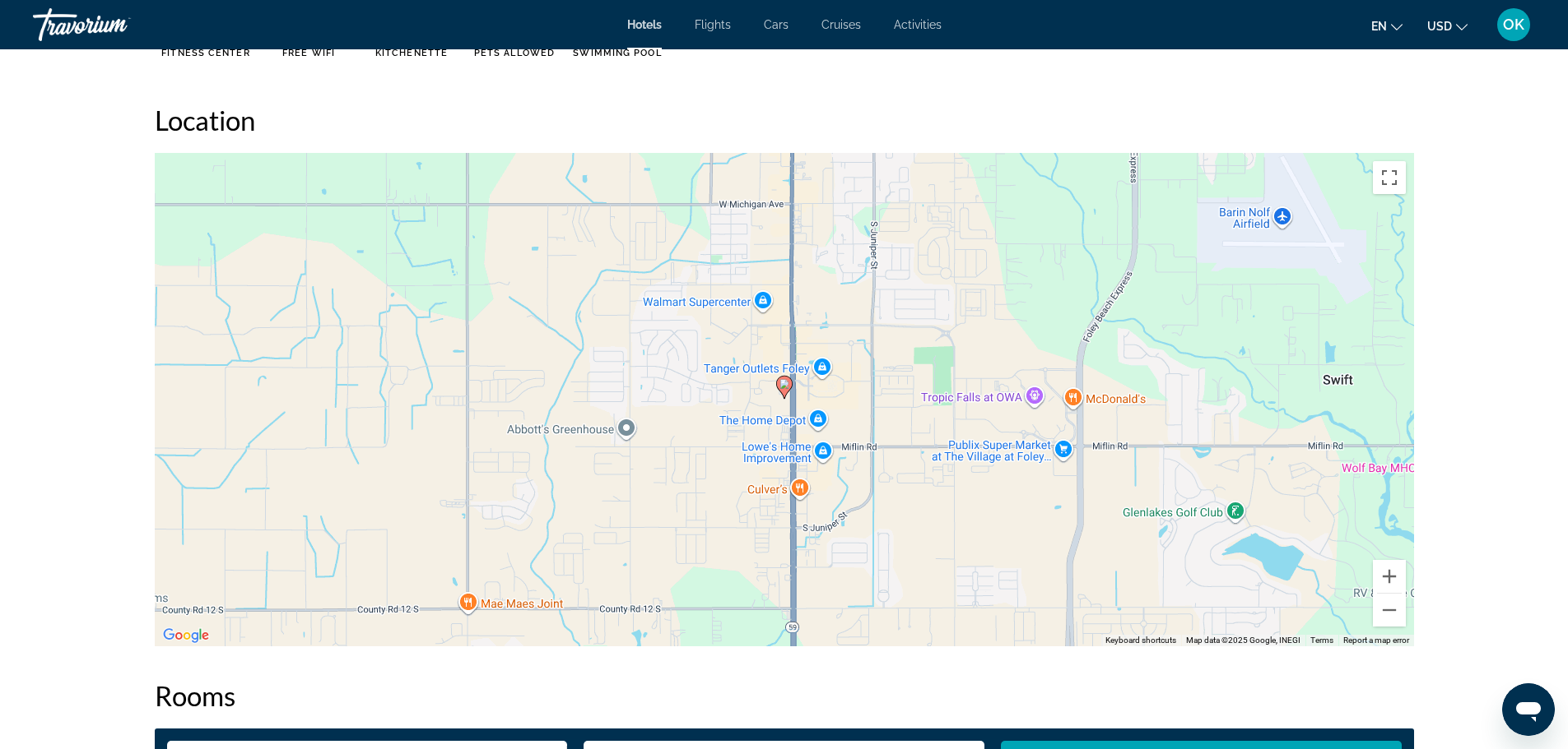
scroll to position [1506, 0]
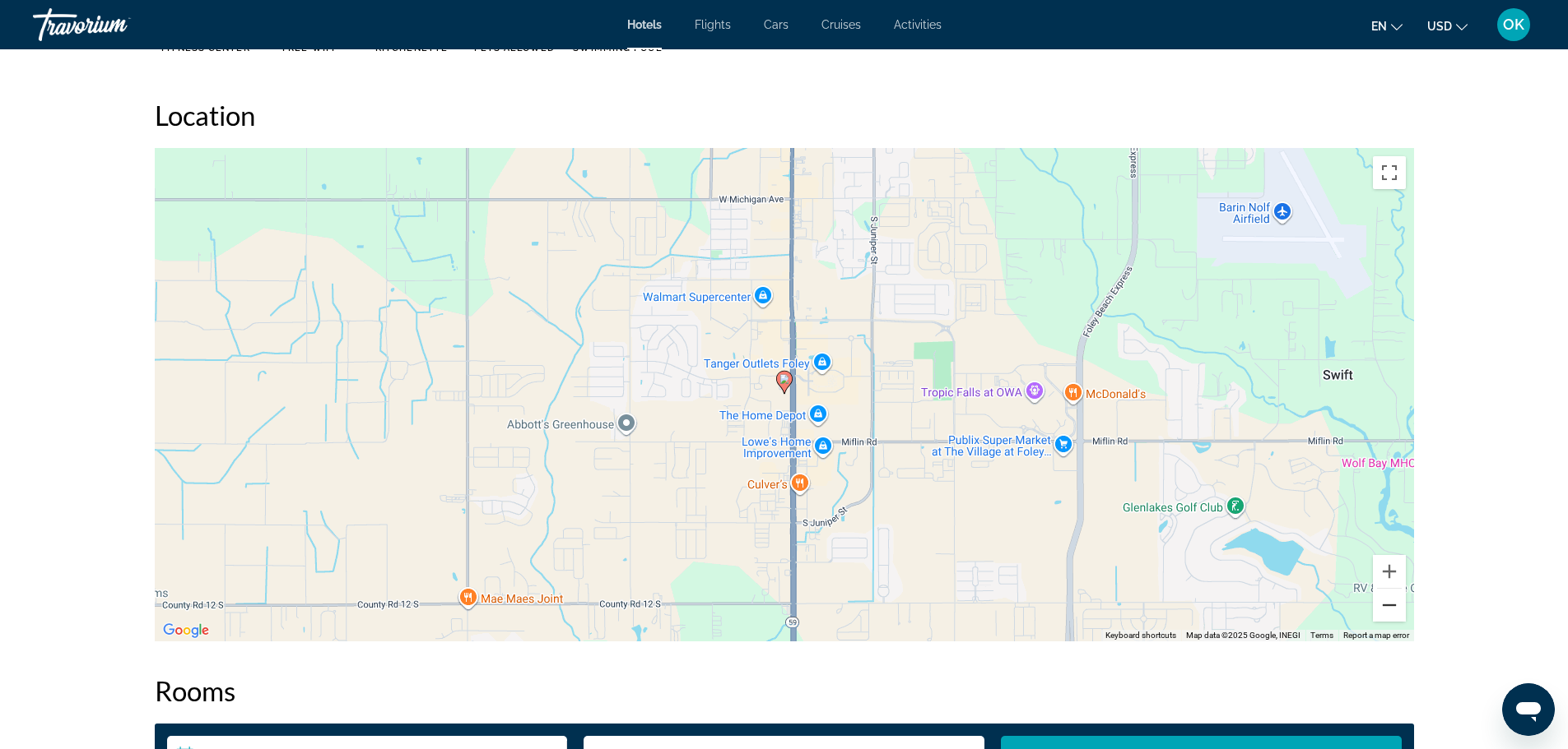
click at [1386, 594] on button "Zoom out" at bounding box center [1389, 605] width 33 height 33
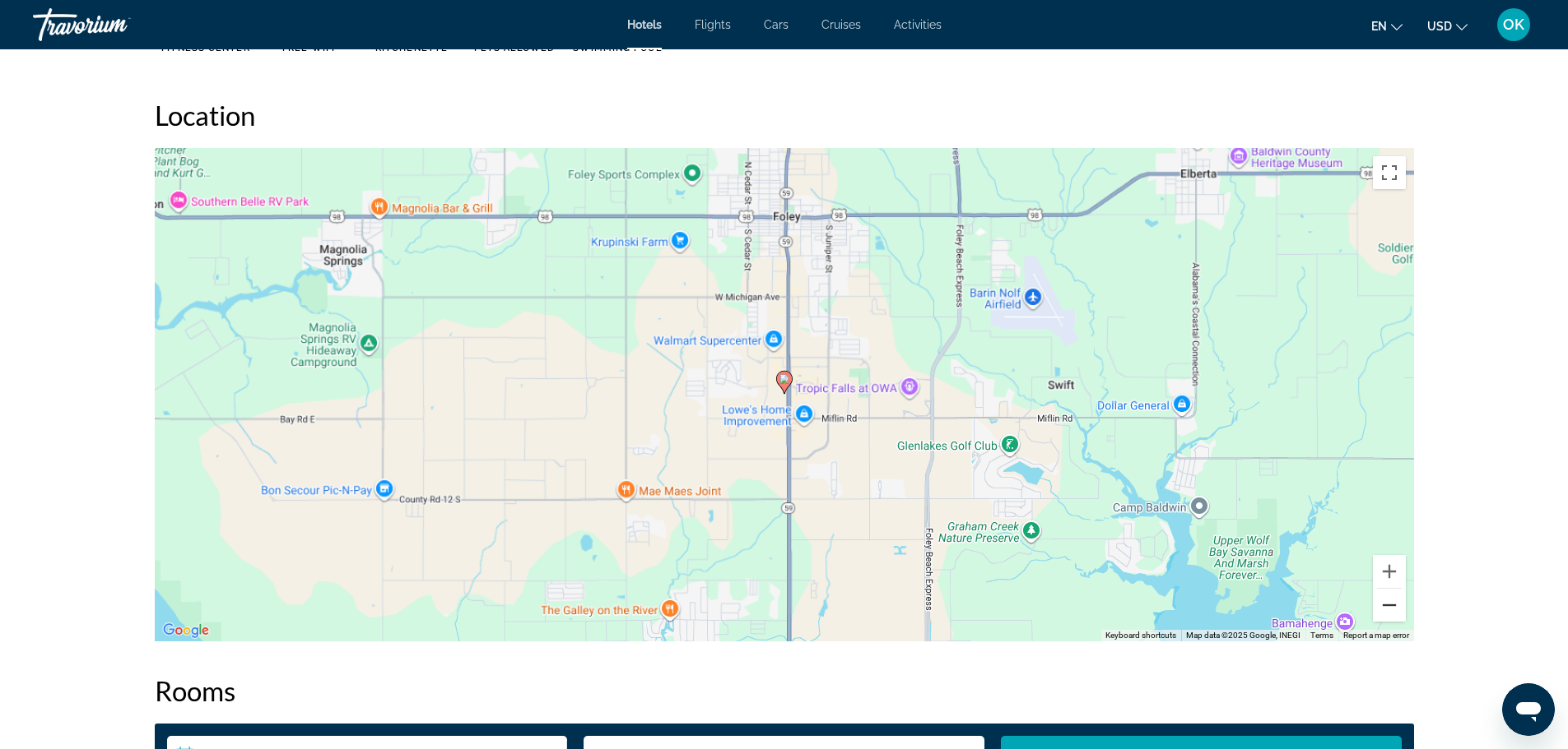
click at [1383, 592] on button "Zoom out" at bounding box center [1389, 605] width 33 height 33
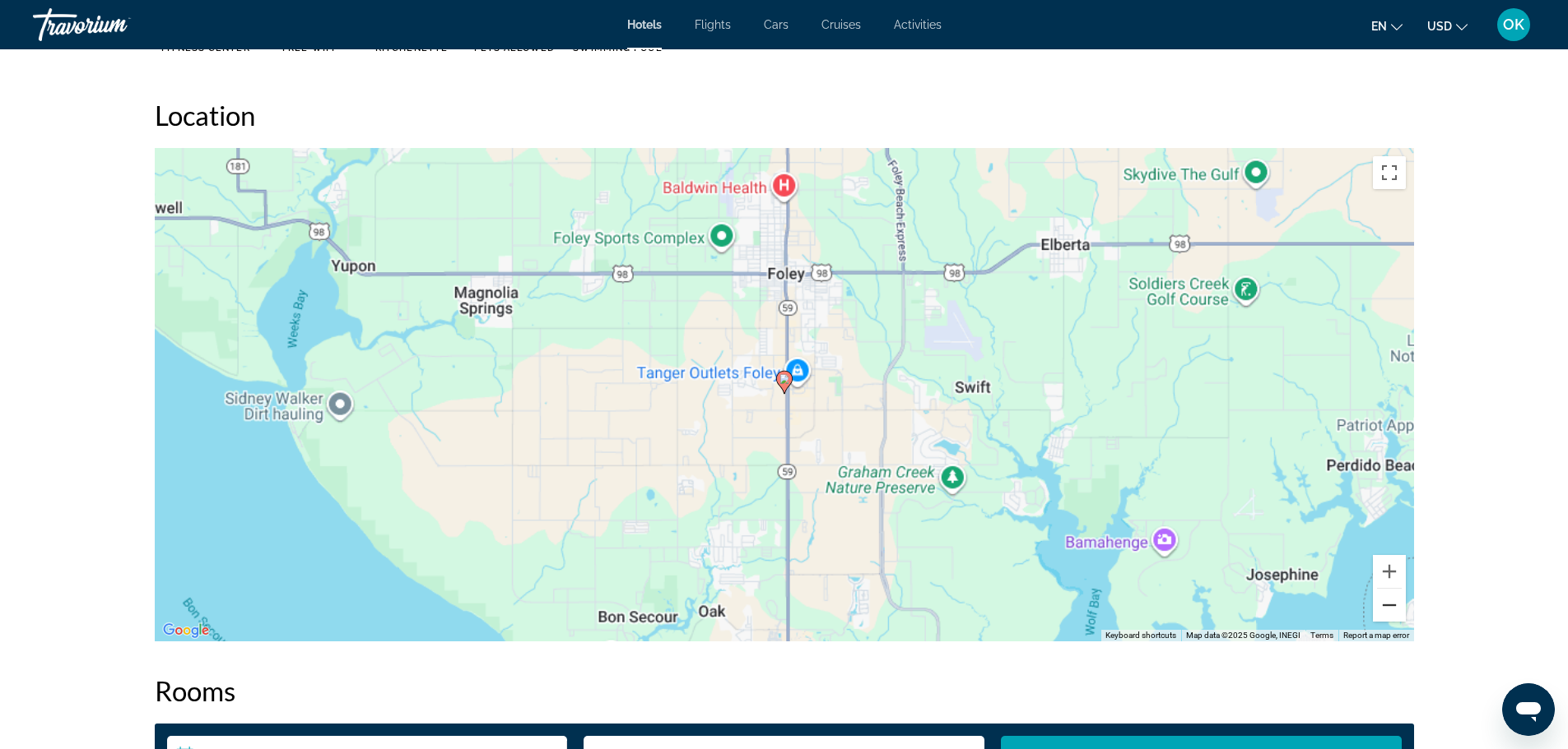
click at [1381, 591] on button "Zoom out" at bounding box center [1389, 605] width 33 height 33
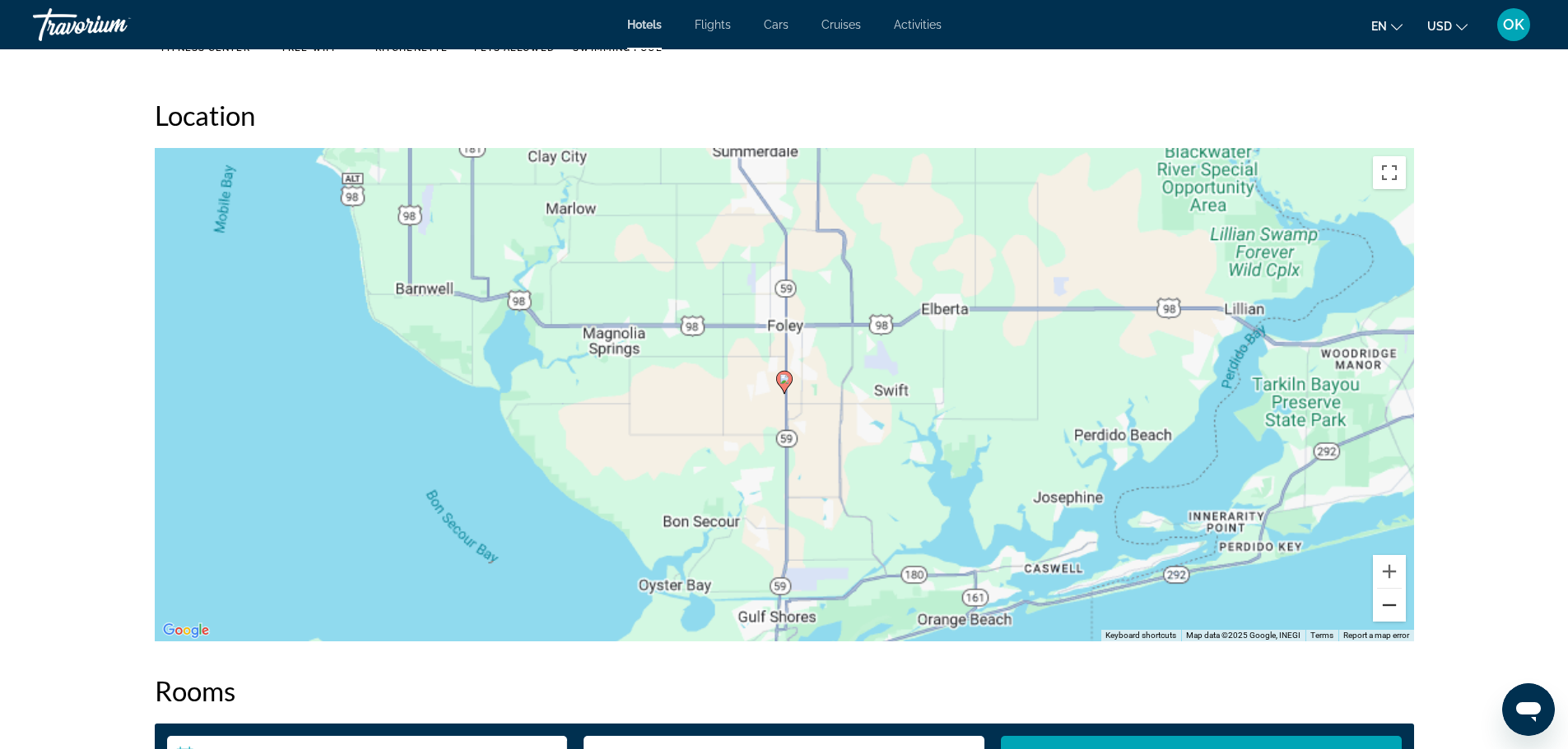
click at [1380, 591] on button "Zoom out" at bounding box center [1389, 605] width 33 height 33
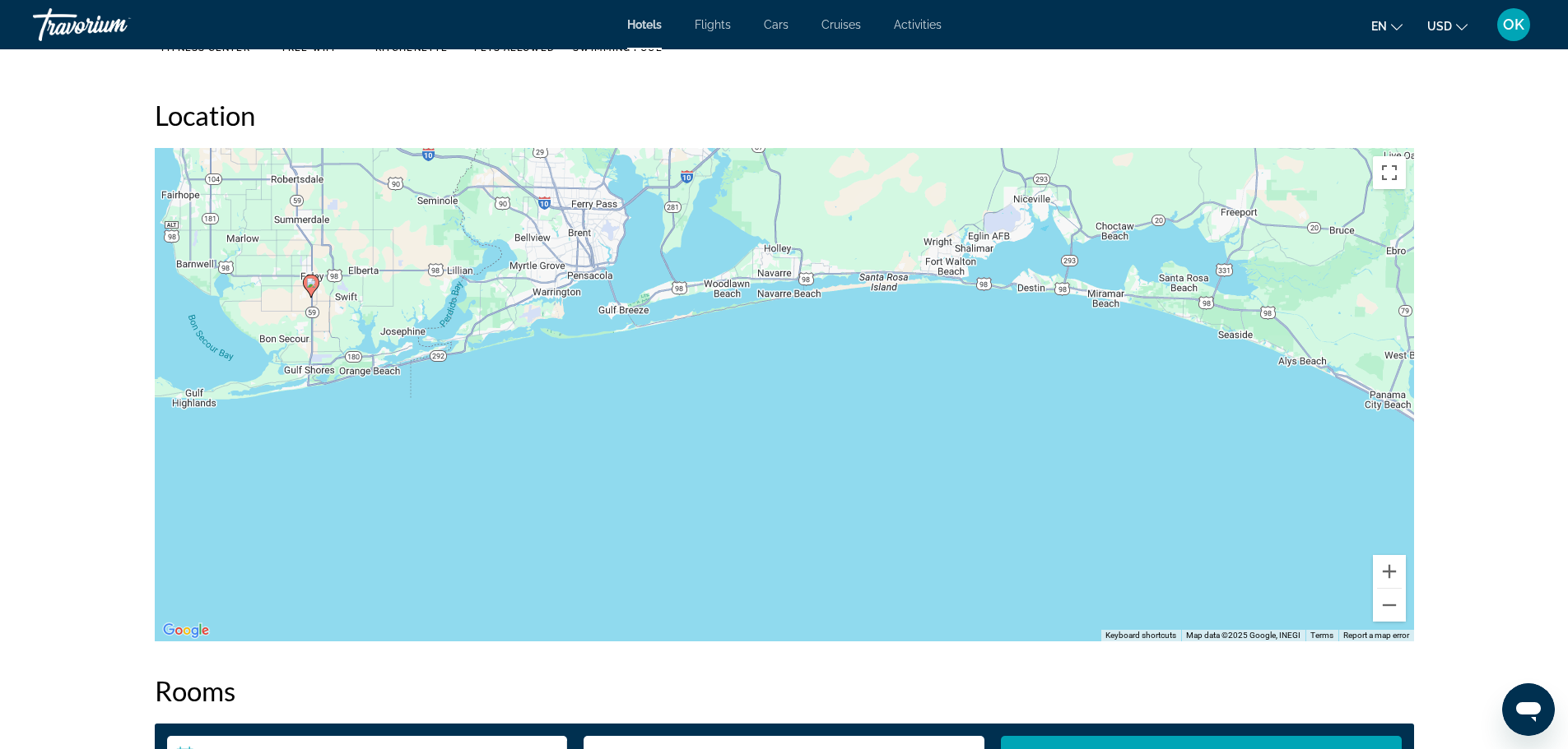
drag, startPoint x: 1013, startPoint y: 397, endPoint x: 542, endPoint y: 296, distance: 481.7
click at [537, 299] on div "To activate drag with keyboard, press Alt + Enter. Once in keyboard drag state,…" at bounding box center [784, 394] width 1259 height 494
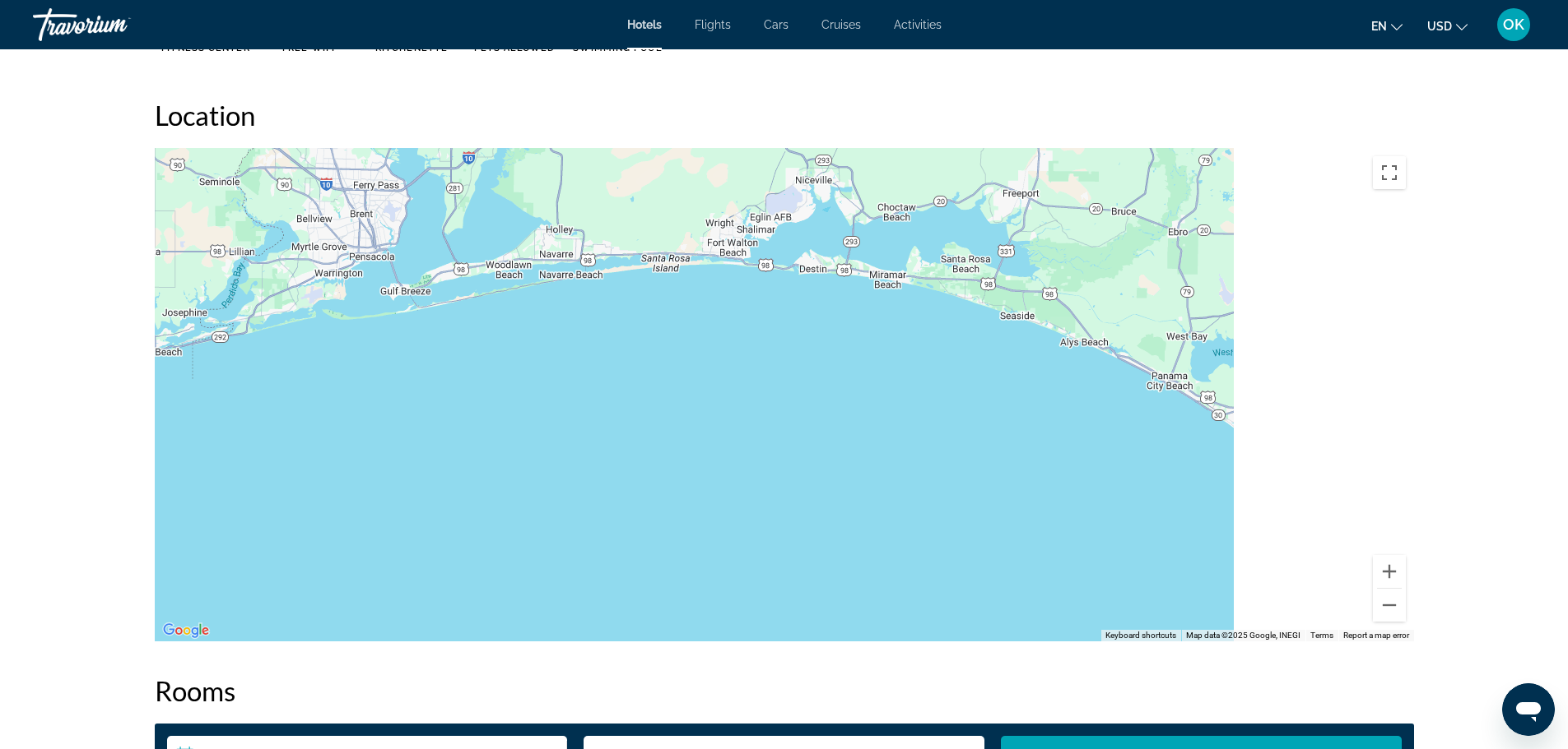
drag, startPoint x: 1007, startPoint y: 425, endPoint x: 620, endPoint y: 400, distance: 387.8
click at [620, 400] on div "To activate drag with keyboard, press Alt + Enter. Once in keyboard drag state,…" at bounding box center [784, 394] width 1259 height 494
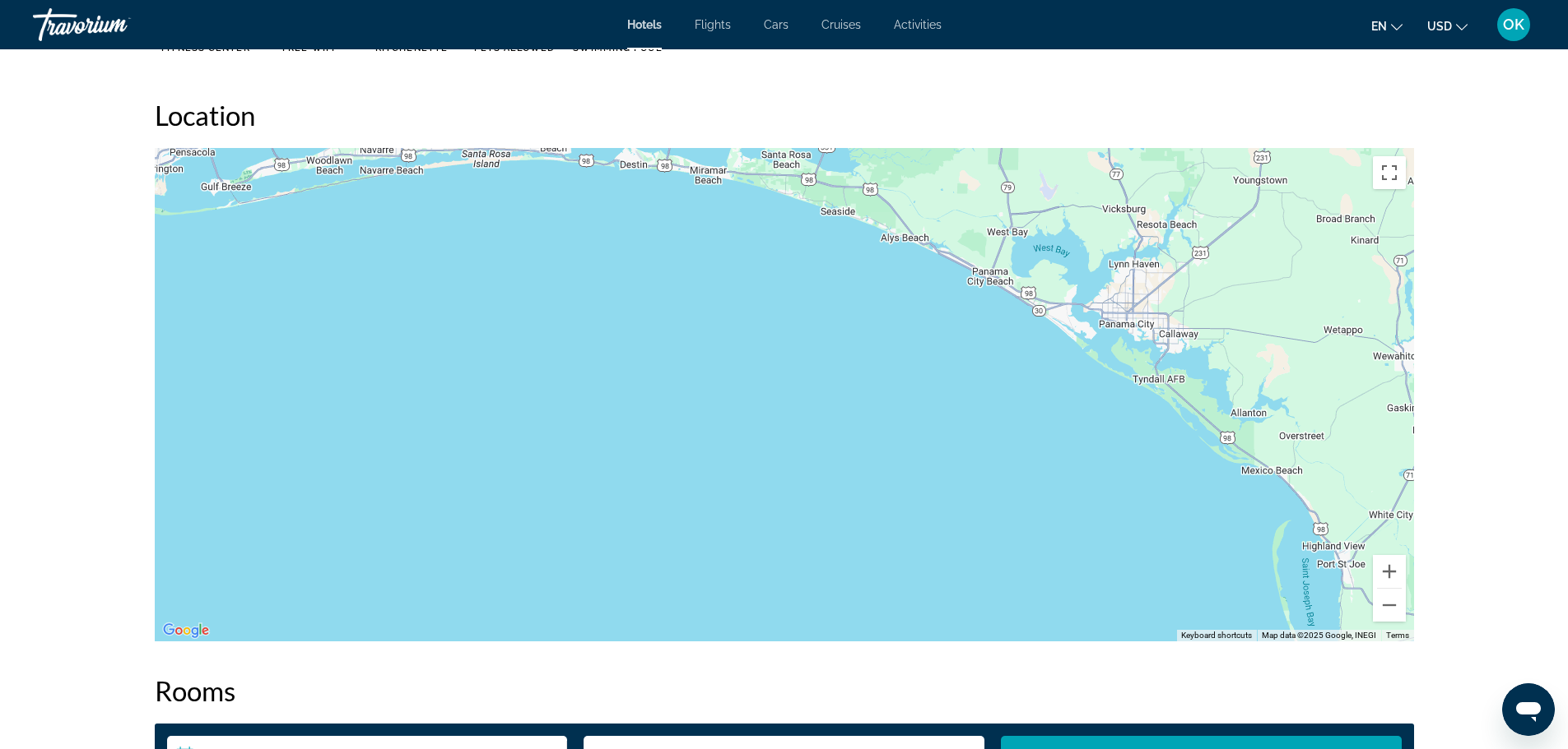
drag, startPoint x: 969, startPoint y: 385, endPoint x: 1004, endPoint y: 285, distance: 105.9
click at [1004, 285] on div "To activate drag with keyboard, press Alt + Enter. Once in keyboard drag state,…" at bounding box center [784, 394] width 1259 height 494
click at [1380, 609] on button "Zoom out" at bounding box center [1389, 605] width 33 height 33
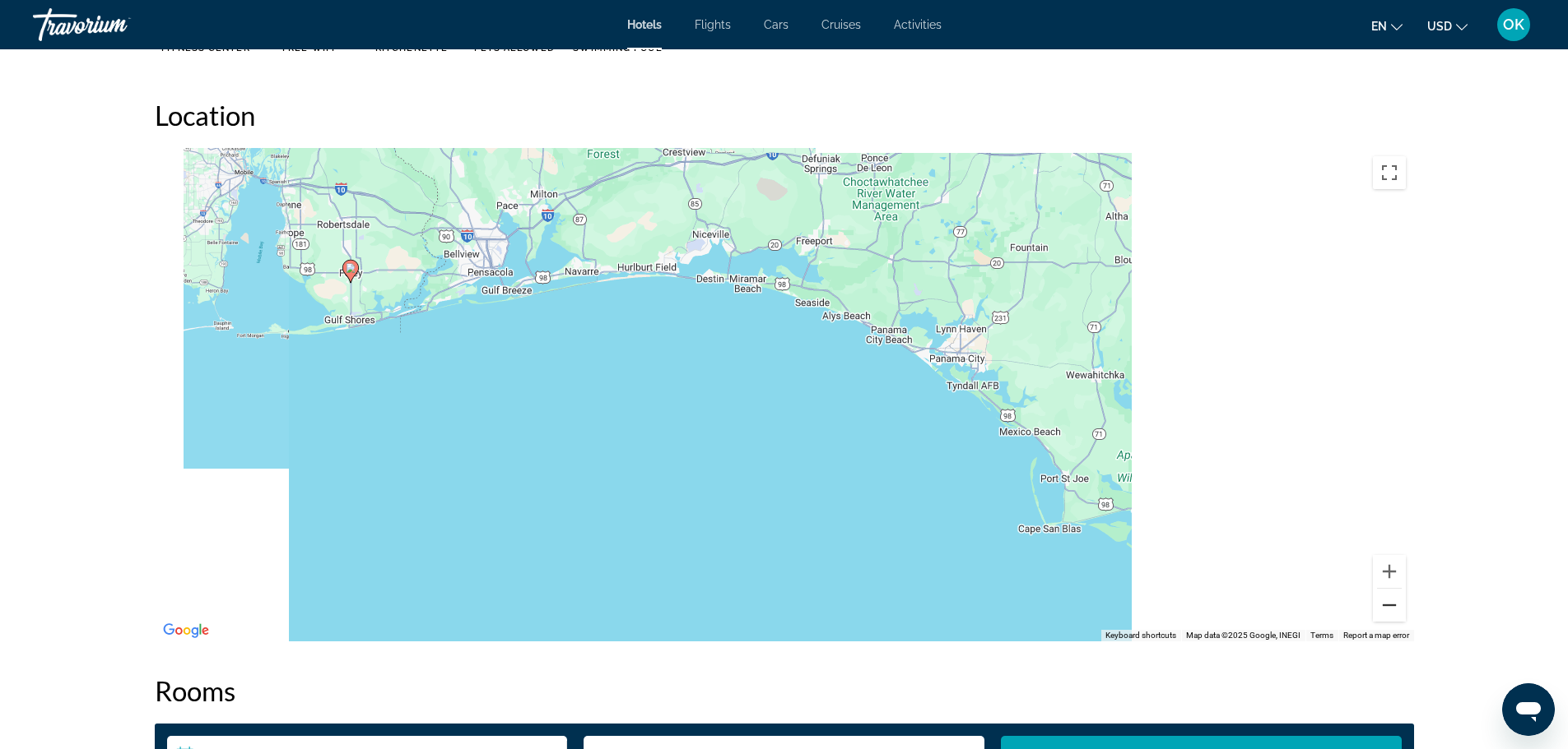
click at [1380, 608] on button "Zoom out" at bounding box center [1389, 605] width 33 height 33
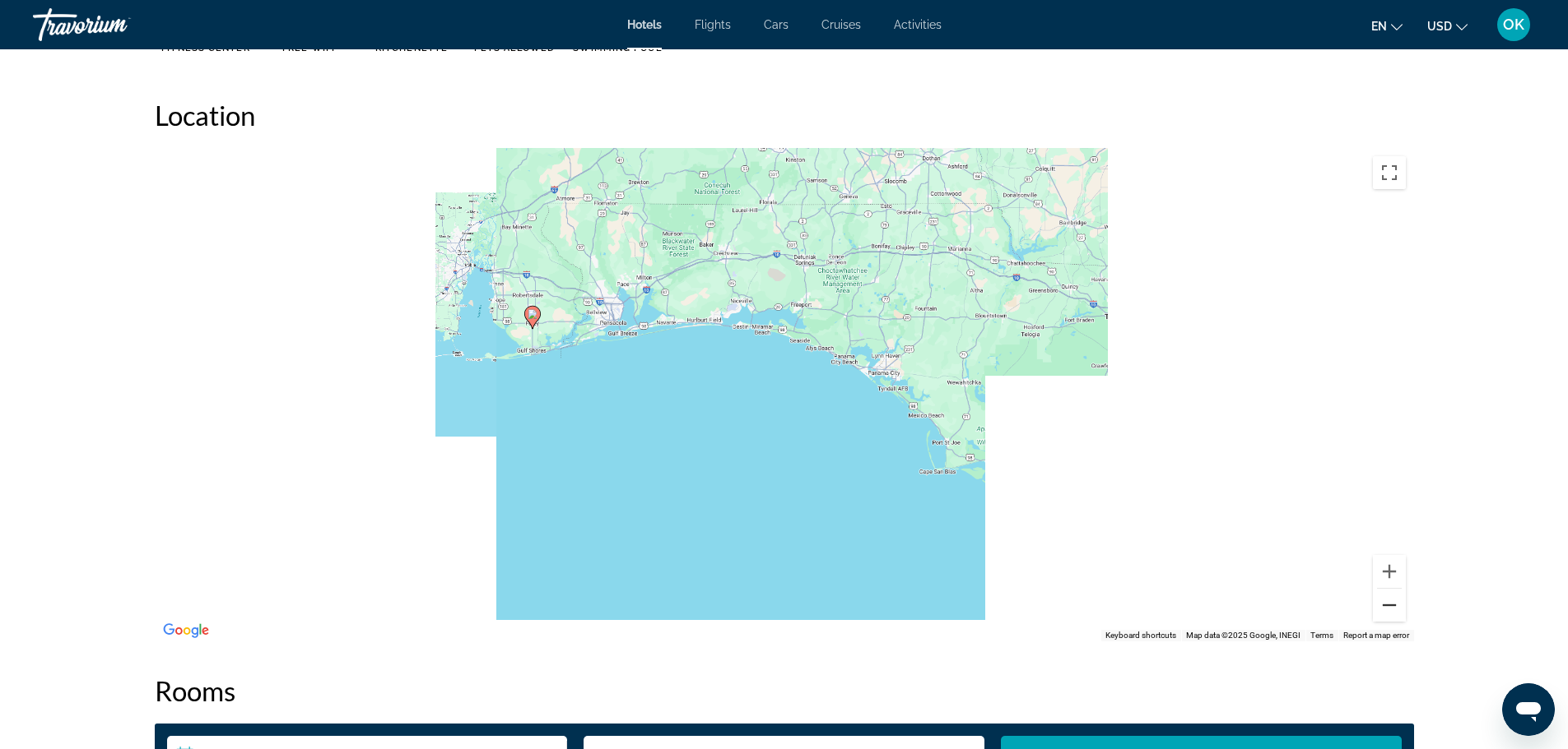
drag, startPoint x: 1380, startPoint y: 608, endPoint x: 1372, endPoint y: 598, distance: 12.8
click at [1376, 605] on button "Zoom out" at bounding box center [1389, 605] width 33 height 33
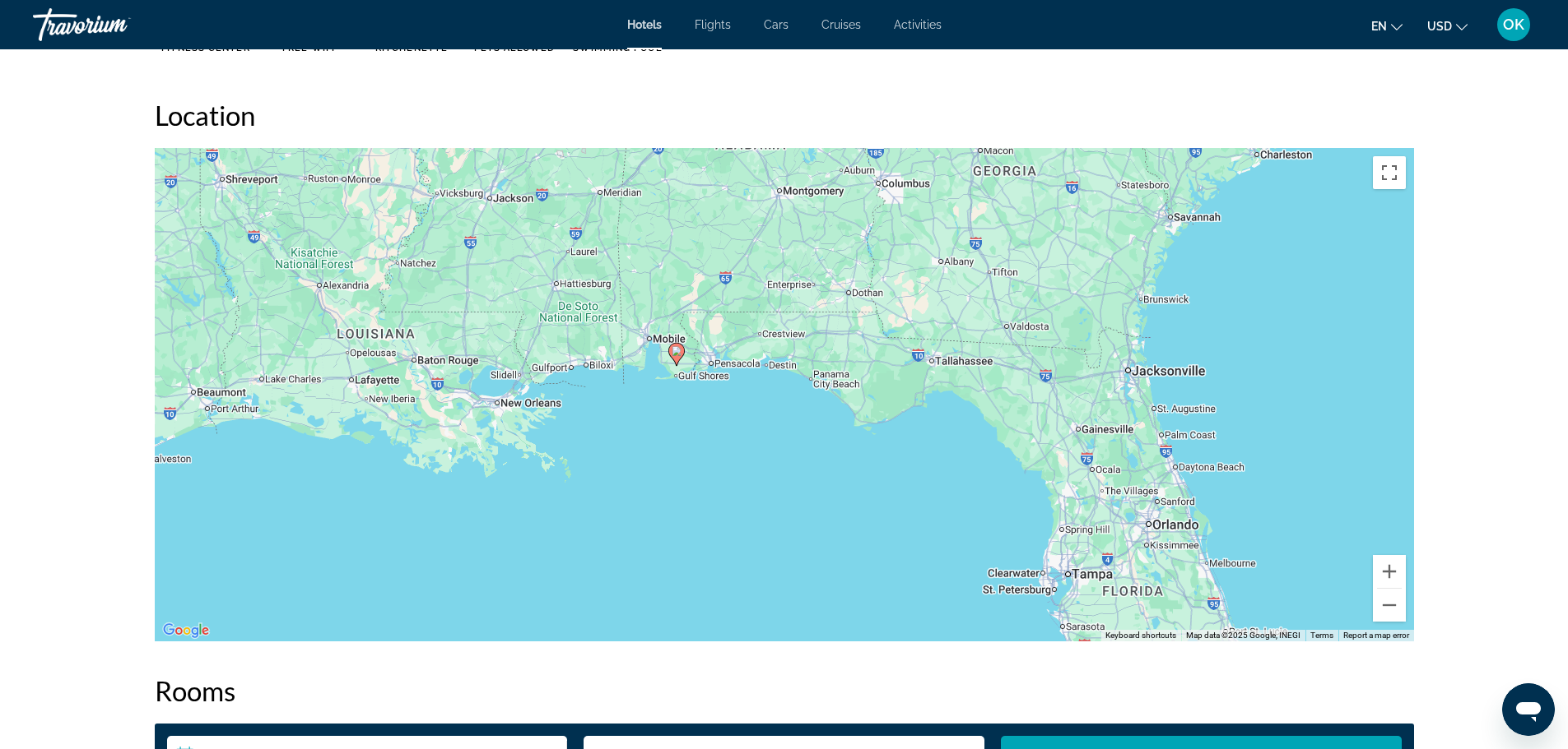
drag, startPoint x: 443, startPoint y: 101, endPoint x: 415, endPoint y: 99, distance: 28.1
click at [441, 101] on h2 "Location" at bounding box center [784, 114] width 1259 height 33
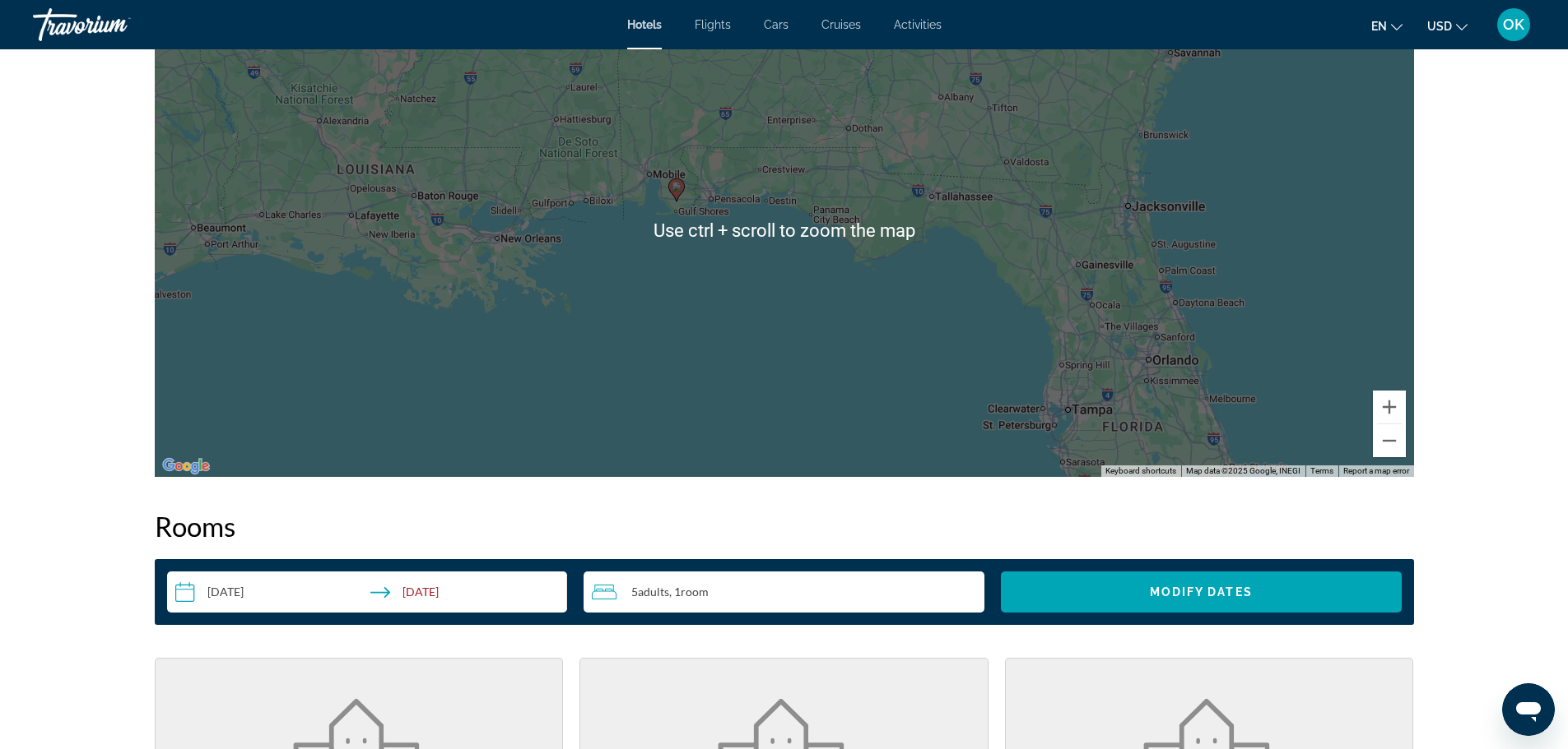
scroll to position [1260, 0]
